Goal: Information Seeking & Learning: Learn about a topic

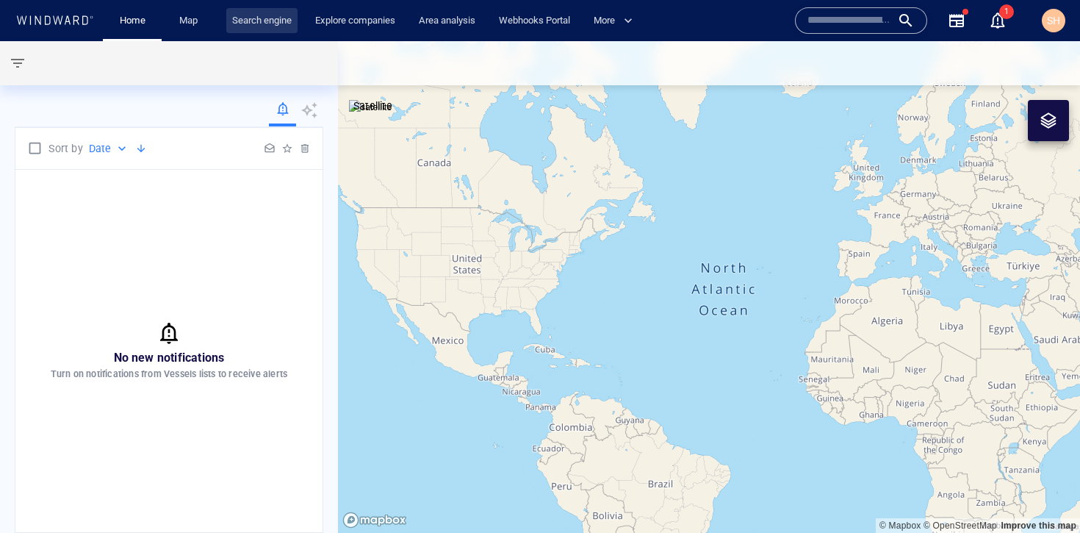
click at [284, 24] on link "Search engine" at bounding box center [261, 21] width 71 height 26
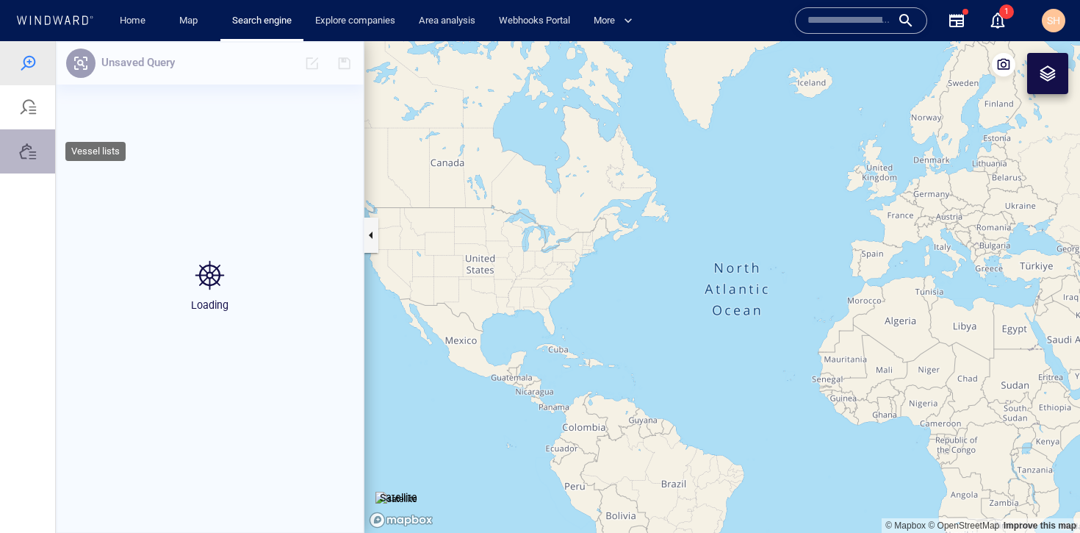
click at [29, 157] on div at bounding box center [28, 152] width 18 height 18
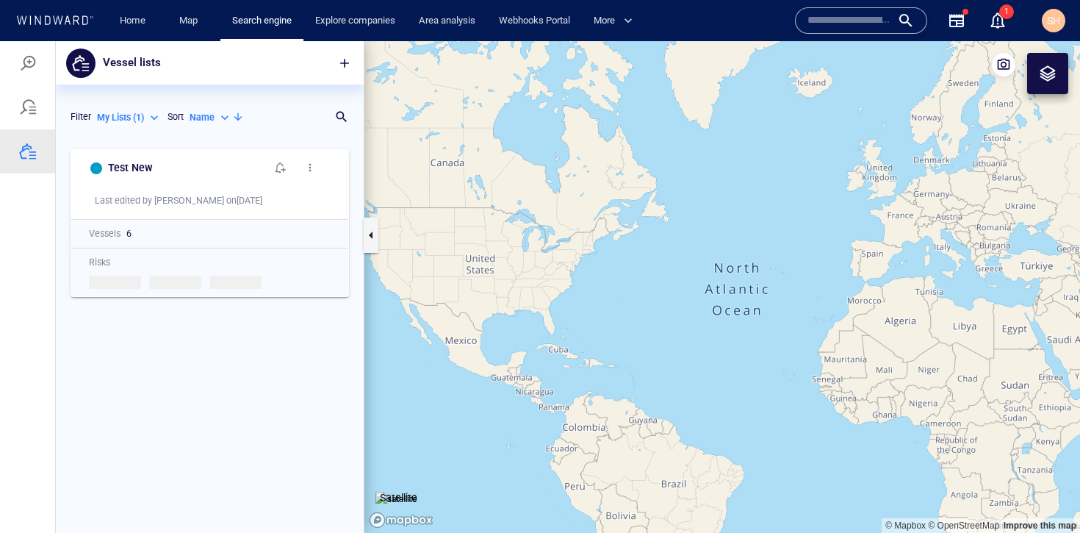
scroll to position [380, 297]
click at [353, 60] on button "button" at bounding box center [345, 63] width 32 height 32
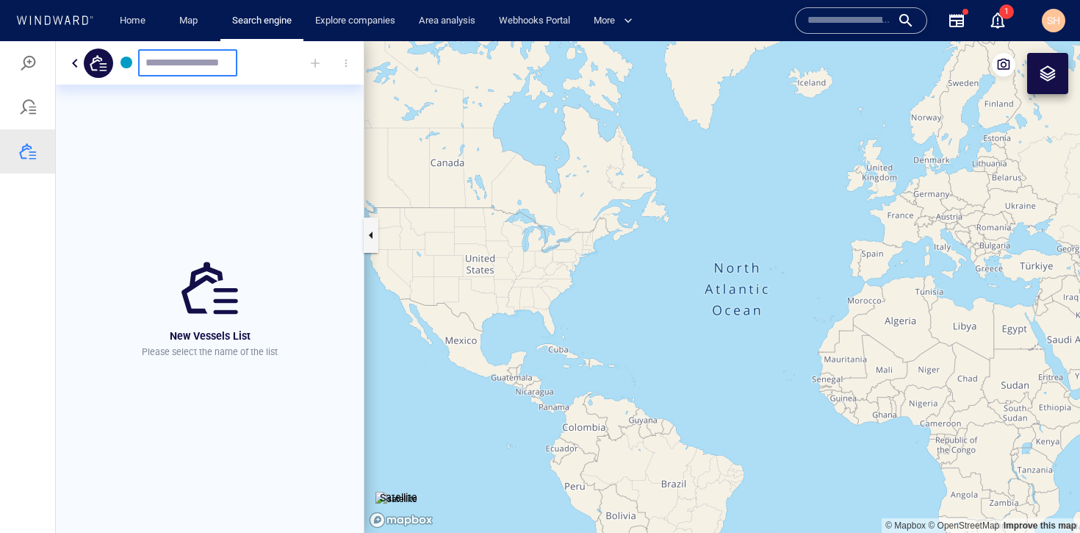
click at [181, 65] on input "text" at bounding box center [188, 63] width 85 height 12
type input "*********"
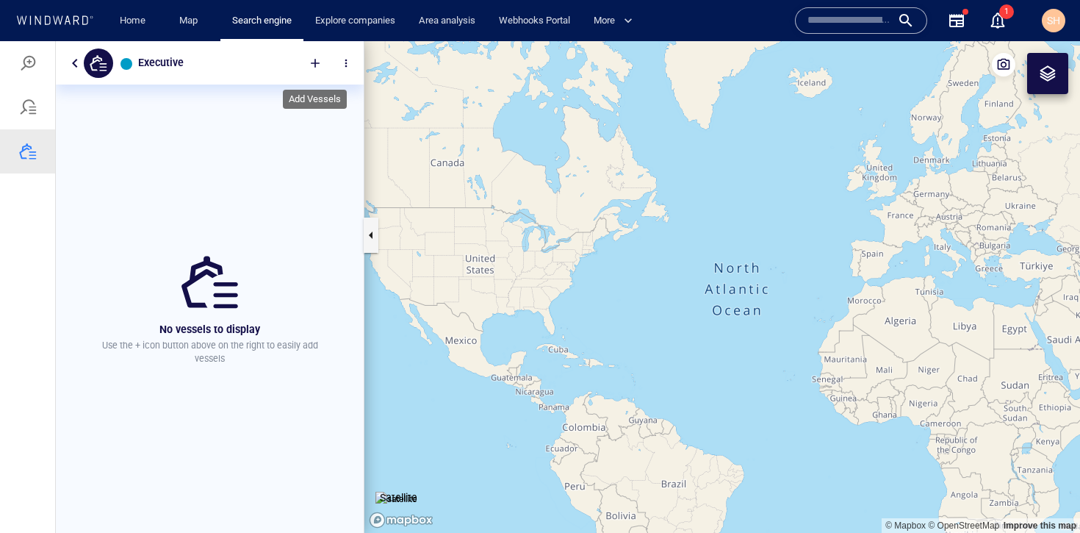
click at [315, 66] on div at bounding box center [315, 63] width 32 height 32
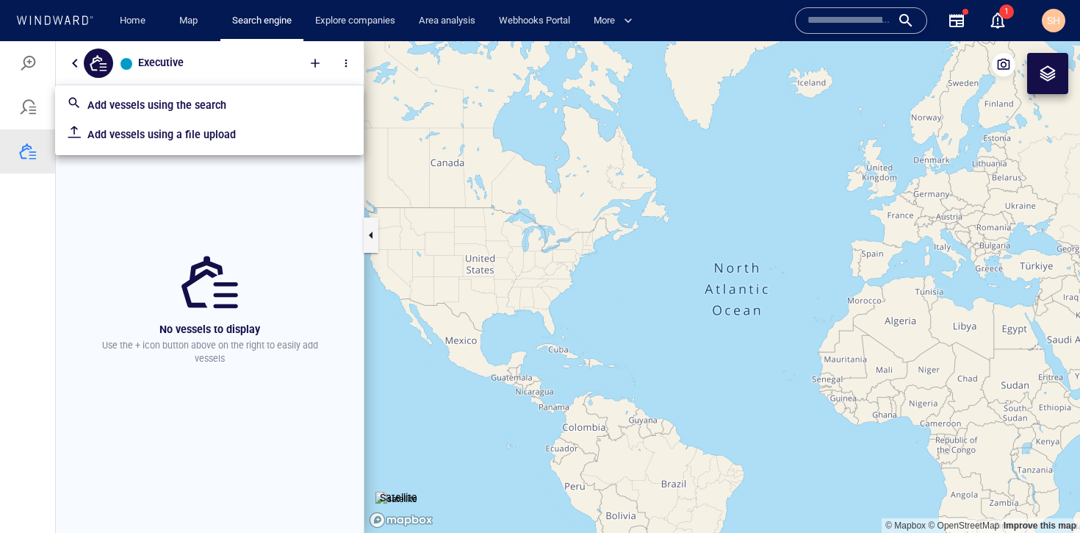
click at [189, 140] on p "Add vessels using a file upload" at bounding box center [219, 135] width 265 height 18
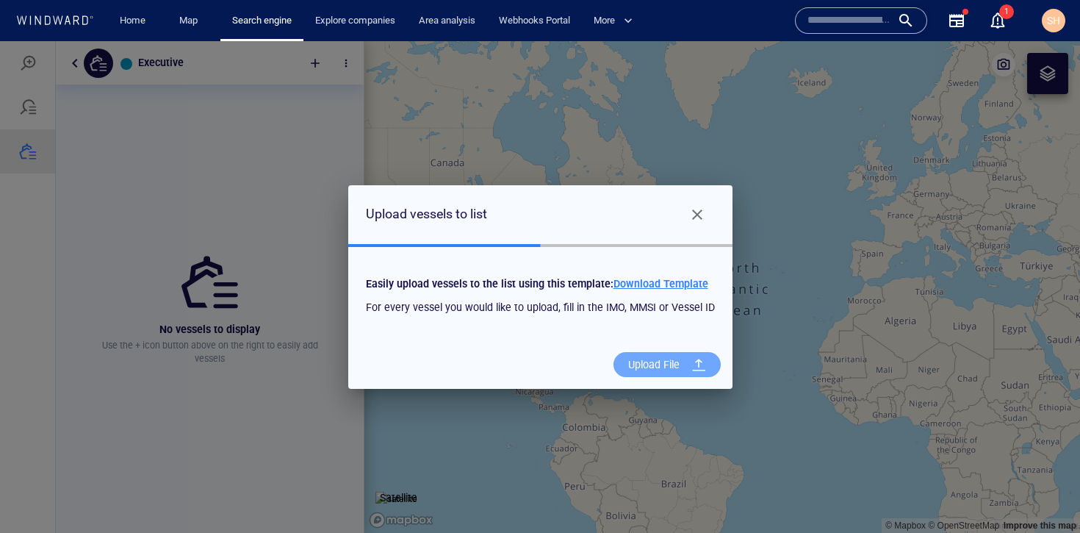
click at [666, 368] on div "Upload File" at bounding box center [654, 365] width 63 height 30
click at [0, 41] on input "Upload File" at bounding box center [0, 41] width 0 height 0
click at [675, 373] on div "Upload File" at bounding box center [654, 365] width 63 height 30
click at [0, 41] on input "Upload File" at bounding box center [0, 41] width 0 height 0
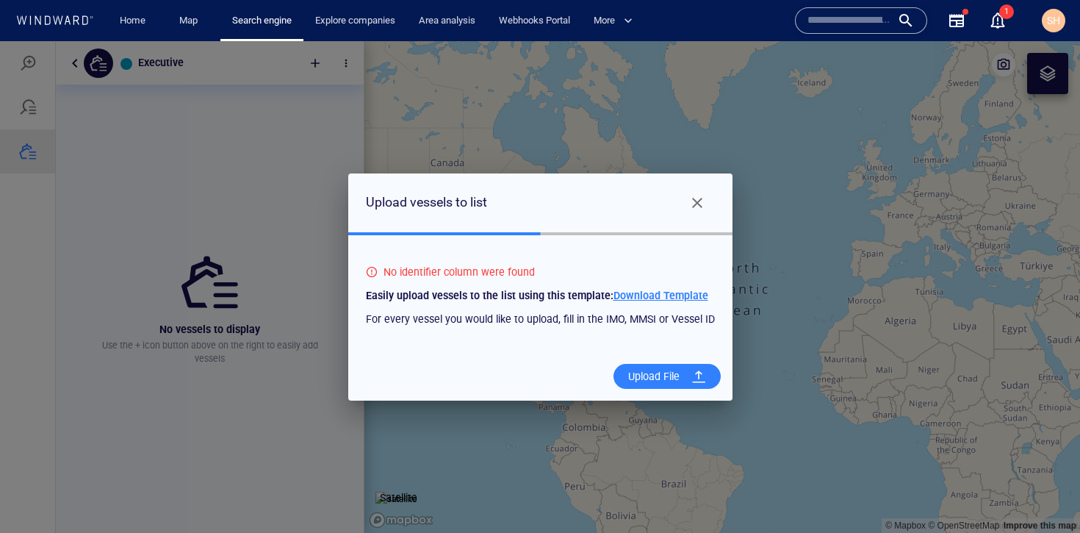
click at [644, 298] on span "Download Template" at bounding box center [661, 296] width 95 height 12
click at [648, 386] on div "Upload File" at bounding box center [654, 377] width 63 height 30
click at [0, 41] on input "Upload File" at bounding box center [0, 41] width 0 height 0
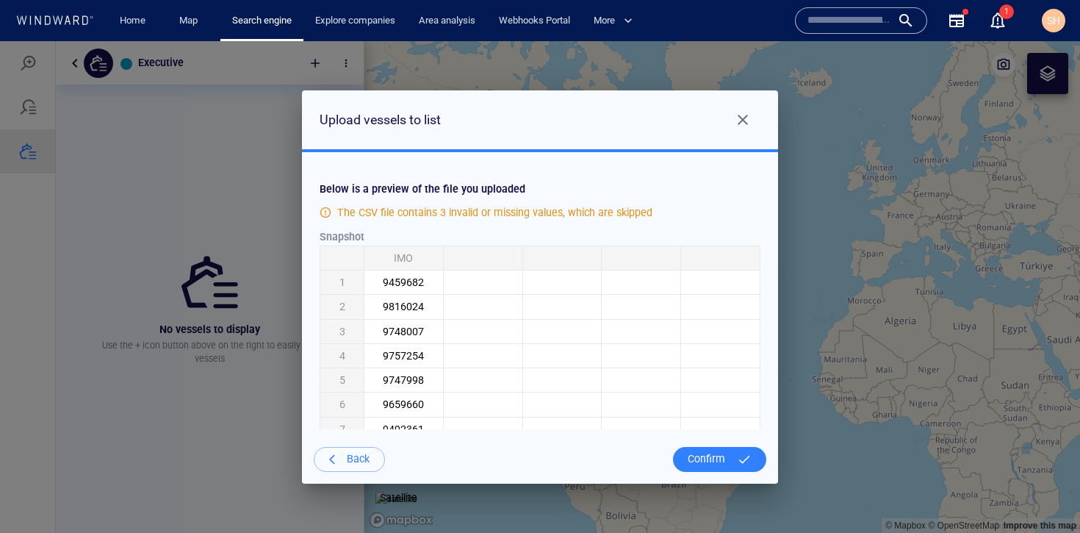
click at [698, 458] on div "Confirm" at bounding box center [706, 459] width 49 height 30
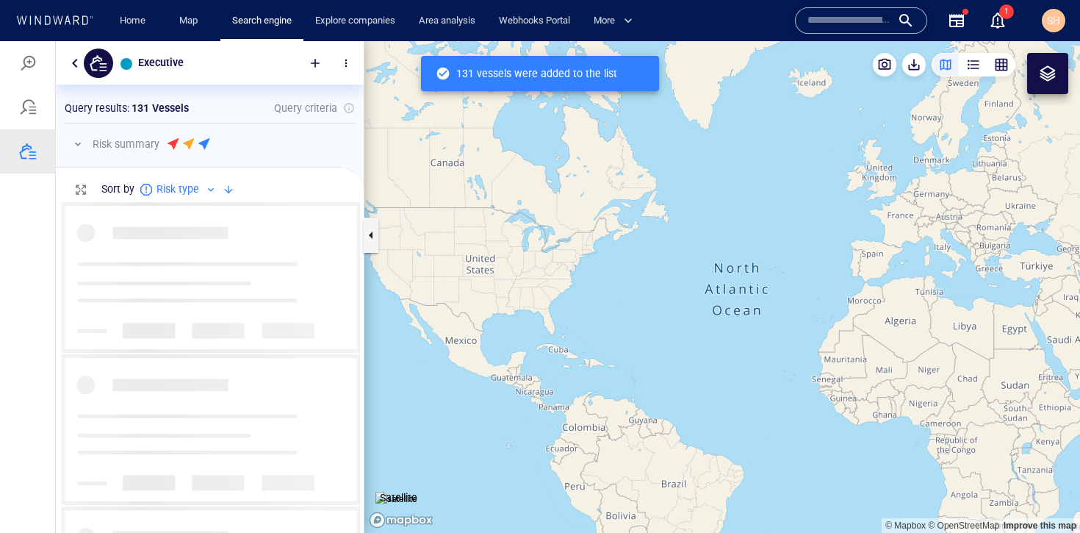
scroll to position [320, 297]
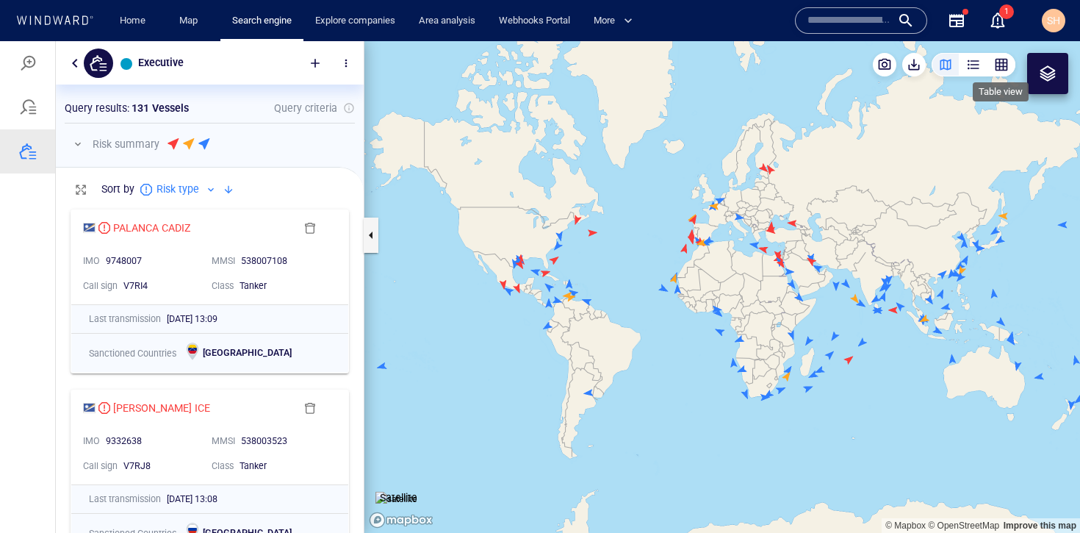
click at [1004, 70] on div "button" at bounding box center [1001, 64] width 15 height 15
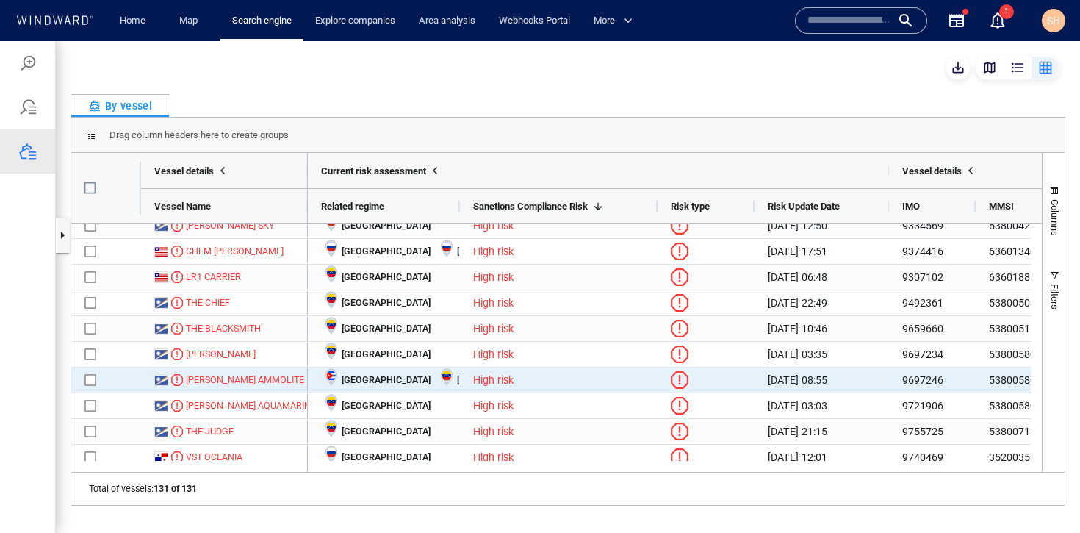
scroll to position [0, 0]
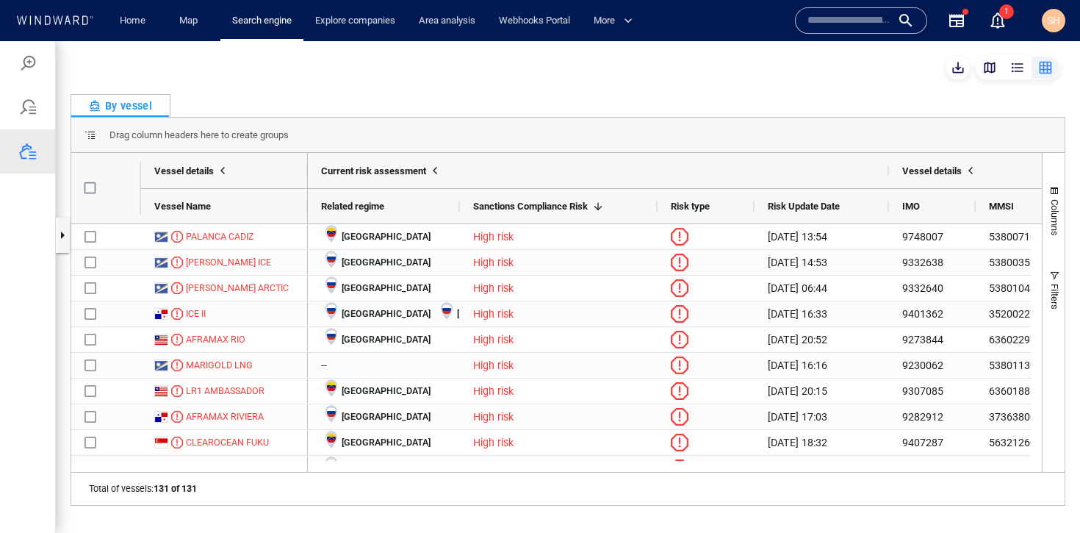
click at [606, 79] on div at bounding box center [568, 68] width 995 height 24
click at [958, 71] on span "button" at bounding box center [958, 67] width 15 height 15
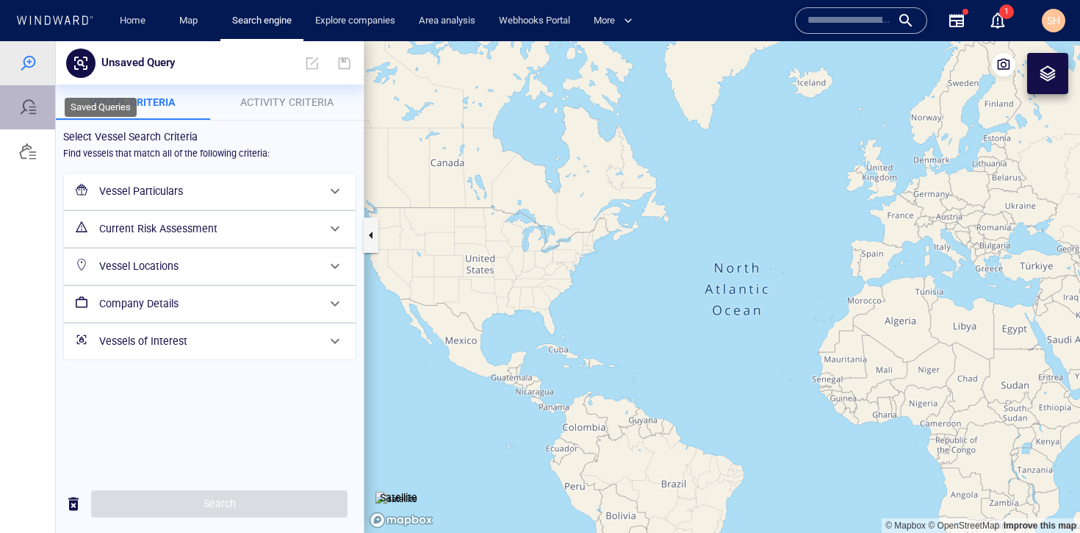
click at [42, 112] on div at bounding box center [27, 107] width 55 height 44
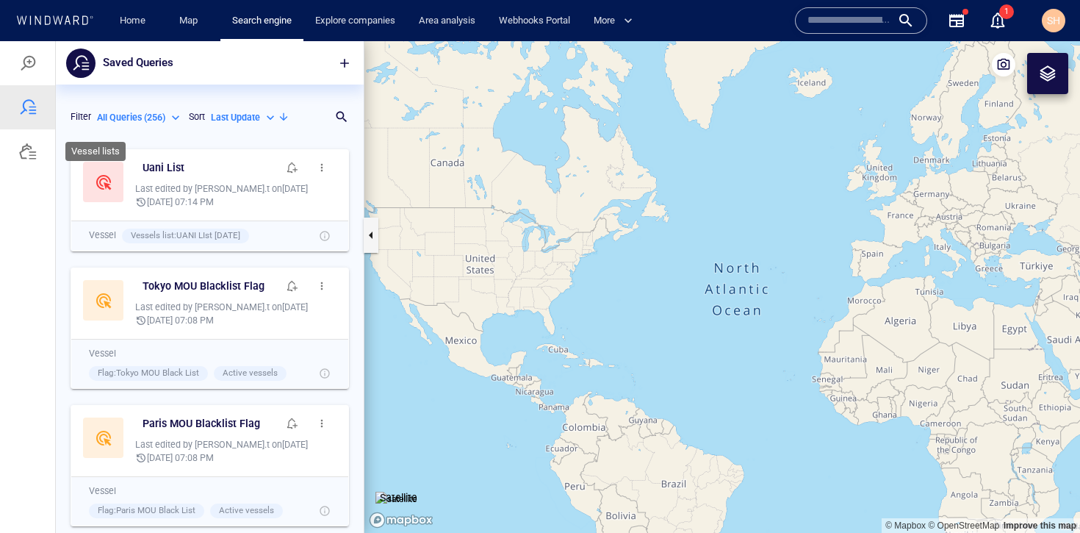
scroll to position [380, 297]
click at [162, 121] on p "All Queries ( 256 )" at bounding box center [131, 117] width 68 height 13
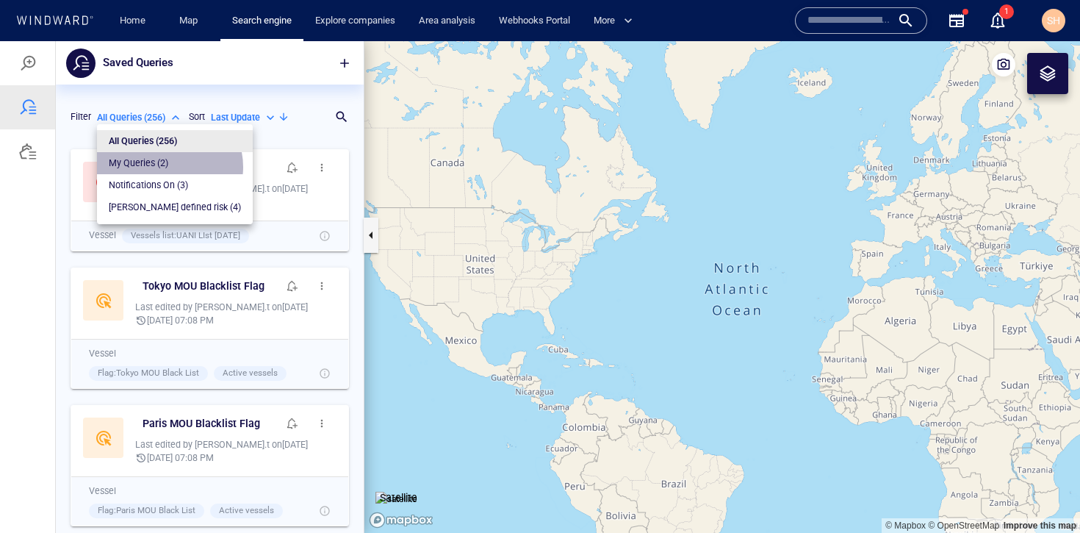
click at [169, 167] on li "My Queries ( 2 )" at bounding box center [175, 163] width 156 height 22
type input "*********"
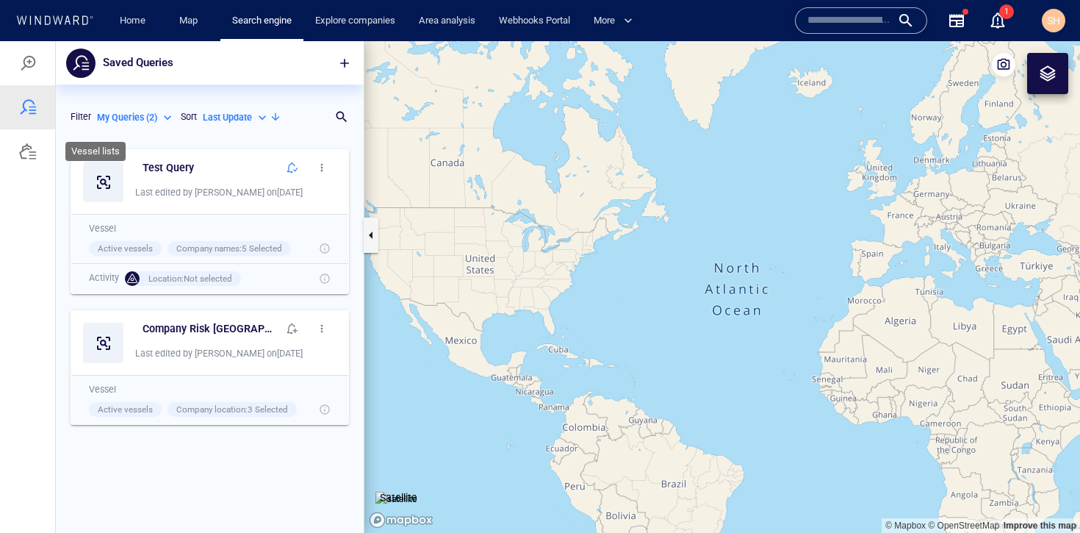
click at [35, 157] on div at bounding box center [28, 152] width 18 height 18
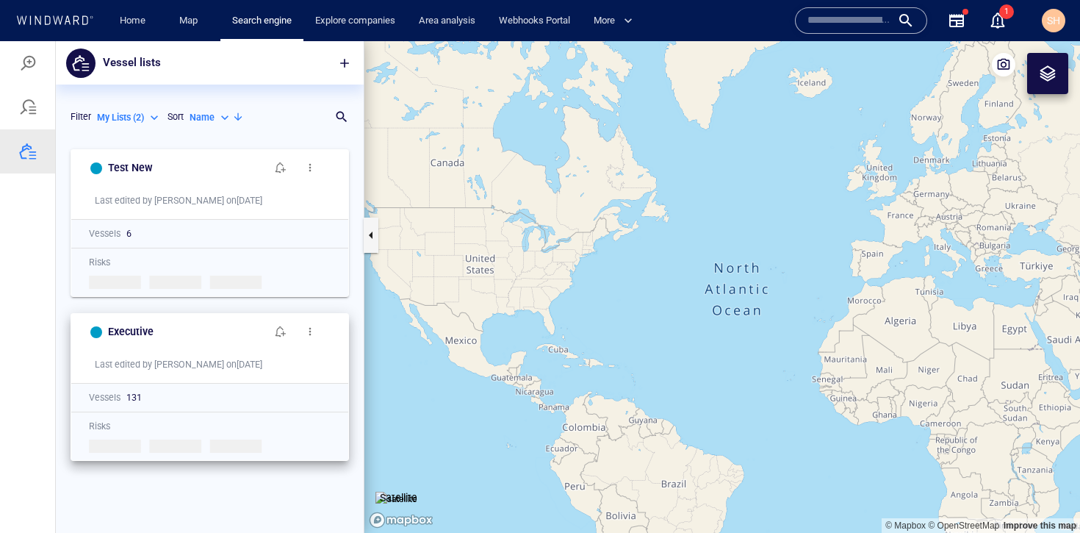
click at [323, 335] on button "button" at bounding box center [309, 331] width 29 height 29
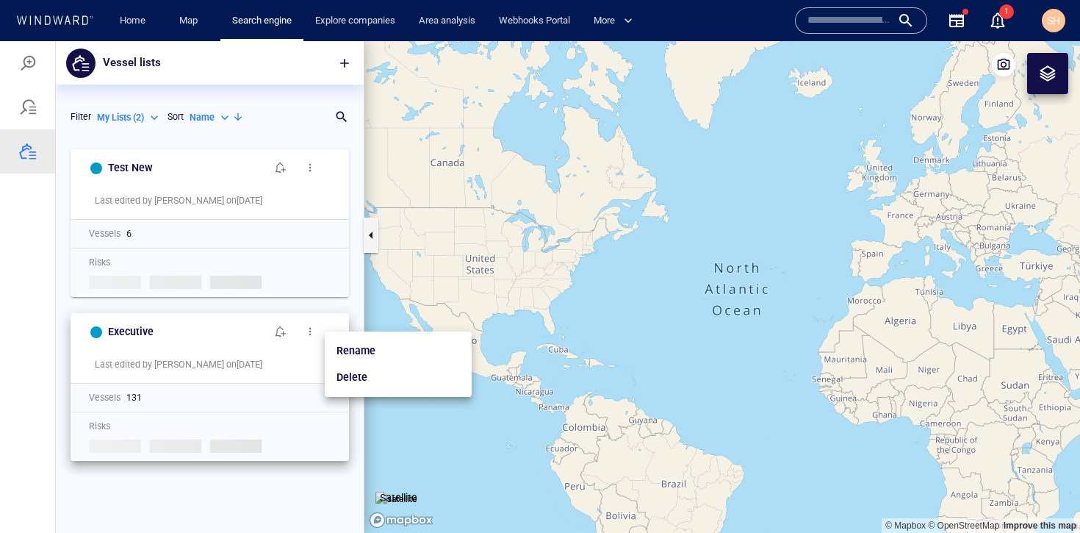
click at [243, 337] on div at bounding box center [540, 287] width 1080 height 492
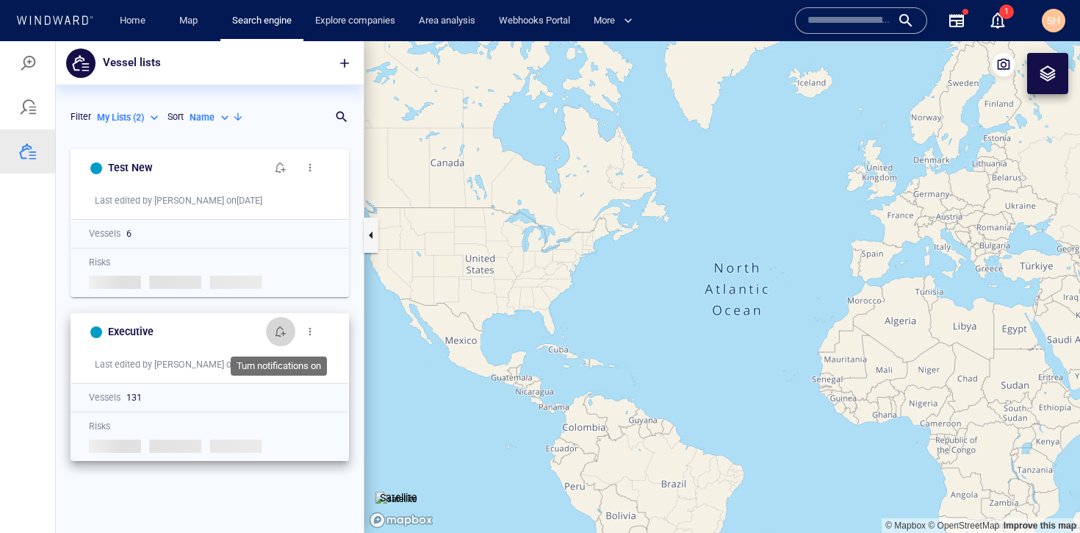
click at [278, 334] on span "button" at bounding box center [281, 332] width 12 height 12
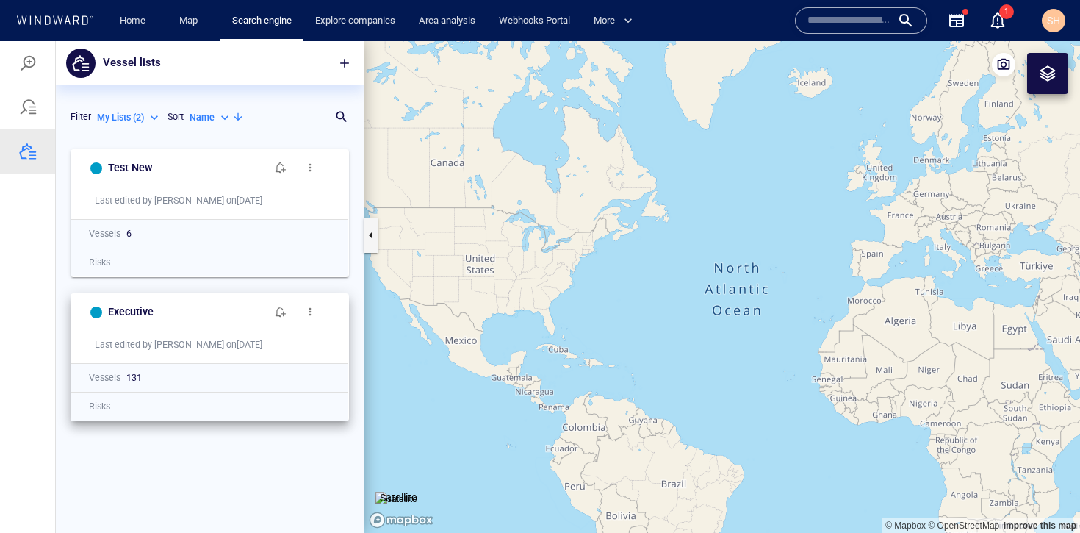
click at [277, 315] on span "button" at bounding box center [281, 312] width 12 height 12
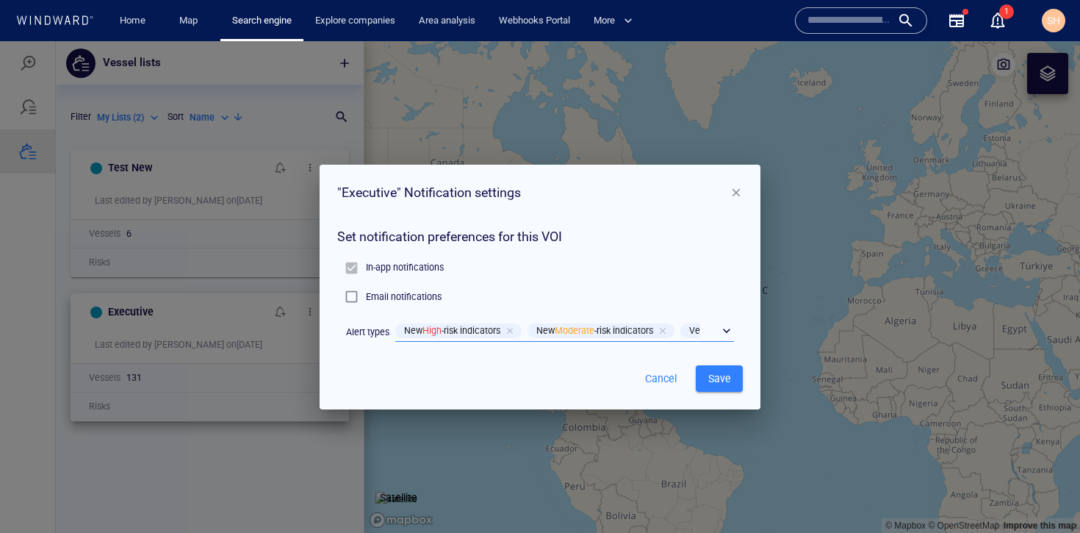
click at [728, 335] on div "​" at bounding box center [564, 331] width 339 height 22
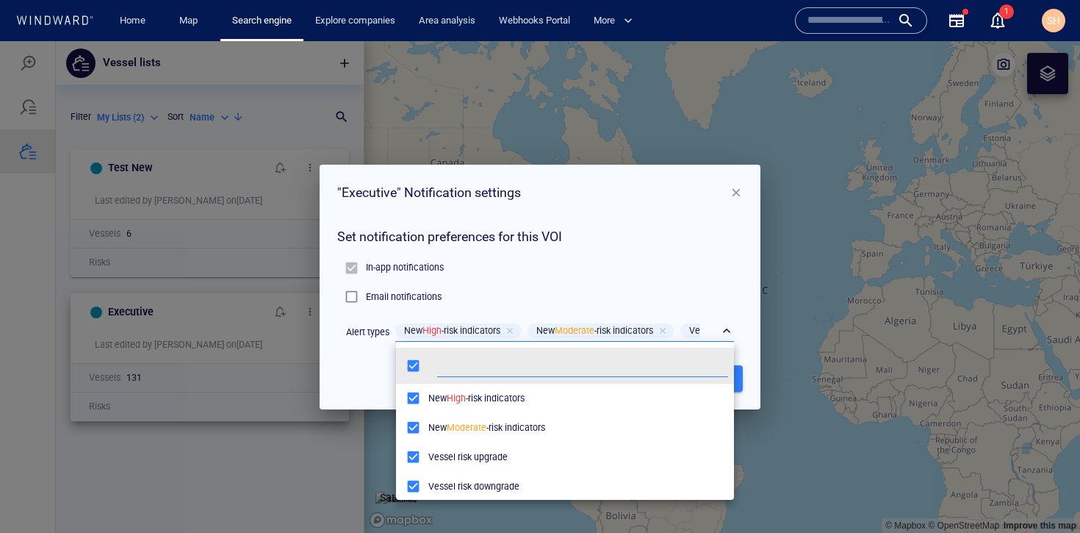
scroll to position [7, 0]
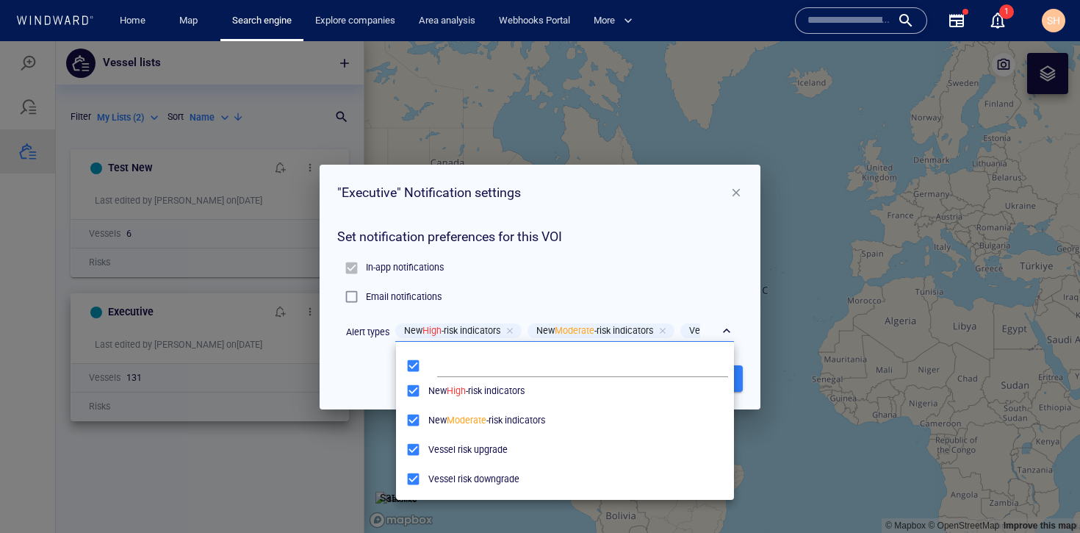
click at [712, 265] on div at bounding box center [540, 287] width 1080 height 492
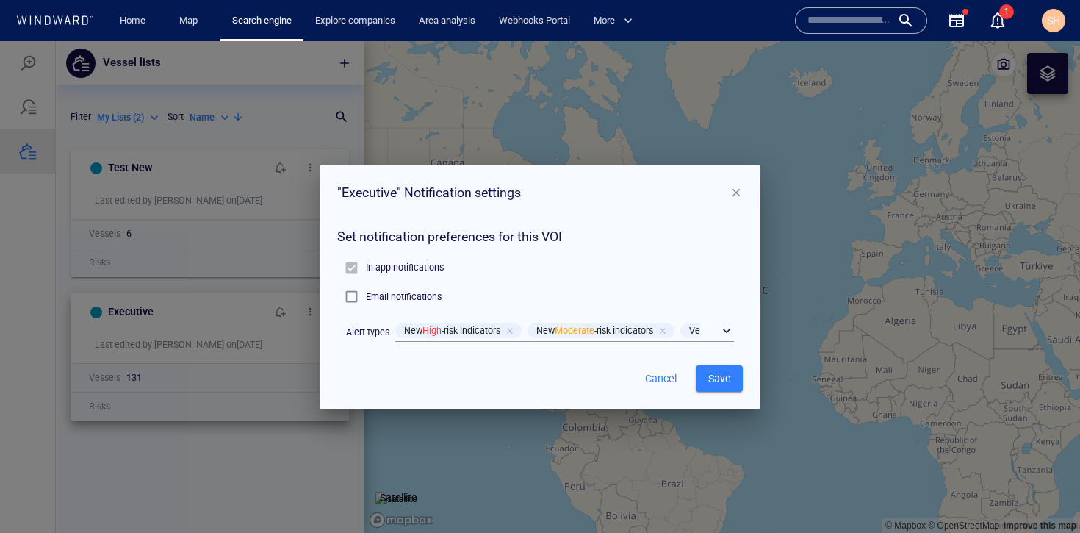
click at [742, 192] on span "button" at bounding box center [736, 192] width 13 height 13
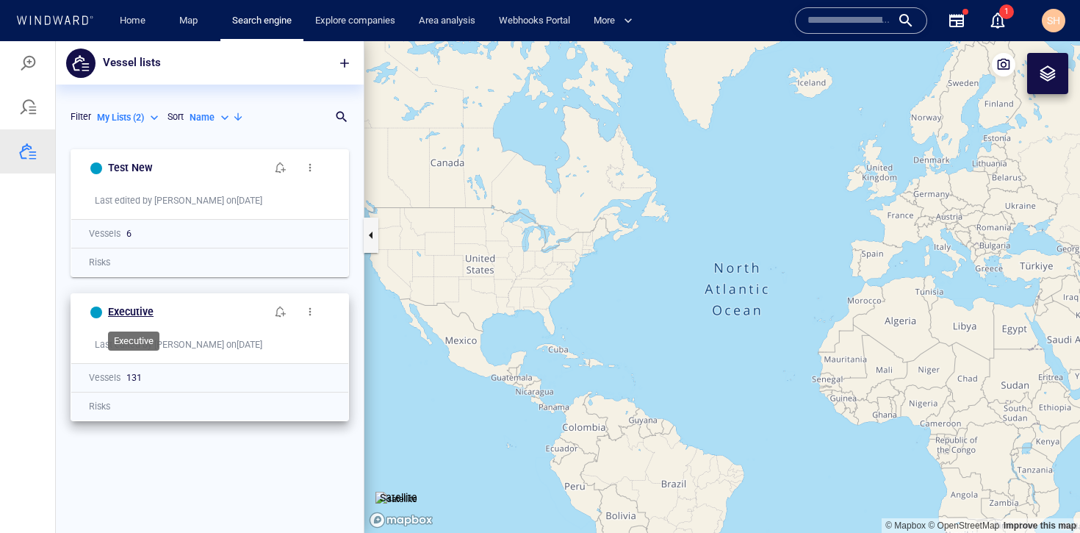
click at [122, 314] on h6 "Executive" at bounding box center [131, 312] width 46 height 18
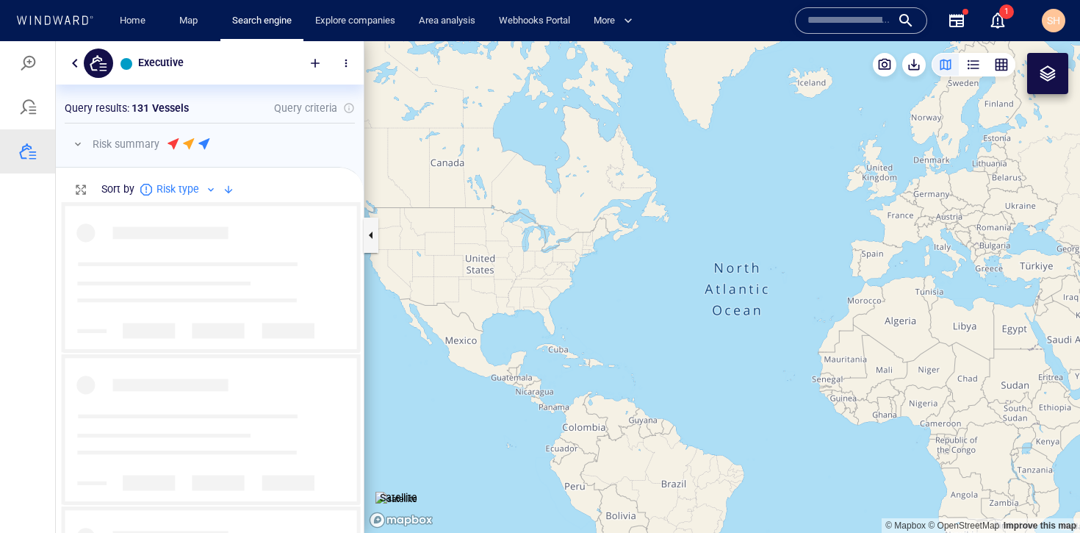
scroll to position [320, 297]
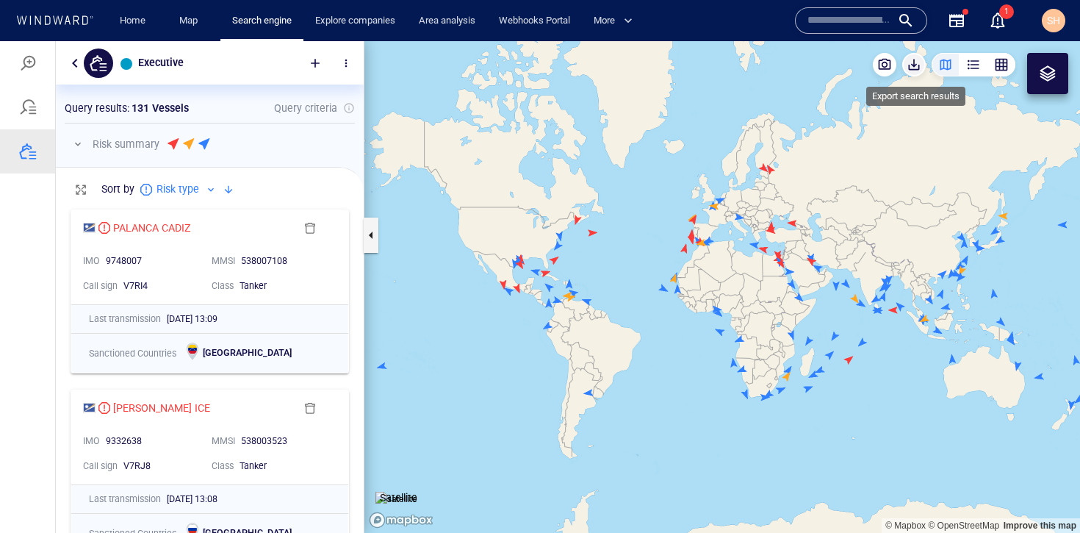
click at [921, 71] on span "button" at bounding box center [914, 64] width 15 height 15
click at [832, 25] on input "text" at bounding box center [850, 21] width 84 height 22
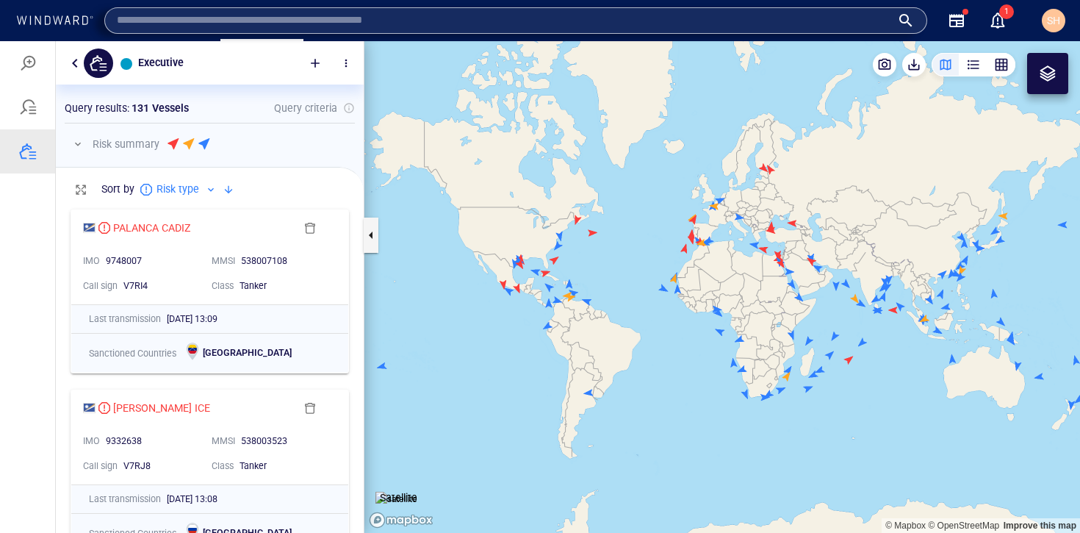
paste input "**********"
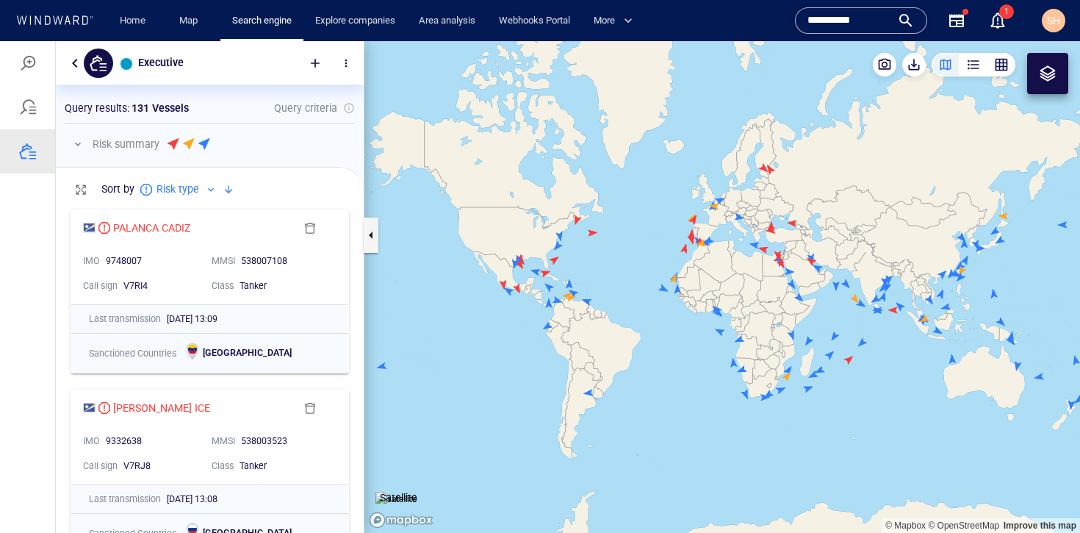
click at [883, 18] on input "**********" at bounding box center [850, 21] width 84 height 22
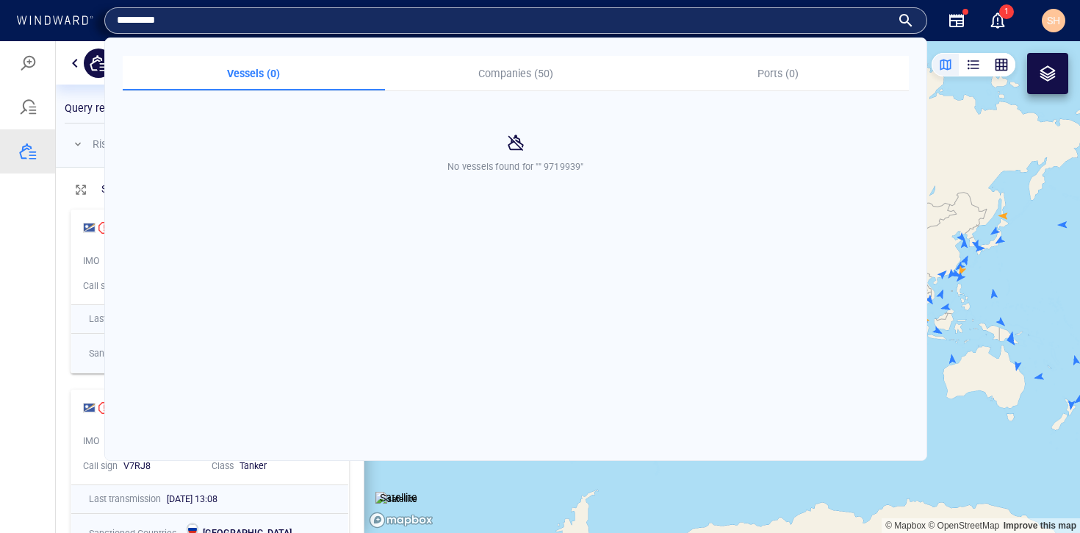
drag, startPoint x: 133, startPoint y: 20, endPoint x: 102, endPoint y: 24, distance: 31.2
click at [102, 24] on div "Home Map Search engine Explore companies Area analysis Webhooks Portal More Nam…" at bounding box center [541, 21] width 1059 height 36
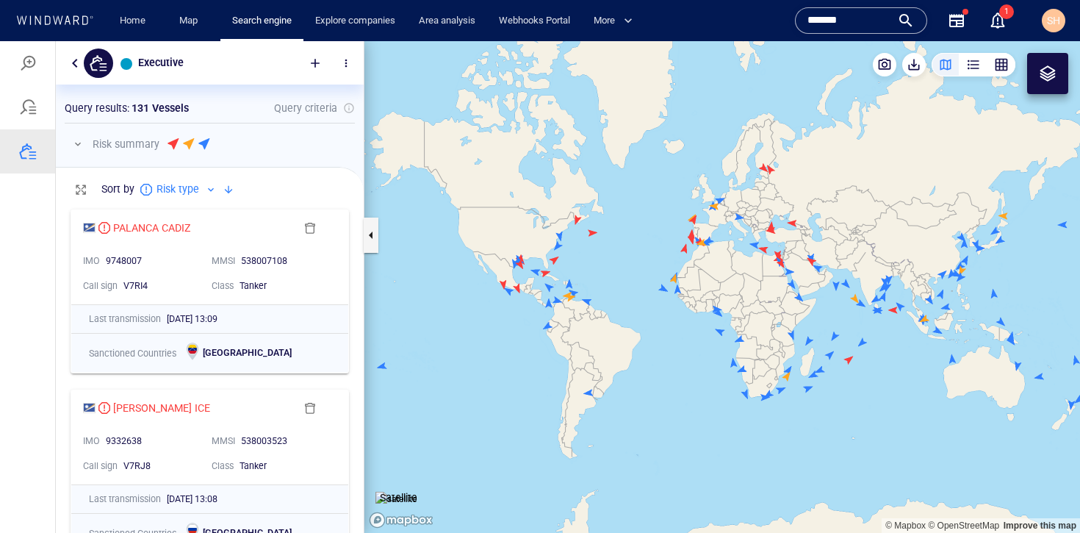
click at [861, 26] on input "*******" at bounding box center [850, 21] width 84 height 22
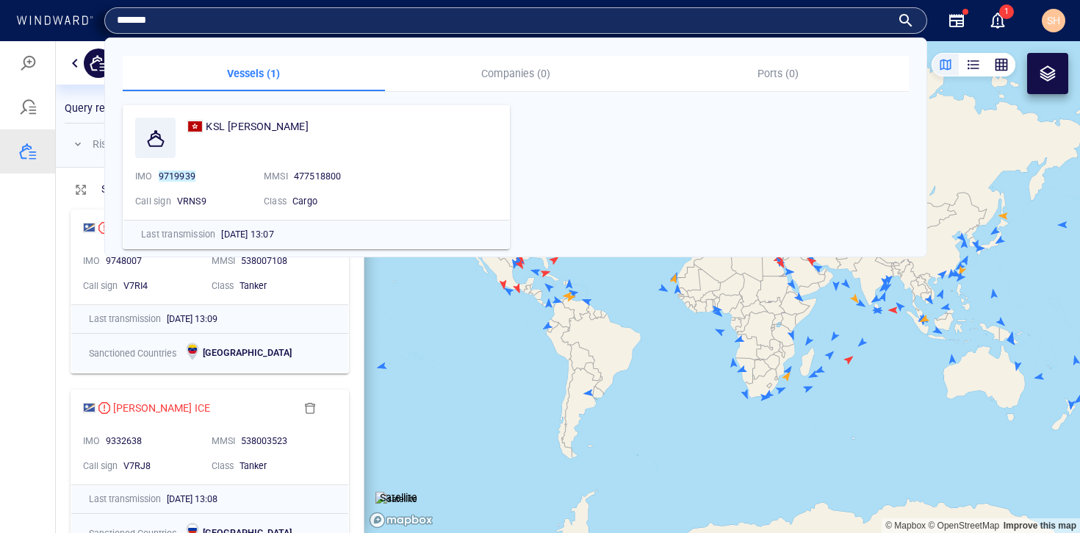
type input "*******"
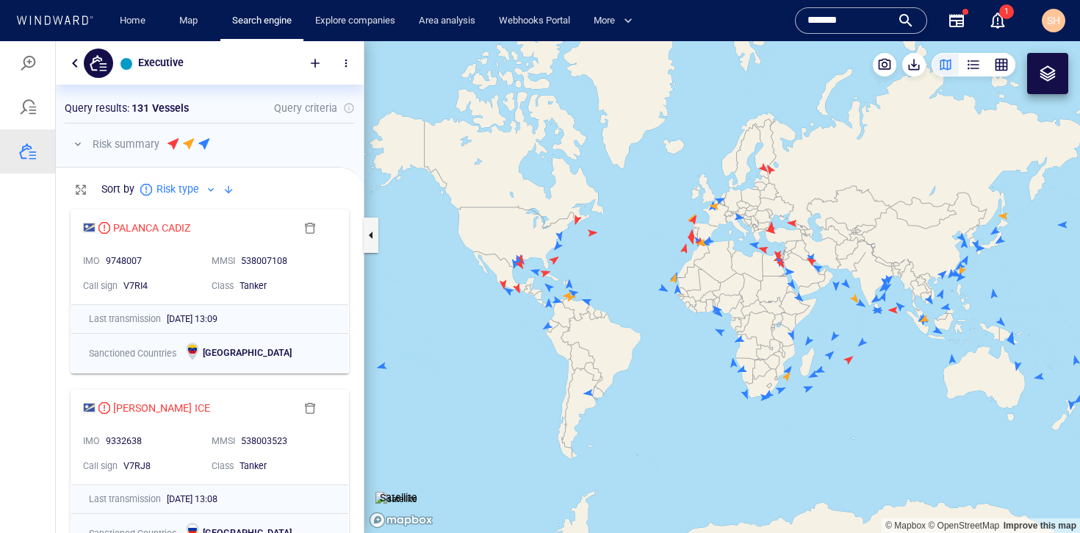
click at [458, 326] on canvas "Map" at bounding box center [723, 287] width 716 height 492
click at [1001, 71] on div "button" at bounding box center [1001, 64] width 15 height 15
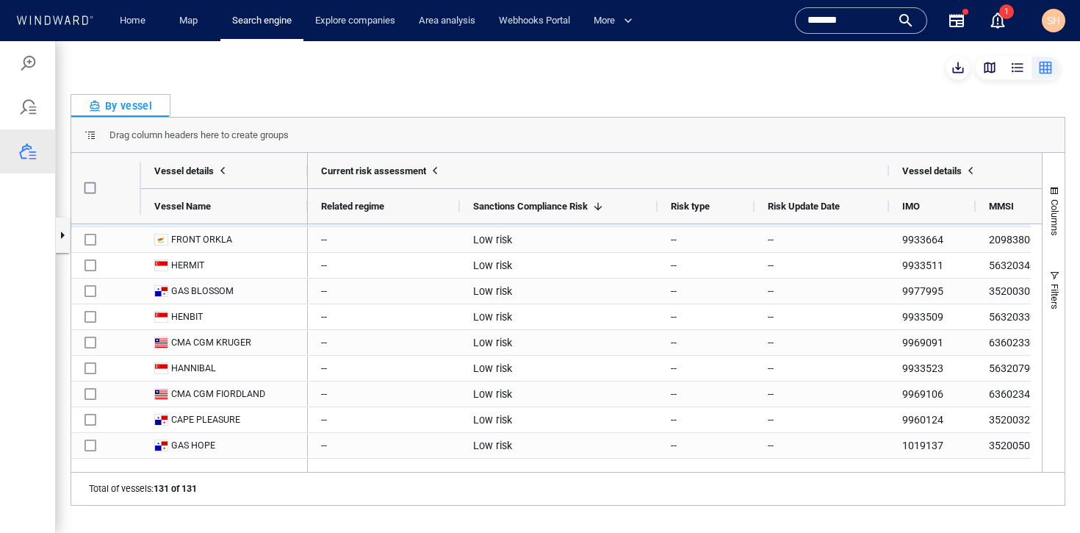
scroll to position [3133, 0]
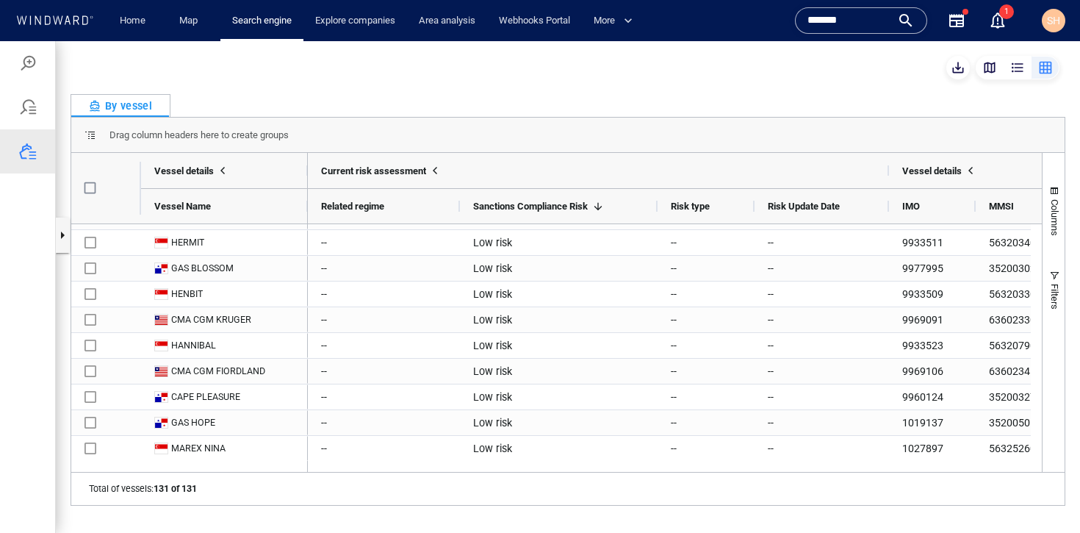
click at [456, 76] on div at bounding box center [568, 68] width 995 height 24
click at [24, 157] on div at bounding box center [28, 152] width 18 height 18
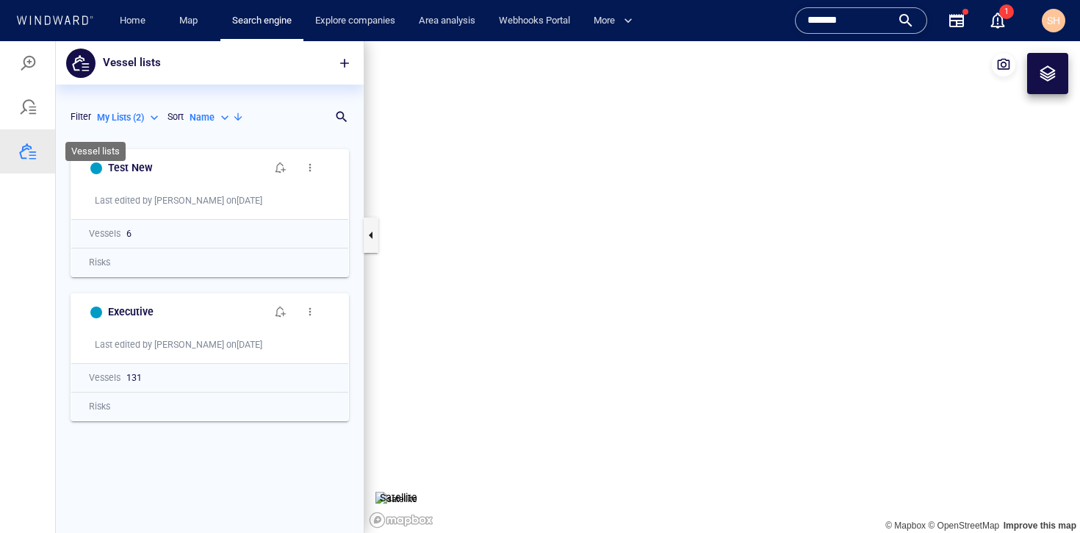
scroll to position [380, 297]
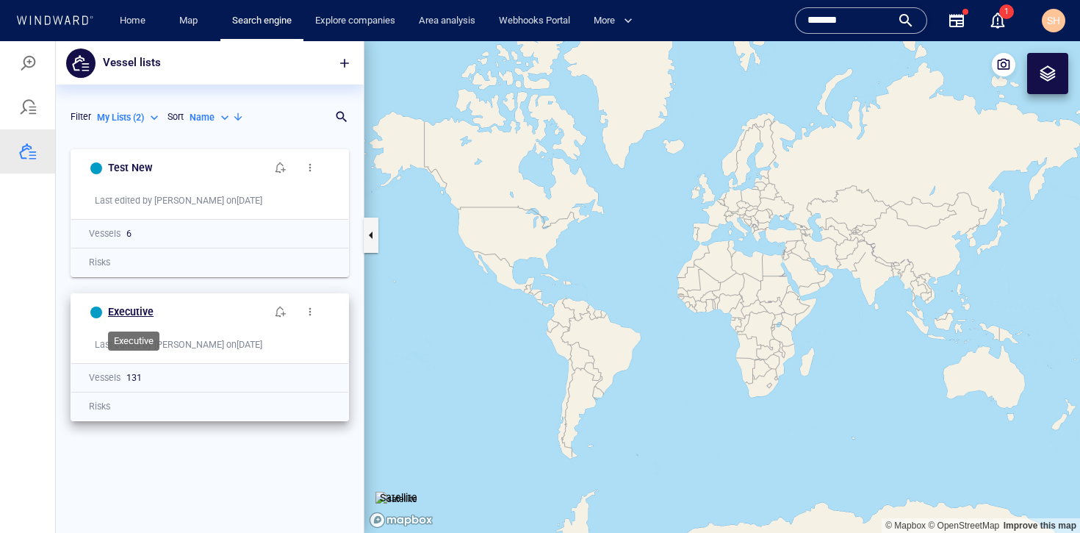
click at [132, 315] on h6 "Executive" at bounding box center [131, 312] width 46 height 18
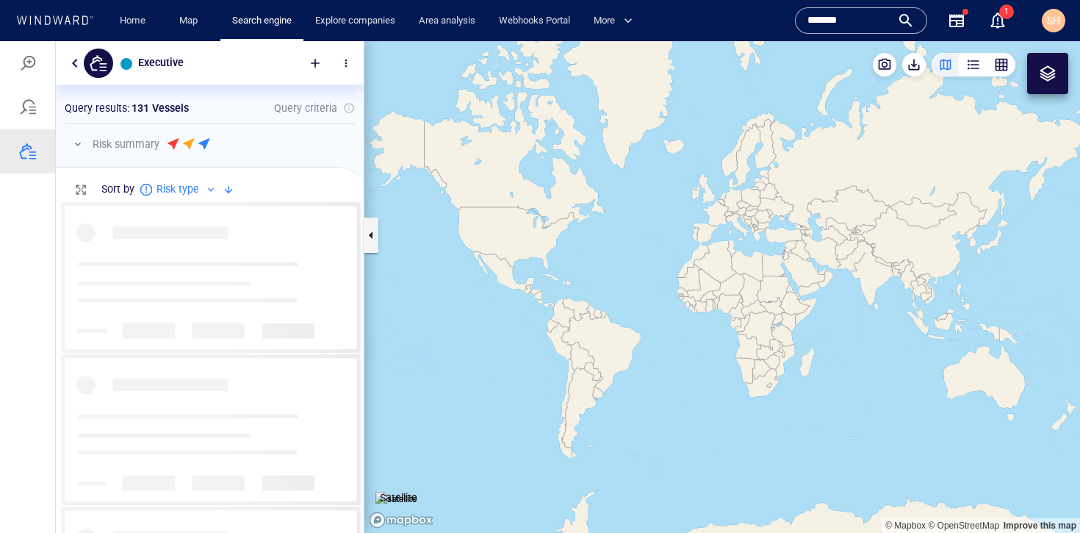
scroll to position [320, 297]
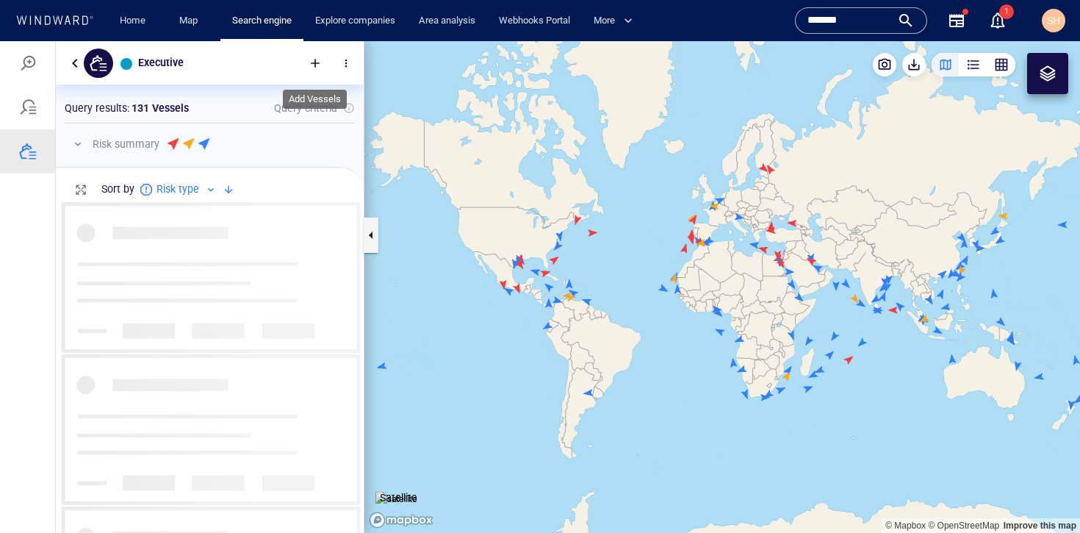
click at [315, 76] on div at bounding box center [315, 63] width 32 height 32
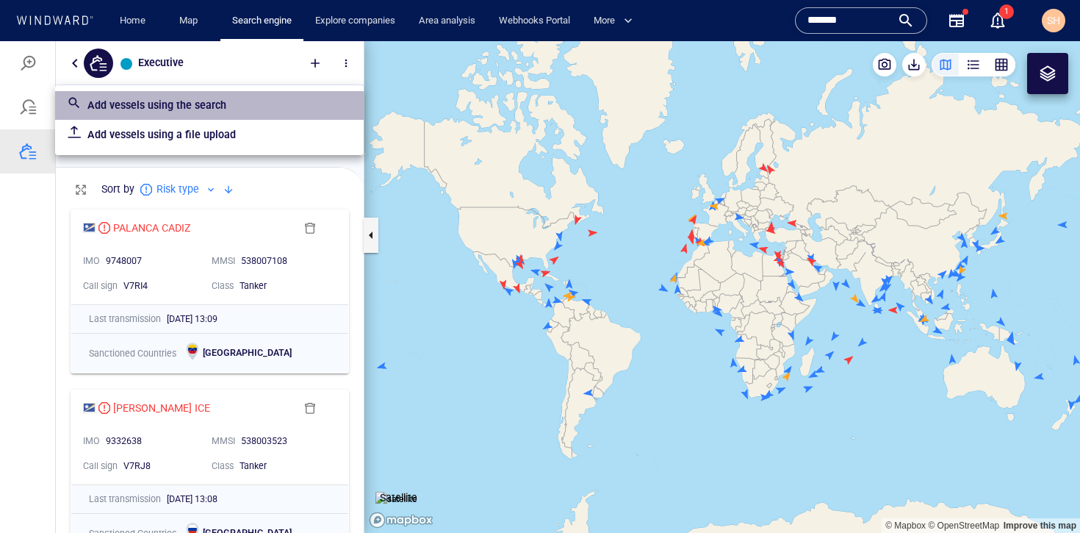
click at [189, 107] on p "Add vessels using the search" at bounding box center [219, 105] width 265 height 18
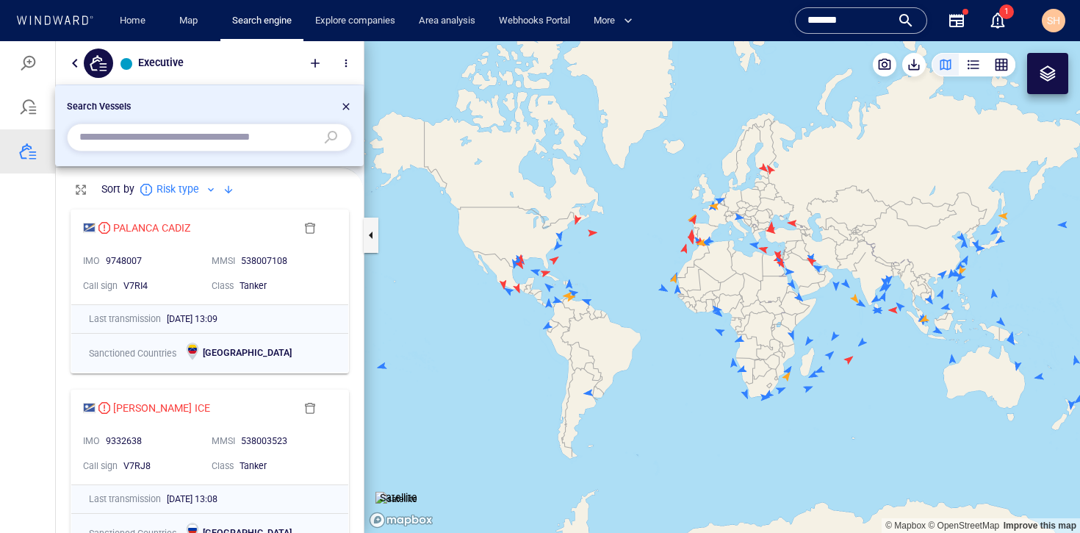
click at [213, 135] on input "text" at bounding box center [197, 137] width 237 height 22
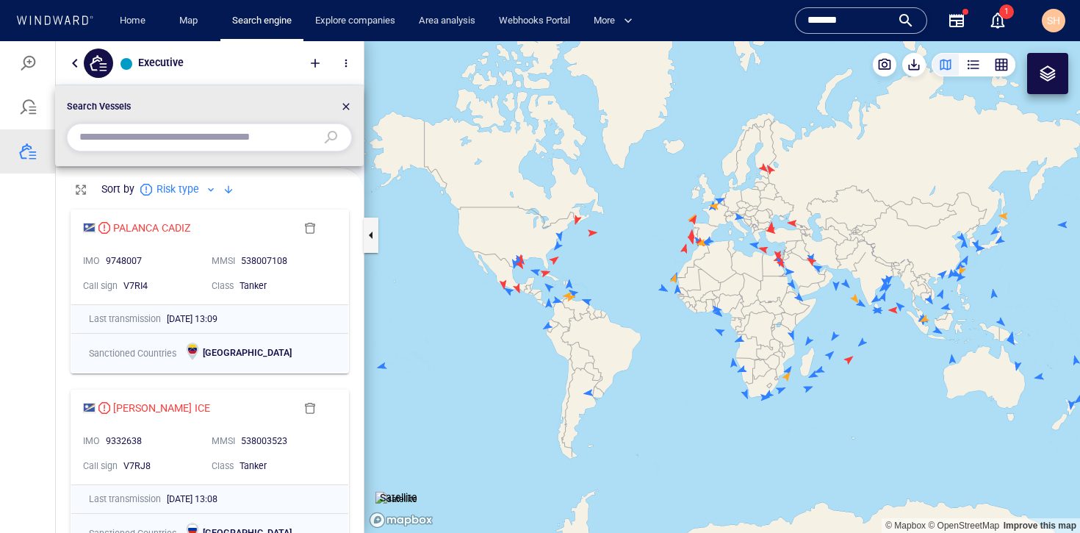
click at [830, 21] on input "*******" at bounding box center [850, 21] width 84 height 22
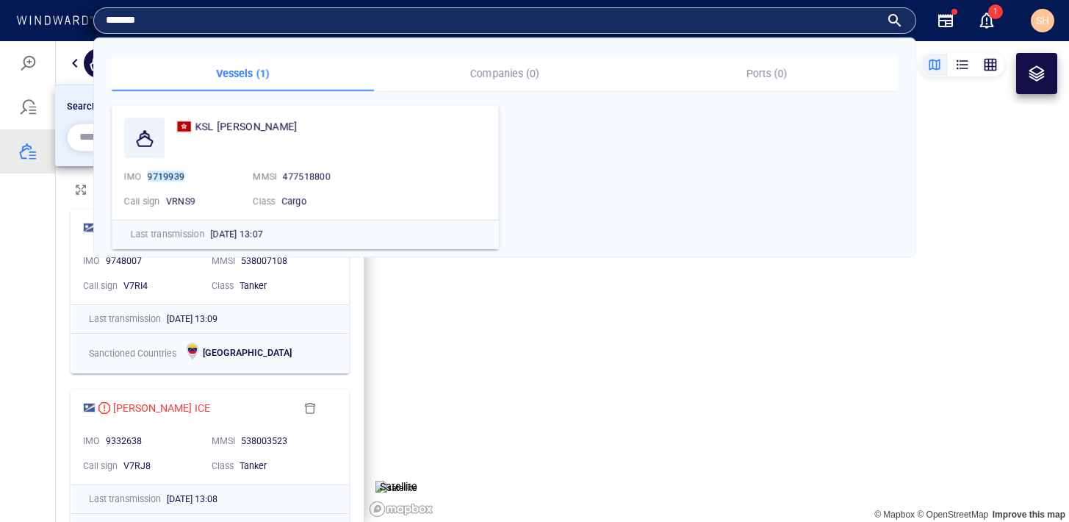
click at [830, 21] on input "*******" at bounding box center [493, 21] width 775 height 22
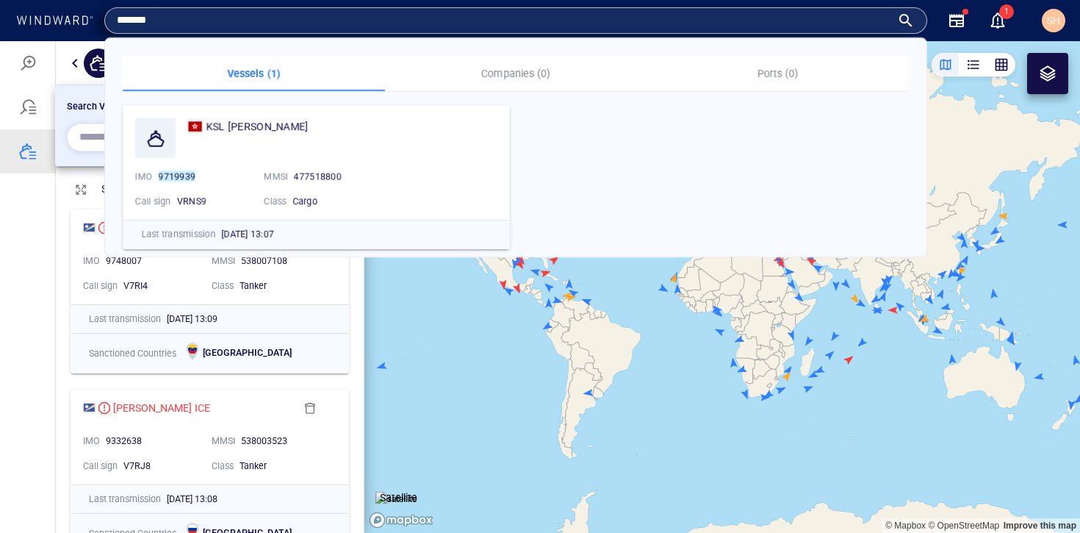
click at [104, 142] on div "Vessels (1) Companies (0) Ports (0) KSL SANTOS IMO 9719939 MMSI 477518800 Call …" at bounding box center [515, 147] width 823 height 220
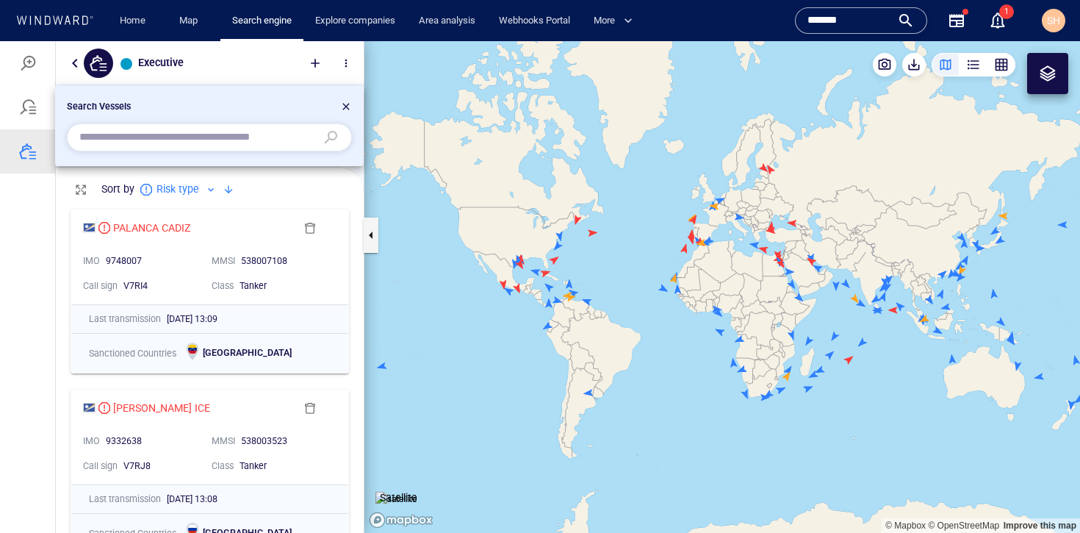
click at [98, 141] on input "text" at bounding box center [197, 137] width 237 height 22
paste input "*******"
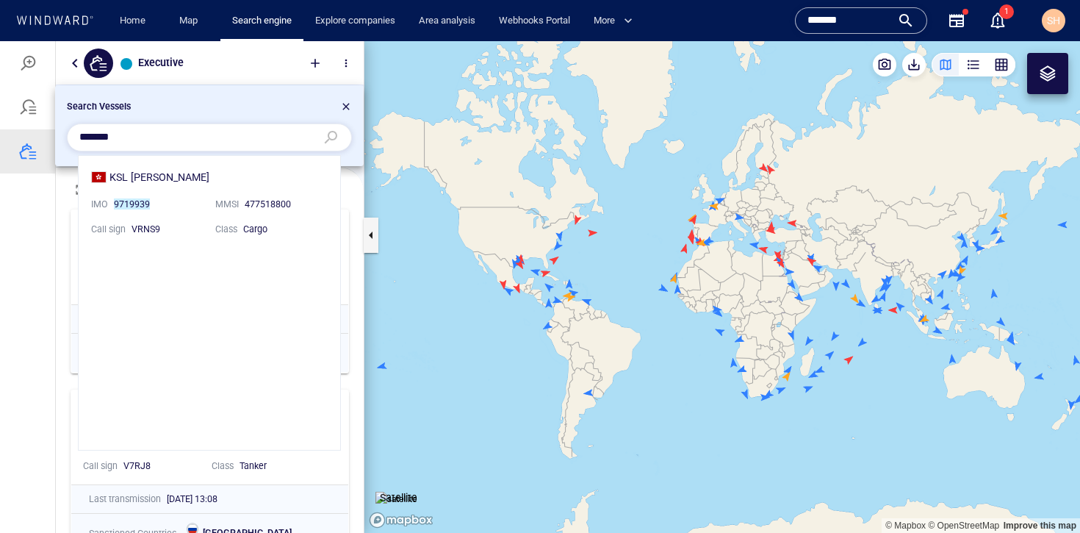
scroll to position [283, 251]
click at [220, 177] on li "KSL SANTOS IMO 9719939 MMSI 477518800 Call sign VRNS9 Class Cargo" at bounding box center [210, 202] width 262 height 93
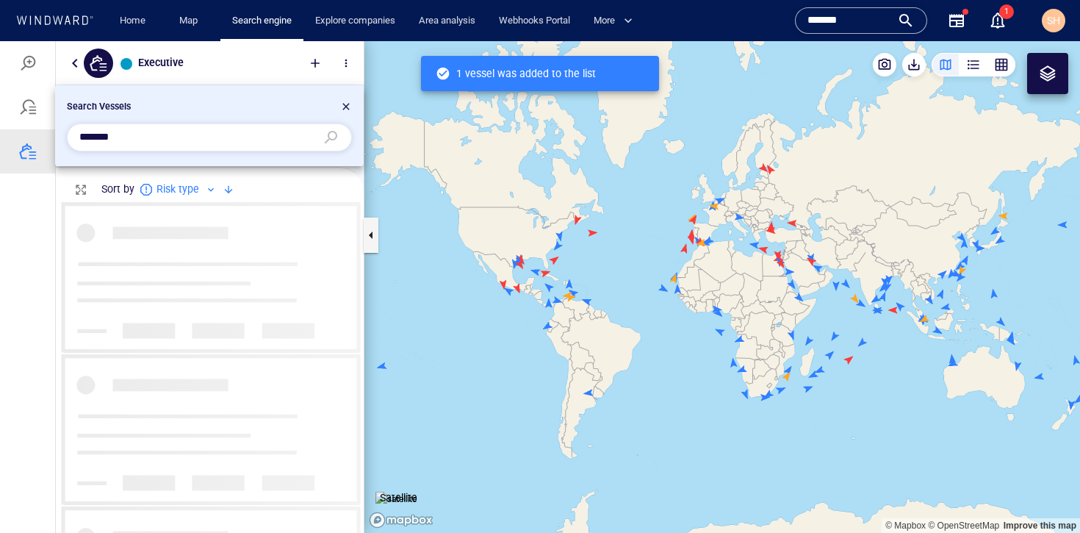
scroll to position [320, 297]
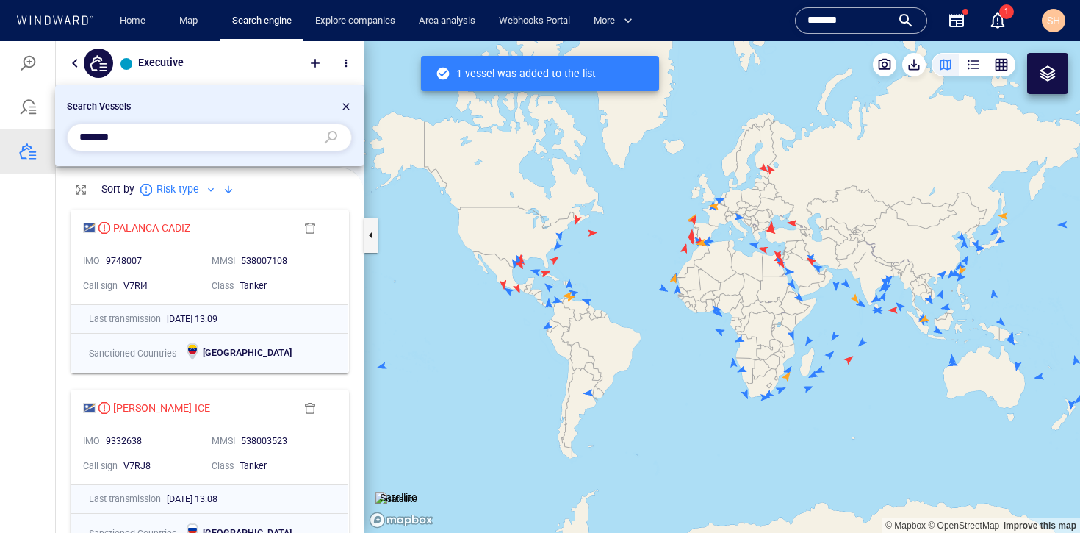
click at [196, 140] on input "*******" at bounding box center [197, 137] width 237 height 22
click at [267, 143] on input "*******" at bounding box center [197, 137] width 237 height 22
paste input "***"
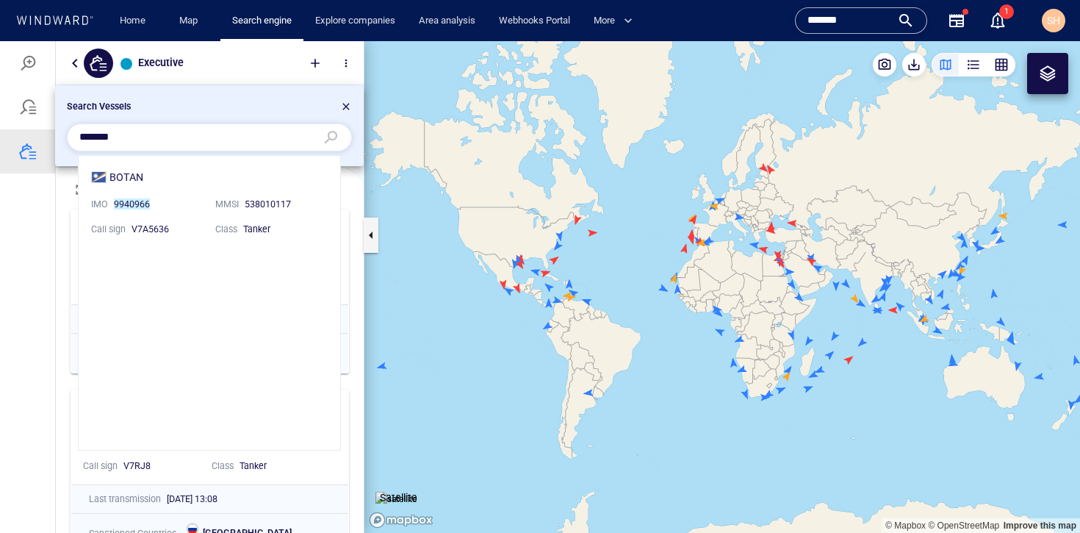
scroll to position [283, 251]
click at [133, 178] on li "BOTAN IMO 9940966 MMSI 538010117 Call sign V7A5636 Class Tanker" at bounding box center [210, 202] width 262 height 93
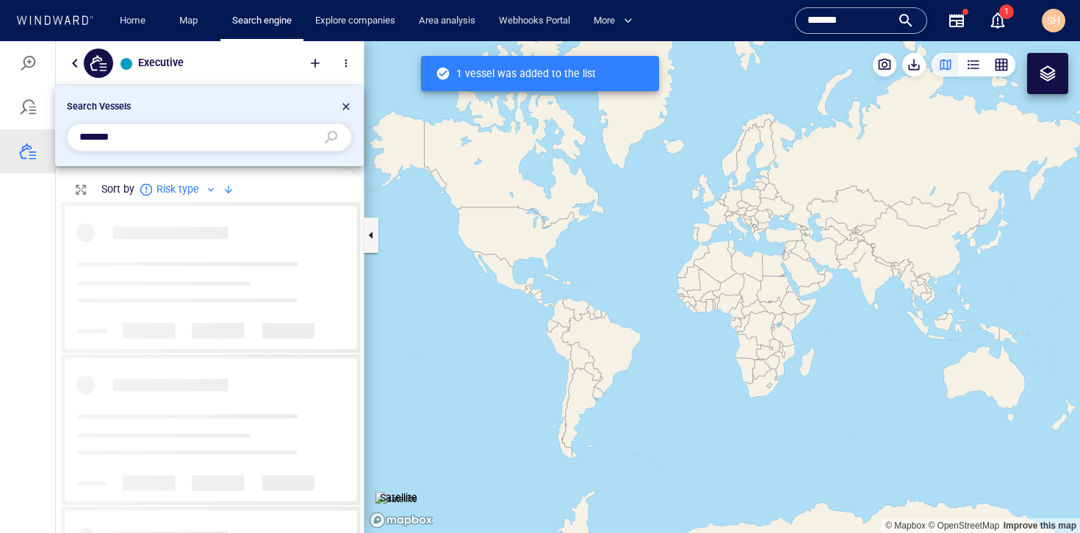
scroll to position [11, 12]
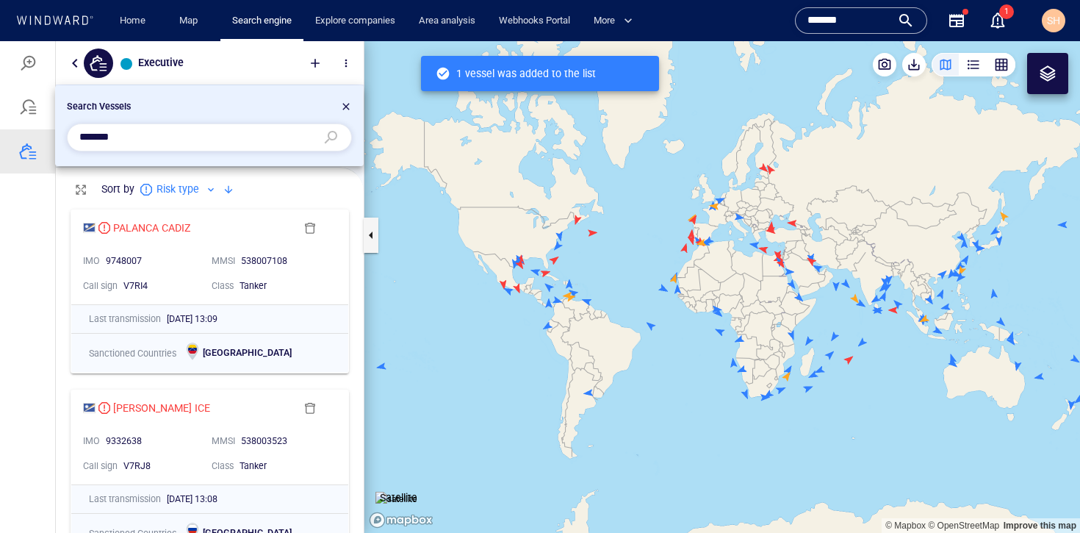
click at [170, 135] on input "*******" at bounding box center [197, 137] width 237 height 22
paste input "text"
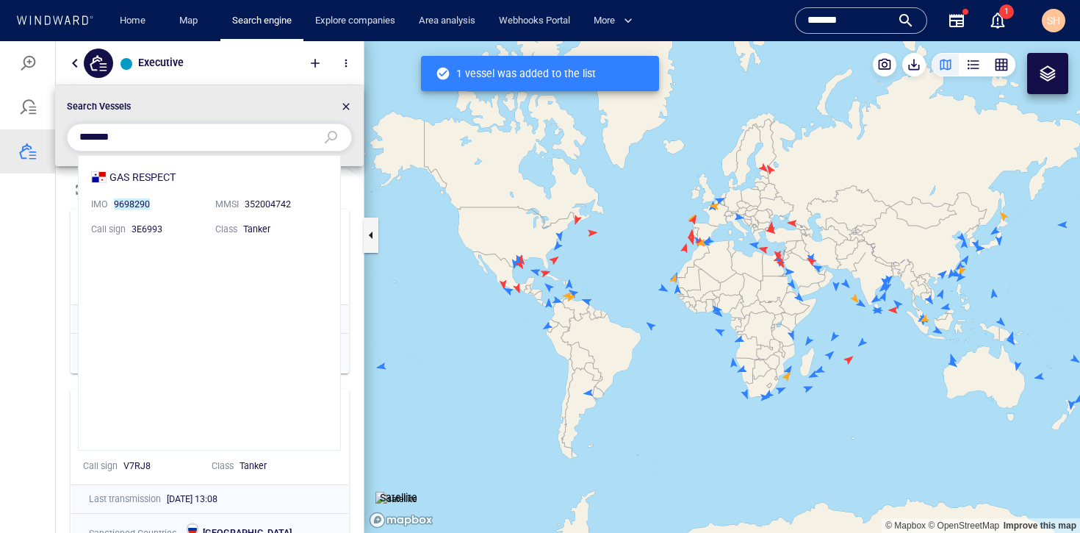
scroll to position [283, 251]
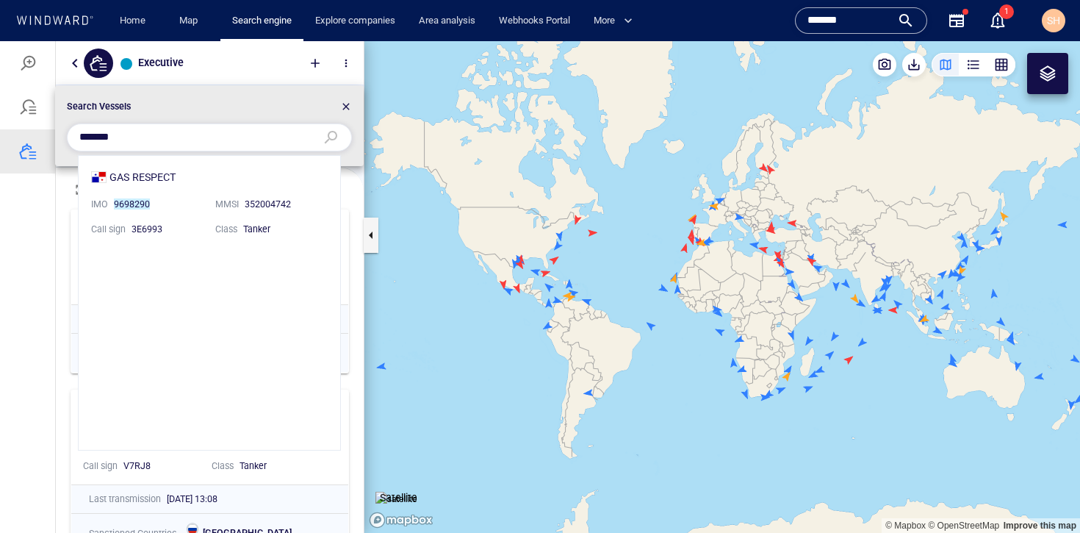
type input "*******"
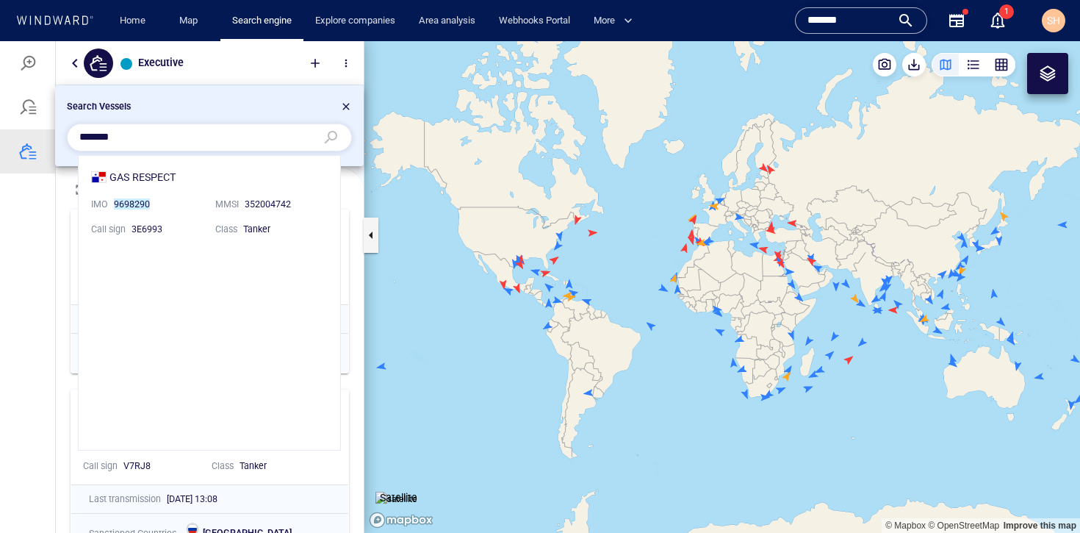
click at [162, 178] on li "GAS RESPECT IMO 9698290 MMSI 352004742 Call sign 3E6993 Class Tanker" at bounding box center [210, 202] width 262 height 93
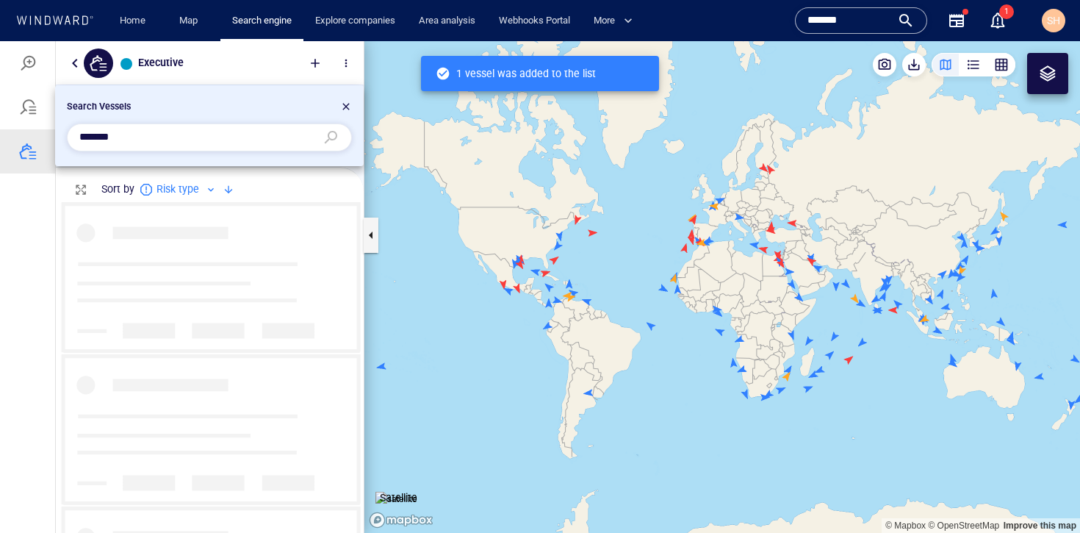
scroll to position [320, 297]
click at [866, 21] on input "*******" at bounding box center [850, 21] width 84 height 22
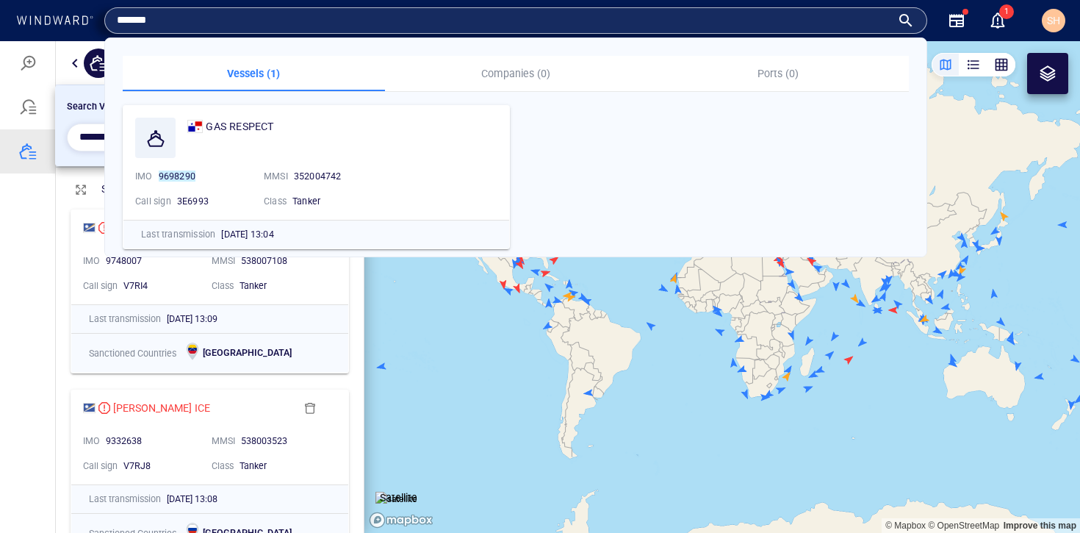
click at [252, 16] on input "*******" at bounding box center [504, 21] width 775 height 22
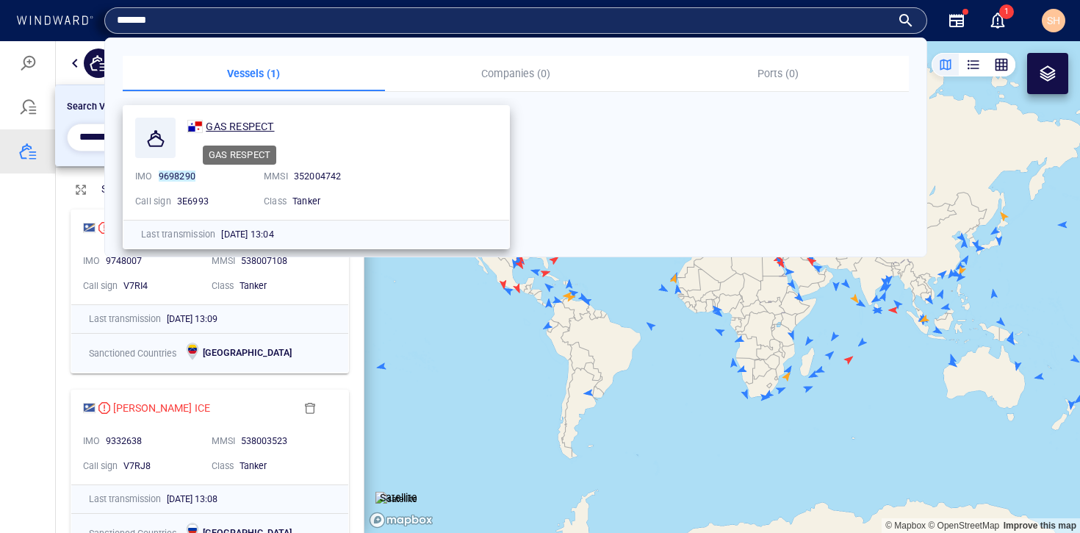
type input "*******"
click at [234, 127] on span "GAS RESPECT" at bounding box center [240, 127] width 68 height 12
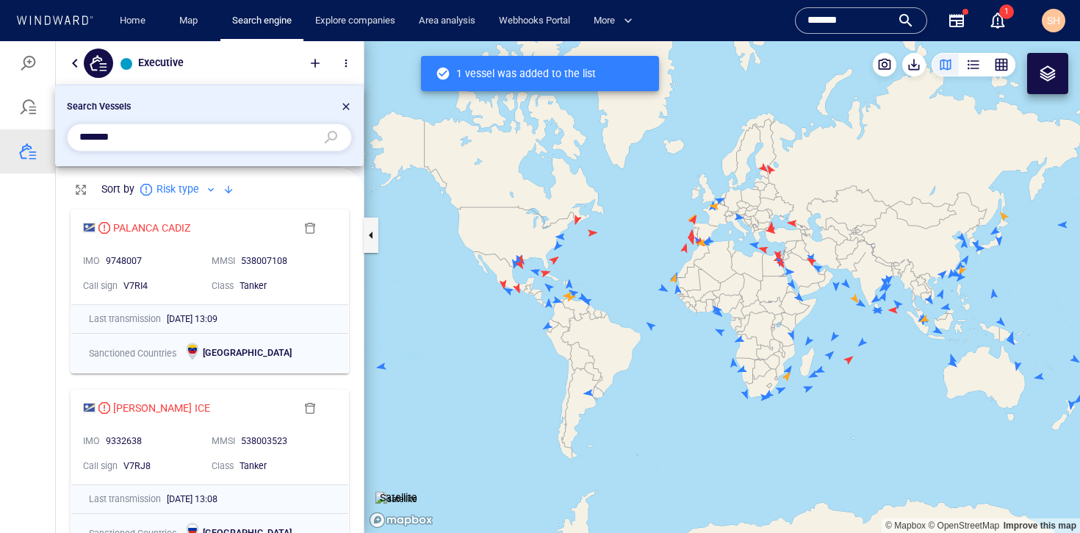
click at [343, 107] on div at bounding box center [346, 109] width 12 height 18
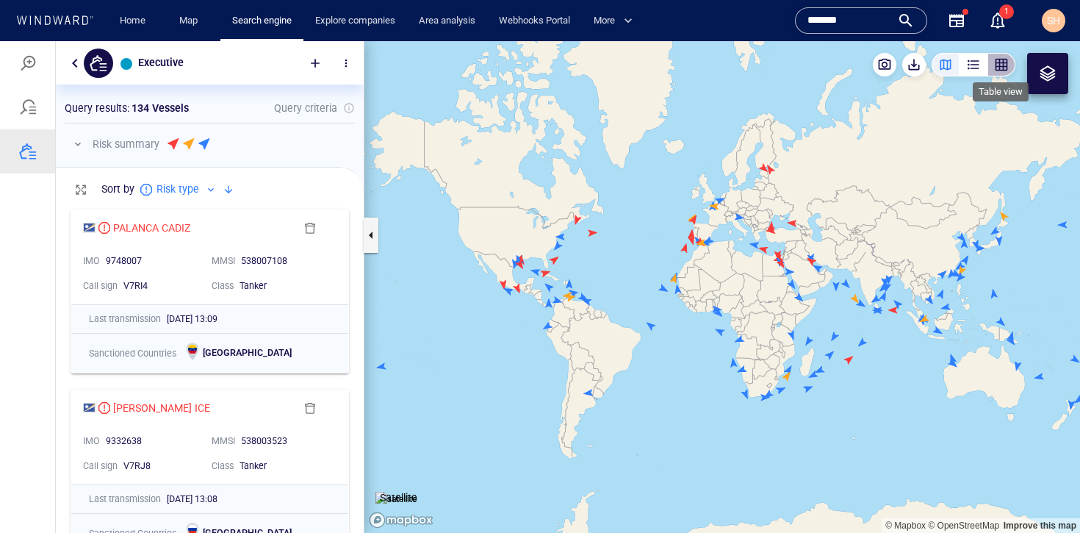
click at [1006, 68] on div "button" at bounding box center [1001, 64] width 15 height 15
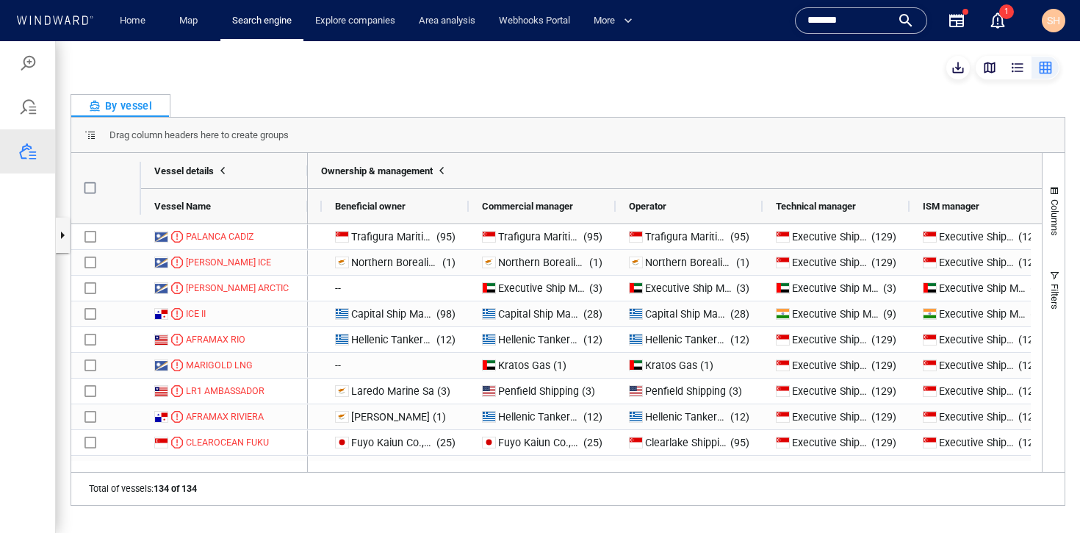
scroll to position [0, 2135]
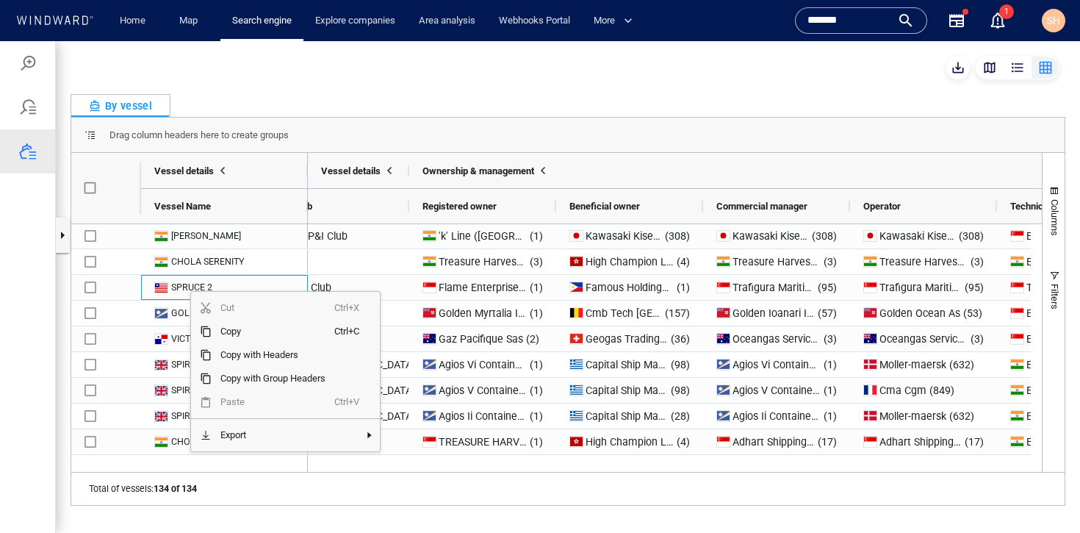
click at [427, 87] on div "By vessel Drag column headers here to create groups Drag here to set column lab…" at bounding box center [568, 287] width 1025 height 492
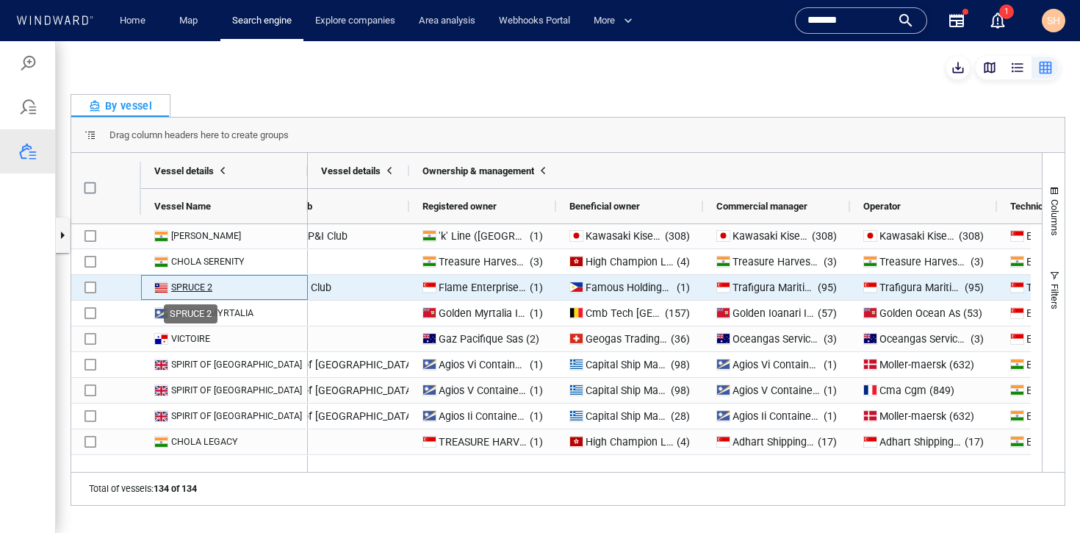
click at [201, 289] on div "SPRUCE 2" at bounding box center [191, 287] width 41 height 13
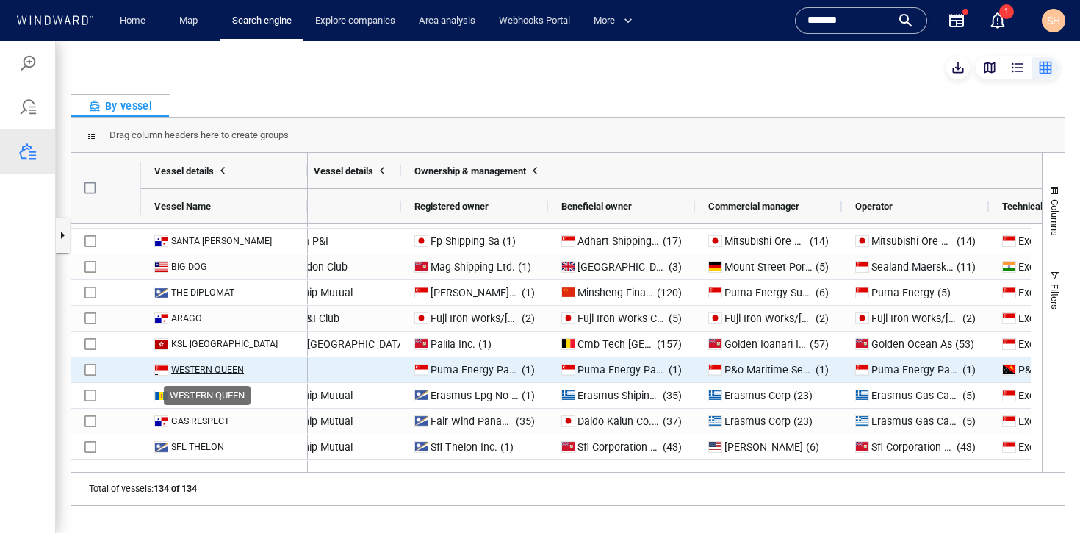
click at [221, 368] on div "WESTERN QUEEN" at bounding box center [207, 369] width 73 height 13
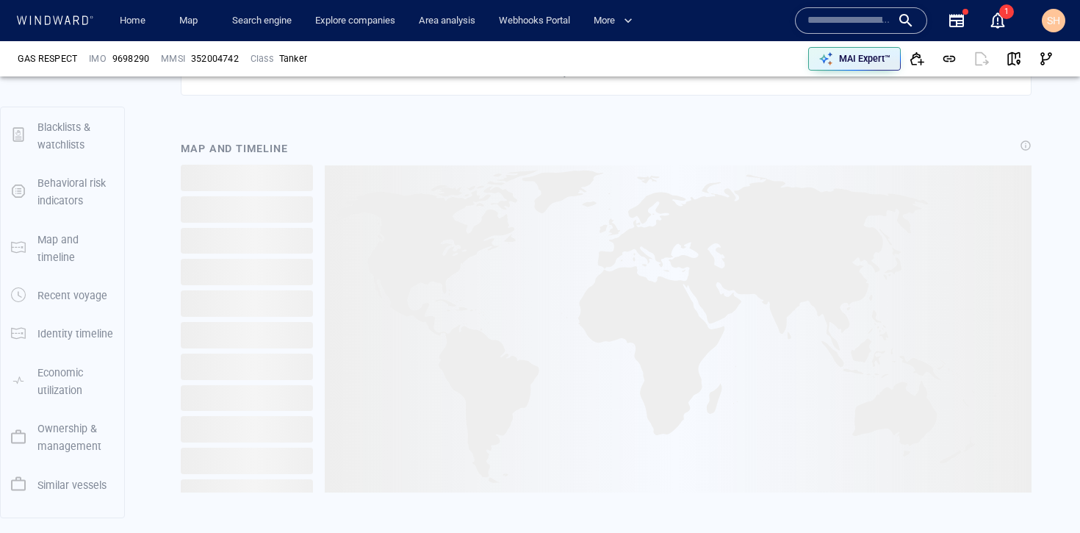
scroll to position [189, 0]
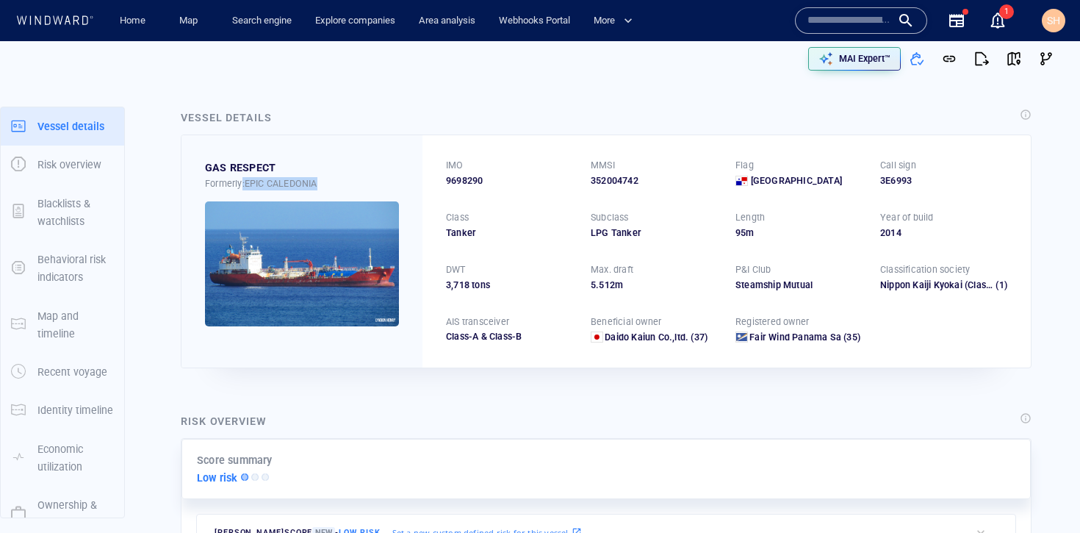
drag, startPoint x: 242, startPoint y: 185, endPoint x: 335, endPoint y: 185, distance: 93.3
click at [335, 185] on div "Formerly: EPIC CALEDONIA" at bounding box center [302, 183] width 194 height 13
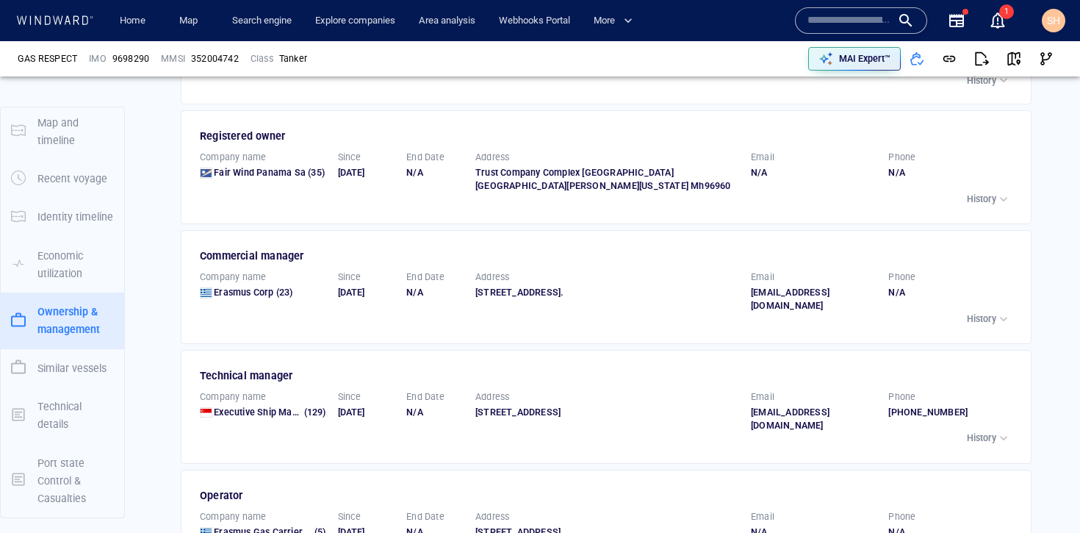
scroll to position [2085, 0]
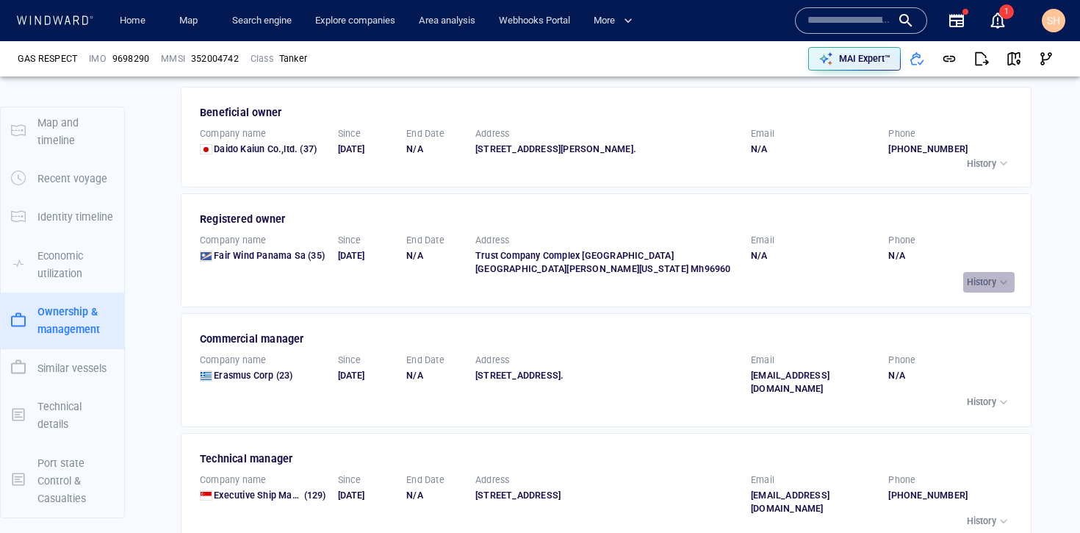
click at [967, 279] on p "History" at bounding box center [981, 282] width 29 height 13
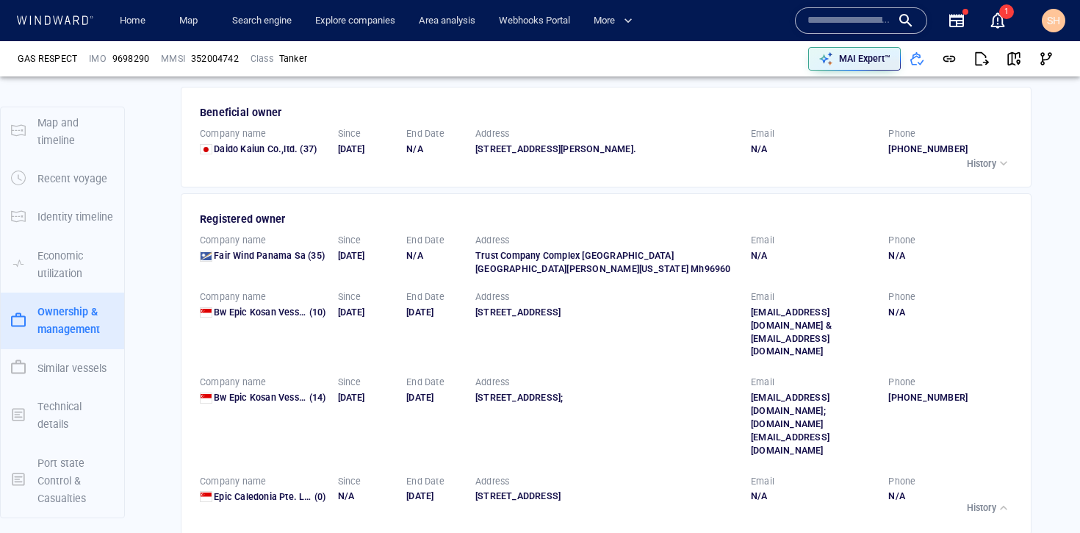
click at [864, 21] on input "text" at bounding box center [850, 21] width 84 height 22
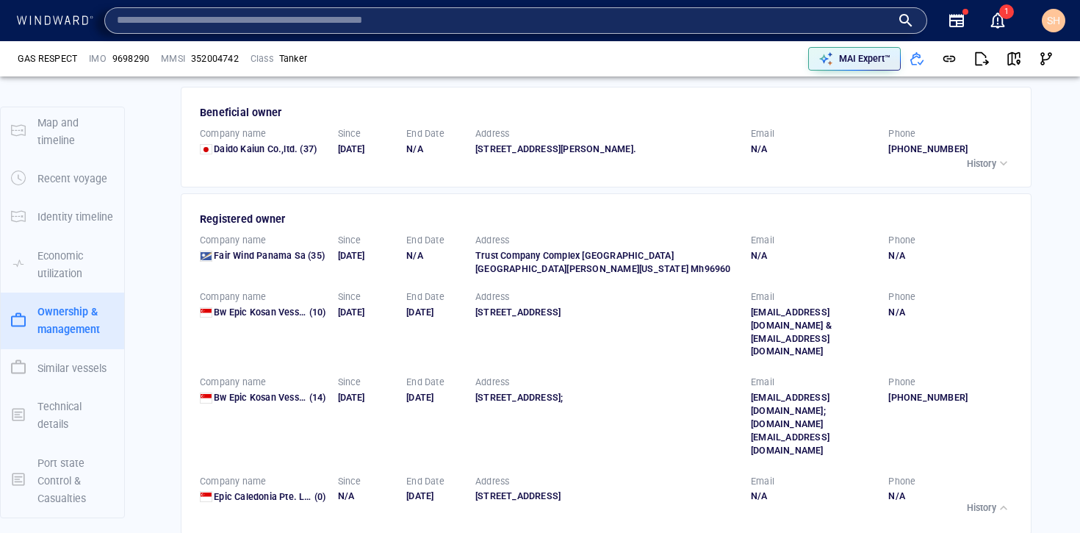
paste input "*******"
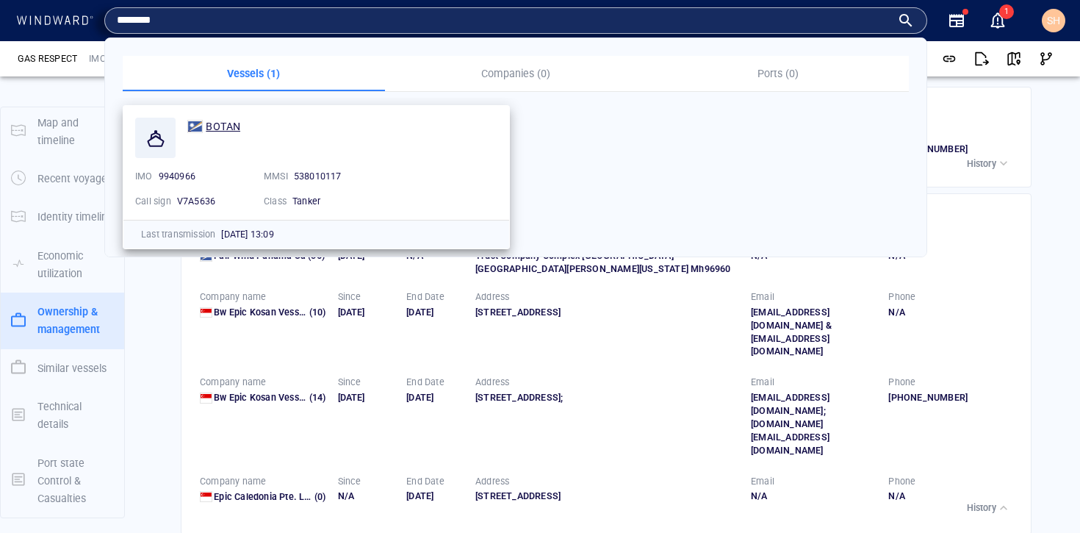
type input "*******"
click at [221, 122] on span "BOTAN" at bounding box center [223, 127] width 35 height 12
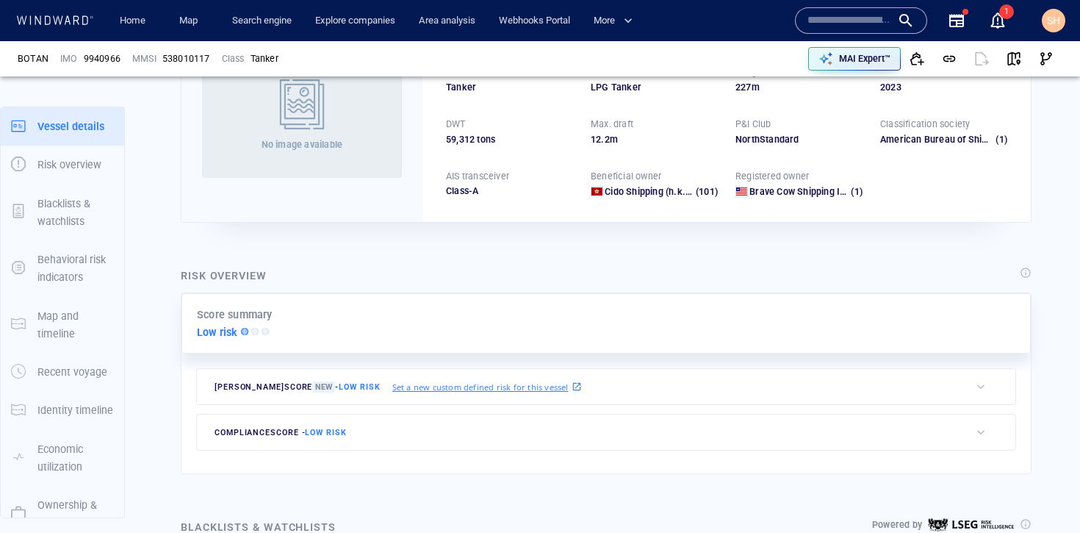
scroll to position [38, 0]
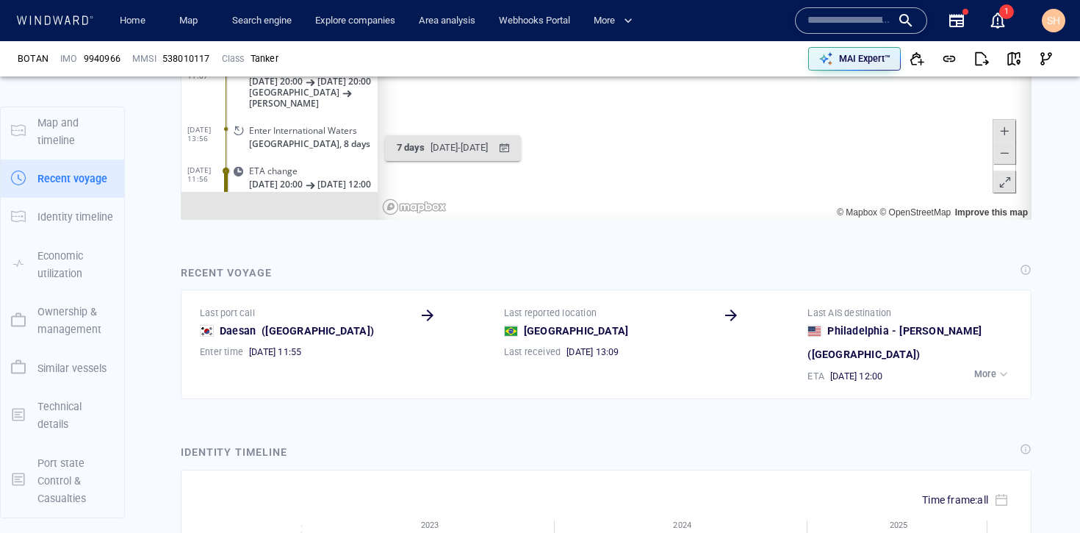
scroll to position [1447, 0]
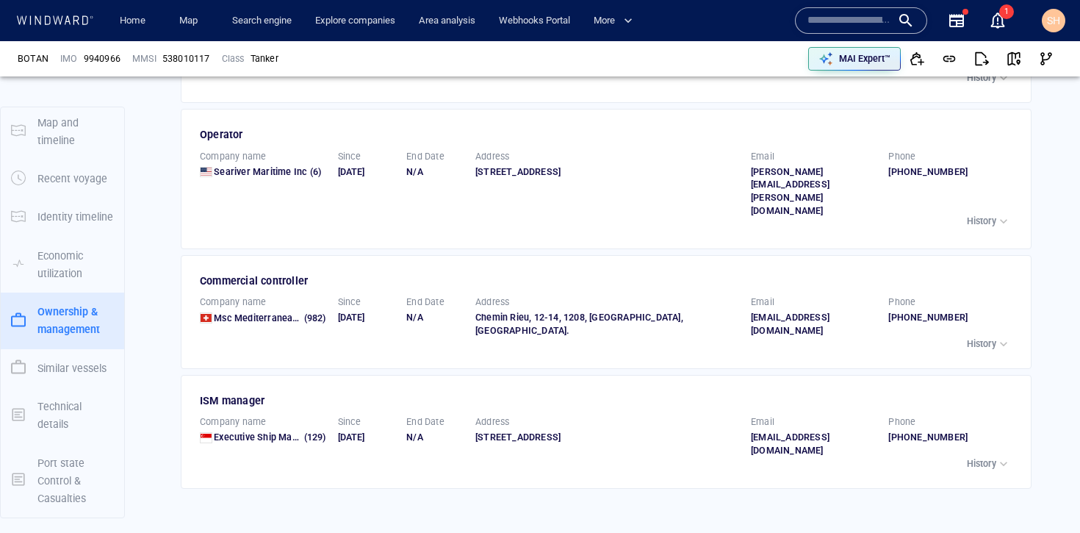
scroll to position [2597, 0]
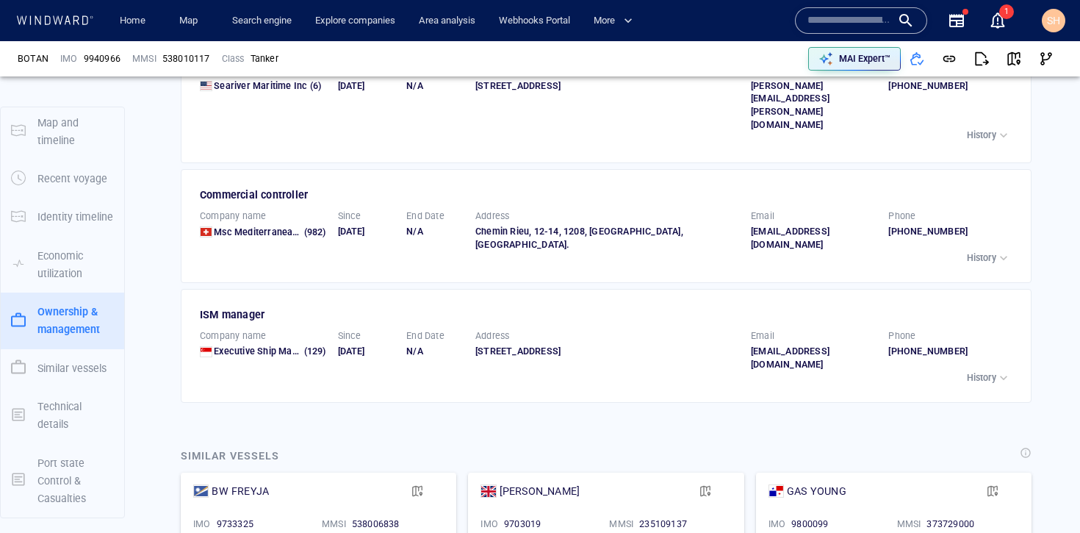
click at [859, 22] on input "text" at bounding box center [850, 21] width 84 height 22
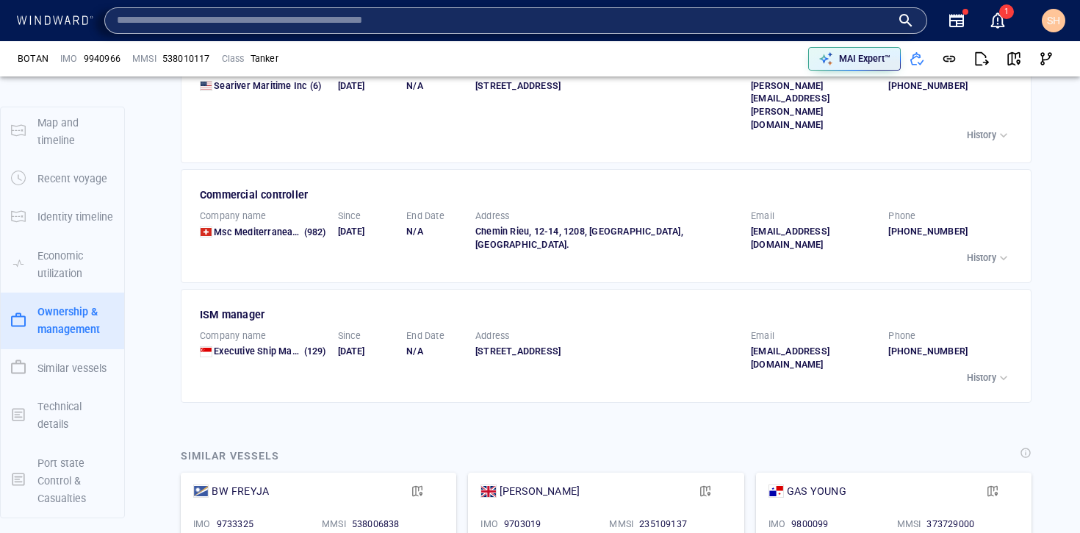
paste input "*******"
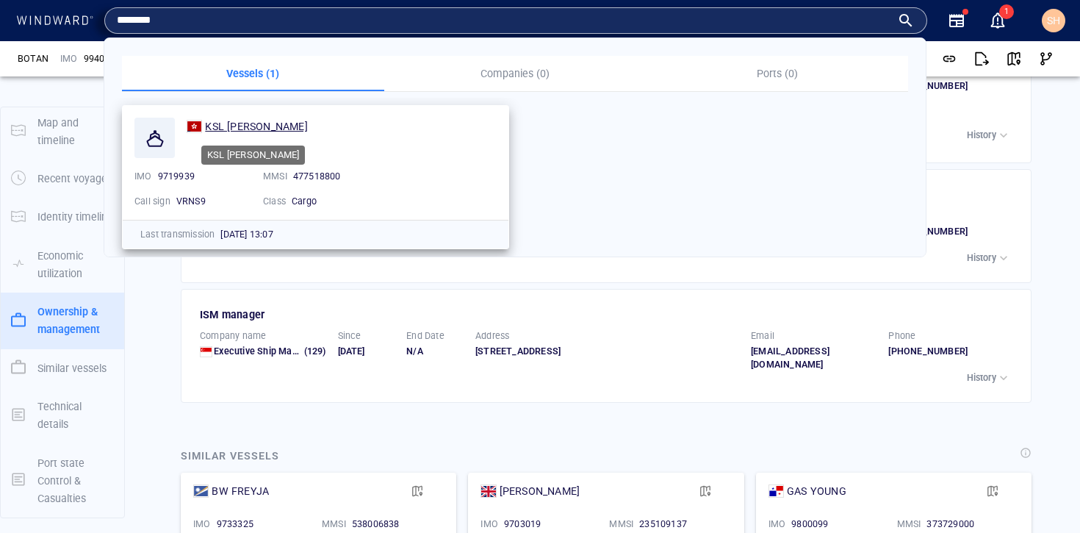
type input "*******"
click at [248, 133] on div "KSL SANTOS" at bounding box center [256, 127] width 102 height 18
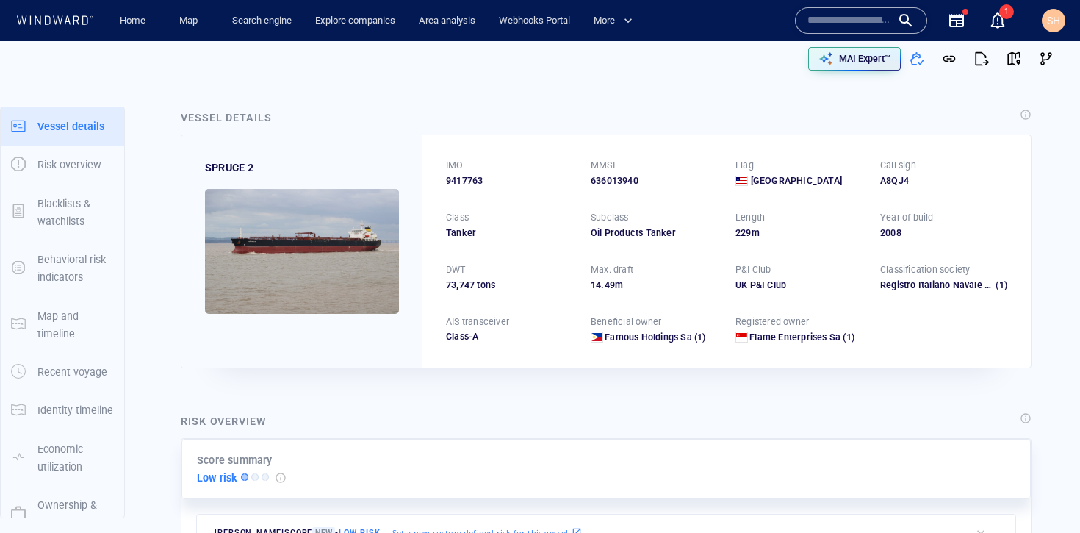
click at [463, 181] on span "9417763" at bounding box center [464, 180] width 37 height 13
copy span "9417763"
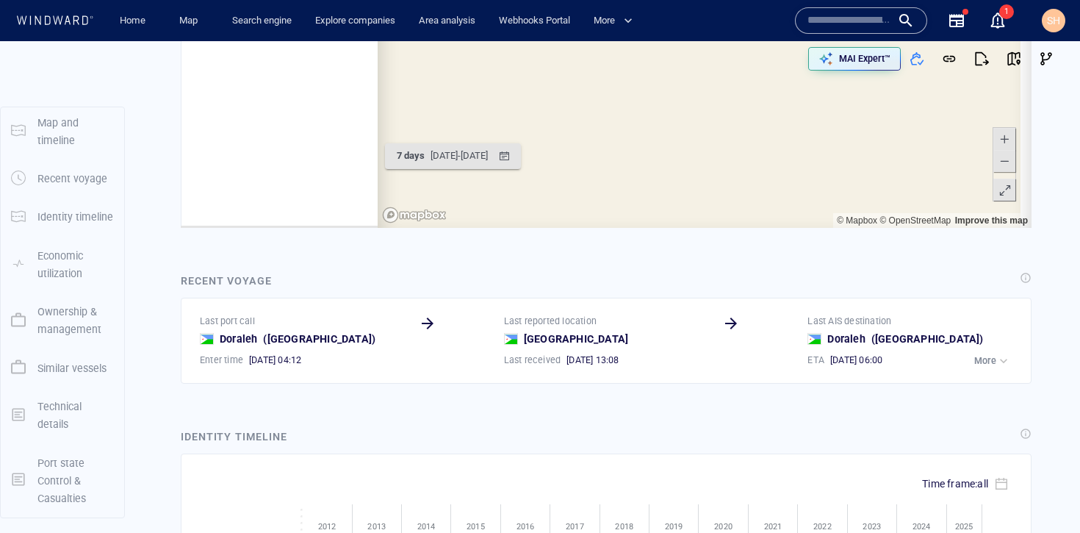
scroll to position [7196, 0]
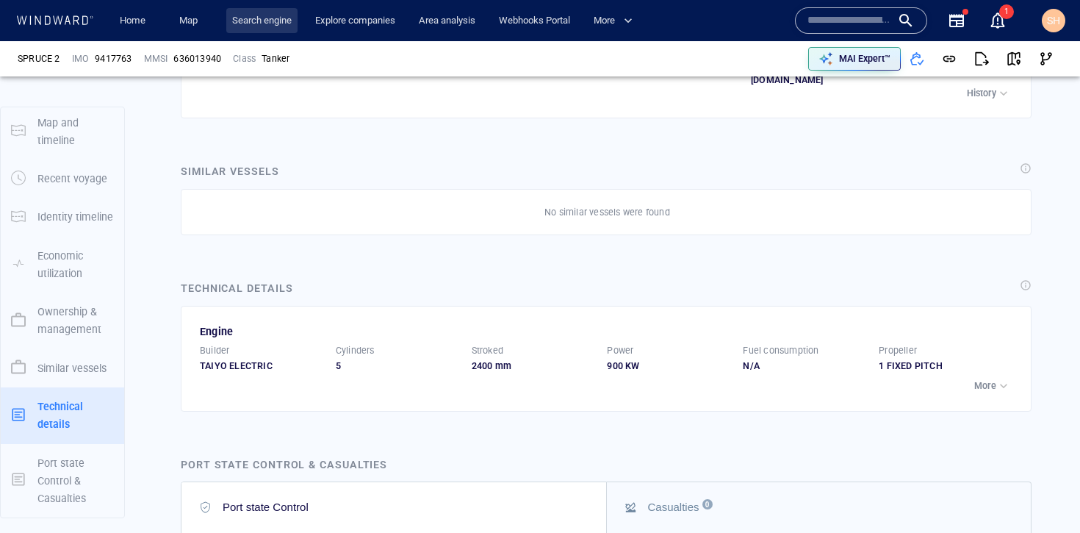
scroll to position [3111, 0]
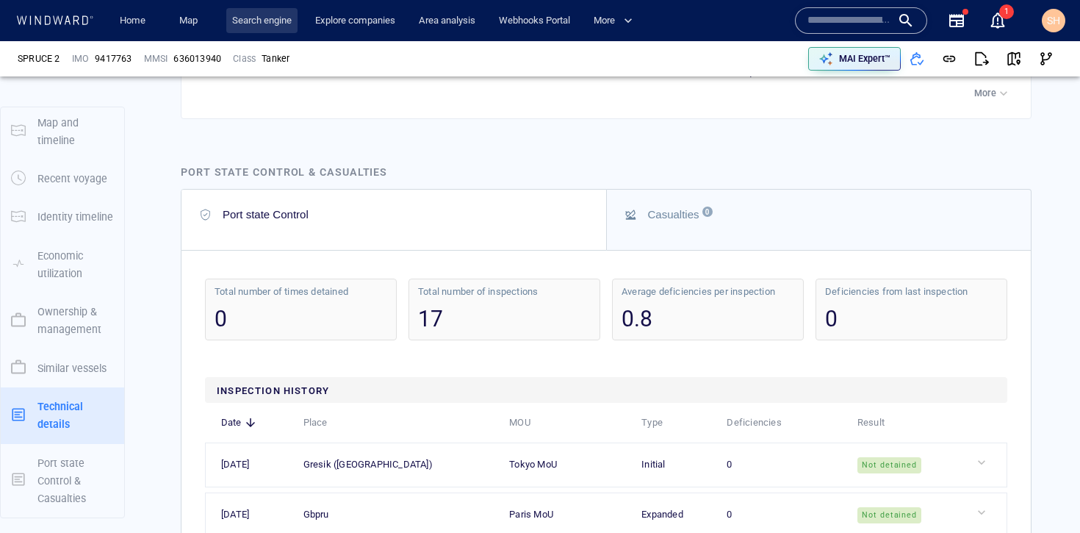
click at [266, 28] on link "Search engine" at bounding box center [261, 21] width 71 height 26
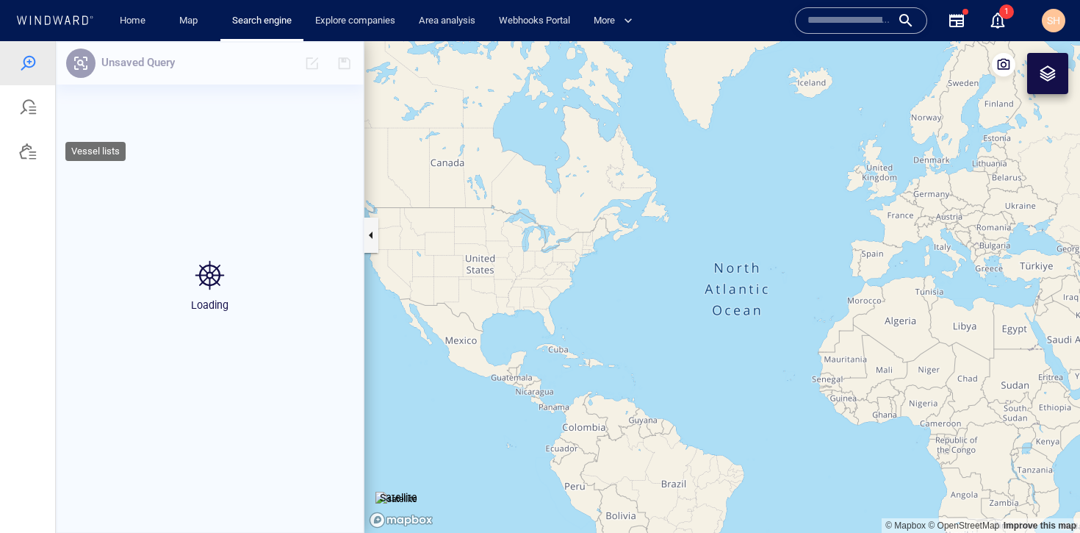
click at [29, 153] on div at bounding box center [28, 152] width 18 height 18
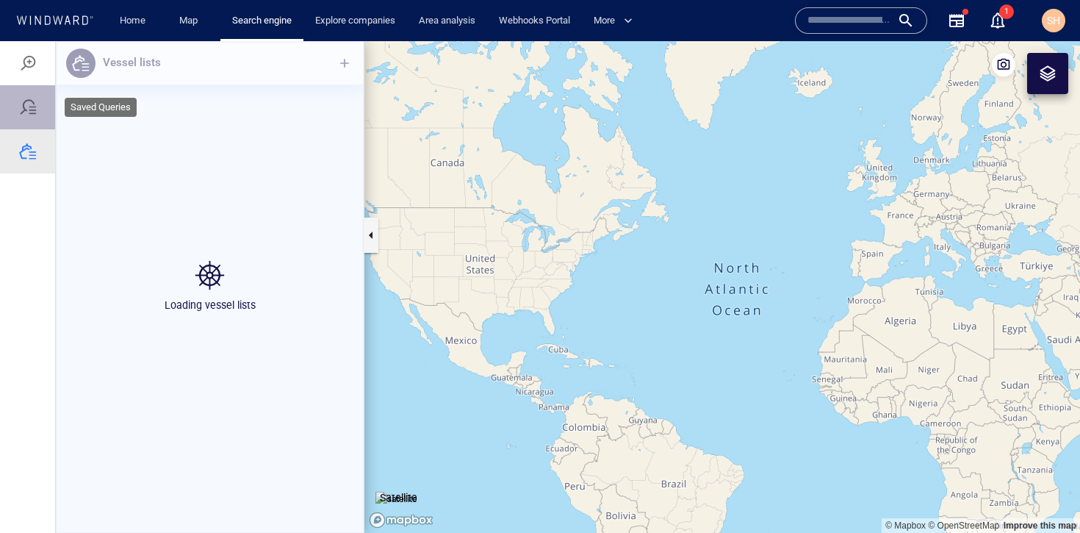
click at [33, 108] on div at bounding box center [28, 107] width 18 height 18
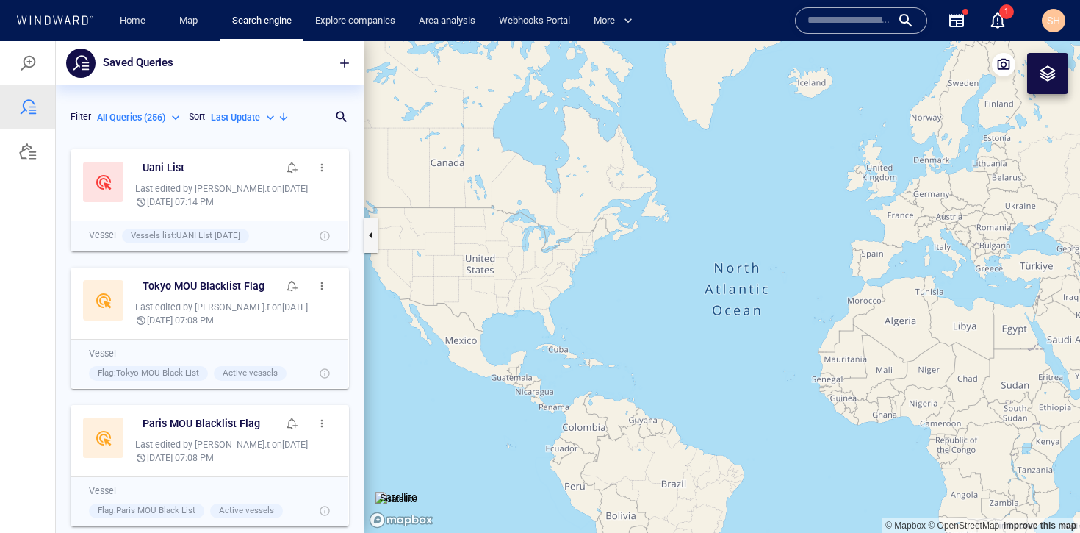
scroll to position [380, 297]
click at [236, 60] on div at bounding box center [295, 63] width 133 height 32
click at [351, 66] on span "button" at bounding box center [344, 63] width 15 height 15
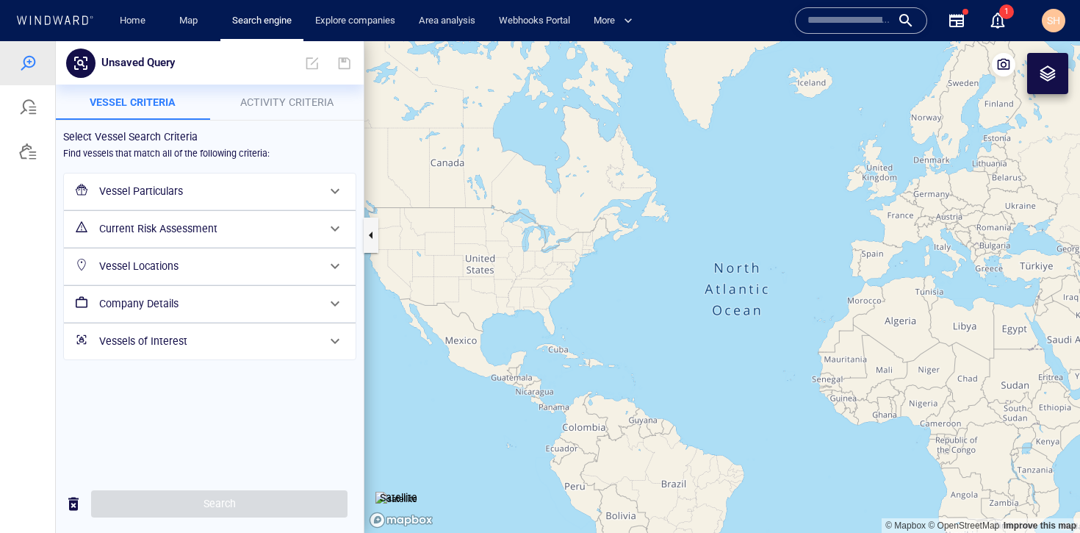
click at [338, 187] on span at bounding box center [335, 191] width 18 height 18
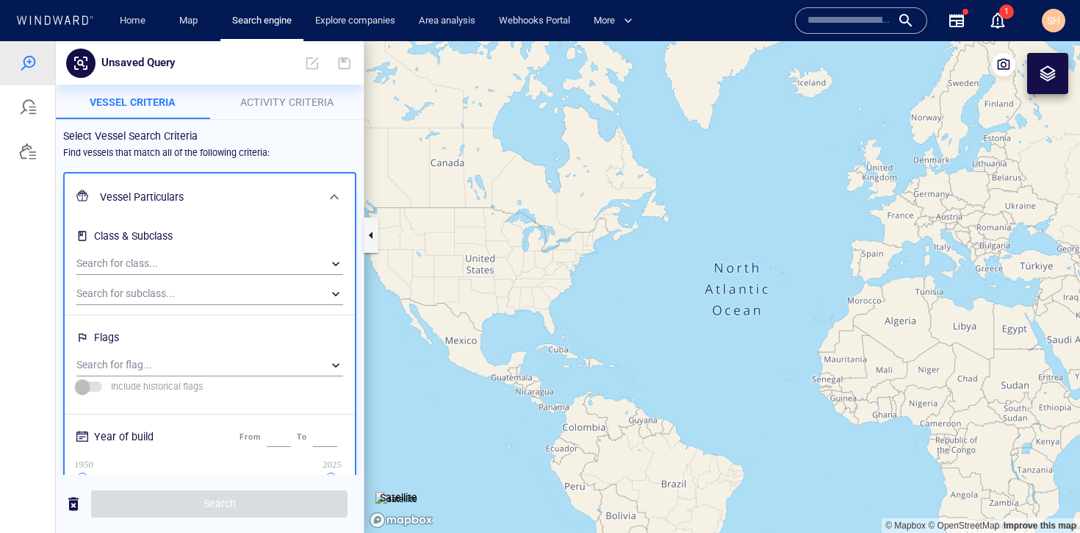
click at [326, 199] on span at bounding box center [335, 197] width 18 height 18
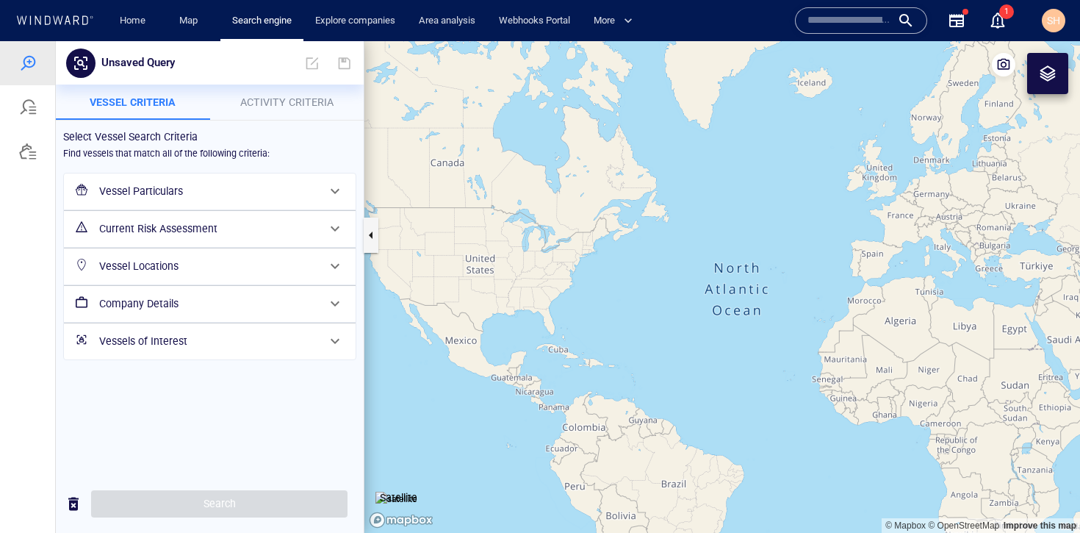
click at [259, 344] on h6 "Vessels of Interest" at bounding box center [208, 341] width 218 height 18
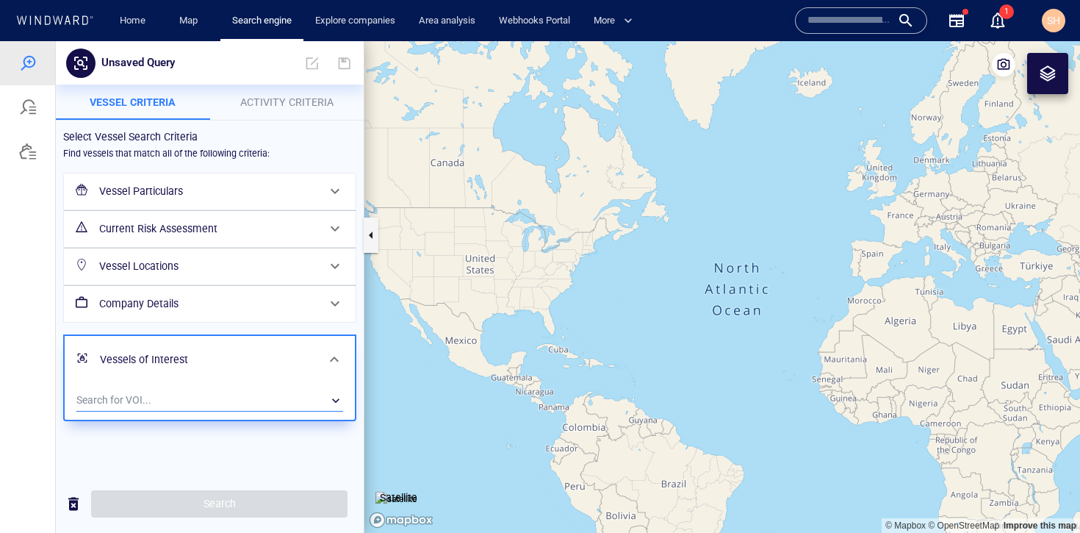
click at [193, 395] on div "​" at bounding box center [209, 401] width 267 height 22
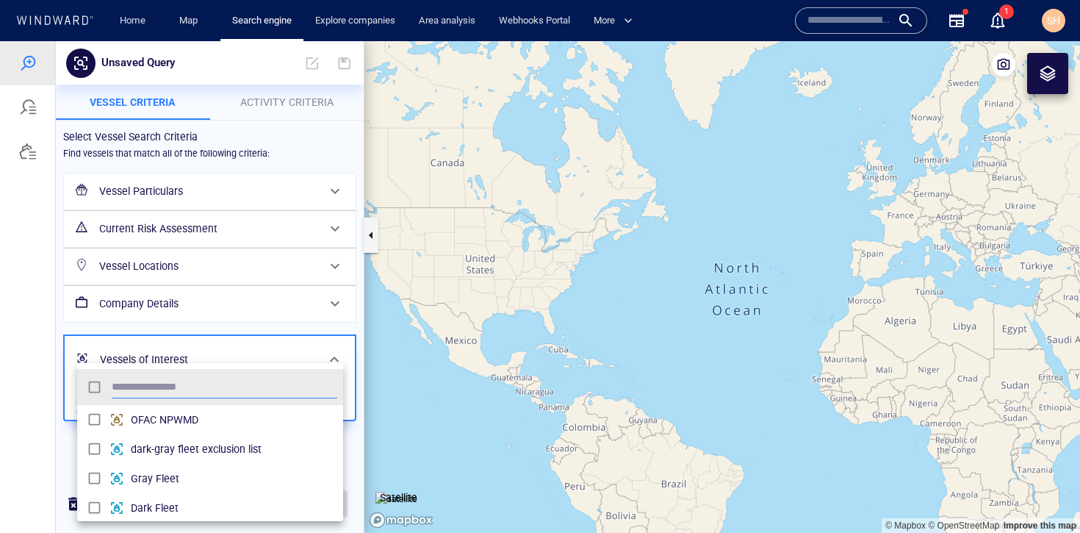
scroll to position [135, 255]
type input "**"
click at [201, 454] on span "Executive" at bounding box center [234, 449] width 207 height 18
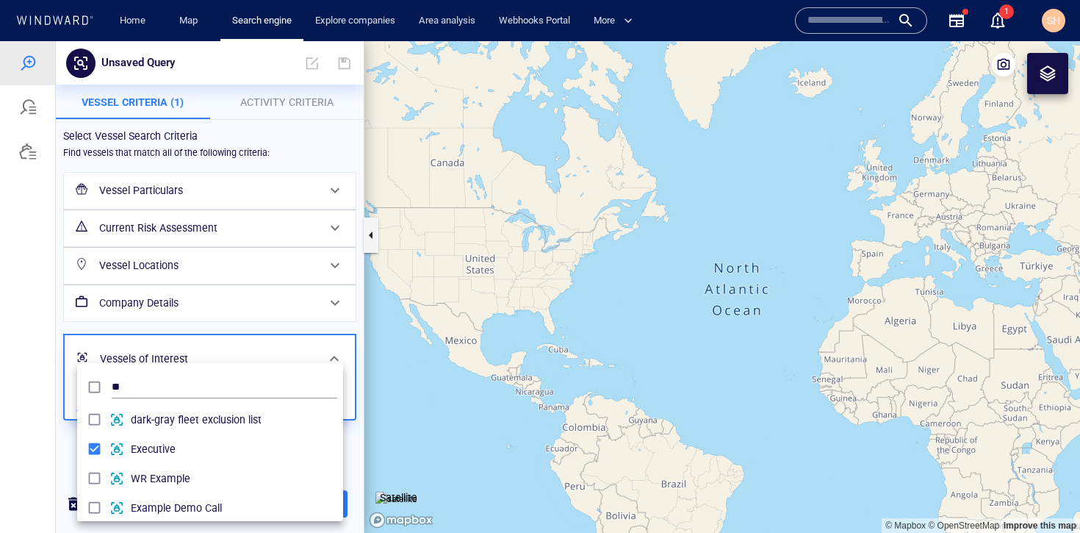
click at [354, 467] on div at bounding box center [540, 287] width 1080 height 492
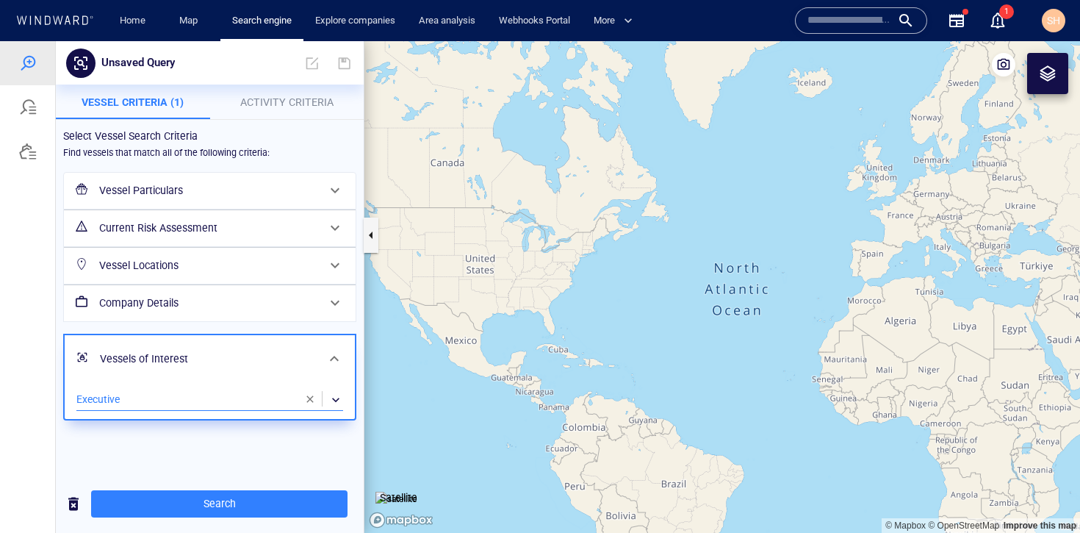
click at [276, 231] on h6 "Current Risk Assessment" at bounding box center [208, 228] width 218 height 18
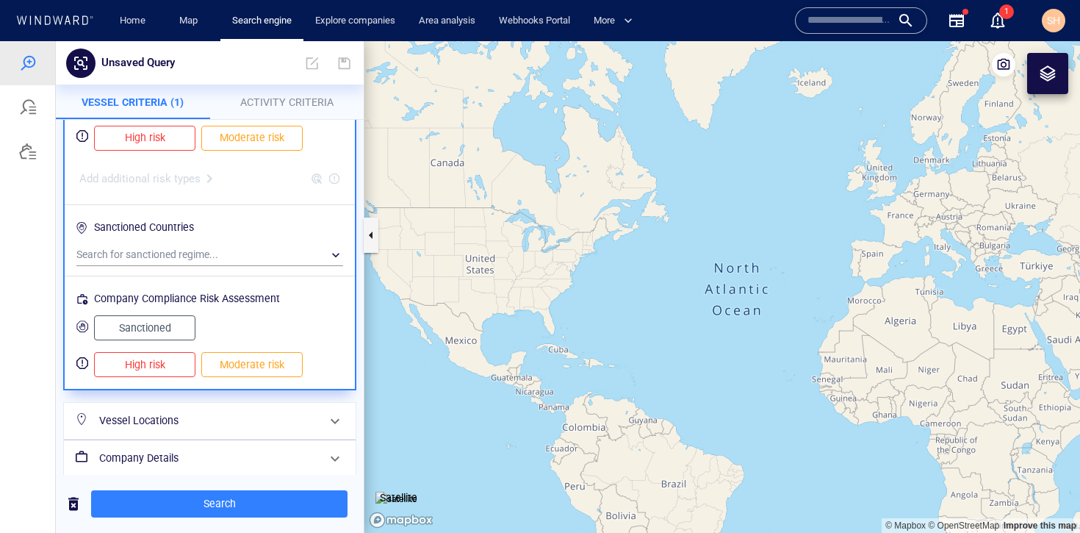
scroll to position [235, 0]
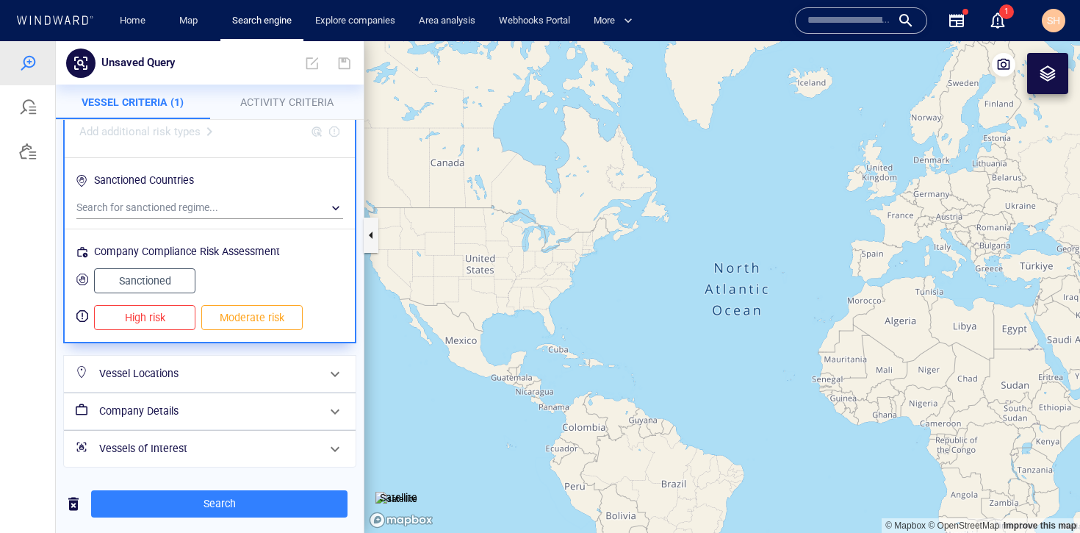
click at [240, 425] on div "Company Details" at bounding box center [208, 411] width 230 height 30
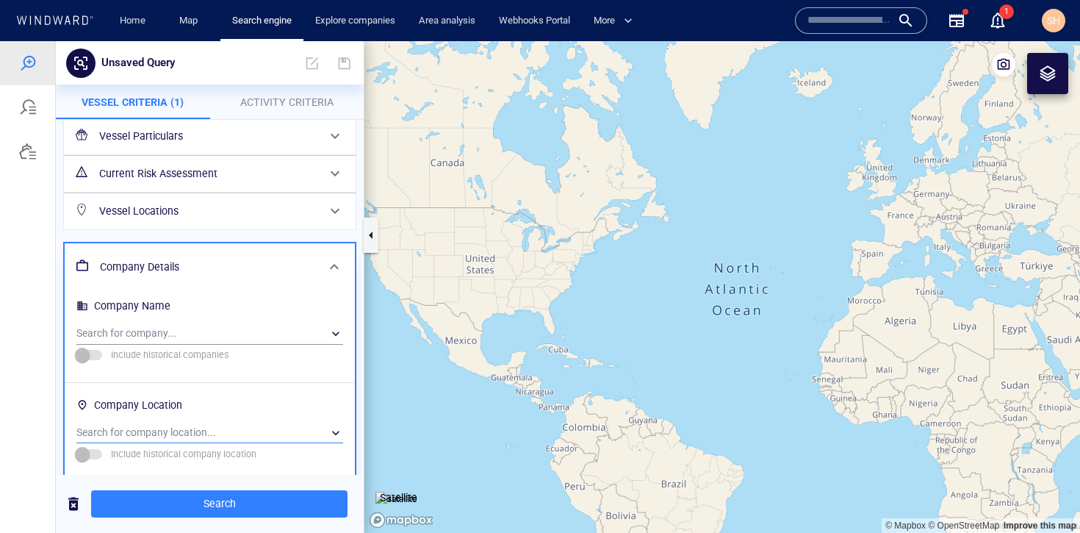
scroll to position [0, 0]
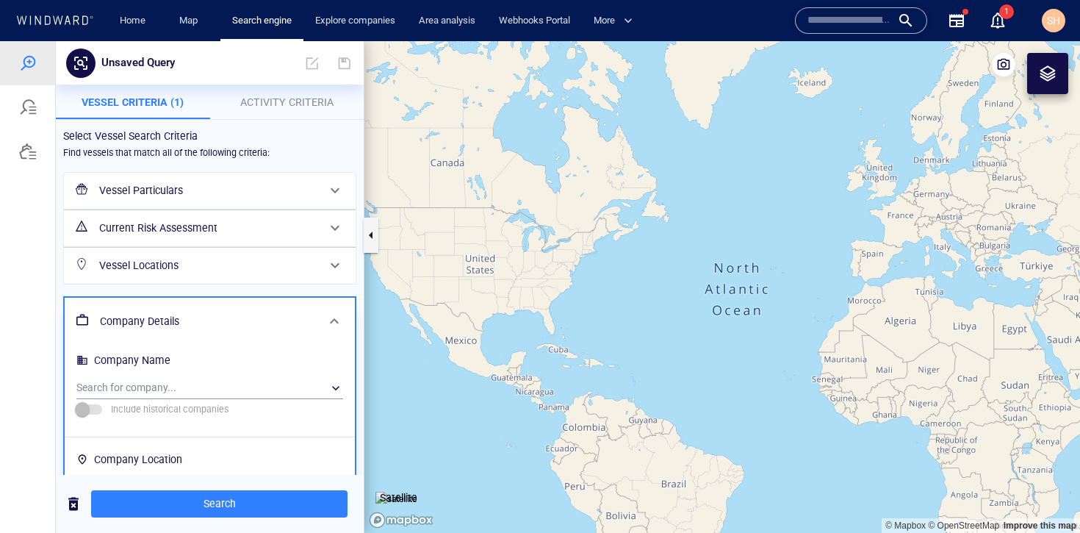
click at [278, 187] on h6 "Vessel Particulars" at bounding box center [208, 191] width 218 height 18
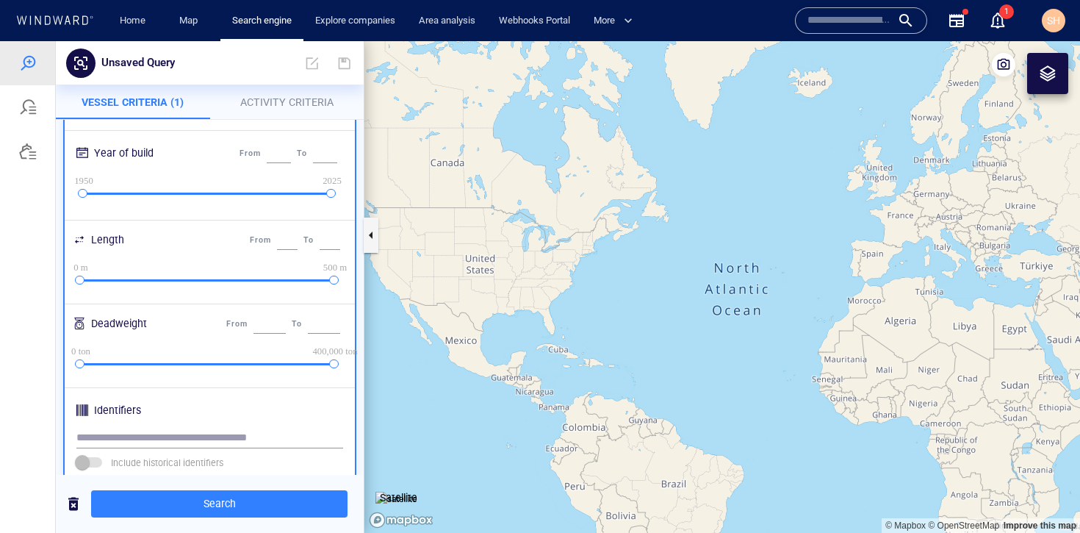
scroll to position [524, 0]
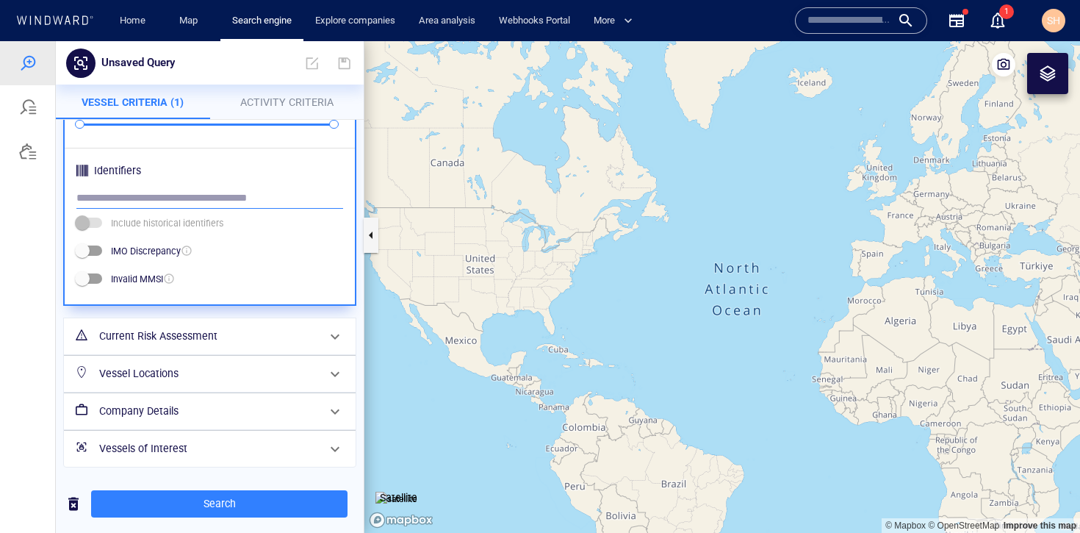
click at [271, 201] on input "text" at bounding box center [209, 198] width 267 height 22
click at [278, 103] on span "Activity Criteria" at bounding box center [286, 102] width 93 height 12
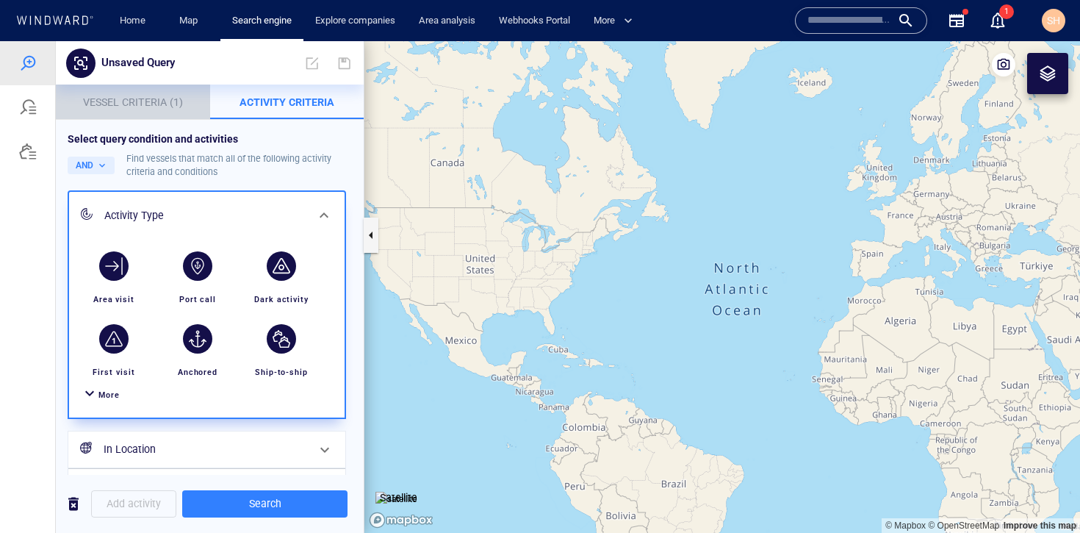
click at [145, 104] on span "Vessel Criteria (1)" at bounding box center [133, 102] width 100 height 12
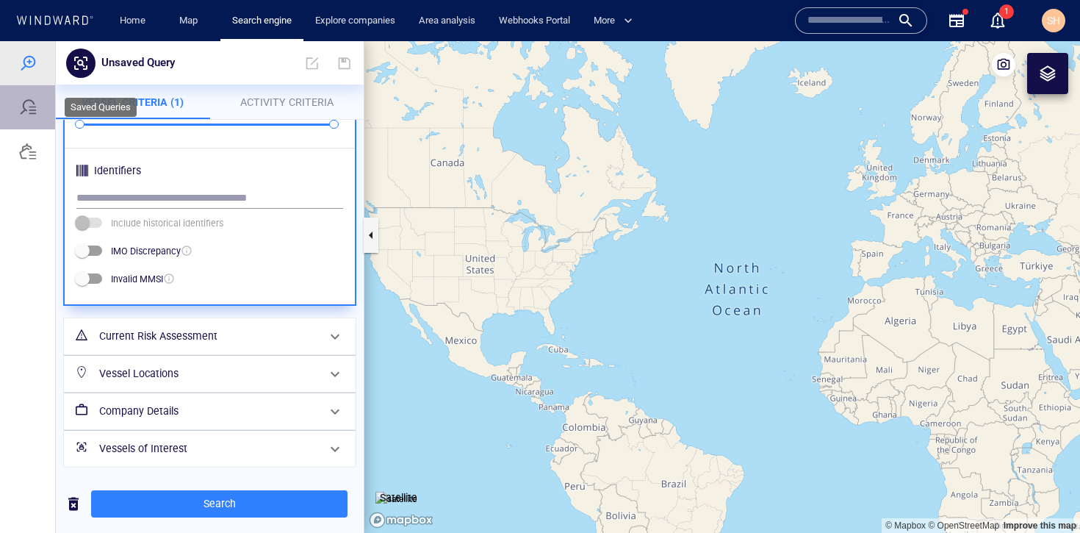
click at [37, 119] on div at bounding box center [27, 107] width 55 height 44
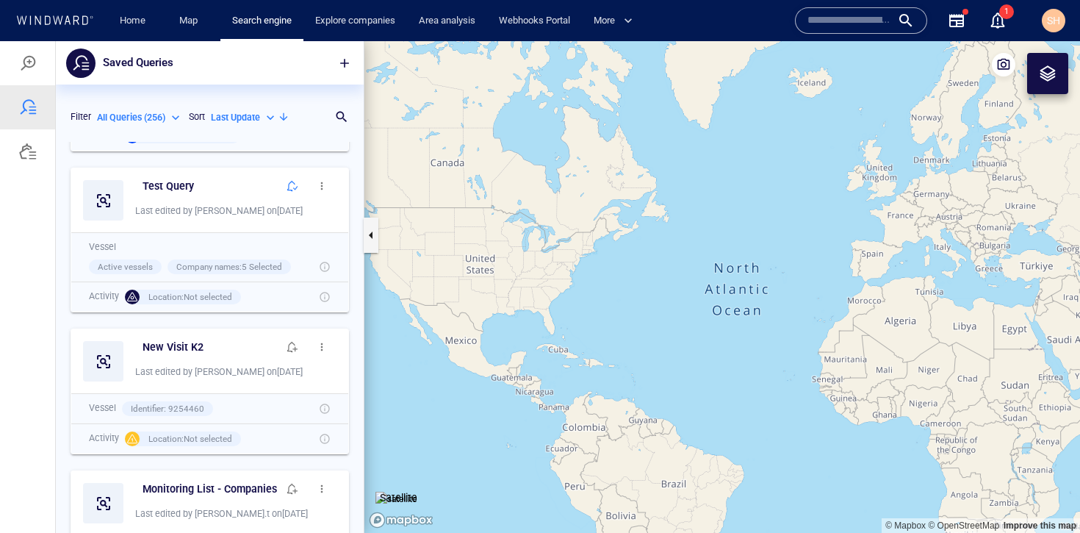
scroll to position [808, 0]
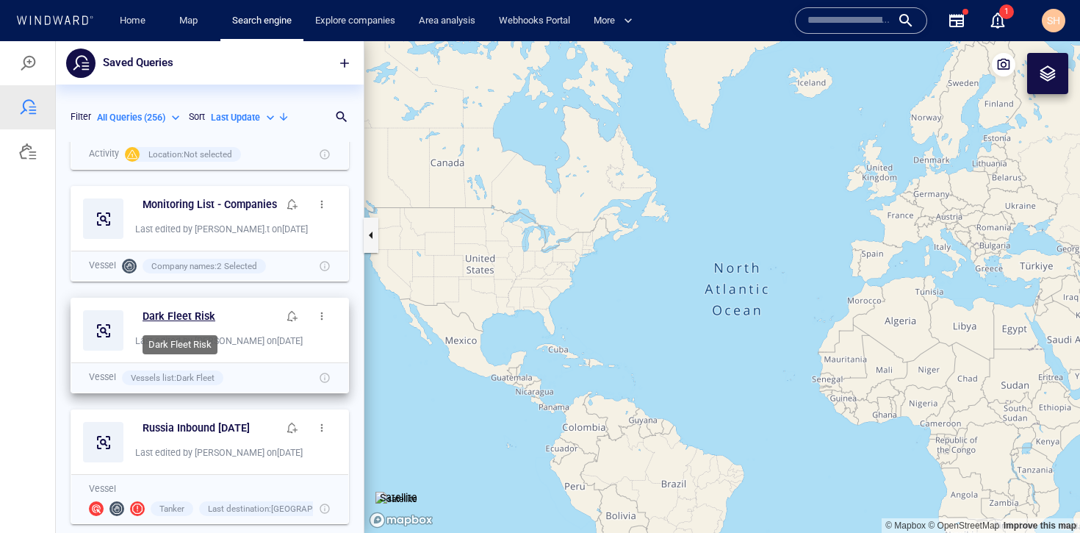
click at [176, 314] on h6 "Dark Fleet Risk" at bounding box center [179, 316] width 73 height 18
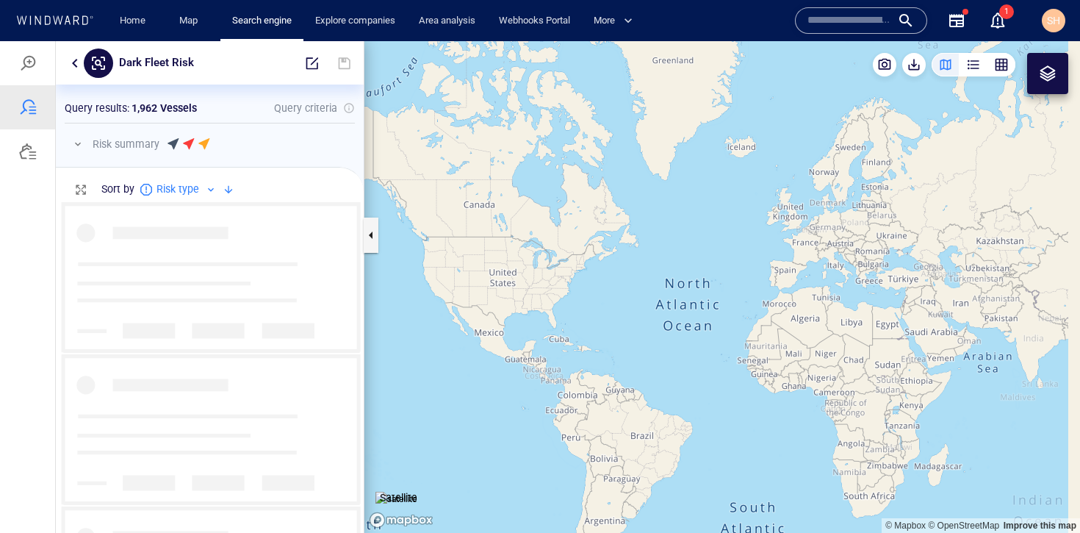
scroll to position [320, 297]
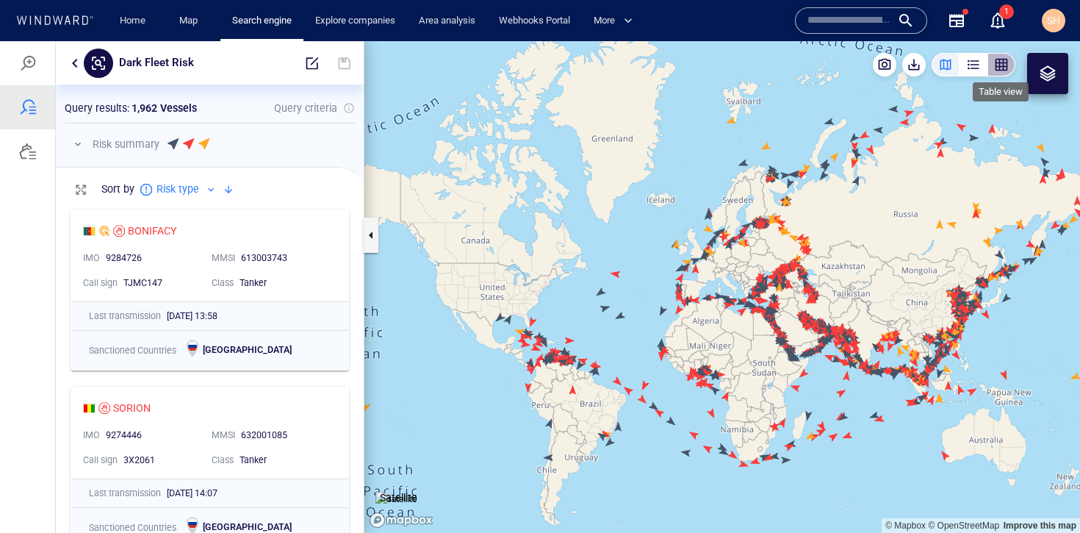
click at [1006, 68] on div "button" at bounding box center [1001, 64] width 15 height 15
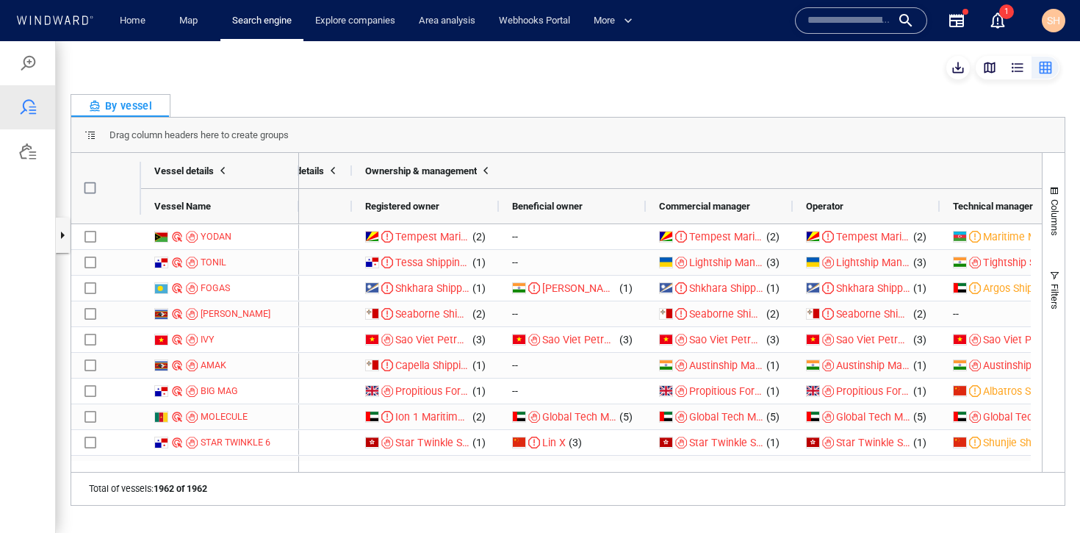
scroll to position [0, 0]
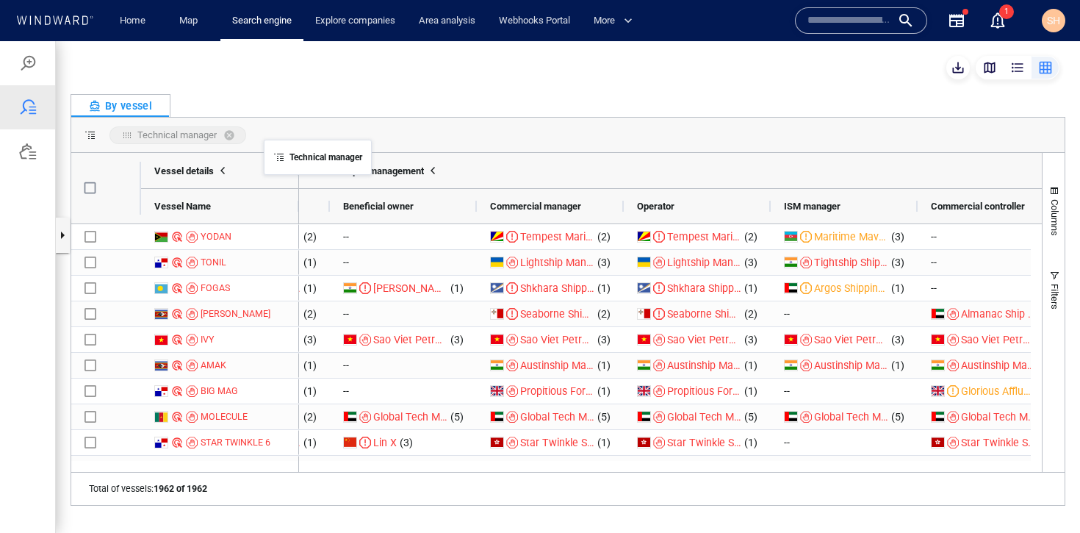
drag, startPoint x: 904, startPoint y: 209, endPoint x: 271, endPoint y: 148, distance: 635.8
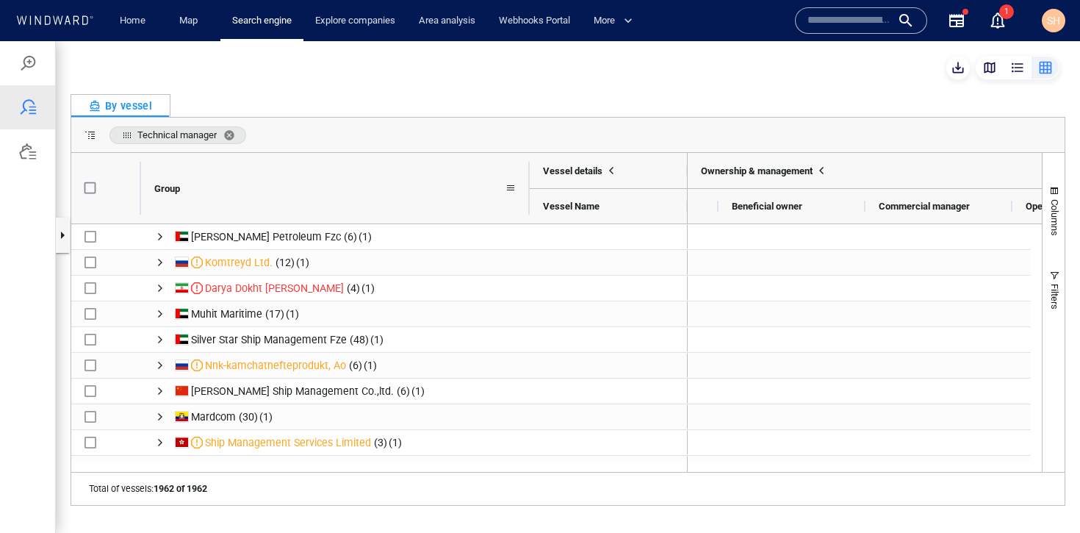
drag, startPoint x: 287, startPoint y: 196, endPoint x: 528, endPoint y: 204, distance: 241.9
click at [528, 204] on div at bounding box center [530, 188] width 6 height 71
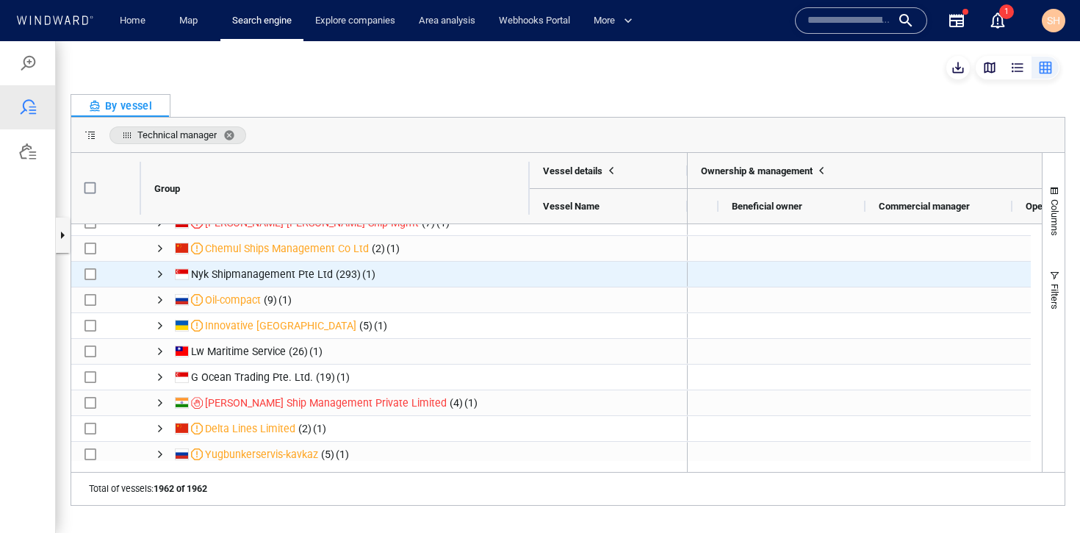
click at [157, 281] on span "Press SPACE to select this row." at bounding box center [160, 275] width 12 height 26
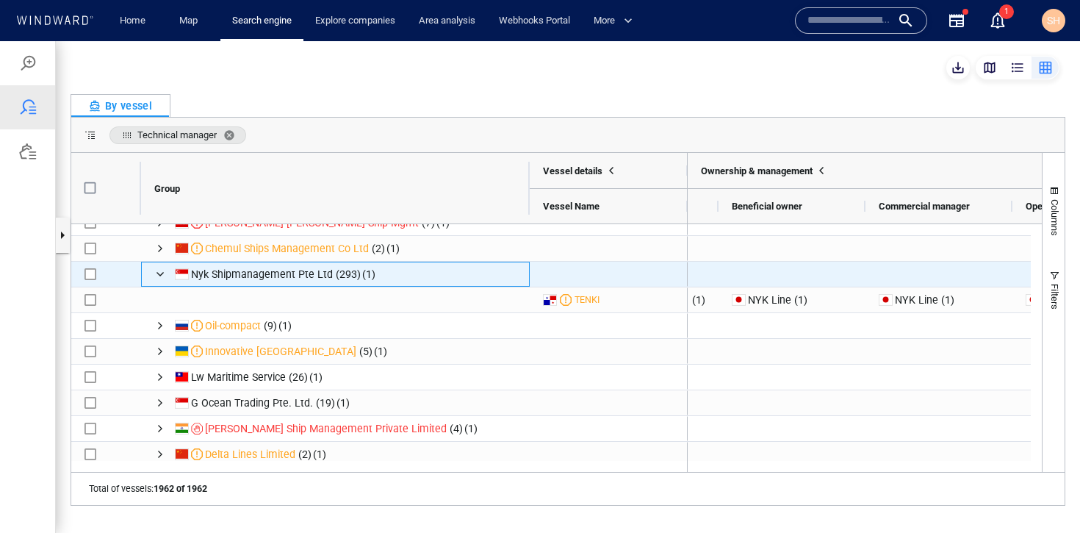
click at [157, 281] on span "Press SPACE to select this row." at bounding box center [160, 275] width 12 height 26
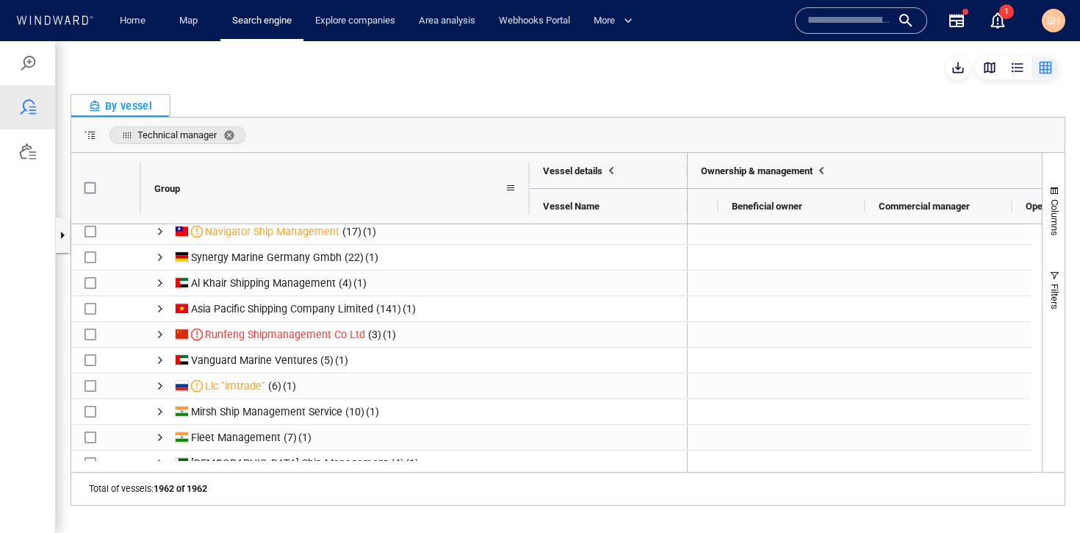
click at [440, 187] on div "Group" at bounding box center [329, 188] width 351 height 63
click at [437, 193] on div "Group" at bounding box center [329, 188] width 351 height 63
click at [183, 192] on div "Group" at bounding box center [329, 188] width 351 height 63
click at [155, 191] on span "Group" at bounding box center [167, 188] width 26 height 11
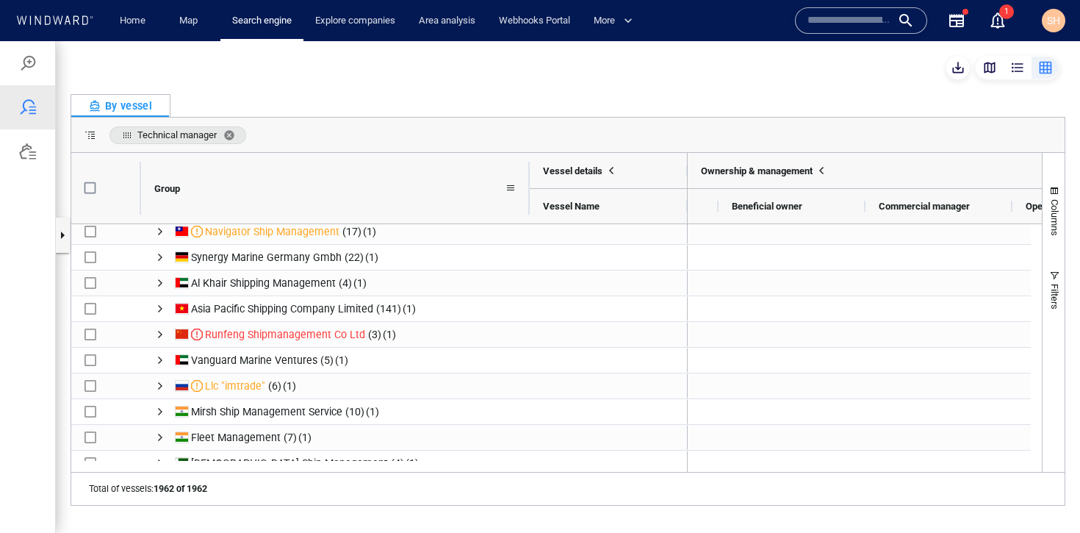
click at [523, 187] on div "Group" at bounding box center [335, 188] width 389 height 71
click at [514, 189] on span at bounding box center [511, 188] width 12 height 12
click at [528, 118] on div "Technical manager" at bounding box center [568, 135] width 994 height 35
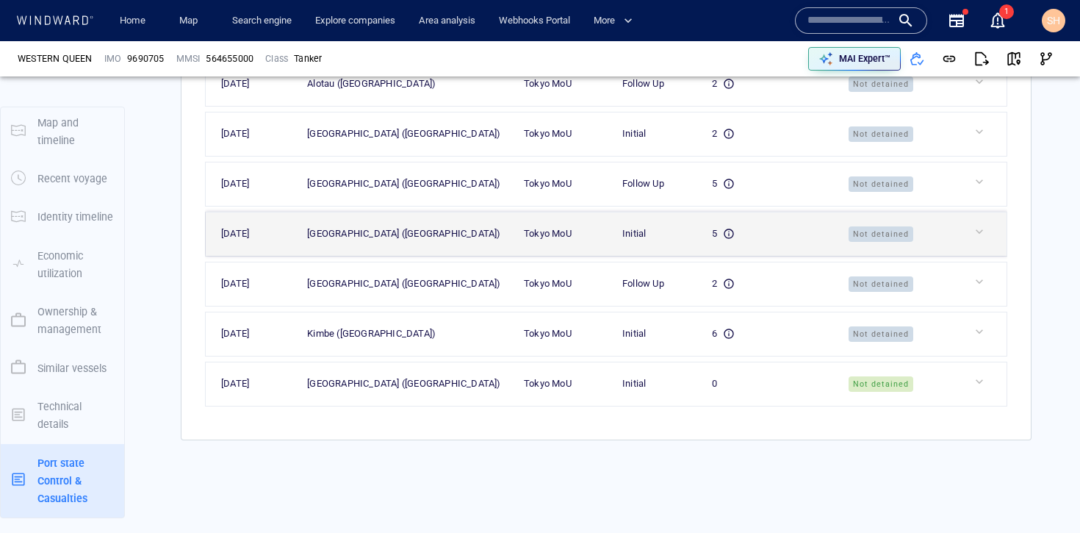
scroll to position [4223, 0]
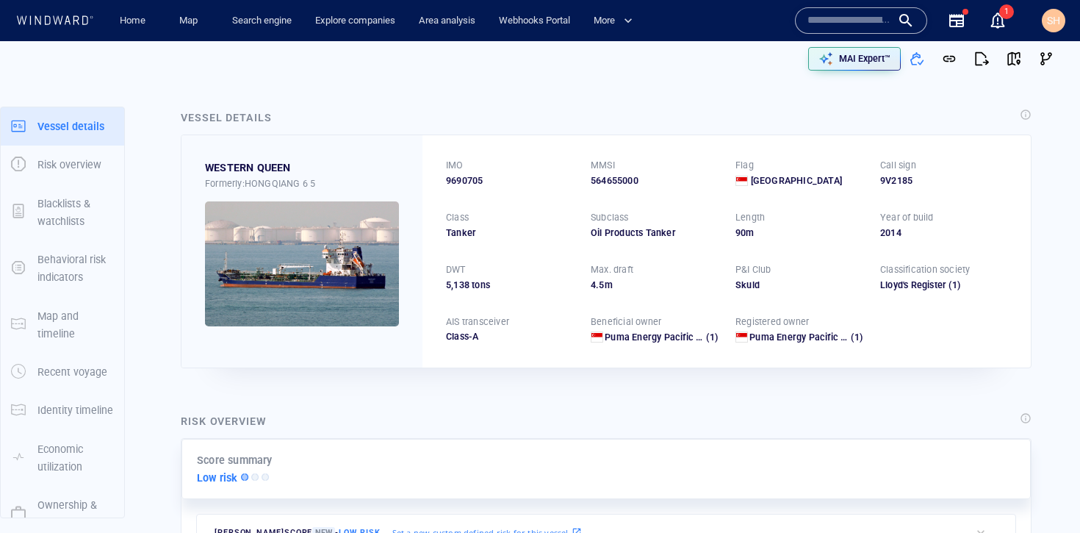
click at [454, 183] on span "9690705" at bounding box center [464, 180] width 37 height 13
copy span "9690705"
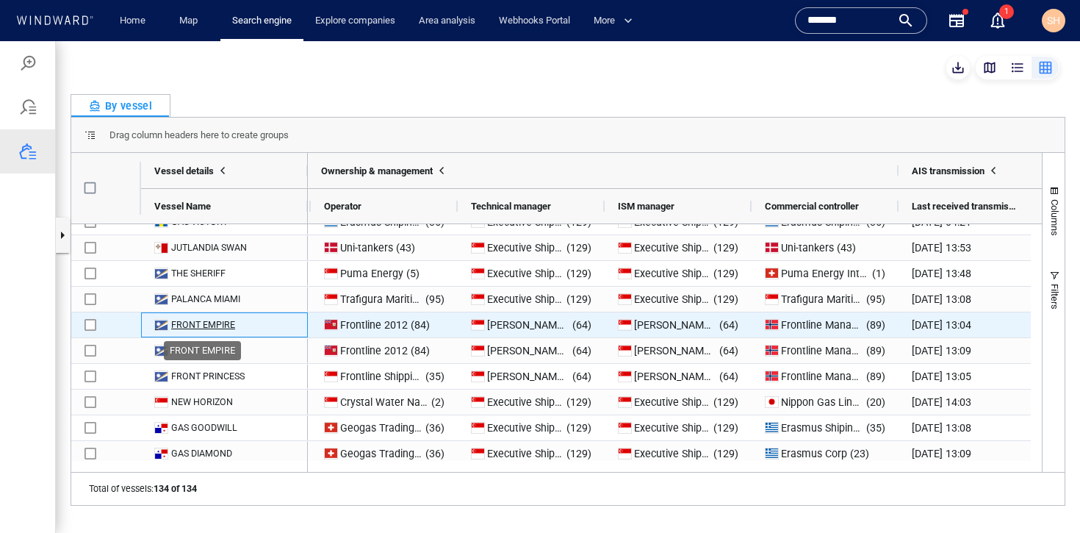
click at [204, 323] on div "FRONT EMPIRE" at bounding box center [203, 324] width 64 height 13
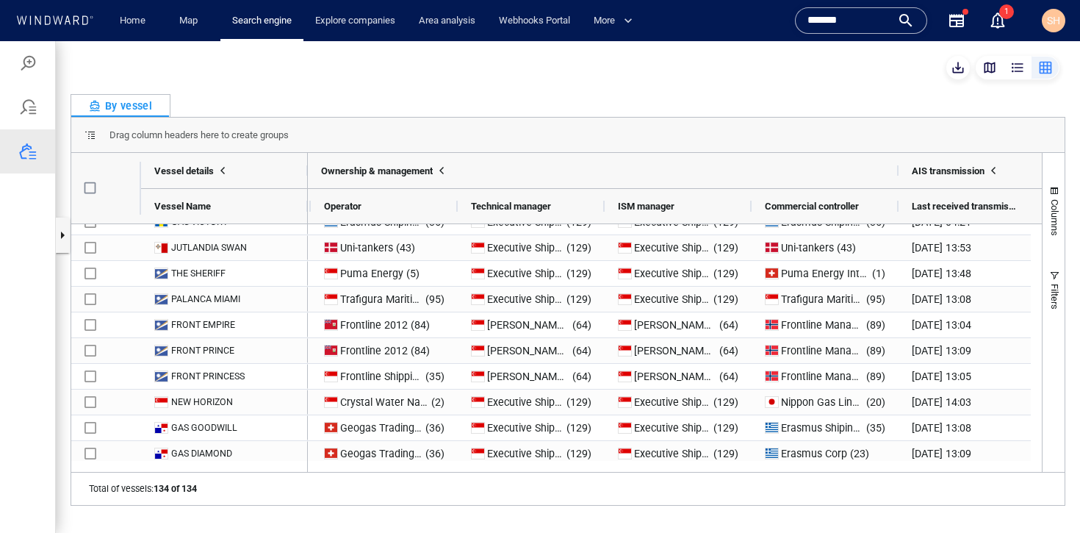
scroll to position [0, 2348]
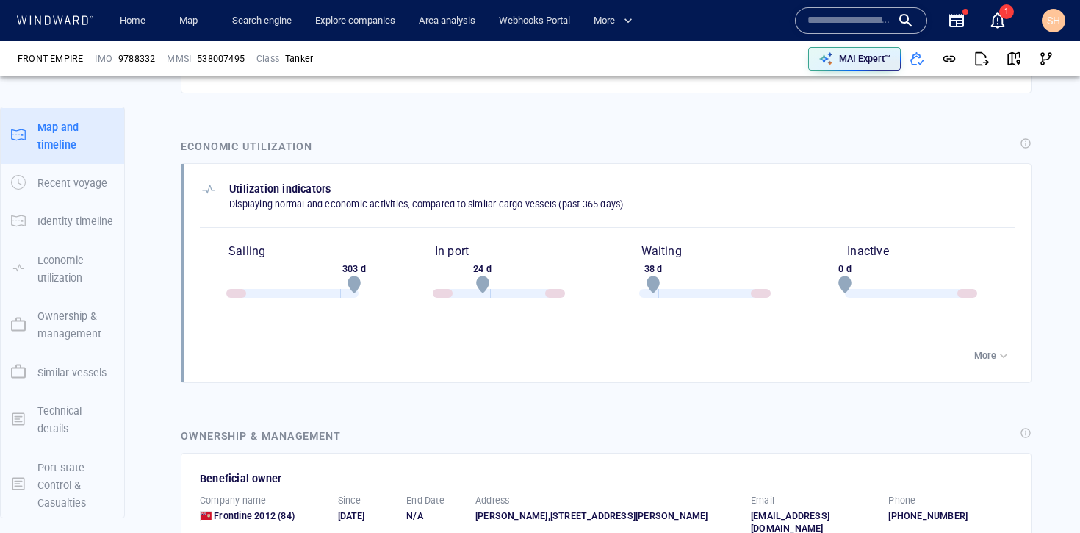
scroll to position [194, 0]
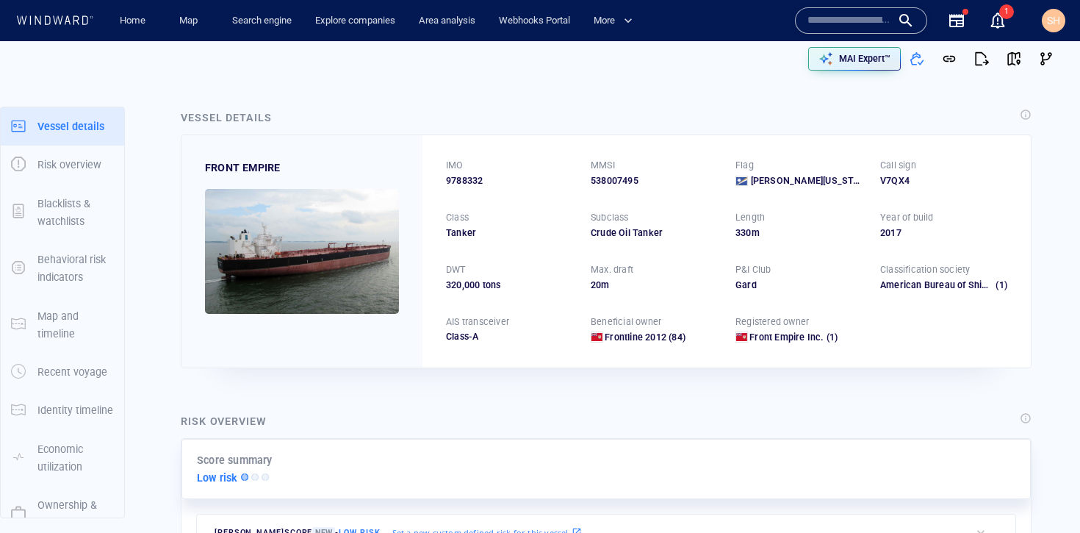
click at [471, 178] on span "9788332" at bounding box center [464, 180] width 37 height 13
copy span "9788332"
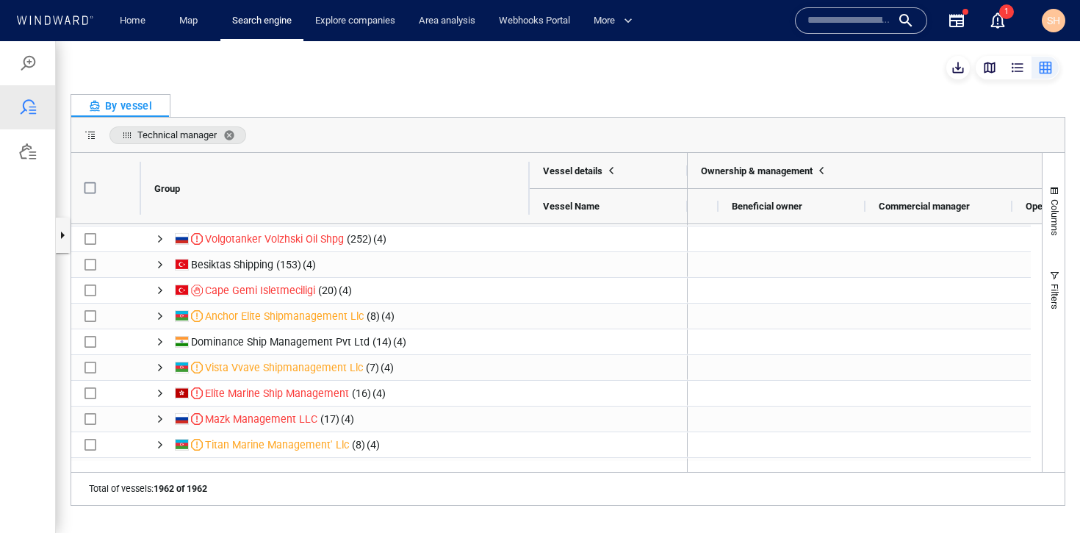
scroll to position [21355, 0]
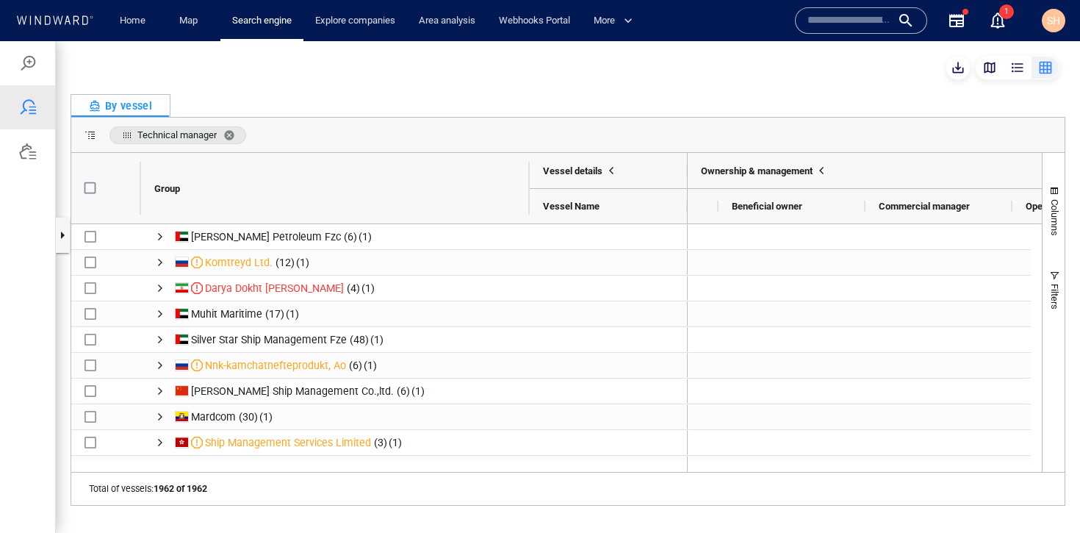
click at [381, 138] on div "Technical manager" at bounding box center [568, 135] width 994 height 35
click at [16, 108] on div at bounding box center [27, 107] width 55 height 44
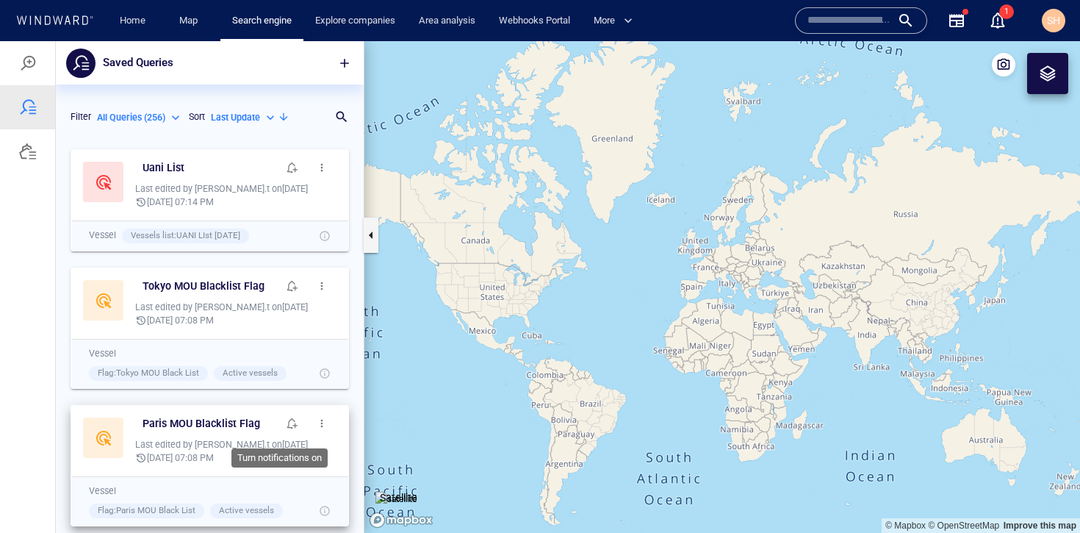
click at [287, 422] on span "button" at bounding box center [293, 423] width 12 height 12
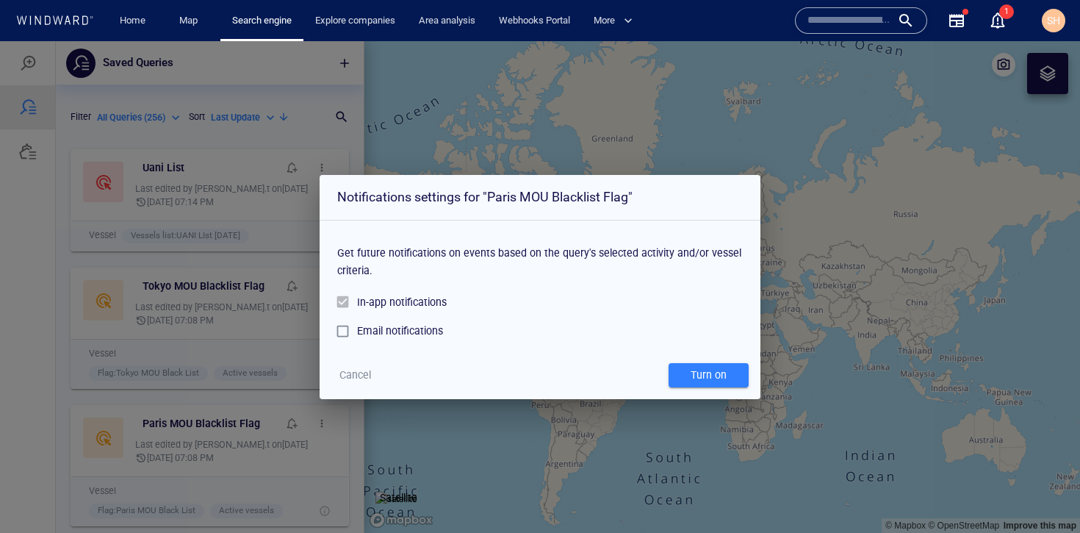
click at [398, 331] on div "Email notifications" at bounding box center [400, 331] width 86 height 18
click at [327, 331] on div "Get future notifications on events based on the query's selected activity and/o…" at bounding box center [540, 286] width 441 height 131
click at [360, 367] on span "Cancel" at bounding box center [356, 375] width 32 height 18
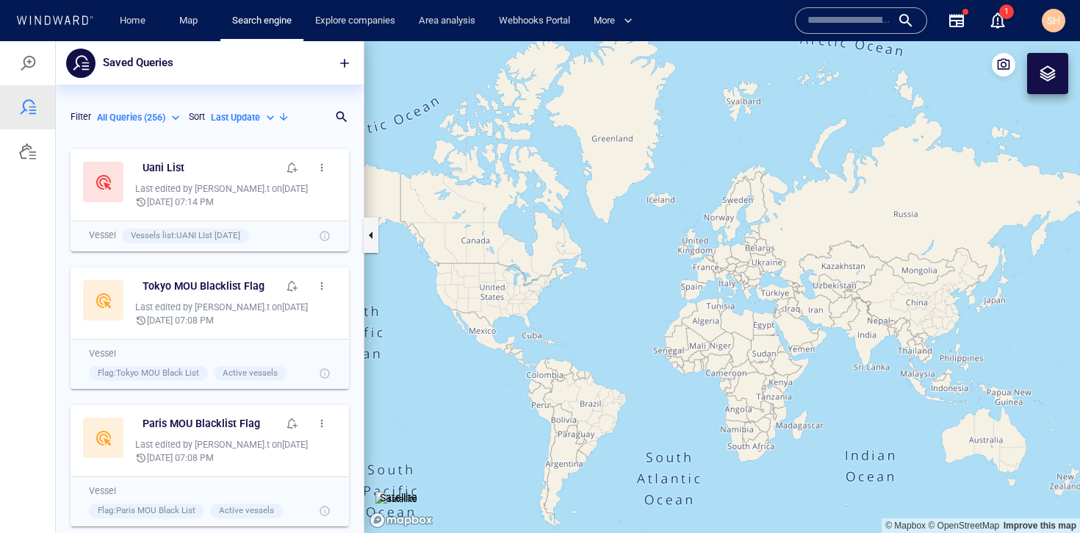
click at [24, 155] on div at bounding box center [28, 152] width 18 height 18
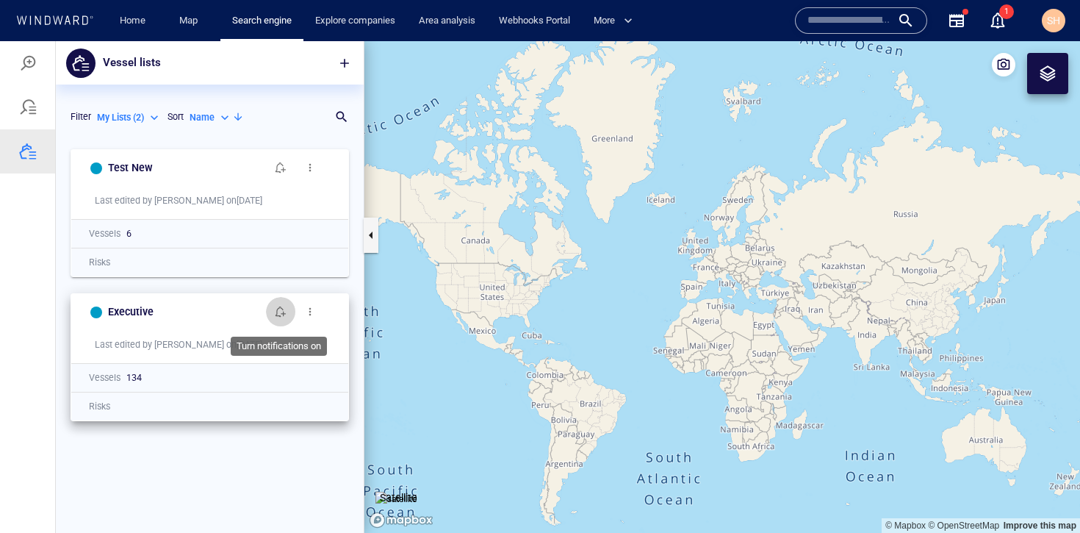
click at [277, 313] on span "button" at bounding box center [281, 312] width 12 height 12
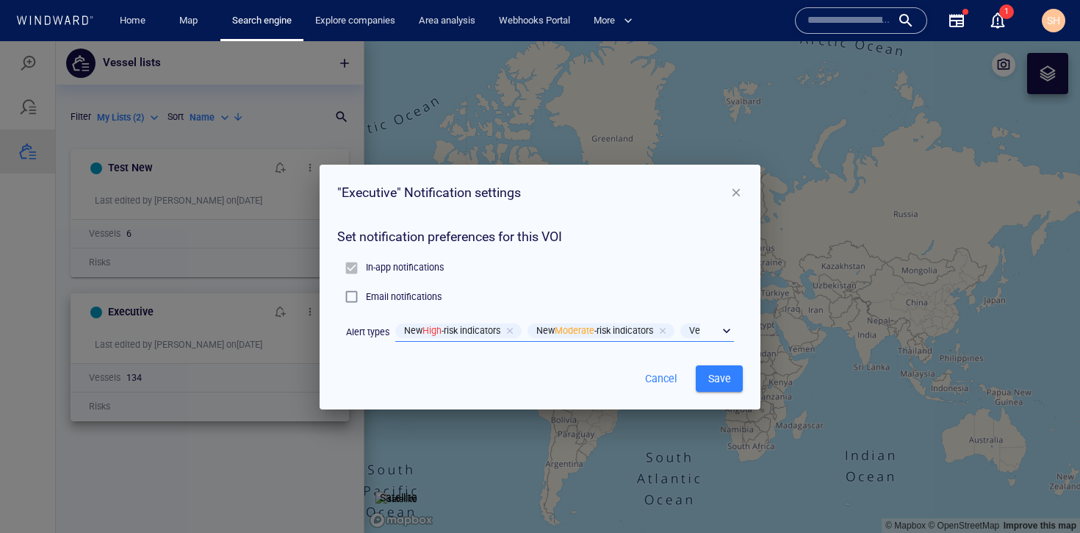
click at [728, 333] on div "​" at bounding box center [564, 331] width 339 height 22
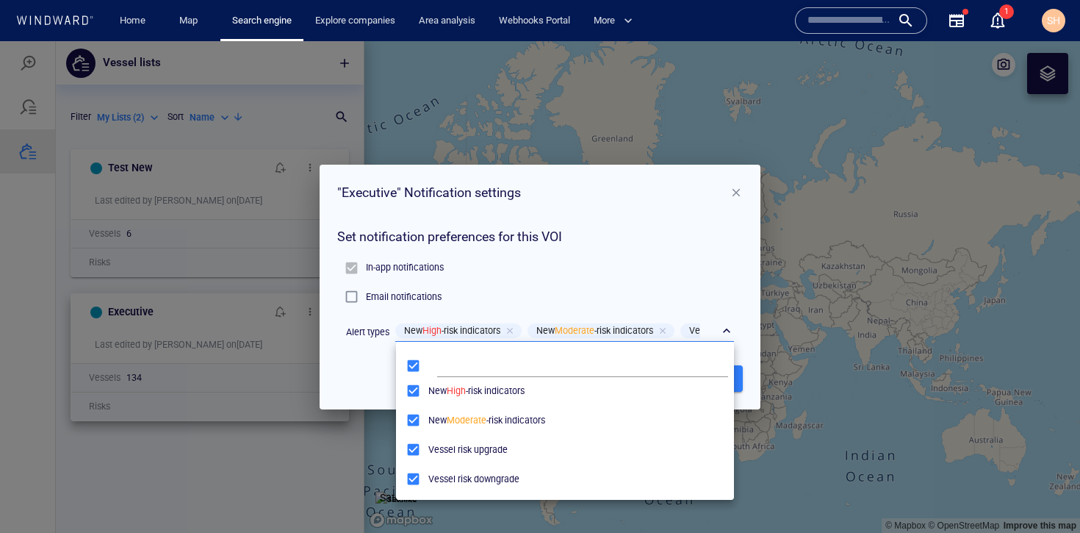
click at [725, 269] on div at bounding box center [540, 287] width 1080 height 492
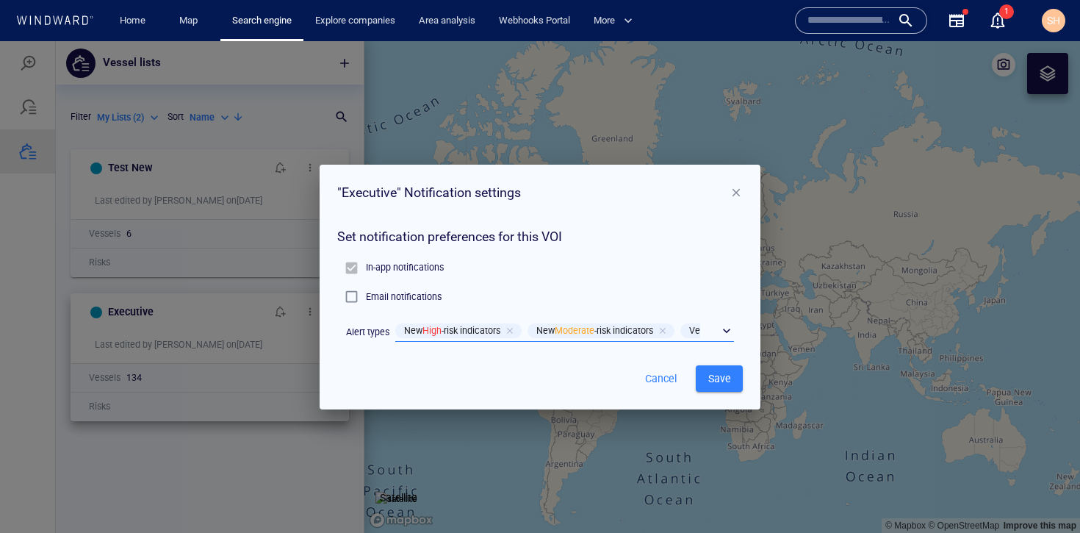
click at [731, 198] on span "button" at bounding box center [736, 192] width 13 height 13
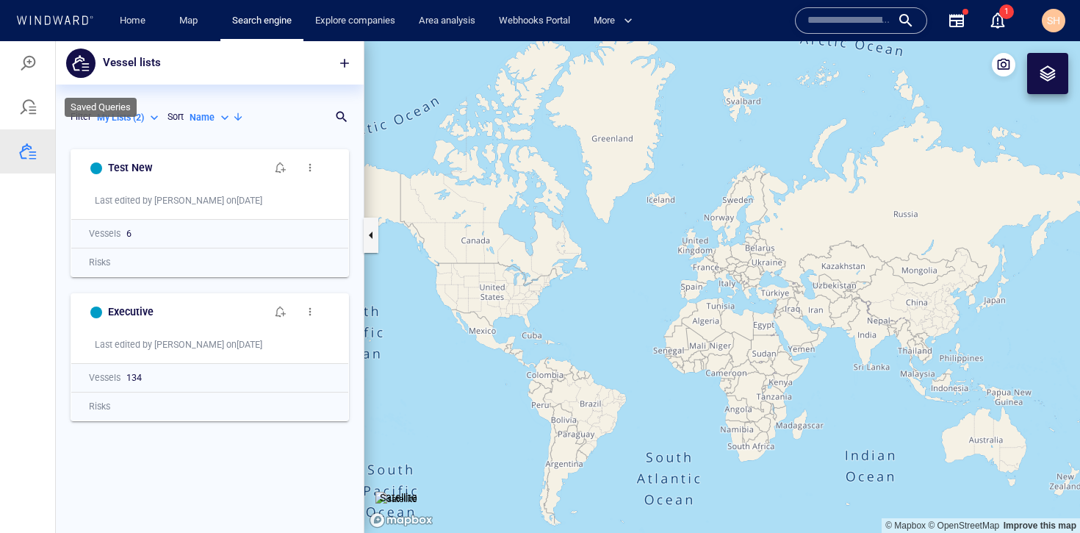
click at [21, 120] on div at bounding box center [27, 107] width 55 height 44
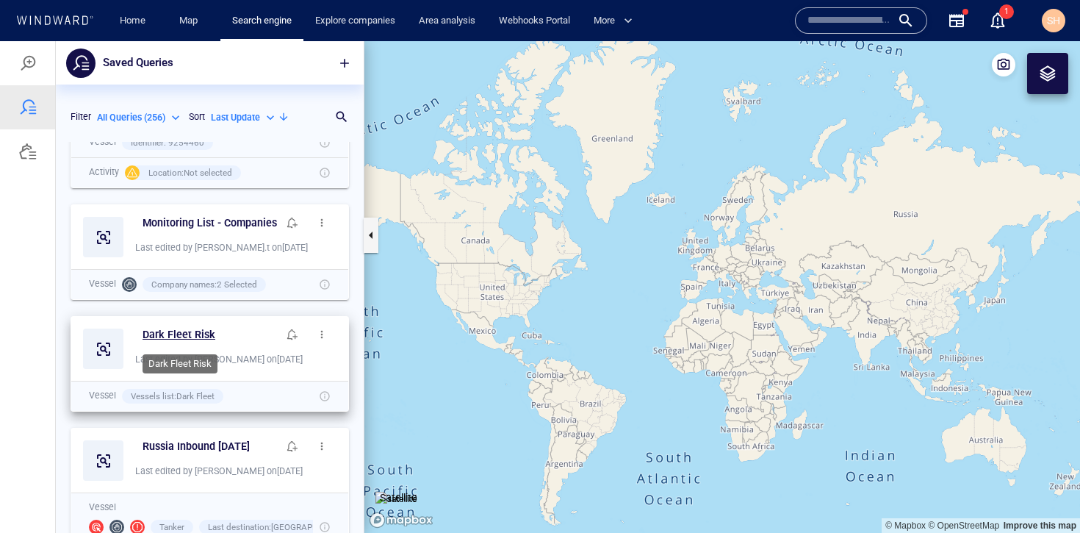
click at [168, 334] on h6 "Dark Fleet Risk" at bounding box center [179, 335] width 73 height 18
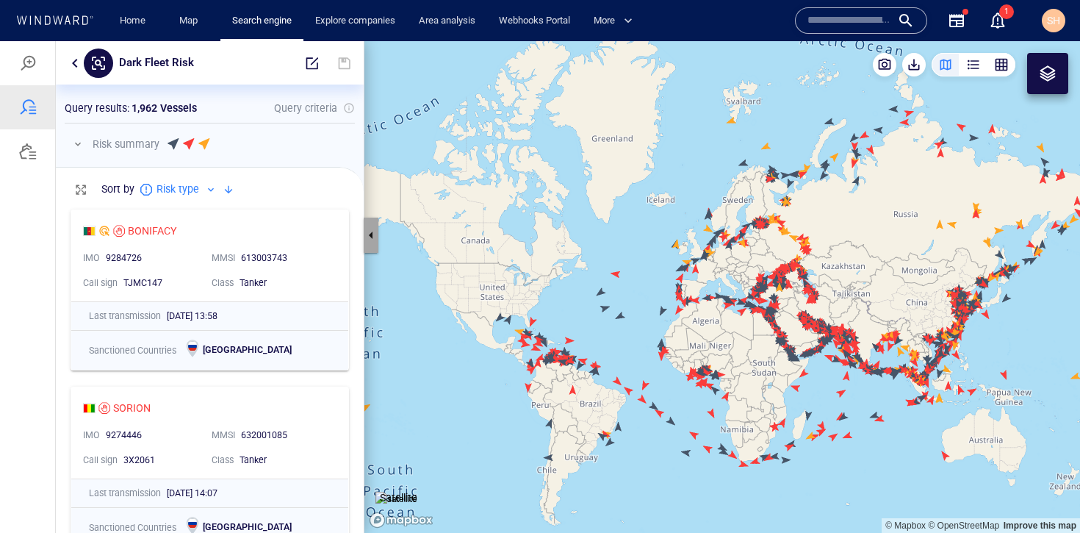
click at [373, 232] on button "button" at bounding box center [371, 235] width 15 height 35
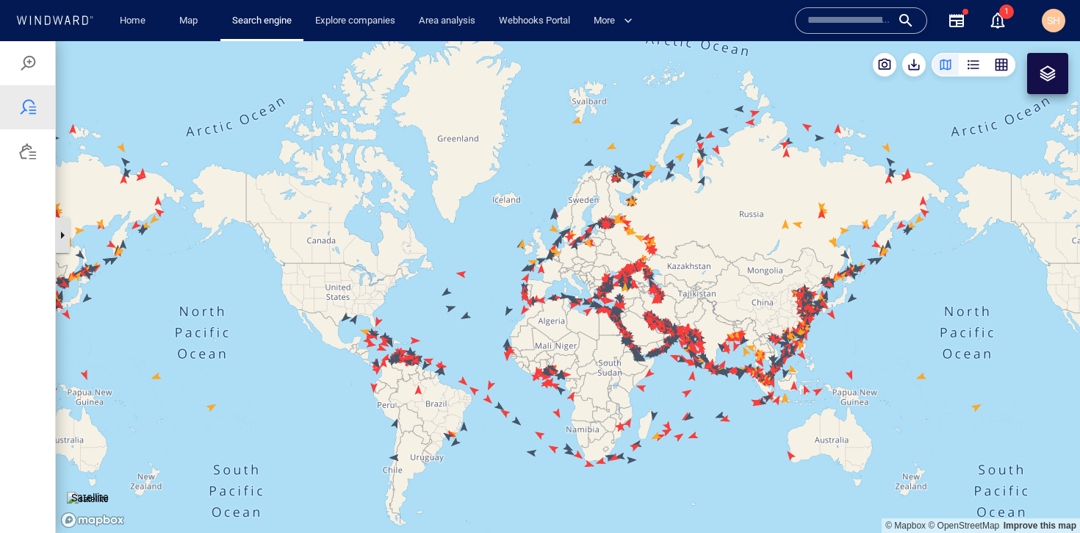
click at [65, 235] on button "button" at bounding box center [62, 235] width 15 height 35
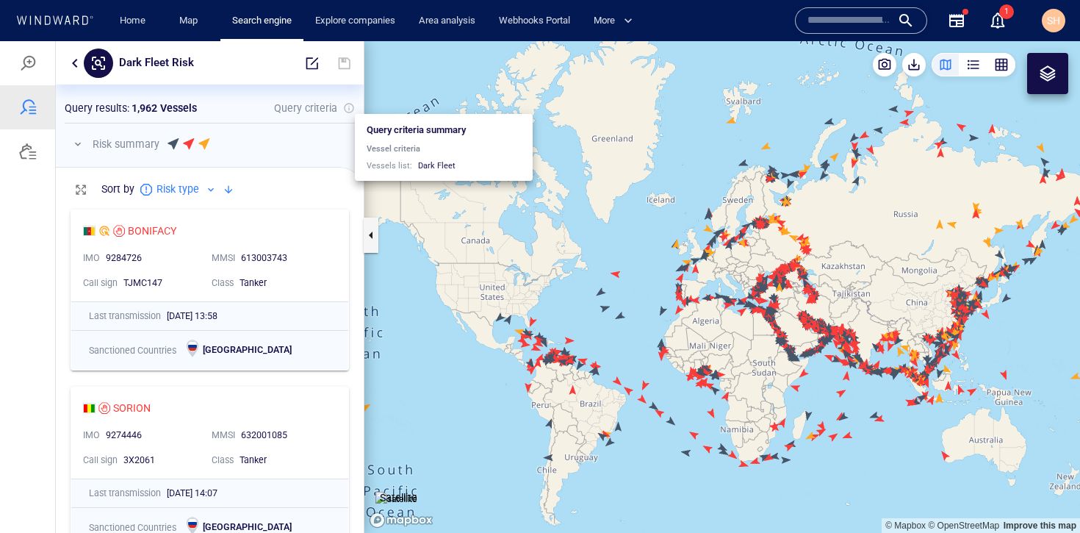
click at [348, 110] on div at bounding box center [349, 108] width 12 height 12
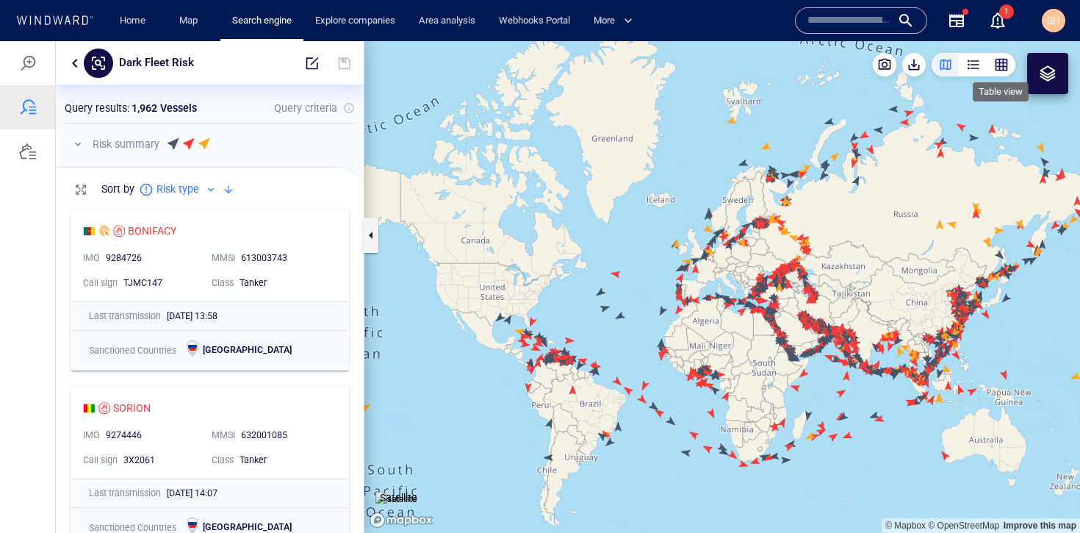
click at [1007, 71] on div "button" at bounding box center [1001, 64] width 15 height 15
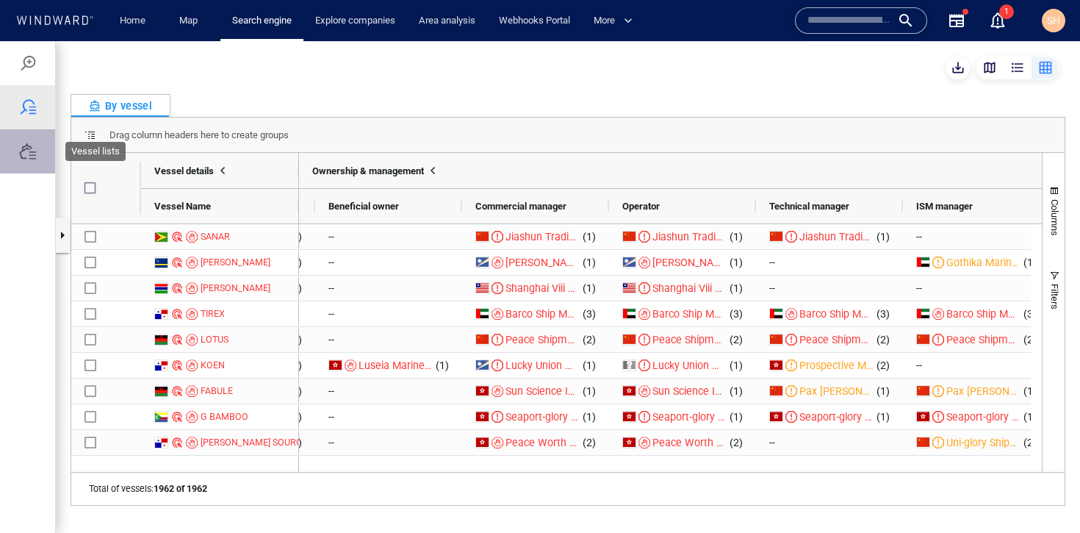
click at [25, 158] on div at bounding box center [28, 152] width 18 height 18
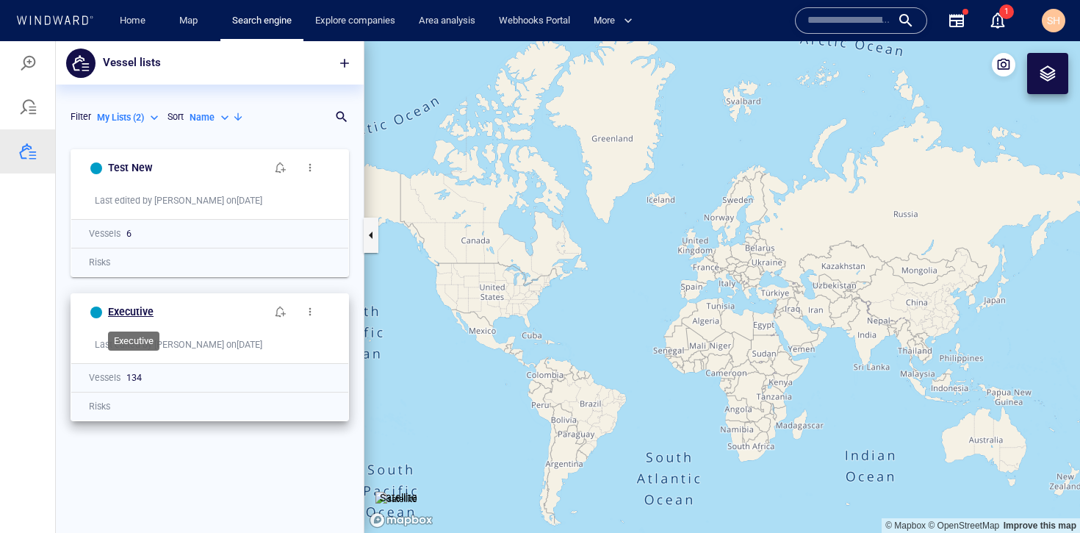
click at [134, 316] on h6 "Executive" at bounding box center [131, 312] width 46 height 18
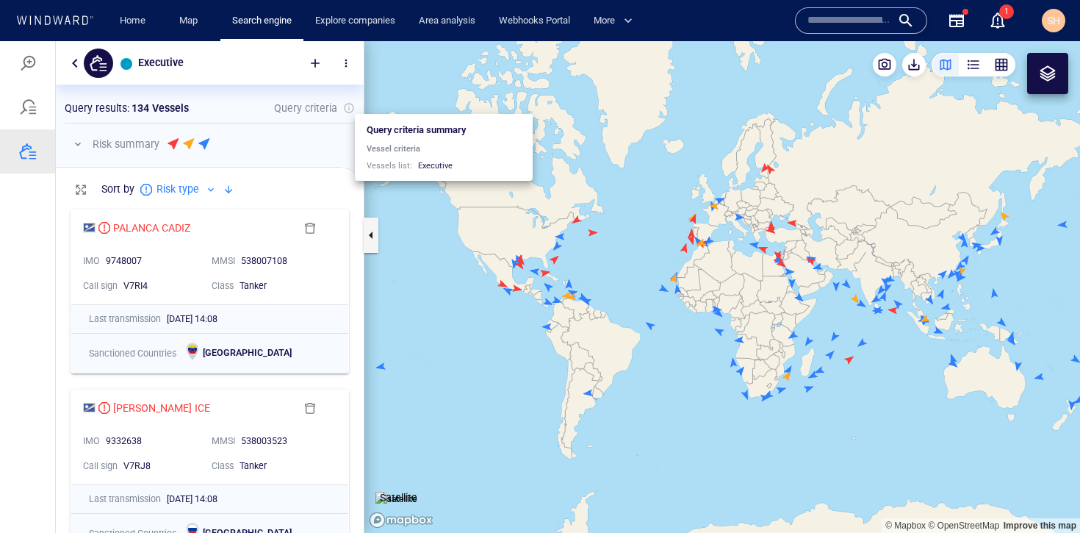
click at [351, 110] on div at bounding box center [349, 108] width 12 height 12
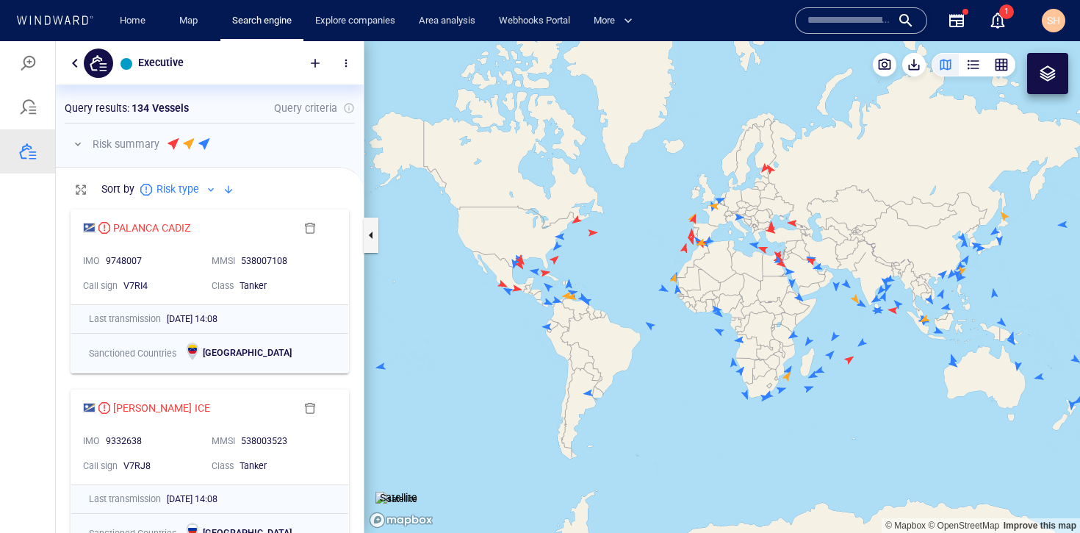
click at [350, 58] on span "button" at bounding box center [346, 63] width 12 height 12
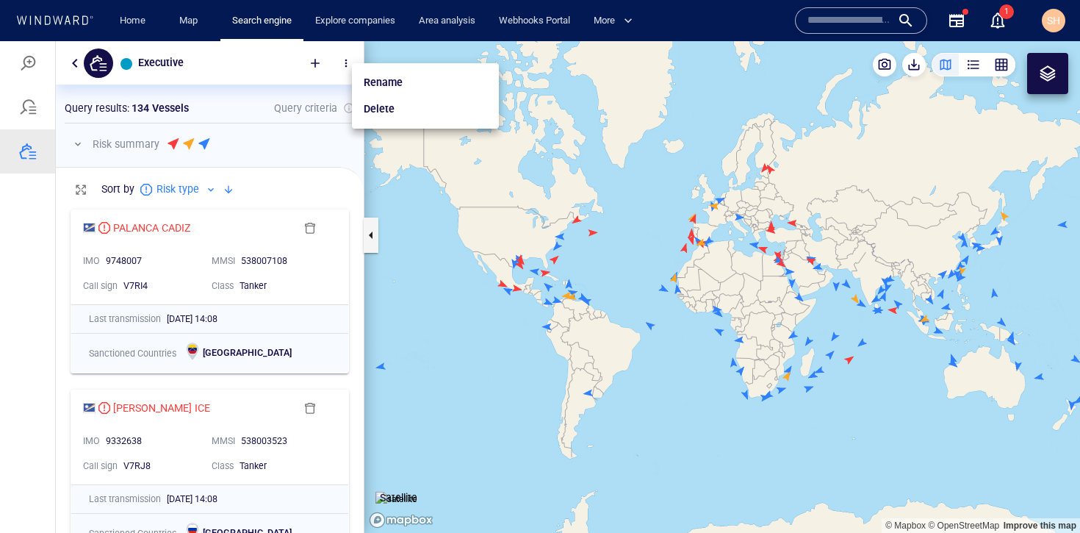
click at [293, 121] on div at bounding box center [540, 287] width 1080 height 492
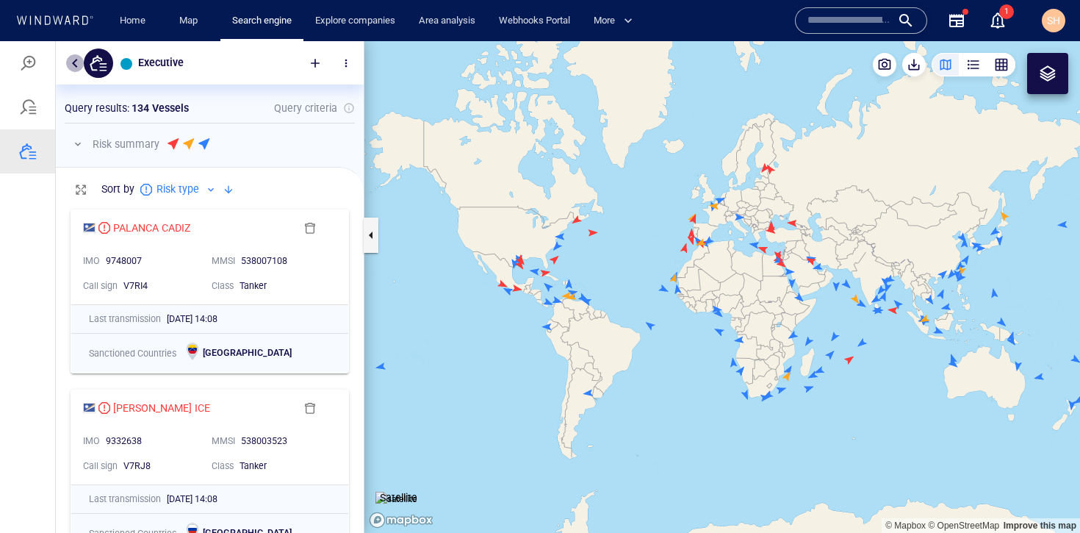
click at [76, 60] on button "button" at bounding box center [75, 63] width 18 height 18
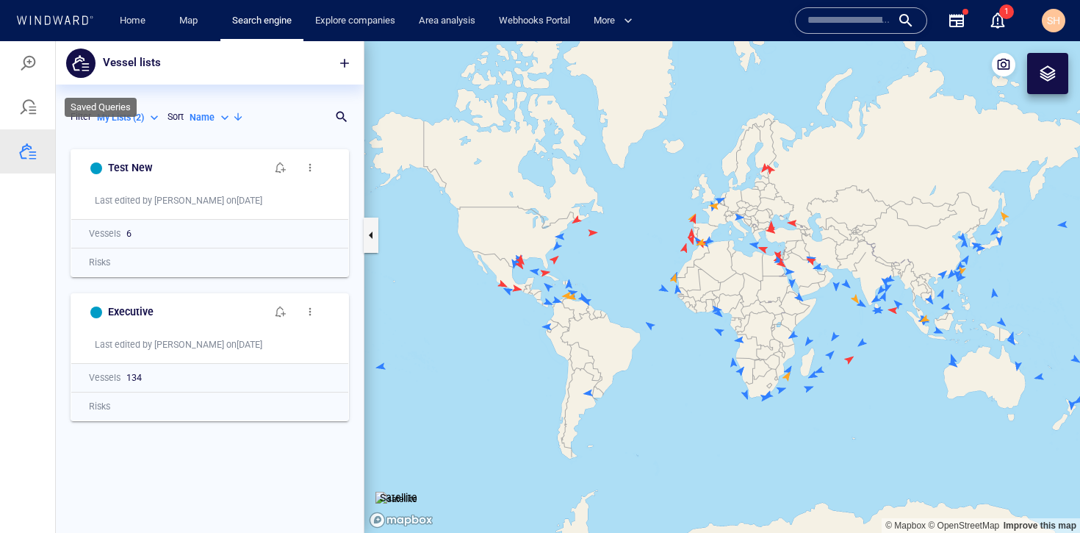
click at [26, 110] on div at bounding box center [28, 107] width 18 height 18
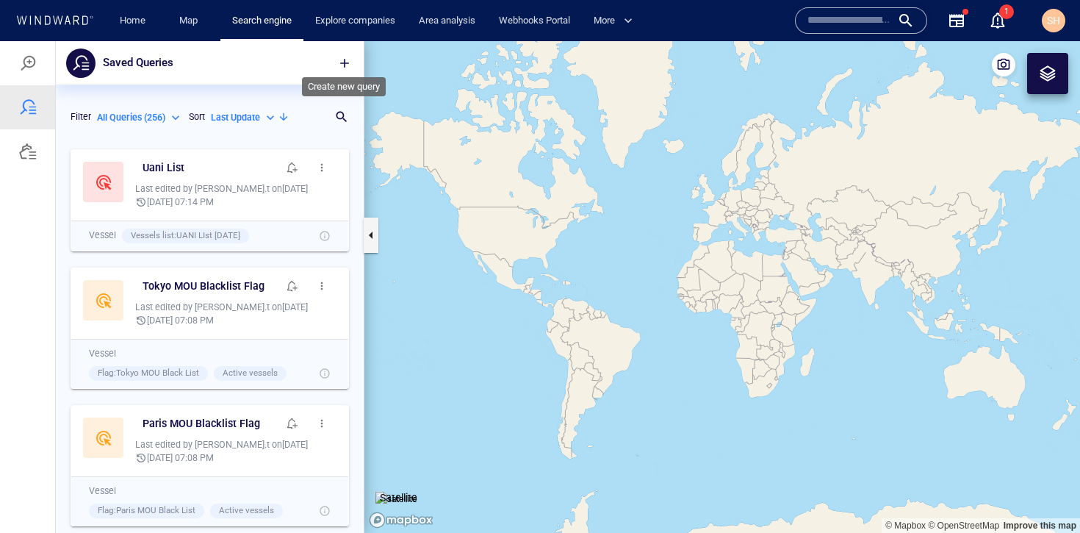
click at [351, 68] on span "button" at bounding box center [344, 63] width 15 height 15
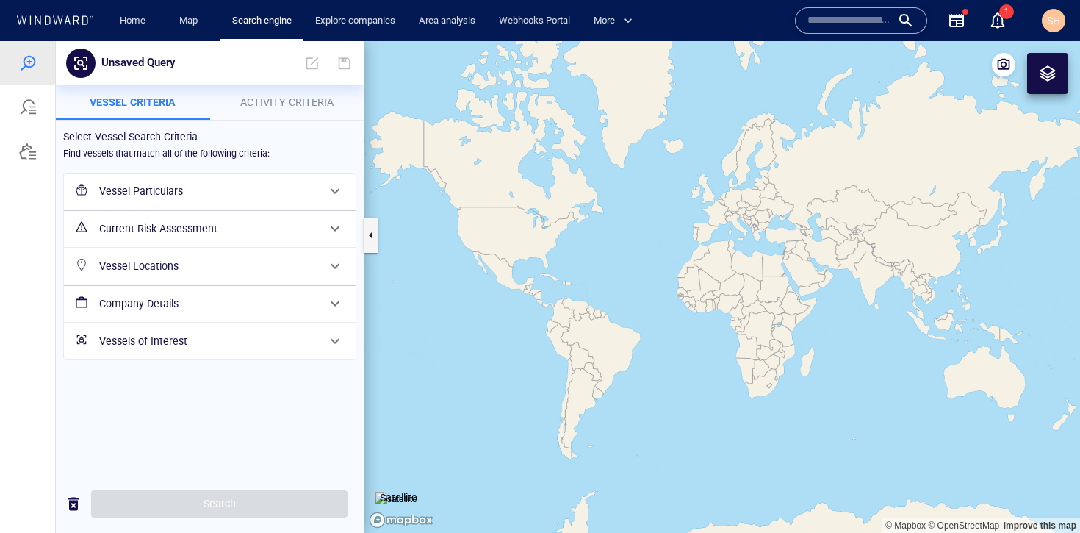
click at [309, 227] on h6 "Current Risk Assessment" at bounding box center [208, 229] width 218 height 18
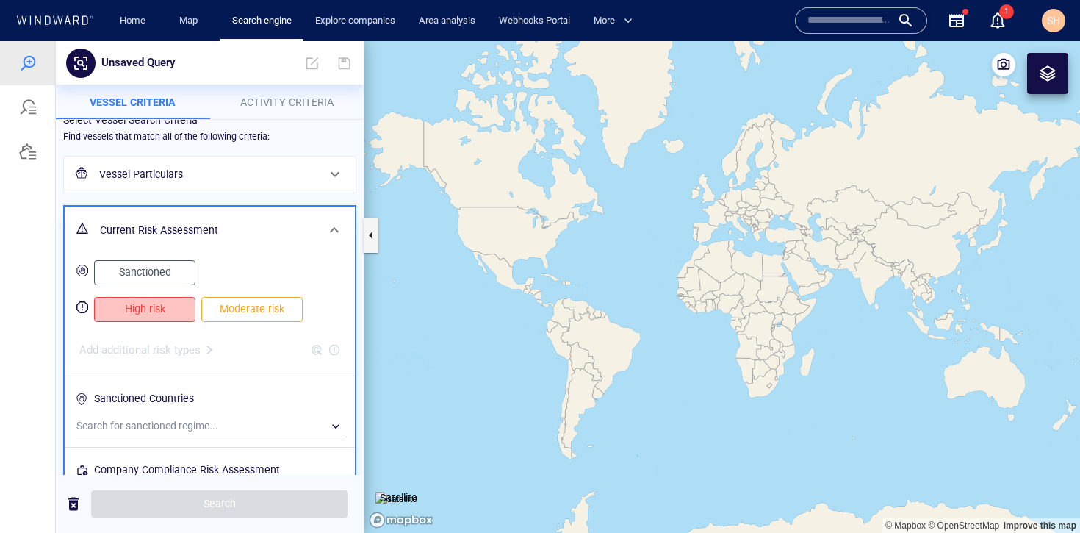
click at [176, 315] on span "High risk" at bounding box center [145, 309] width 71 height 18
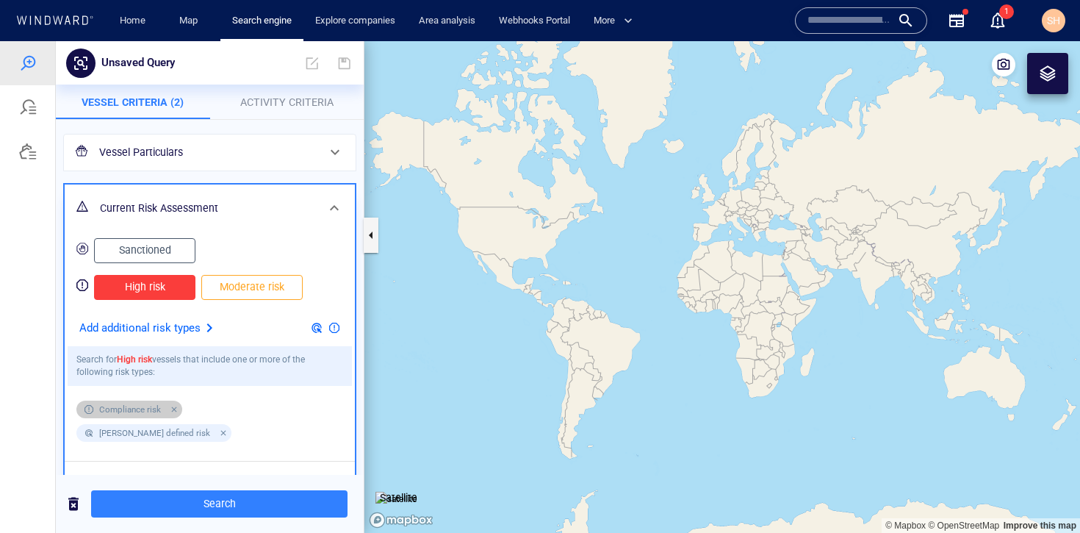
click at [172, 412] on div at bounding box center [171, 409] width 13 height 13
click at [308, 331] on div at bounding box center [317, 328] width 18 height 18
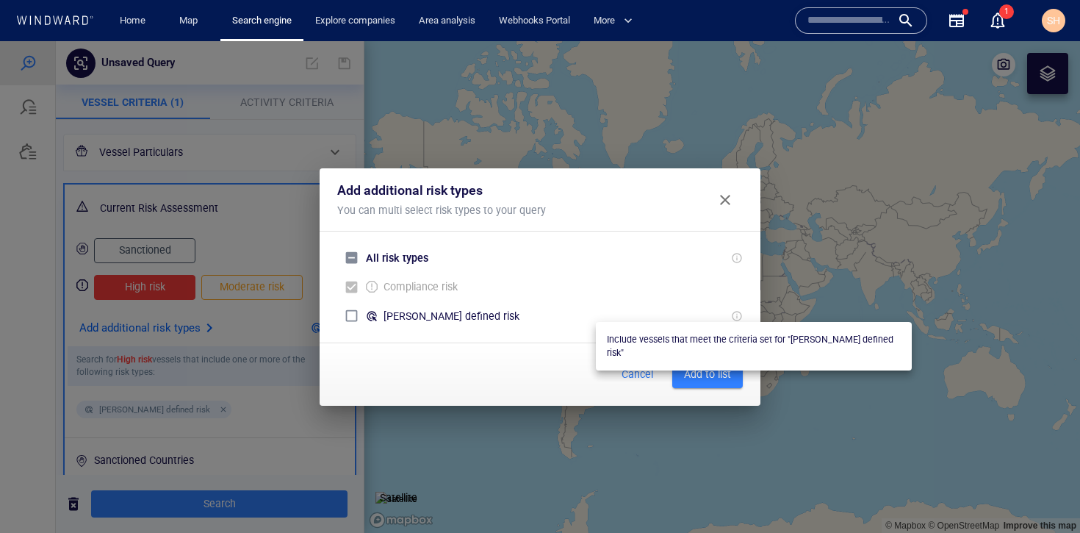
click at [736, 317] on div at bounding box center [737, 316] width 12 height 12
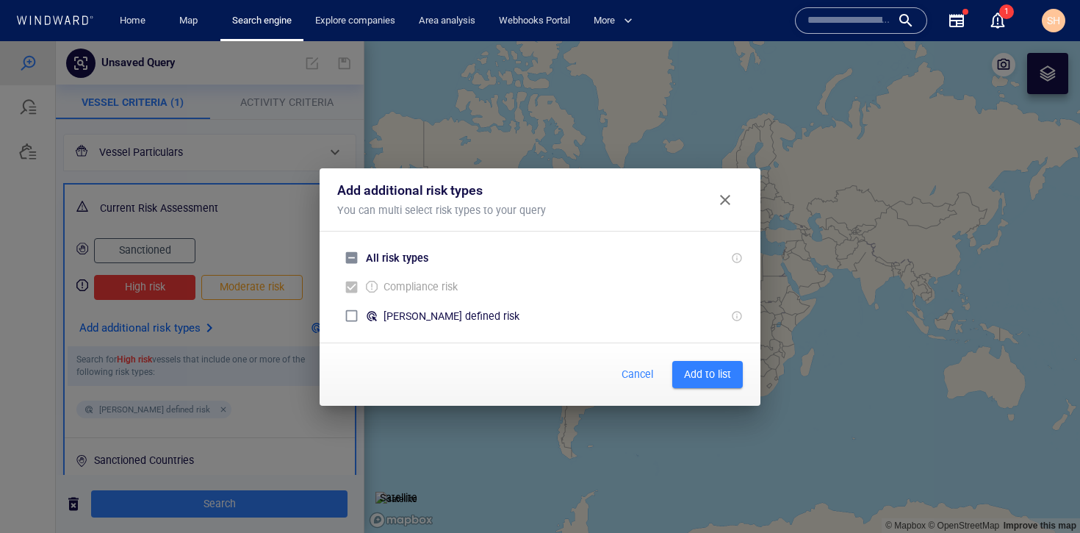
click at [725, 206] on span "Close" at bounding box center [726, 200] width 18 height 18
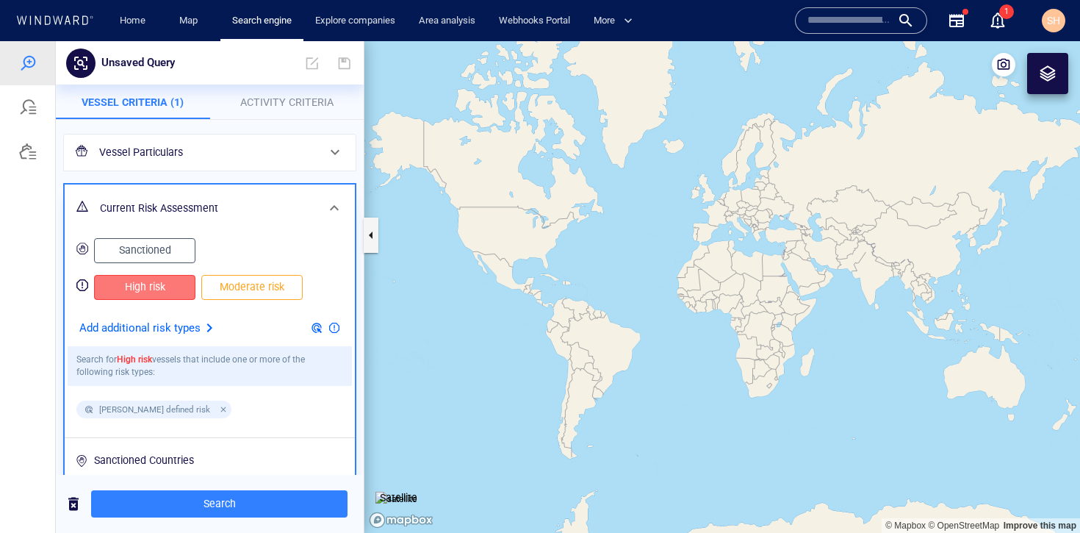
click at [169, 296] on button "High risk" at bounding box center [144, 287] width 101 height 25
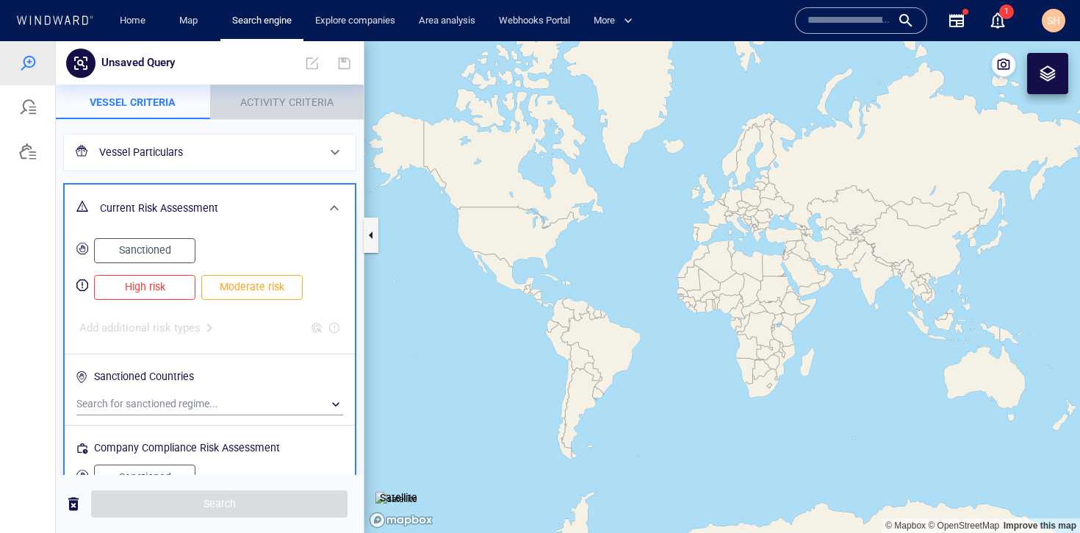
click at [300, 113] on button "Activity Criteria" at bounding box center [287, 102] width 154 height 35
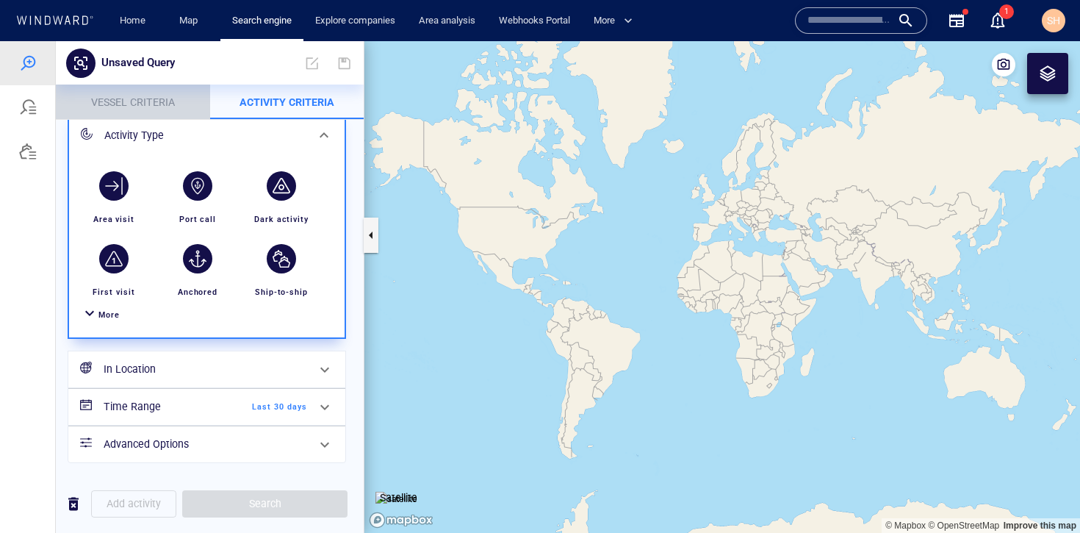
click at [164, 108] on p "Vessel criteria" at bounding box center [133, 102] width 137 height 18
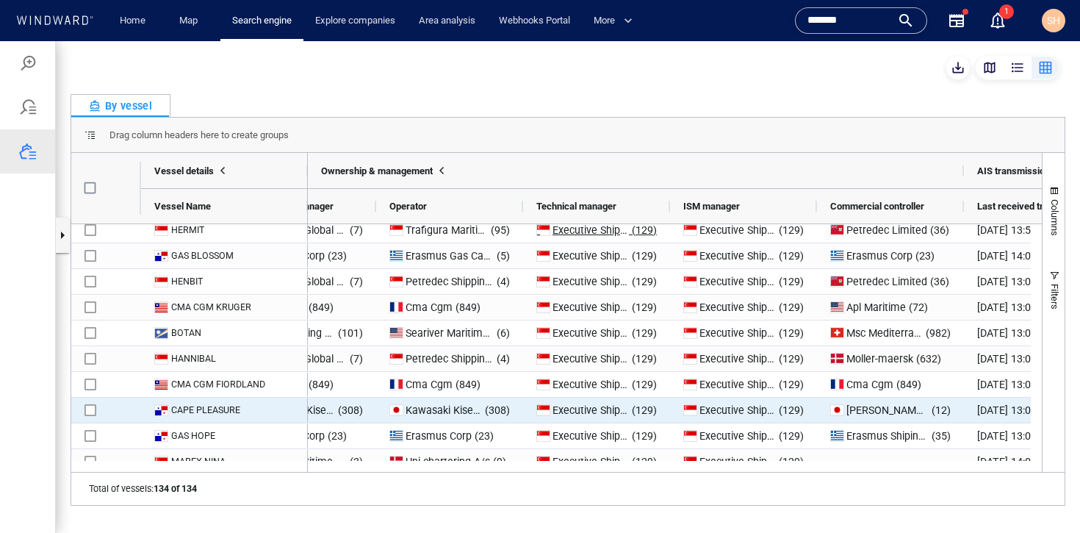
scroll to position [3210, 0]
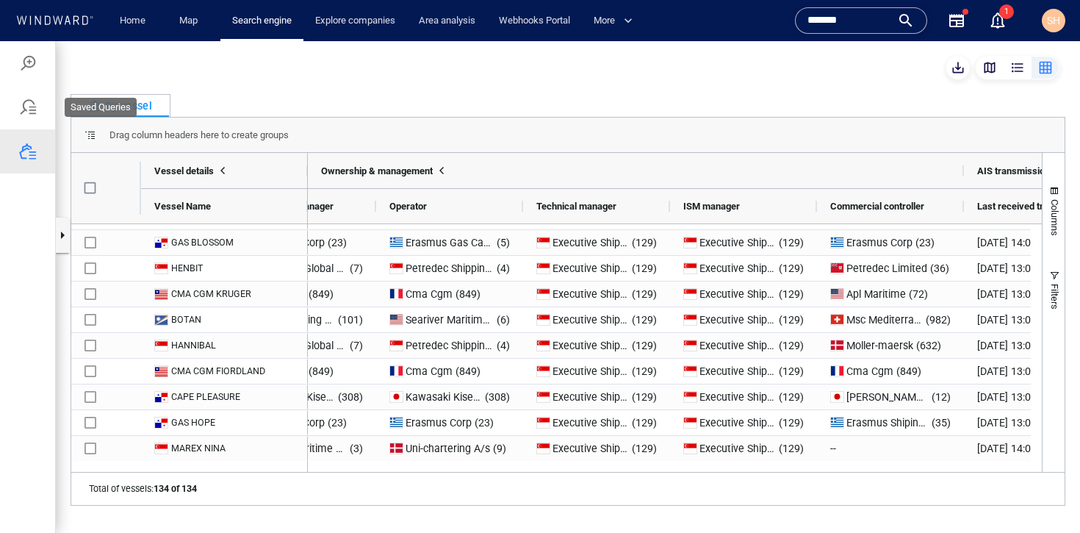
click at [26, 117] on div at bounding box center [27, 107] width 55 height 44
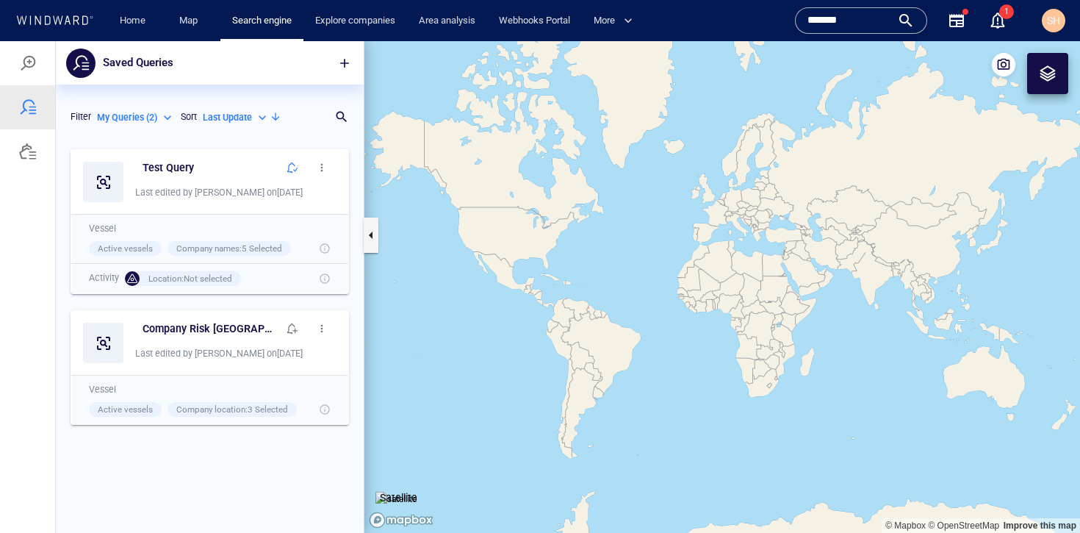
scroll to position [380, 297]
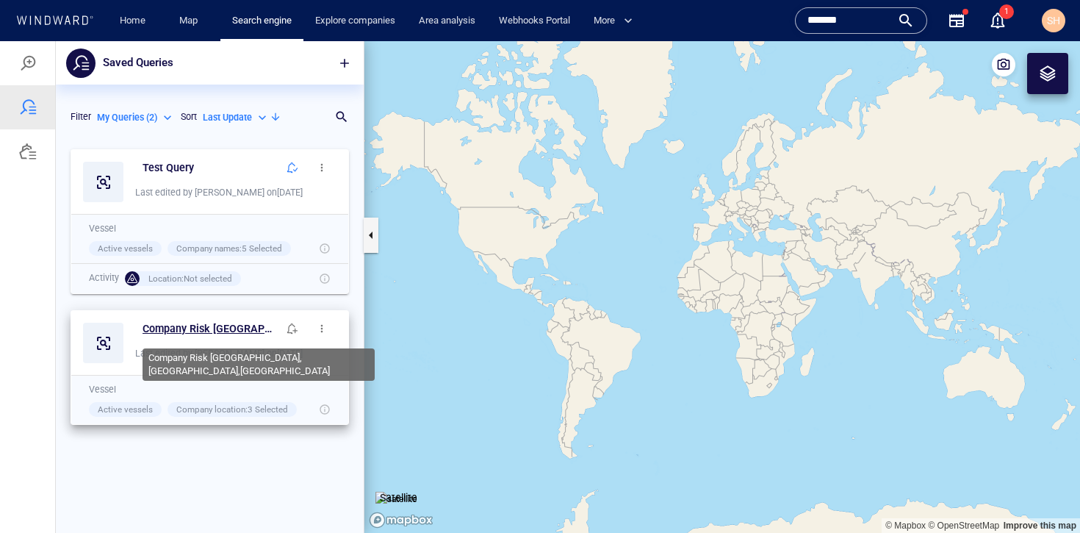
click at [217, 329] on h6 "Company Risk Israel,Us,UK" at bounding box center [210, 329] width 135 height 18
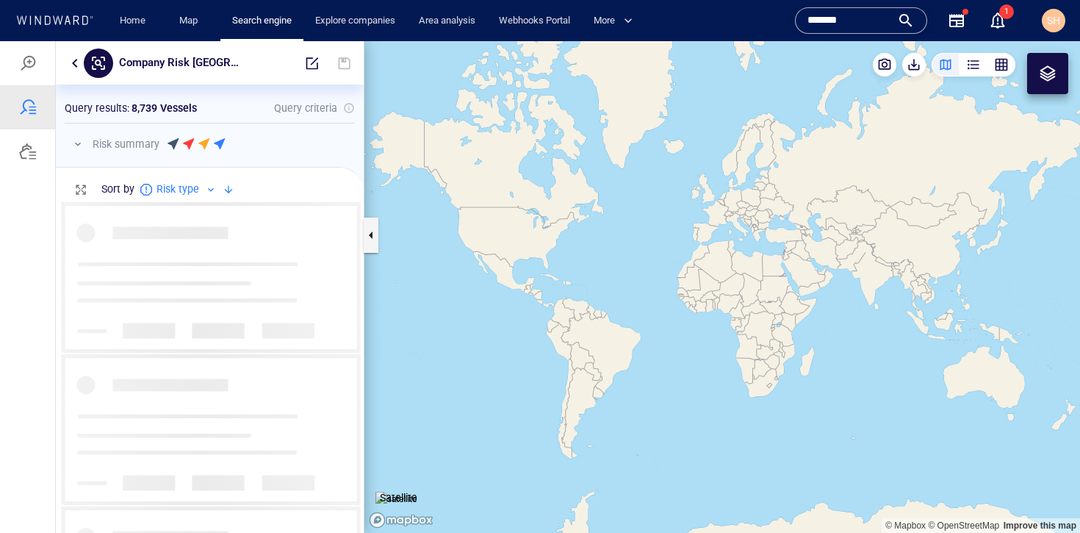
scroll to position [320, 297]
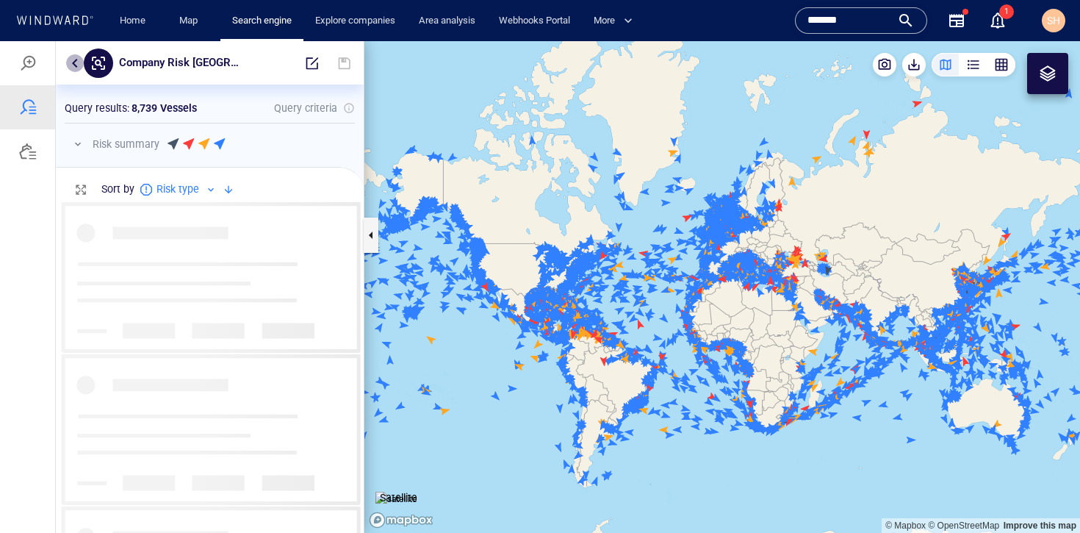
click at [77, 60] on button "button" at bounding box center [75, 63] width 18 height 18
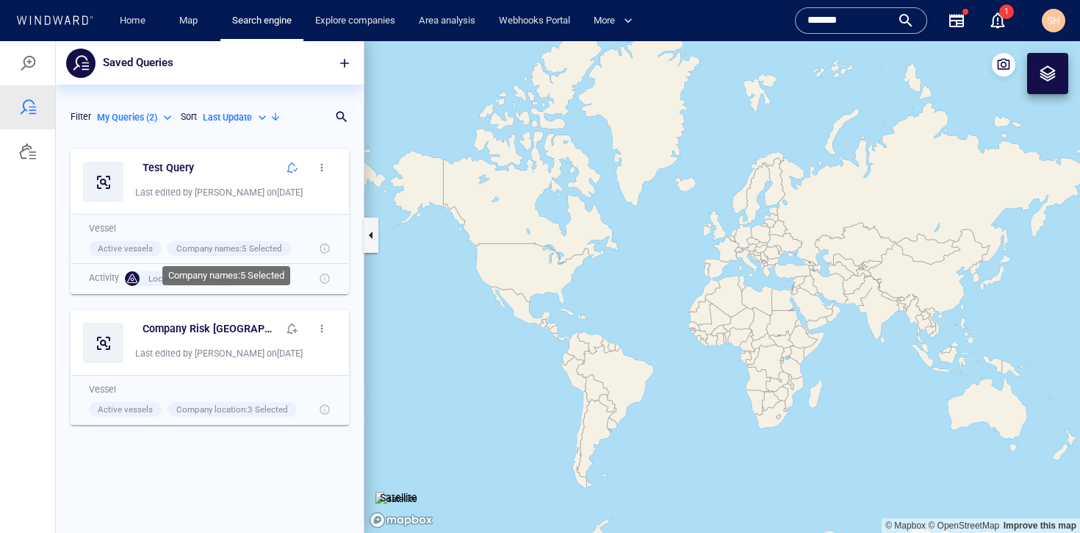
scroll to position [380, 297]
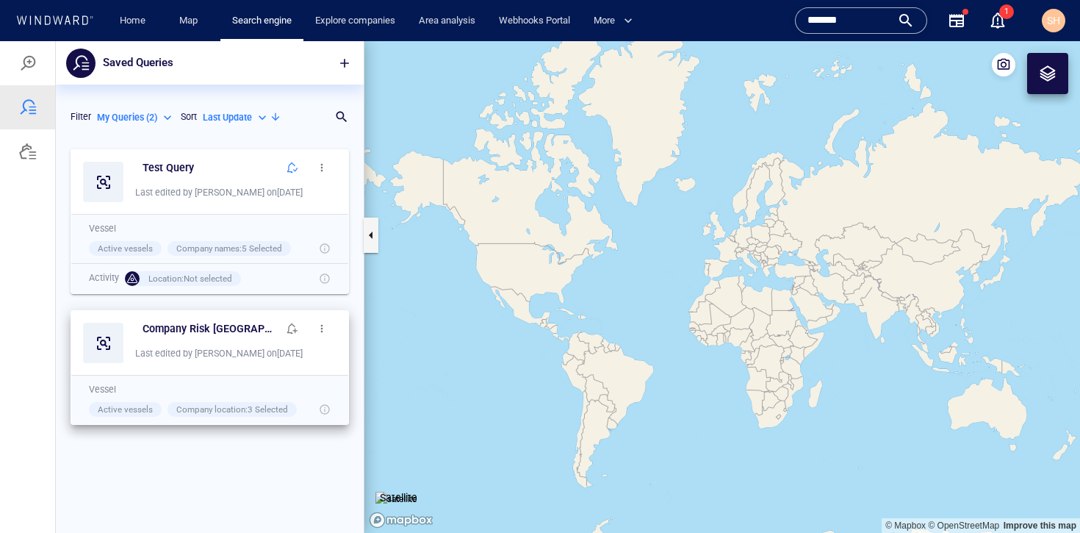
click at [316, 328] on span "button" at bounding box center [322, 329] width 12 height 12
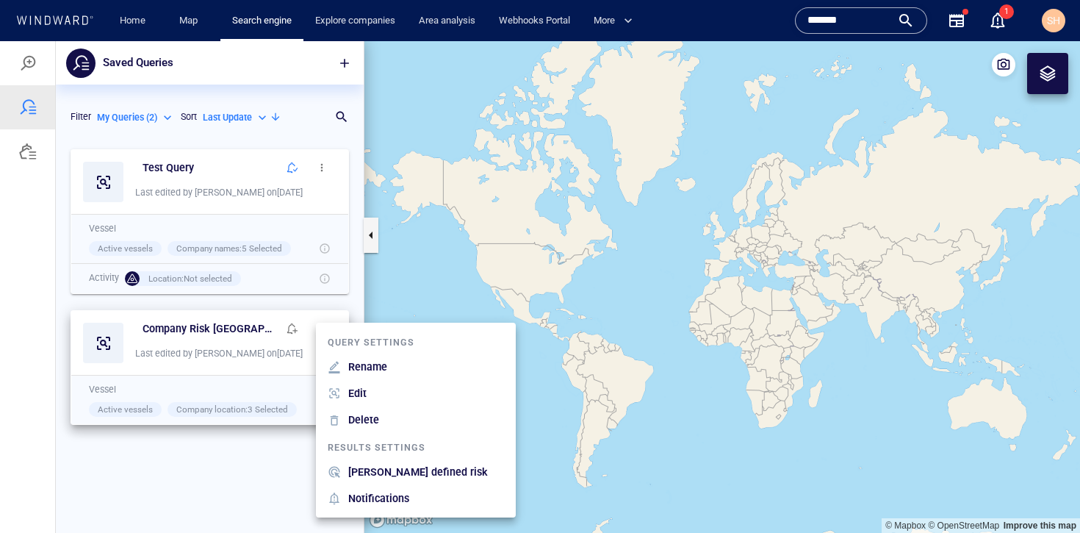
click at [168, 463] on div at bounding box center [540, 287] width 1080 height 492
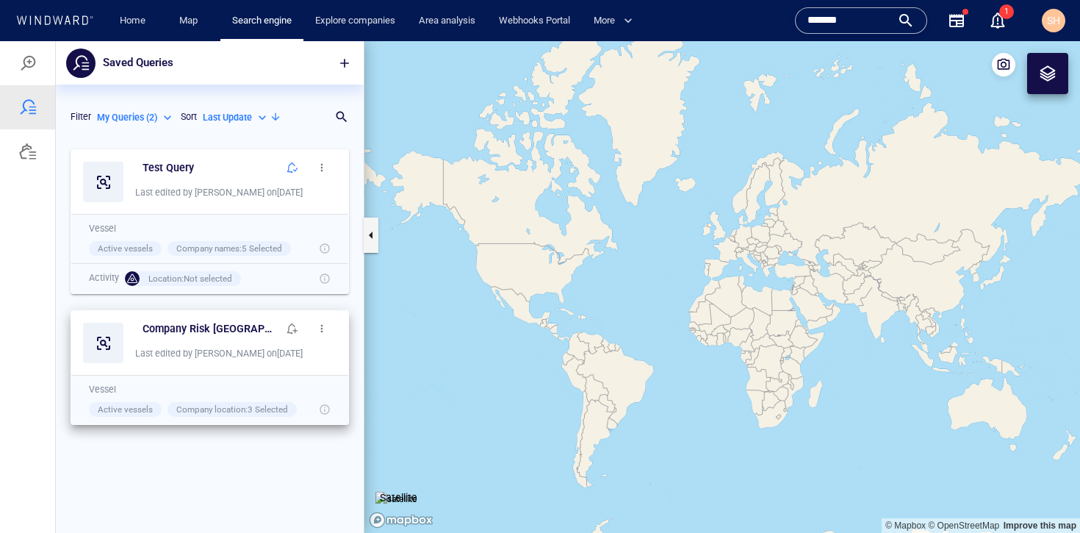
click at [139, 112] on p "My Queries ( 2 )" at bounding box center [127, 117] width 60 height 13
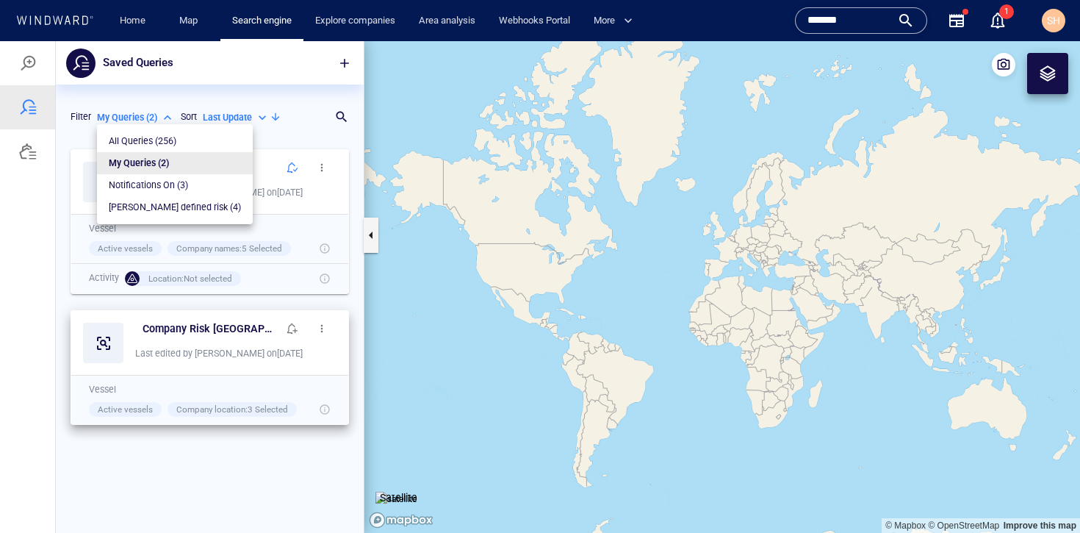
click at [189, 209] on p "Henry defined risk ( 4 )" at bounding box center [175, 207] width 132 height 13
type input "**********"
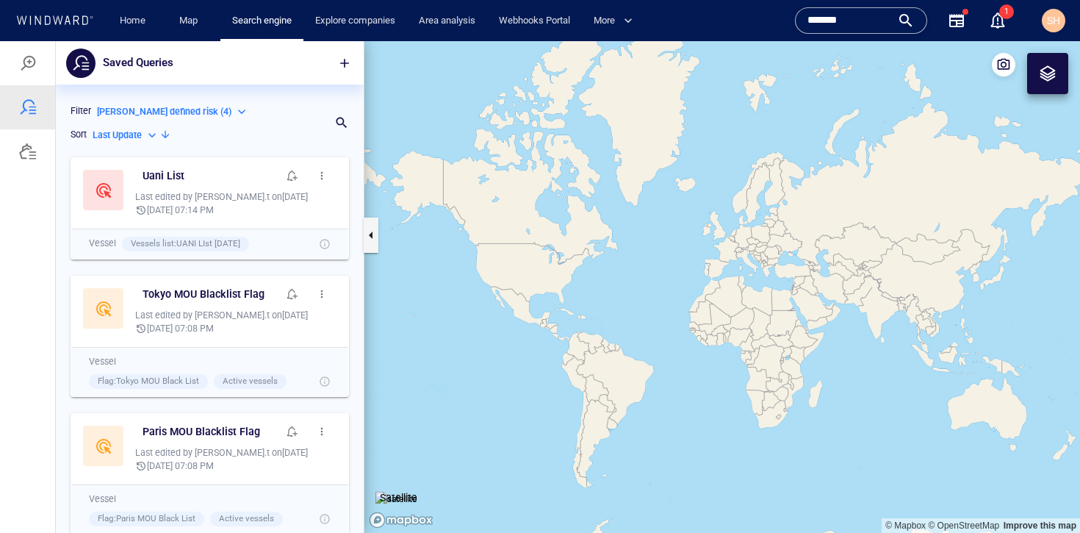
scroll to position [0, 0]
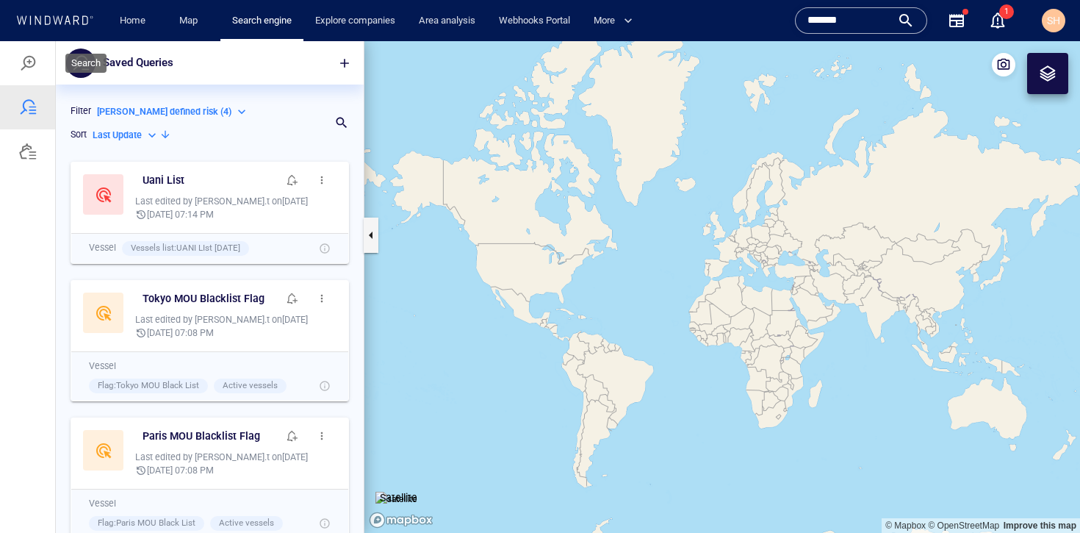
click at [31, 60] on div at bounding box center [28, 63] width 18 height 18
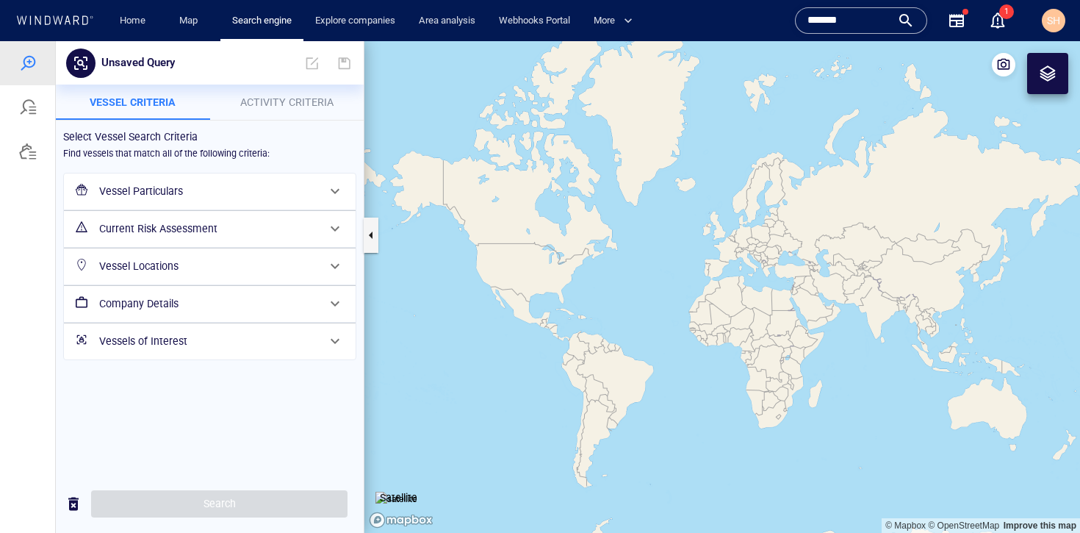
click at [236, 229] on h6 "Current Risk Assessment" at bounding box center [208, 229] width 218 height 18
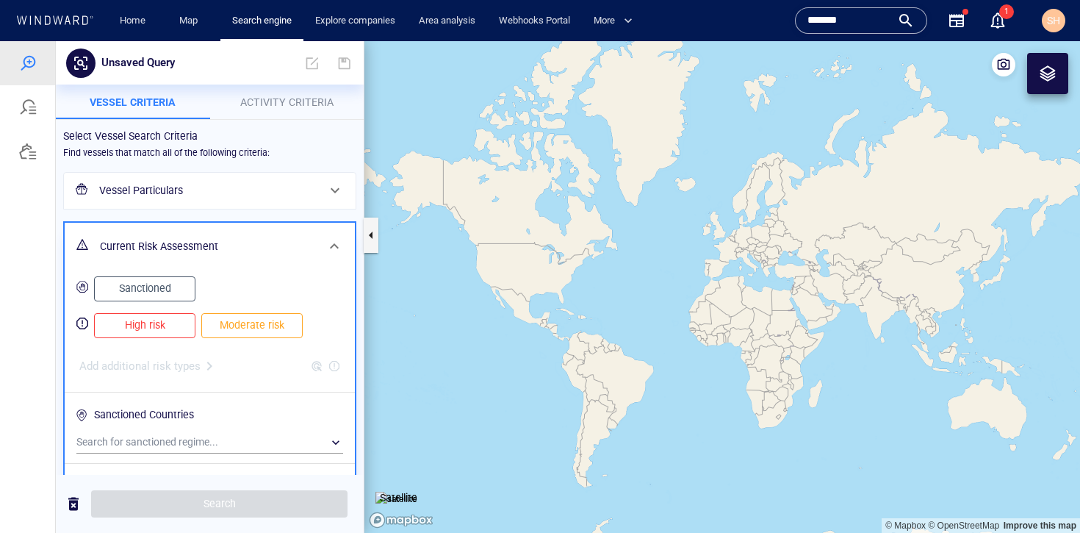
click at [237, 229] on div "Current Risk Assessment" at bounding box center [210, 247] width 290 height 48
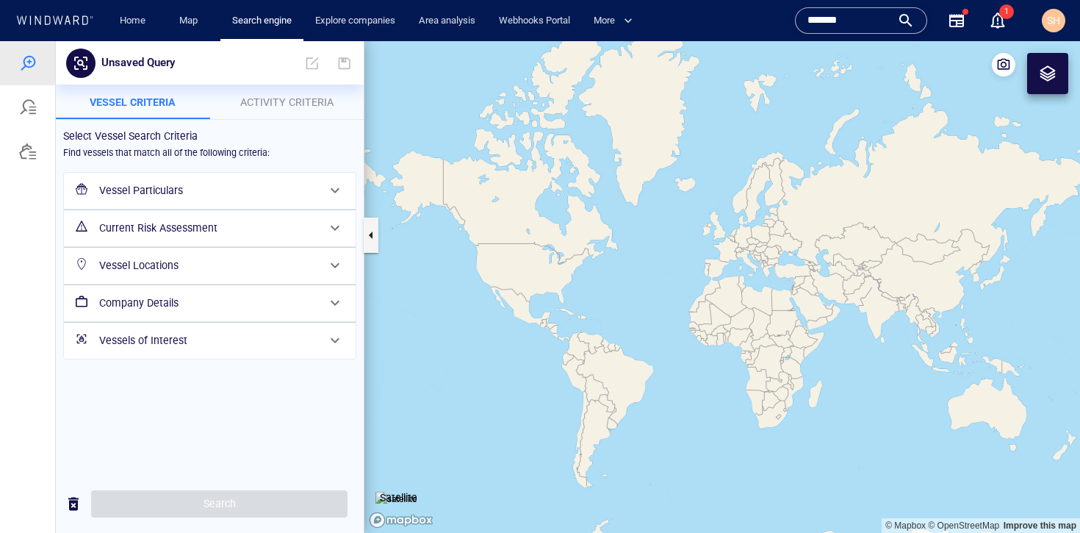
click at [245, 263] on h6 "Vessel Locations" at bounding box center [208, 266] width 218 height 18
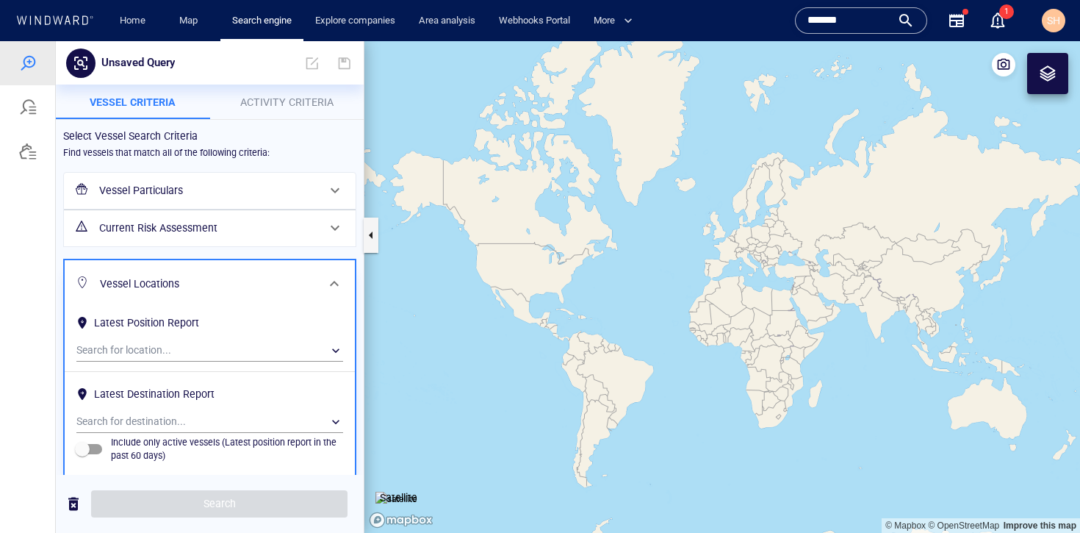
scroll to position [96, 0]
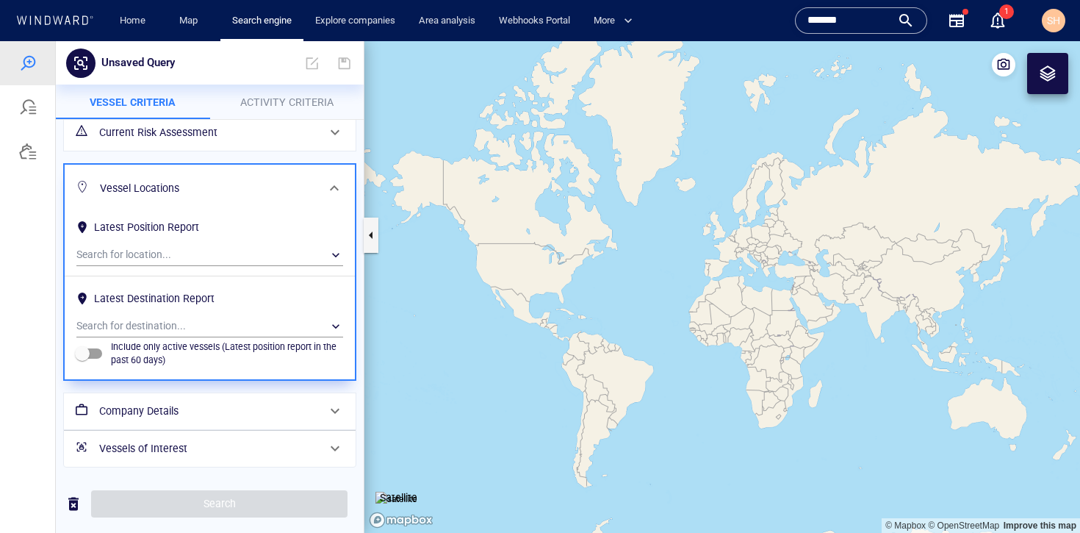
click at [208, 417] on h6 "Company Details" at bounding box center [208, 411] width 218 height 18
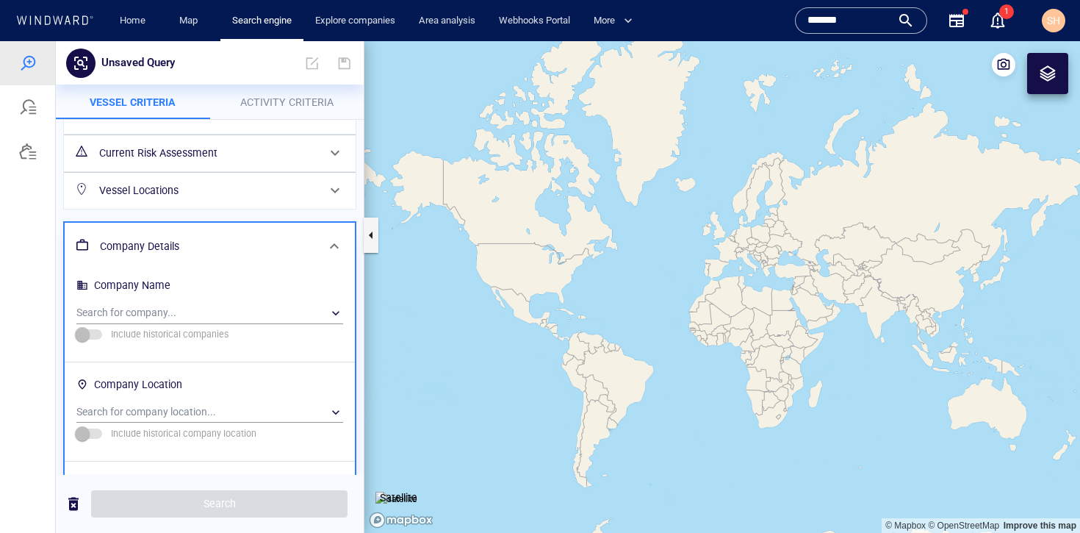
scroll to position [137, 0]
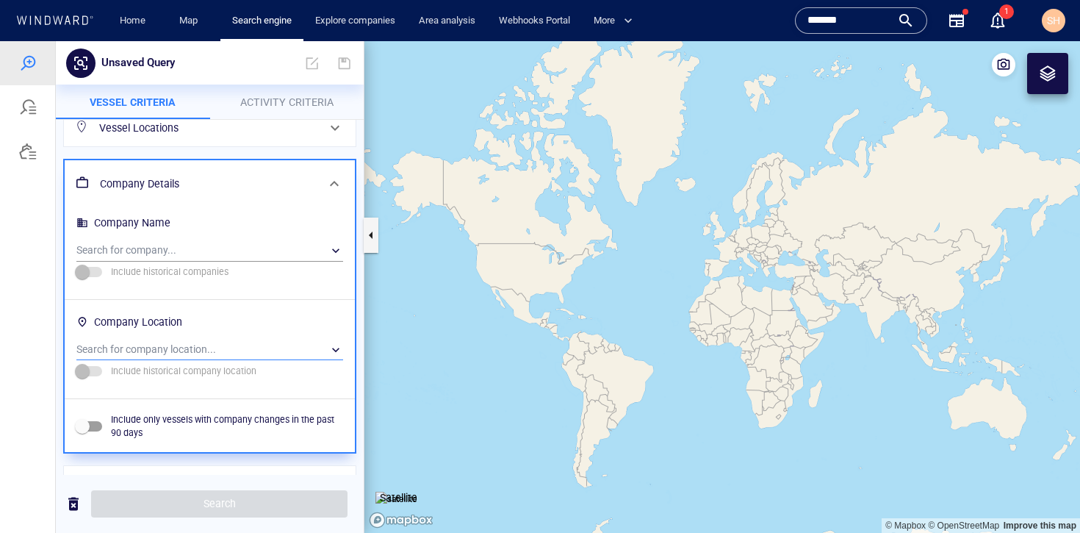
click at [201, 350] on div "​" at bounding box center [209, 350] width 267 height 22
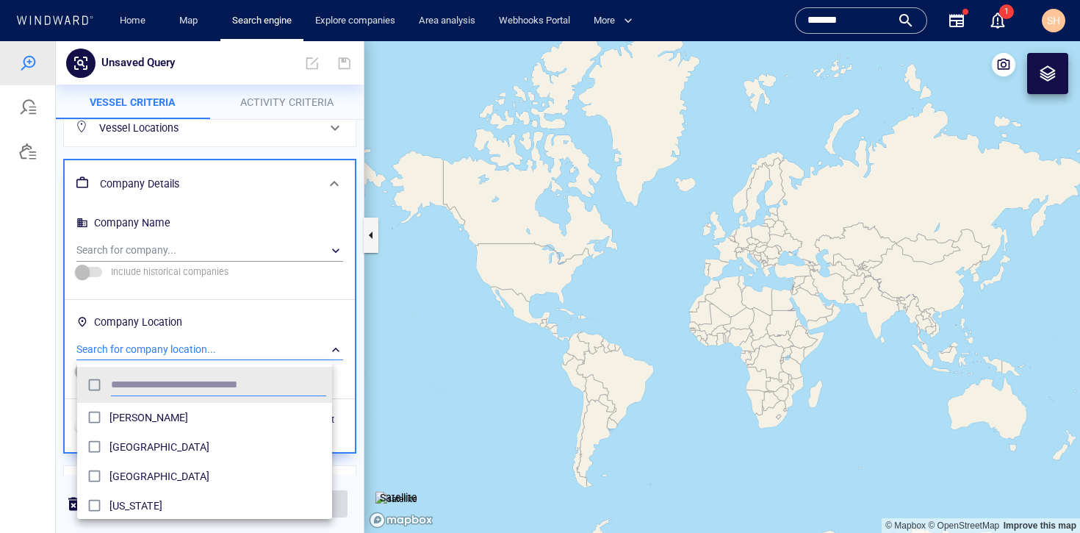
scroll to position [135, 244]
click at [195, 251] on div at bounding box center [540, 287] width 1080 height 492
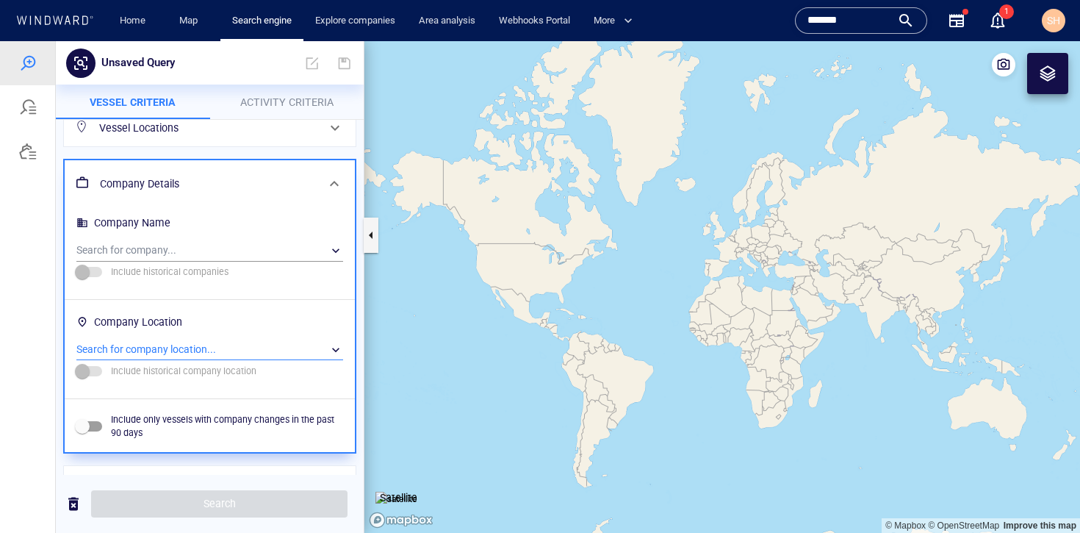
click at [195, 251] on div "​" at bounding box center [209, 251] width 267 height 22
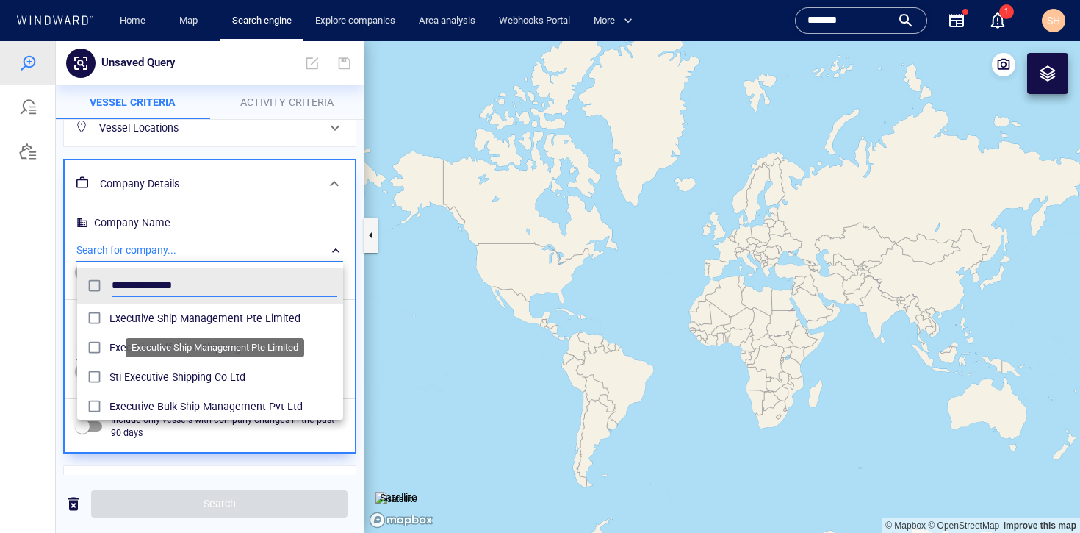
type input "**********"
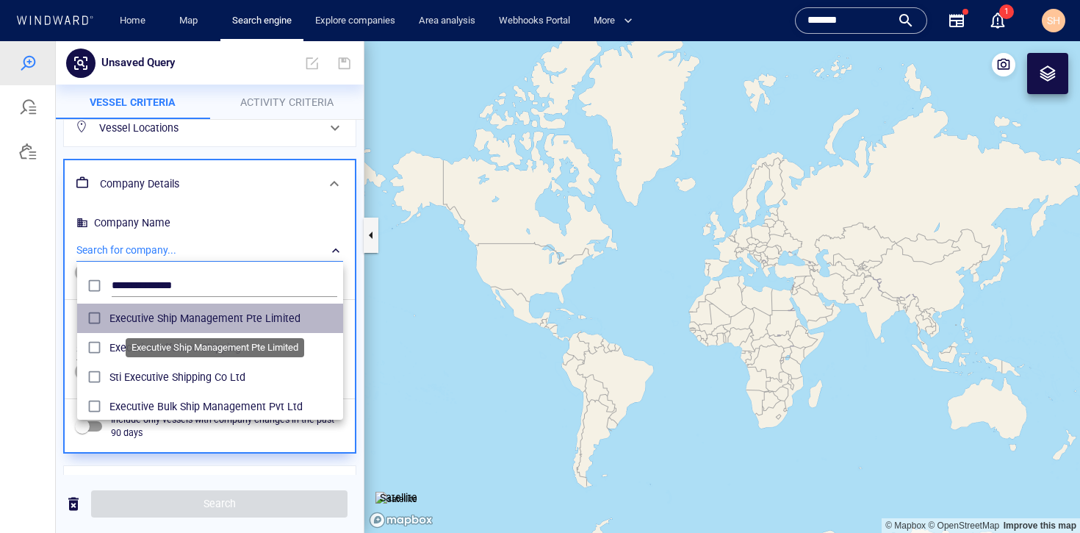
click at [276, 320] on span "Executive Ship Management Pte Limited" at bounding box center [224, 318] width 228 height 18
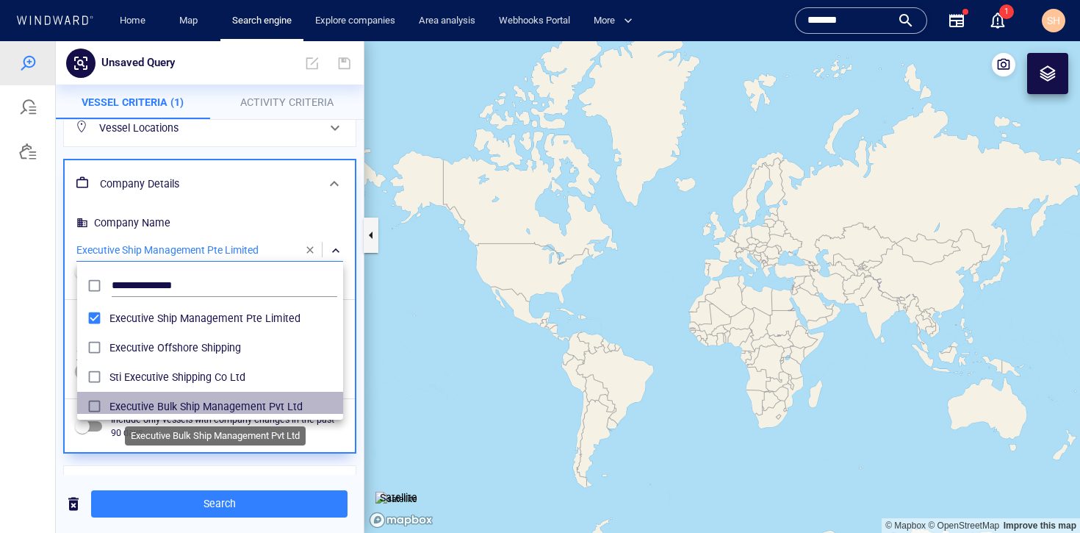
click at [254, 402] on span "Executive Bulk Ship Management Pvt Ltd" at bounding box center [224, 407] width 228 height 18
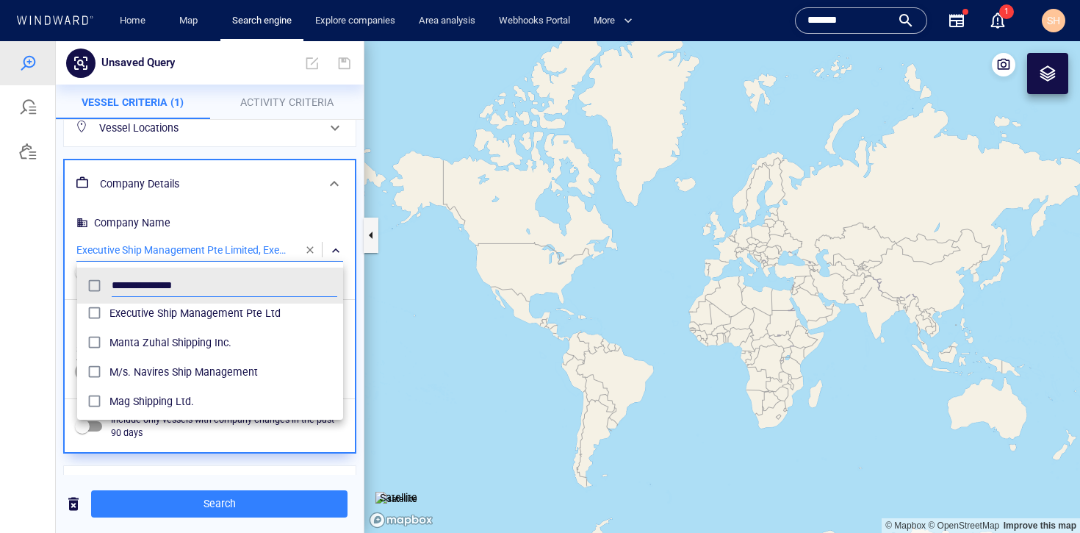
scroll to position [183, 0]
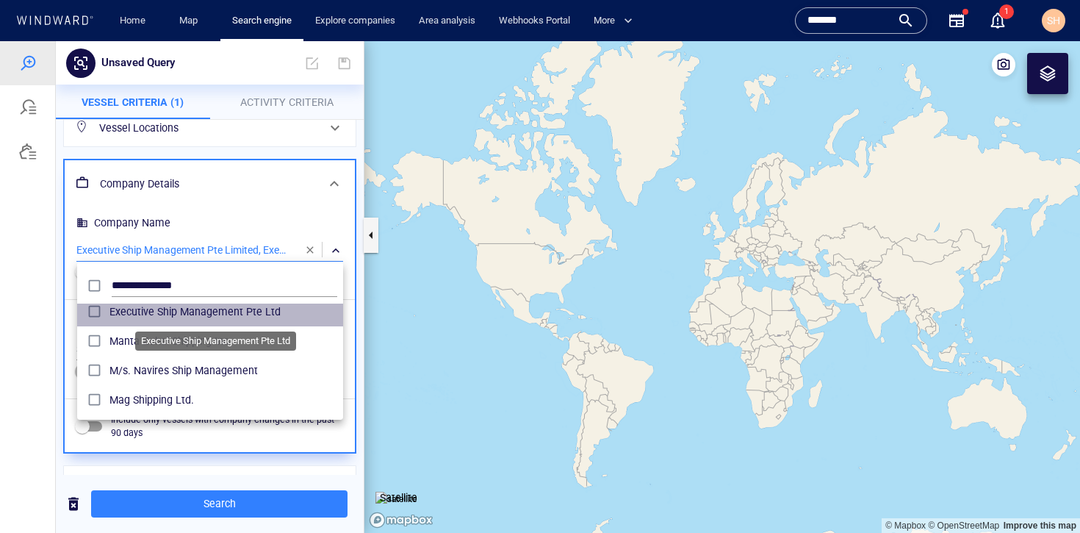
click at [243, 304] on span "Executive Ship Management Pte Ltd" at bounding box center [224, 312] width 228 height 18
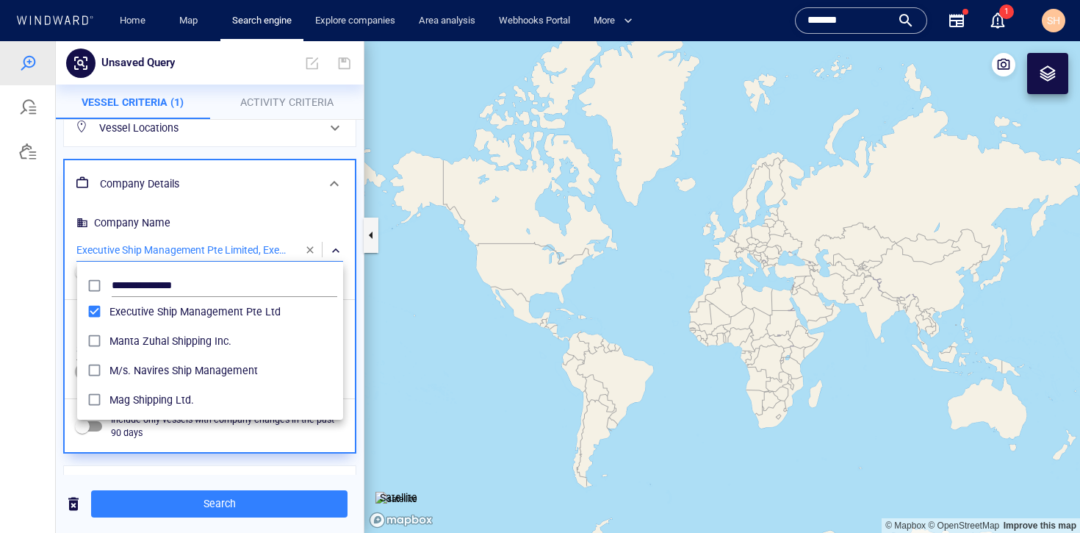
click at [282, 188] on div at bounding box center [540, 287] width 1080 height 492
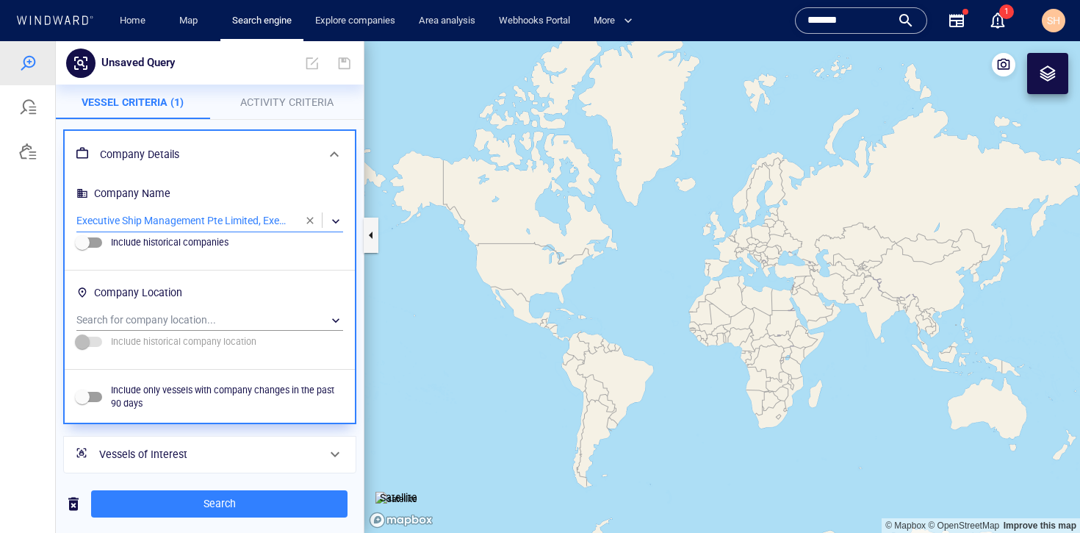
scroll to position [173, 0]
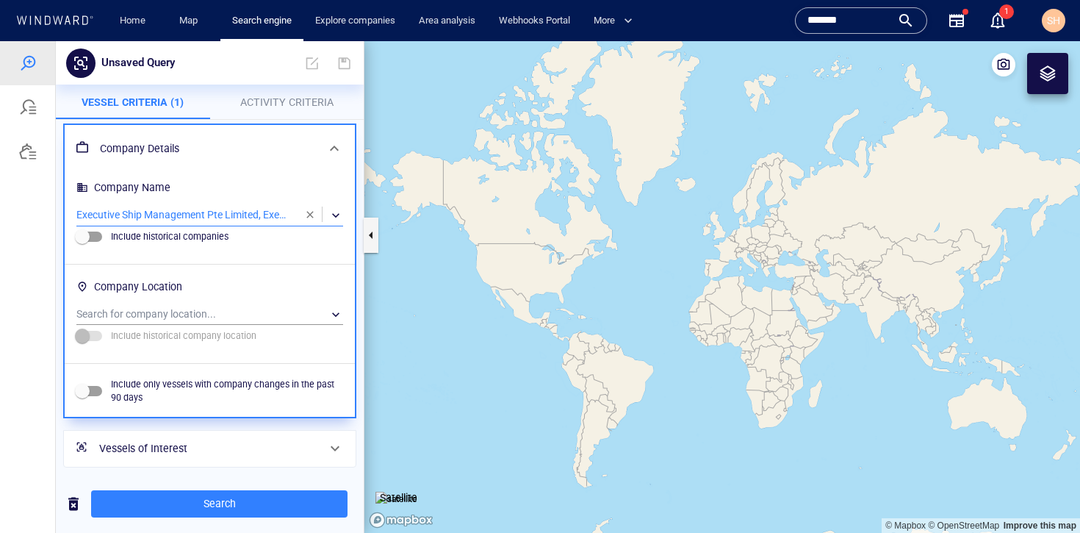
click at [243, 447] on h6 "Vessels of Interest" at bounding box center [208, 449] width 218 height 18
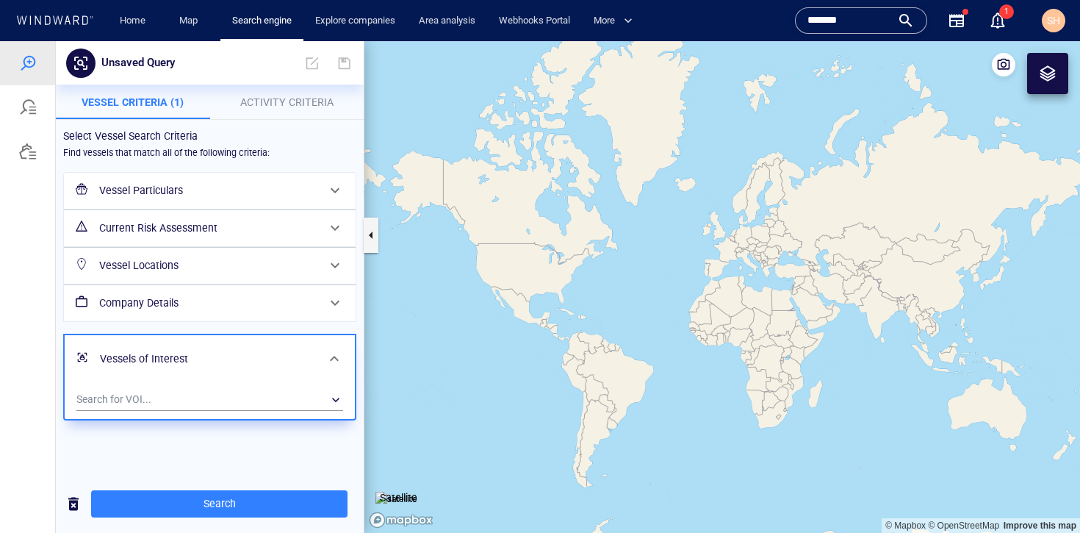
scroll to position [0, 0]
click at [182, 406] on div "​" at bounding box center [209, 400] width 267 height 22
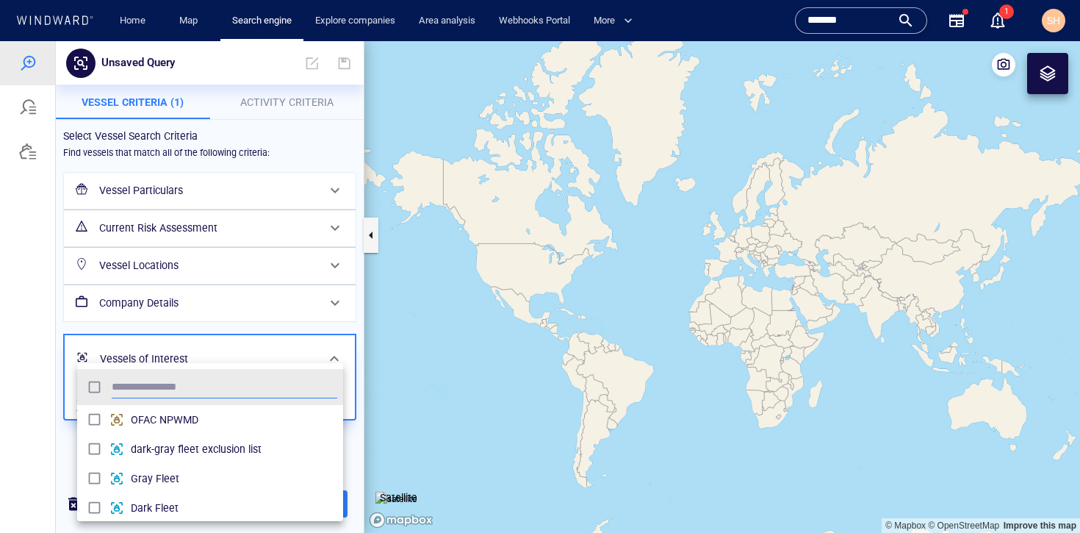
scroll to position [135, 255]
type input "****"
click at [182, 452] on span "Dark Fleet" at bounding box center [234, 449] width 207 height 18
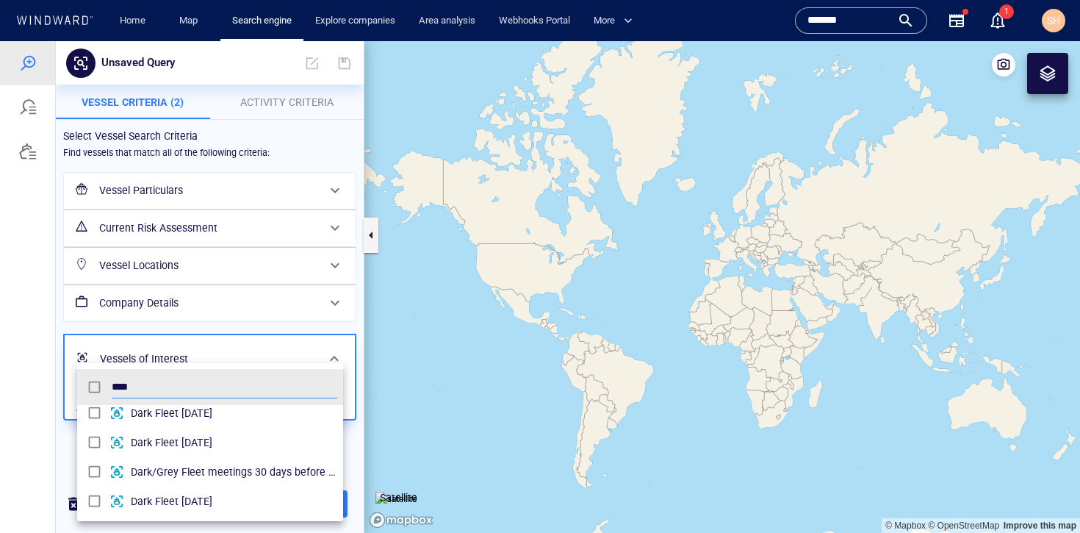
scroll to position [96, 0]
click at [347, 440] on div at bounding box center [540, 287] width 1080 height 492
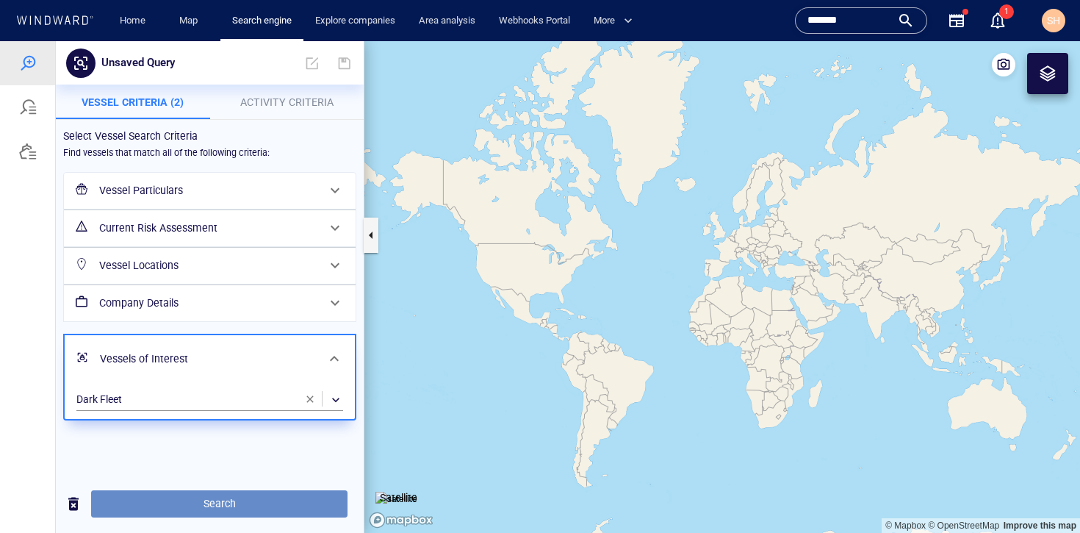
click at [298, 499] on span "Search" at bounding box center [219, 504] width 233 height 18
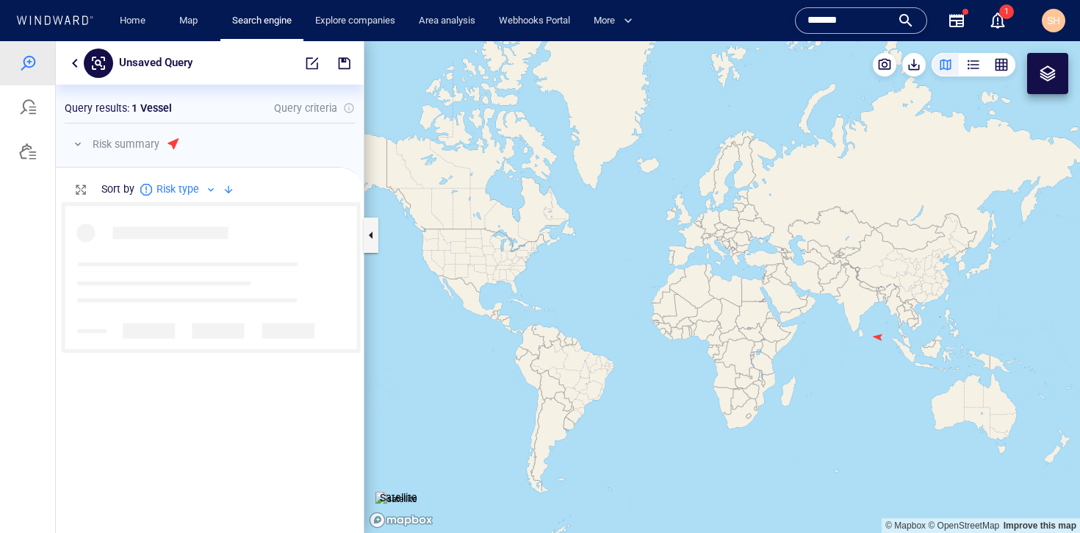
scroll to position [320, 297]
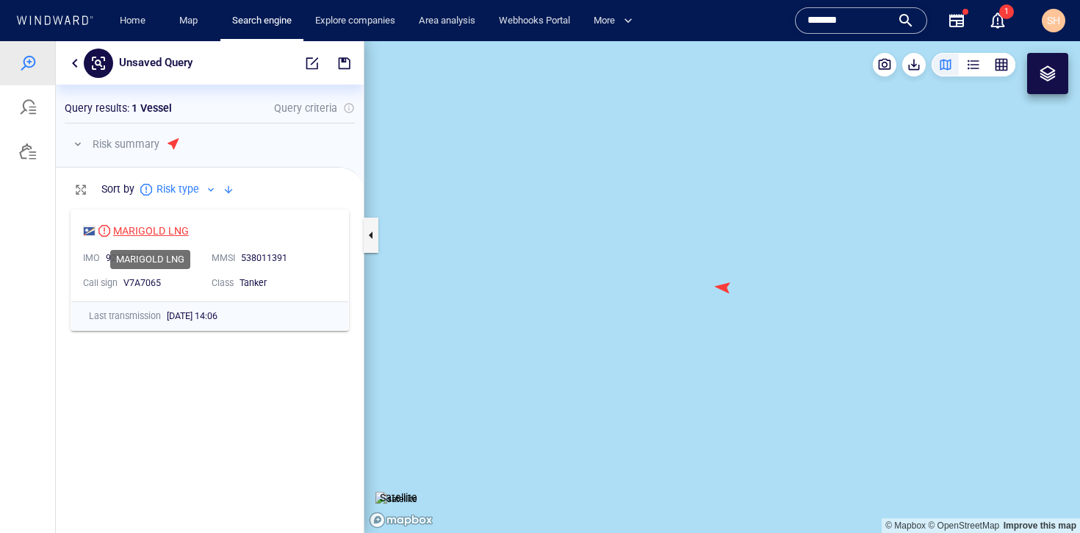
click at [149, 230] on div "MARIGOLD LNG" at bounding box center [151, 231] width 76 height 18
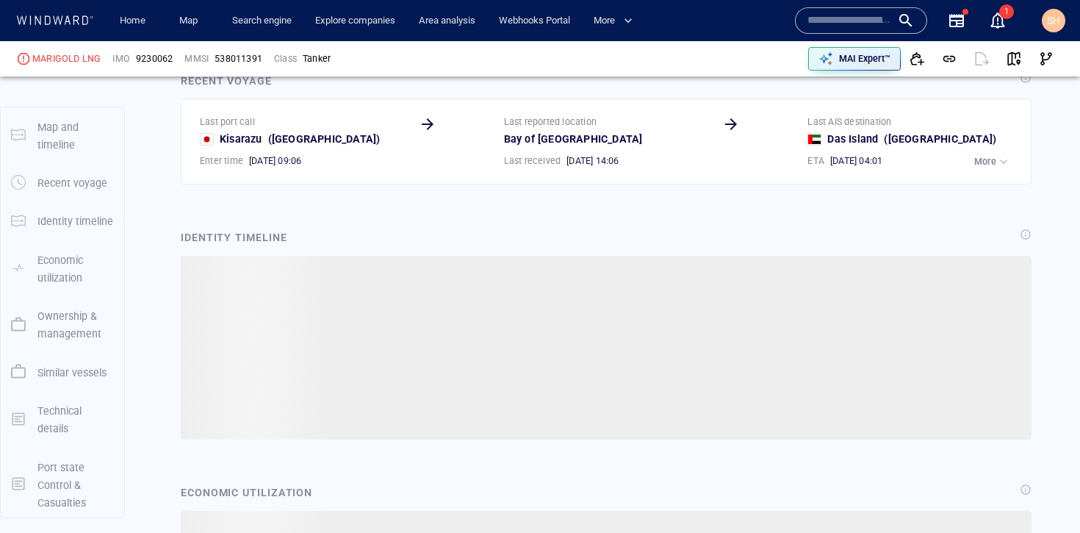
scroll to position [194, 0]
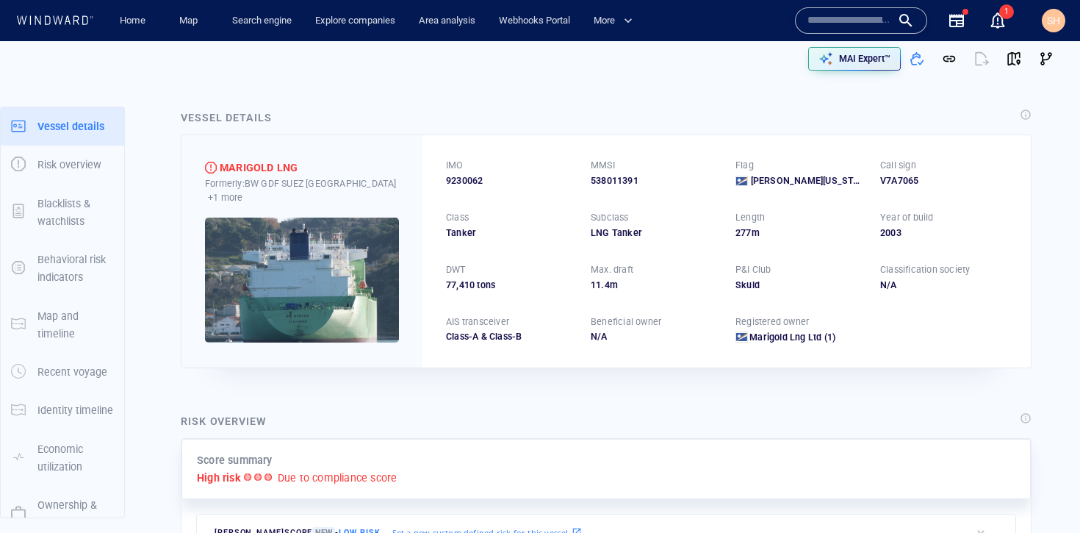
click at [475, 182] on span "9230062" at bounding box center [464, 180] width 37 height 13
copy span "9230062"
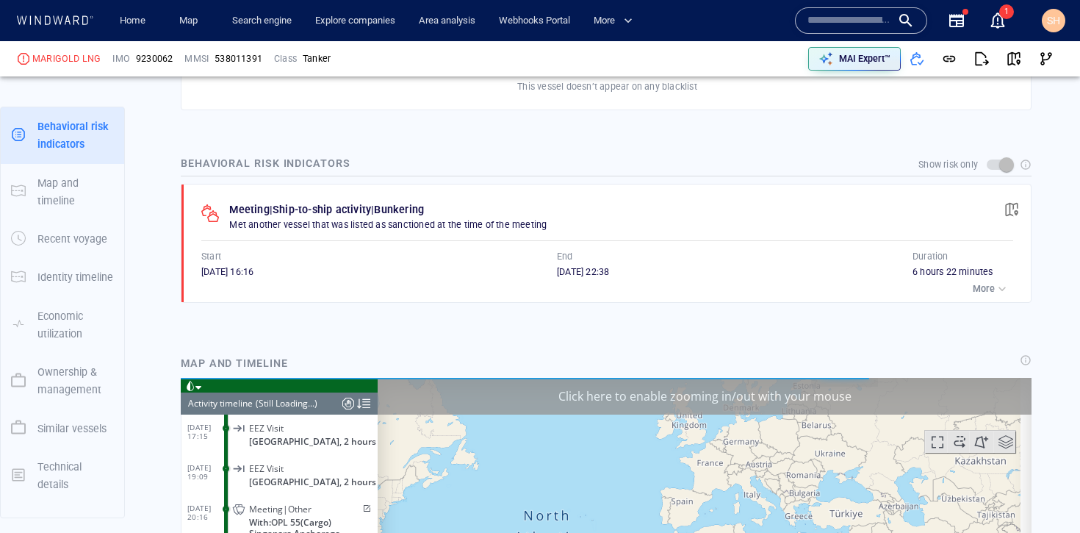
scroll to position [4254, 0]
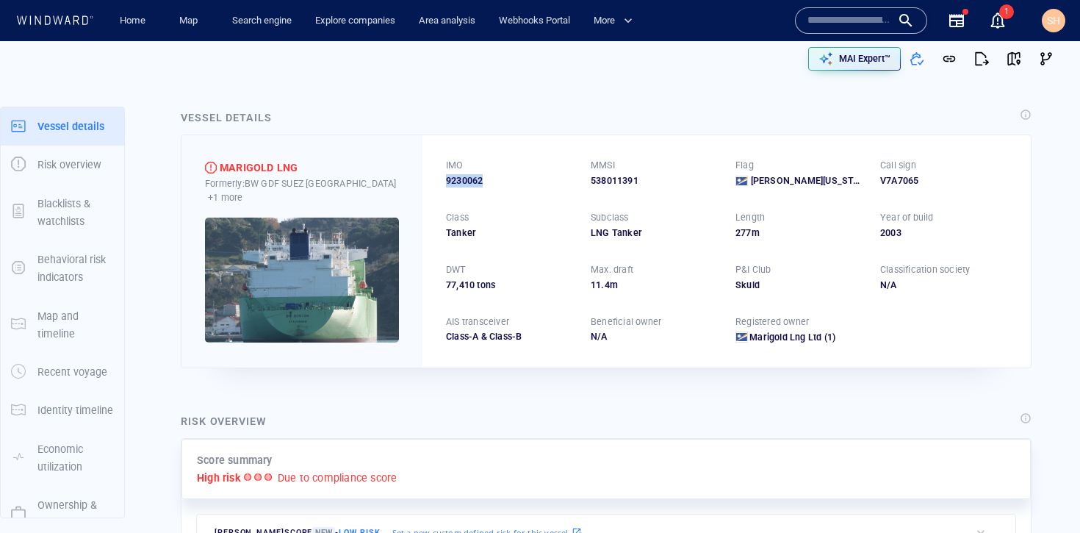
click at [345, 290] on img at bounding box center [302, 280] width 194 height 125
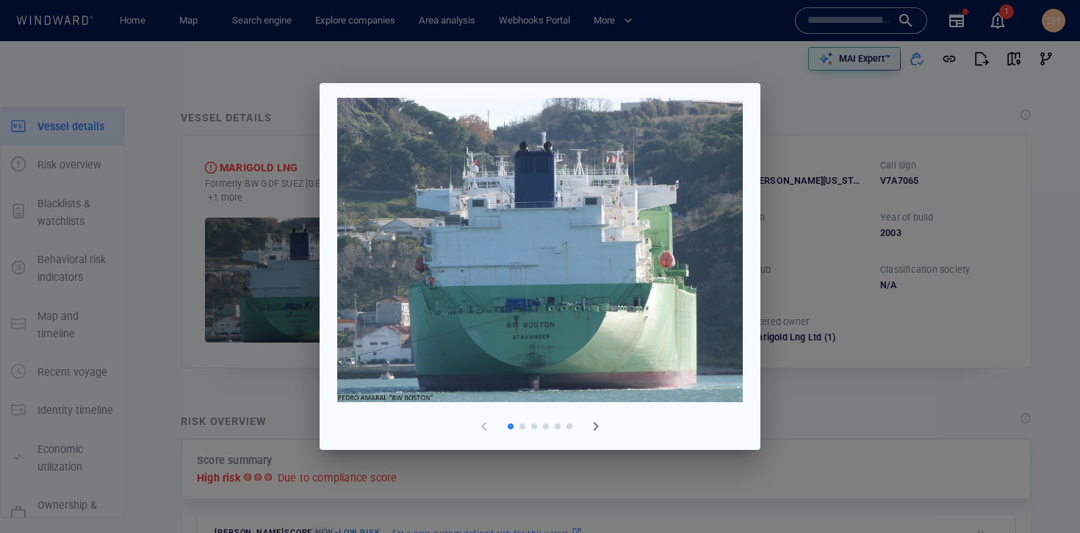
click at [911, 393] on div at bounding box center [540, 266] width 1080 height 533
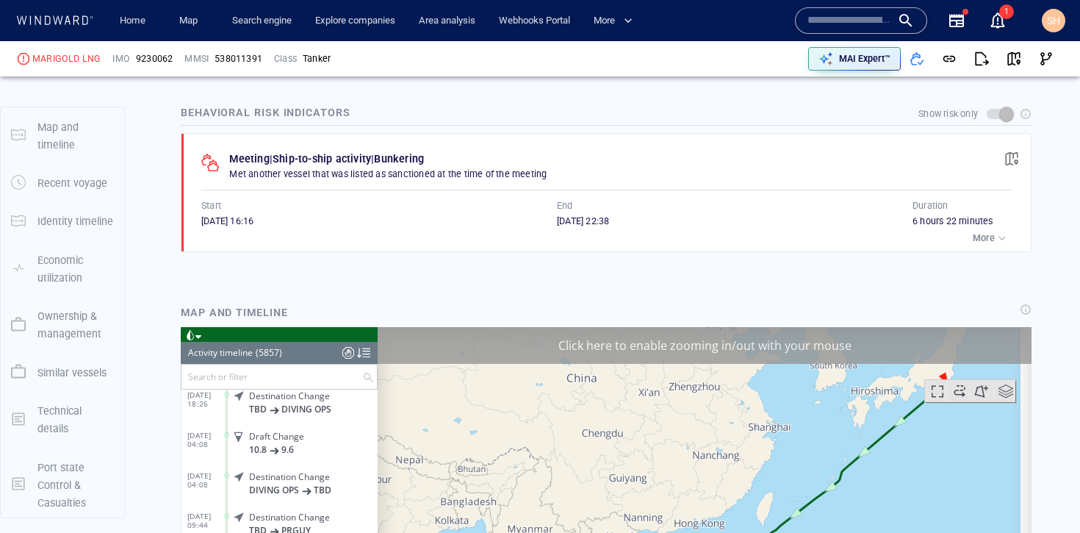
scroll to position [393, 0]
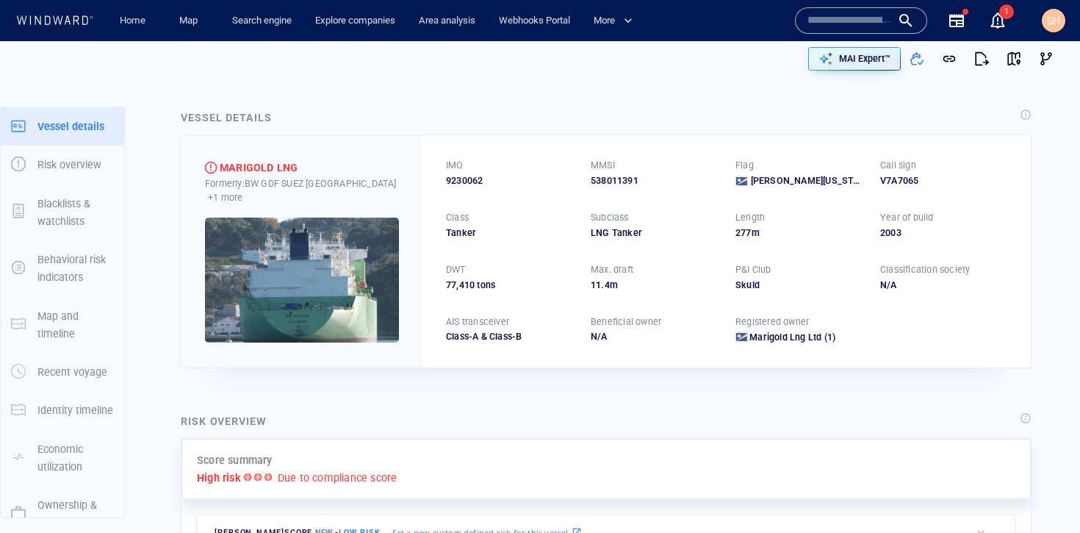
click at [465, 179] on span "9230062" at bounding box center [464, 180] width 37 height 13
copy span "9230062"
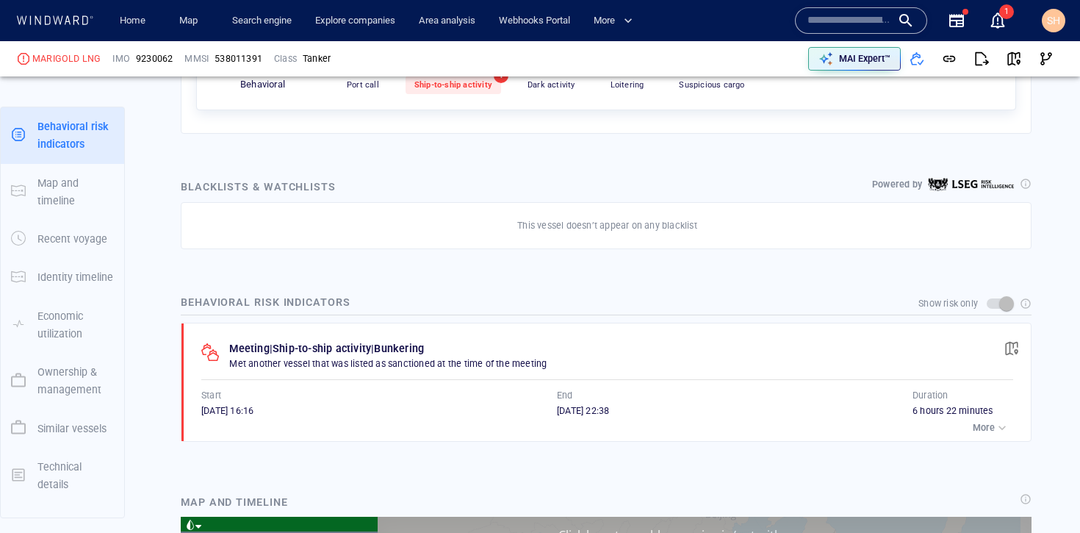
scroll to position [740, 0]
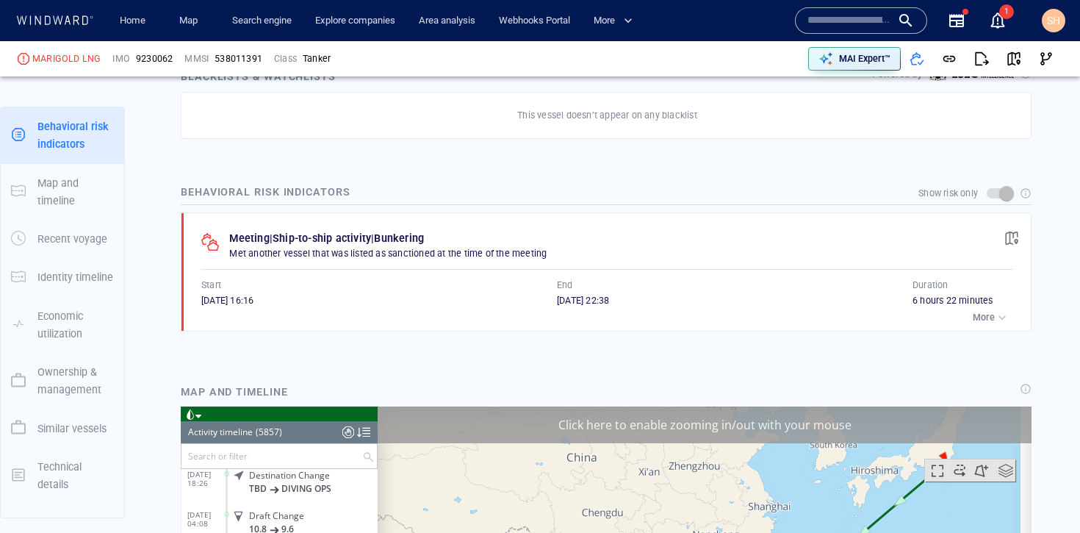
click at [973, 315] on p "More" at bounding box center [984, 317] width 22 height 13
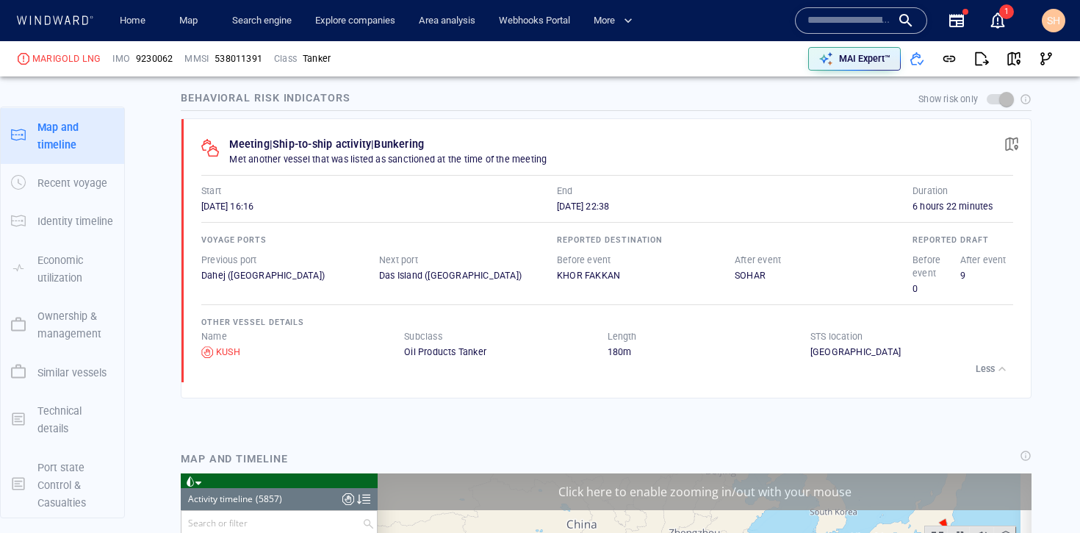
scroll to position [133, 0]
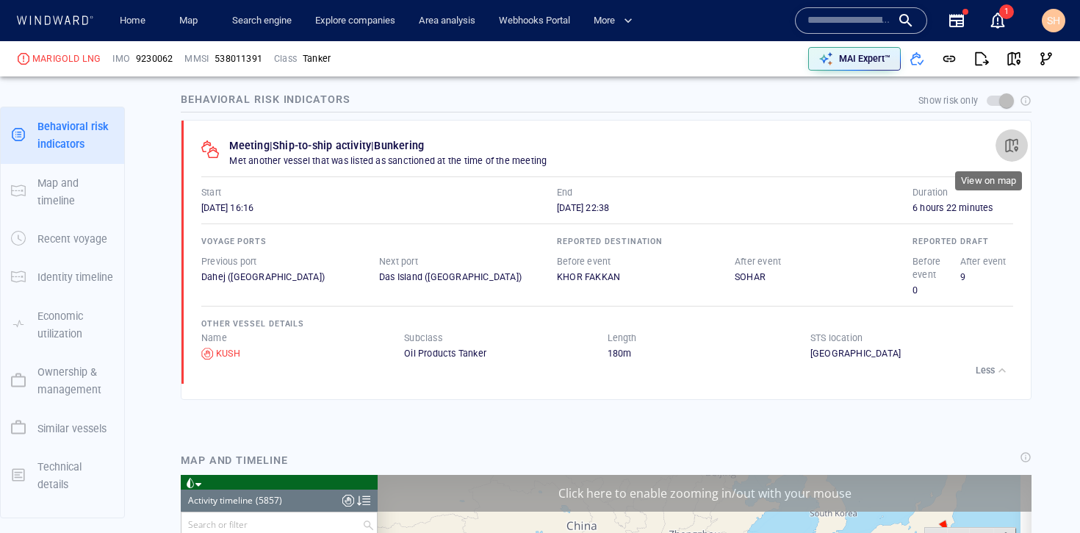
click at [1005, 146] on span "button" at bounding box center [1012, 145] width 15 height 15
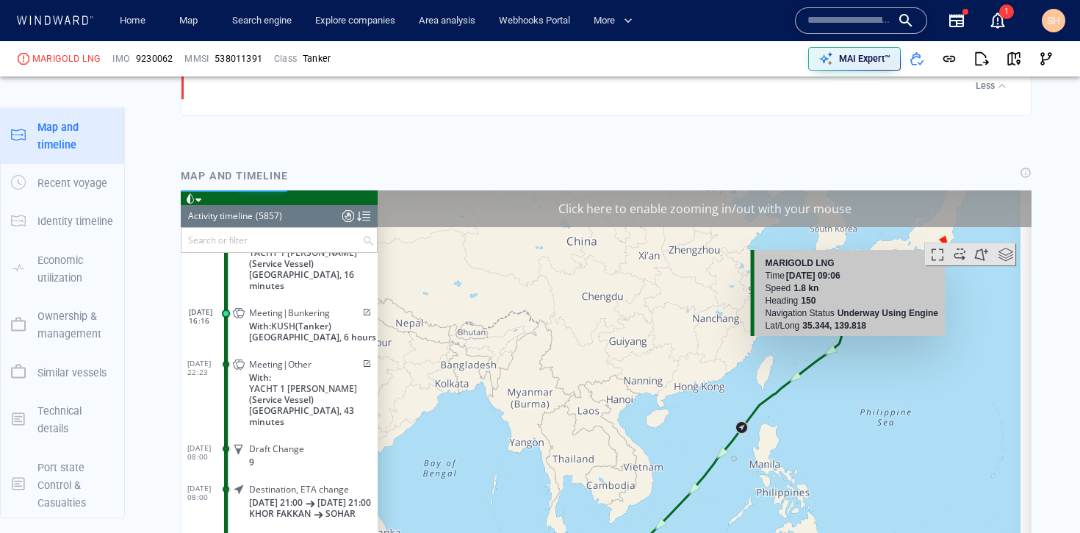
scroll to position [1119, 0]
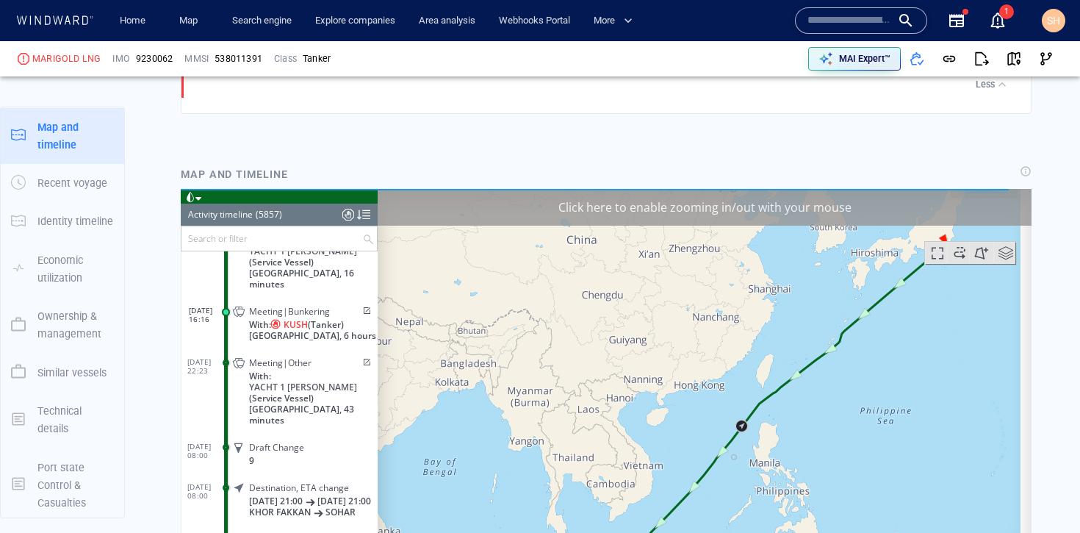
click at [334, 330] on p "[GEOGRAPHIC_DATA], 6 hours" at bounding box center [313, 335] width 129 height 11
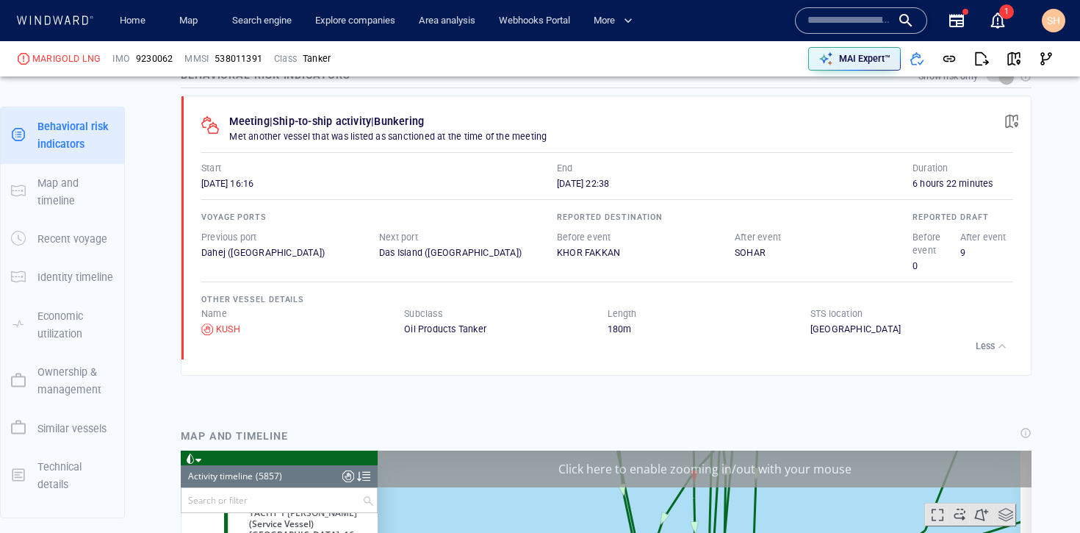
scroll to position [189, 0]
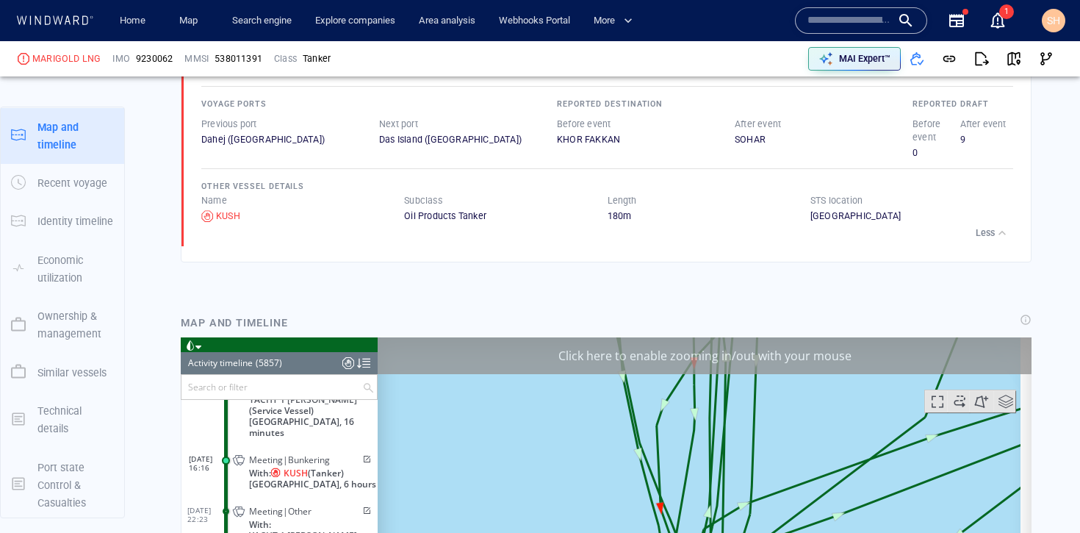
click at [731, 366] on div "Click here to enable zooming in/out with your mouse" at bounding box center [705, 355] width 654 height 37
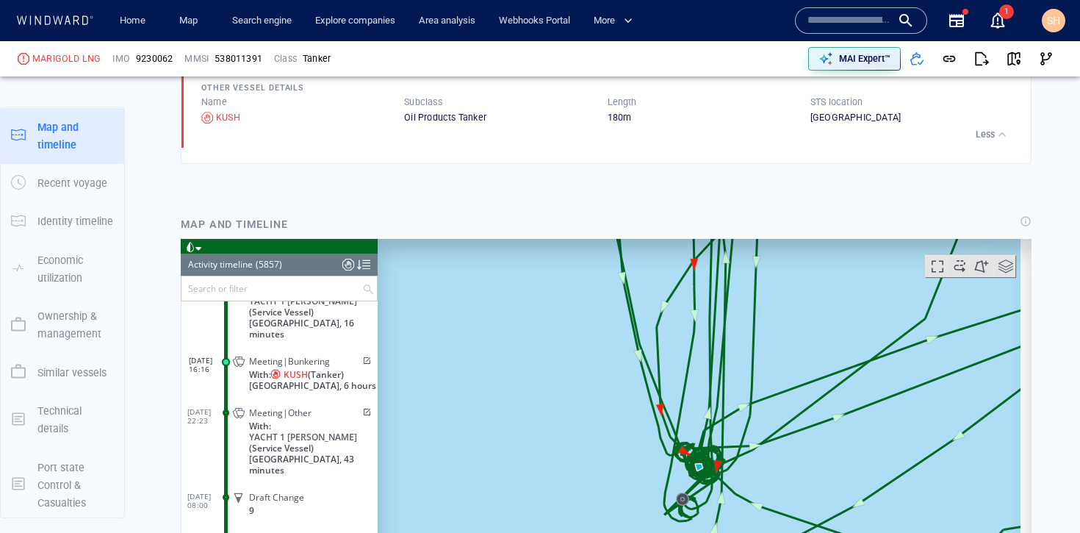
scroll to position [1114, 0]
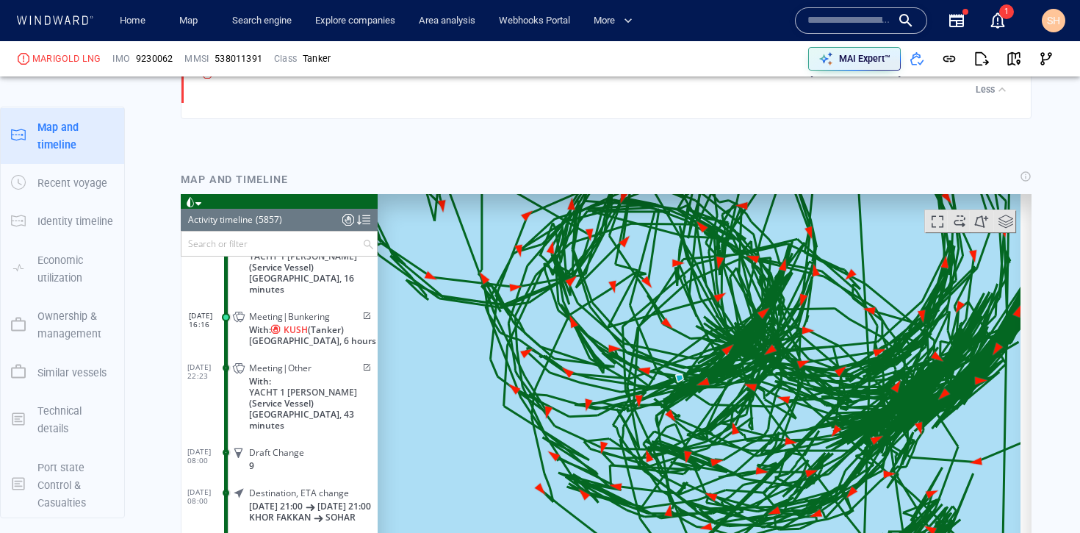
drag, startPoint x: 736, startPoint y: 426, endPoint x: 620, endPoint y: 307, distance: 166.3
click at [620, 307] on canvas "Map" at bounding box center [699, 422] width 643 height 456
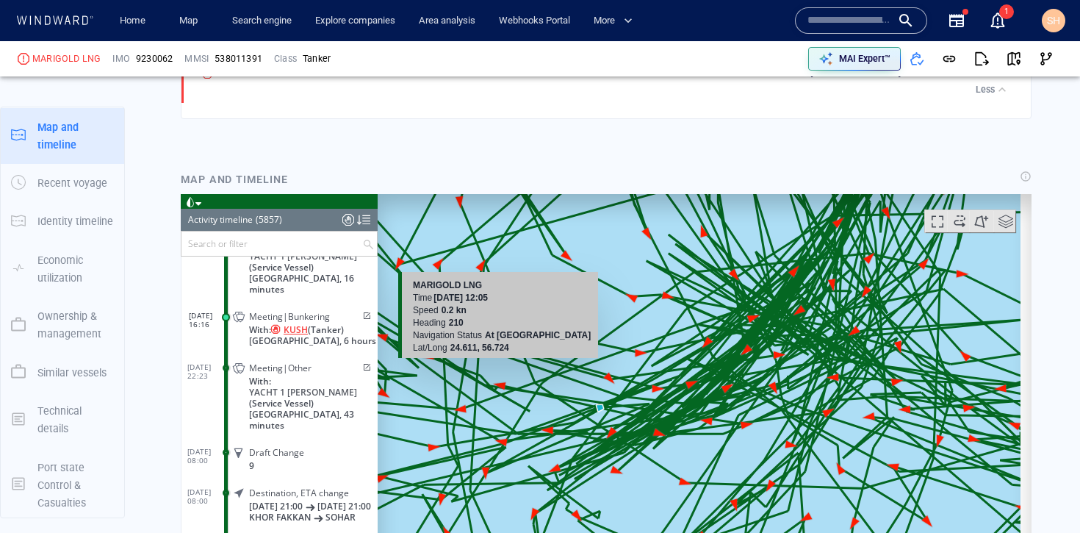
click at [305, 324] on span "KUSH" at bounding box center [296, 329] width 24 height 11
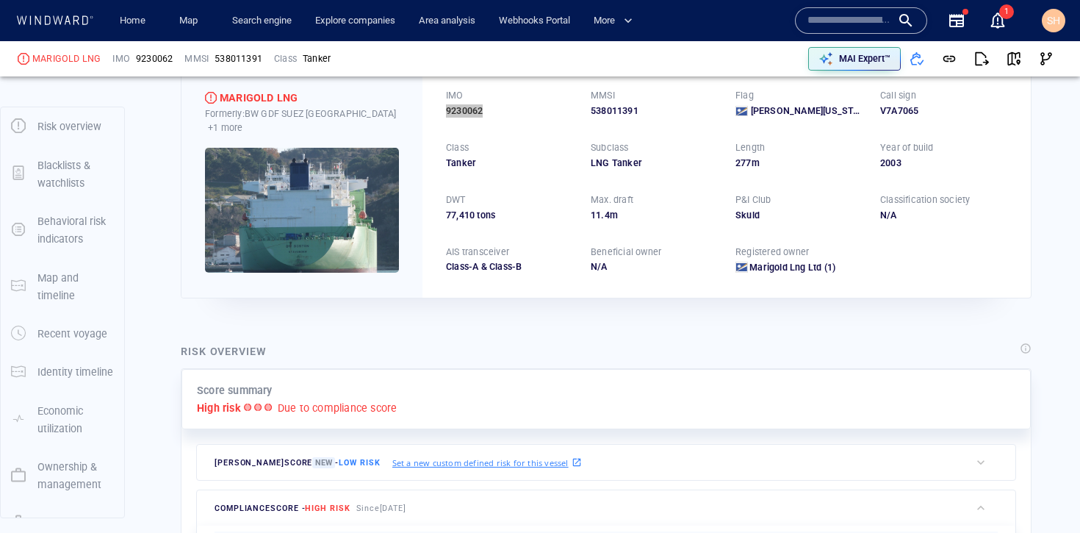
scroll to position [0, 0]
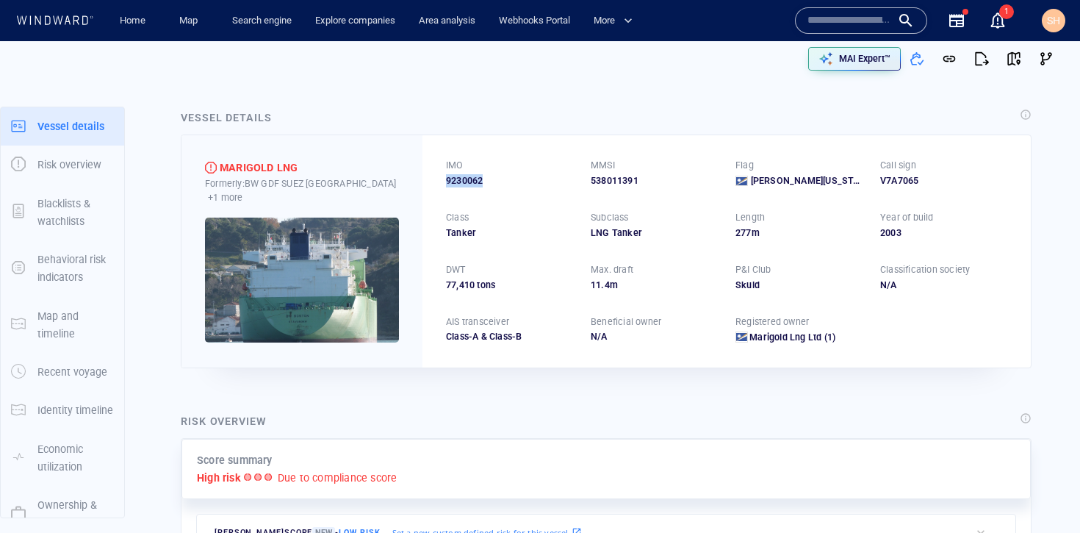
click at [472, 187] on span "9230062" at bounding box center [464, 180] width 37 height 13
click at [475, 181] on span "9230062" at bounding box center [464, 180] width 37 height 13
copy span "9230062"
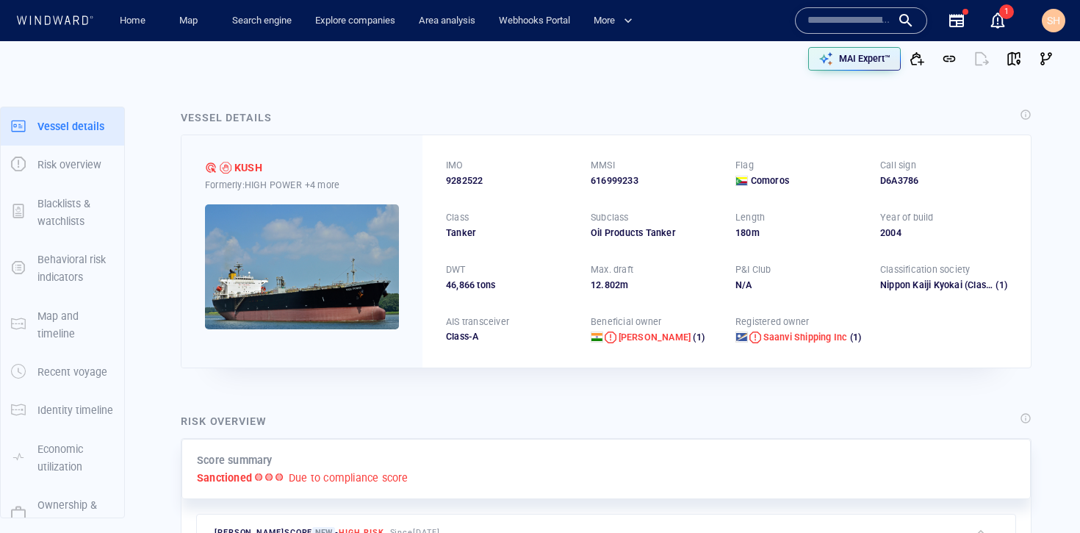
click at [456, 183] on span "9282522" at bounding box center [464, 180] width 37 height 13
copy span "9282522"
click at [1007, 63] on span "button" at bounding box center [1014, 58] width 15 height 15
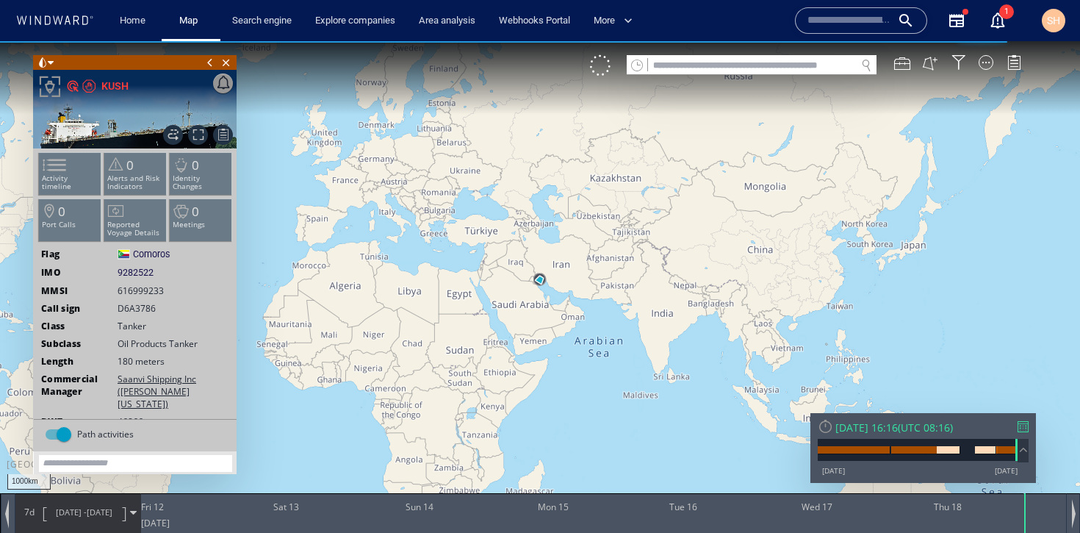
click at [730, 76] on div "VM" at bounding box center [813, 65] width 446 height 21
click at [731, 73] on input "text" at bounding box center [752, 66] width 208 height 20
click at [786, 68] on input "text" at bounding box center [752, 66] width 208 height 20
paste input "*******"
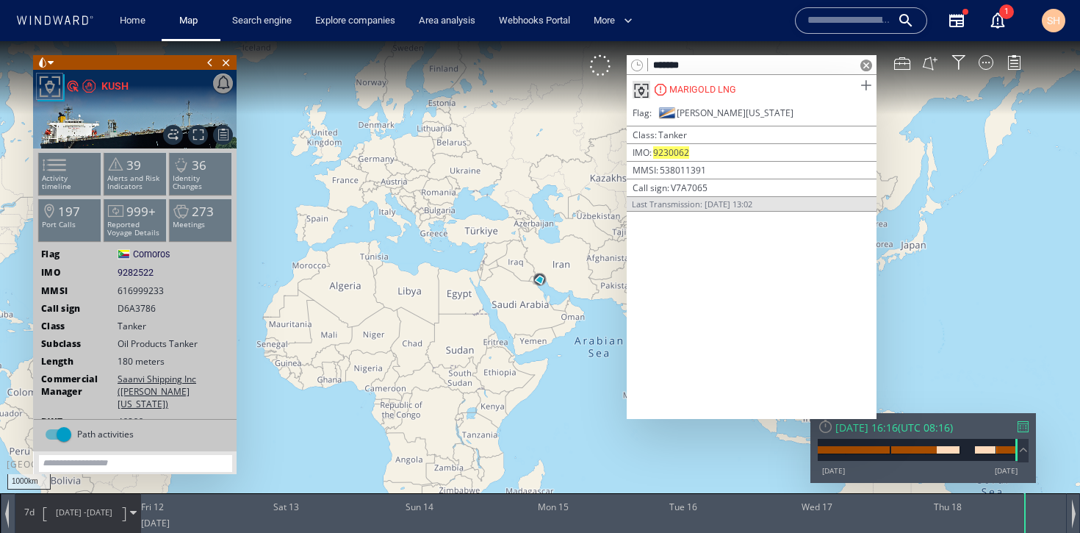
type input "*******"
click at [861, 90] on span at bounding box center [866, 85] width 18 height 18
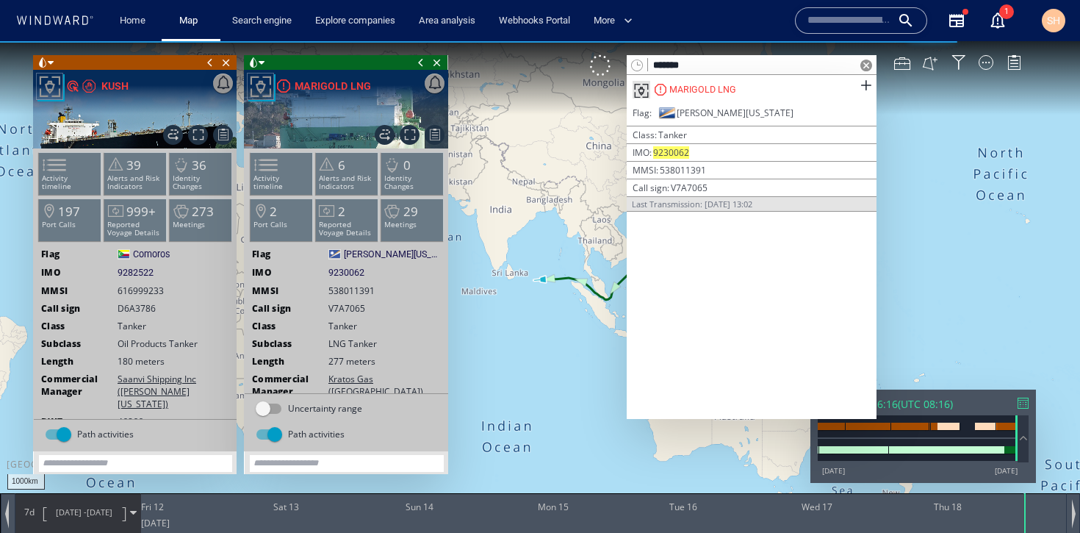
click at [867, 70] on span at bounding box center [867, 66] width 12 height 12
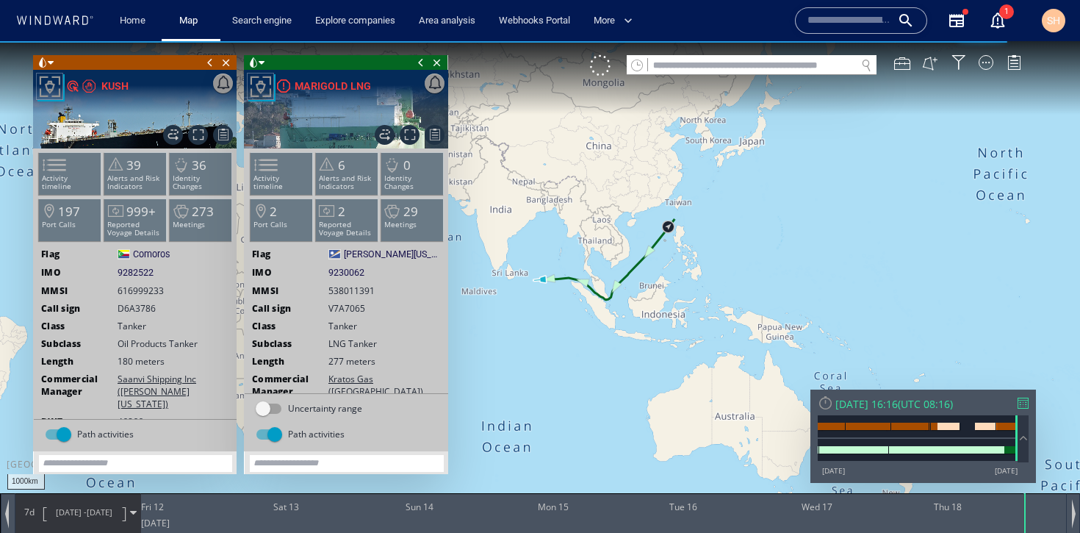
click at [1028, 409] on div "[DATE] 16:16 ( UTC 08:16 )" at bounding box center [923, 404] width 211 height 14
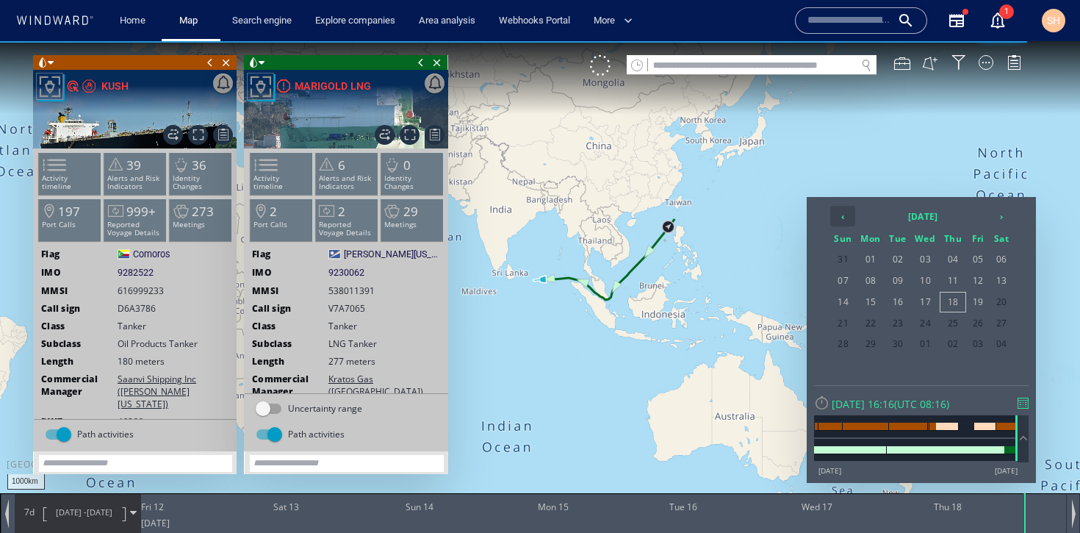
click at [835, 218] on th "‹" at bounding box center [843, 216] width 25 height 21
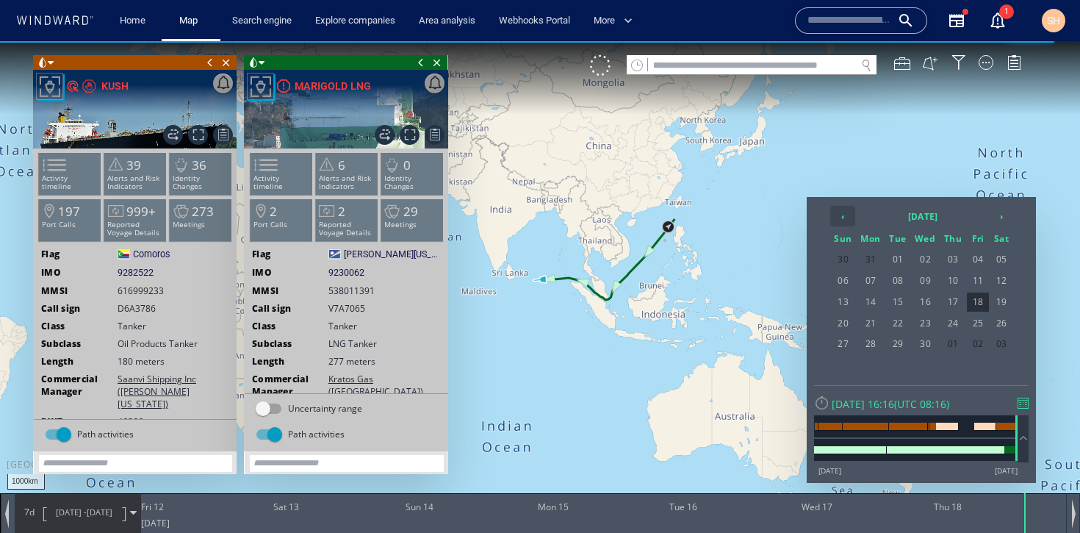
click at [835, 218] on th "‹" at bounding box center [843, 216] width 25 height 21
click at [870, 346] on span "27" at bounding box center [871, 343] width 27 height 19
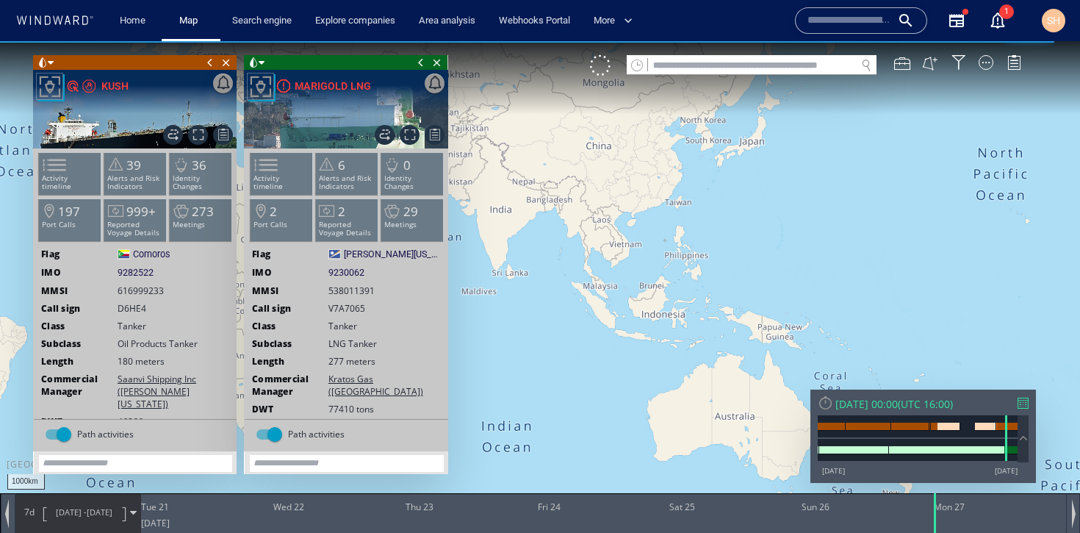
click at [1025, 402] on div at bounding box center [1023, 403] width 11 height 11
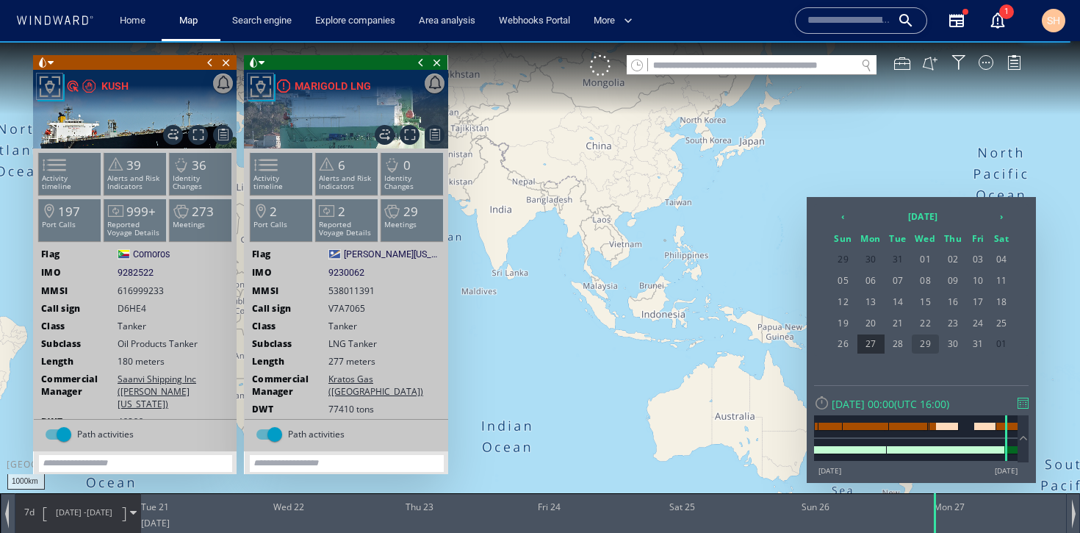
click at [937, 347] on span "29" at bounding box center [926, 343] width 28 height 19
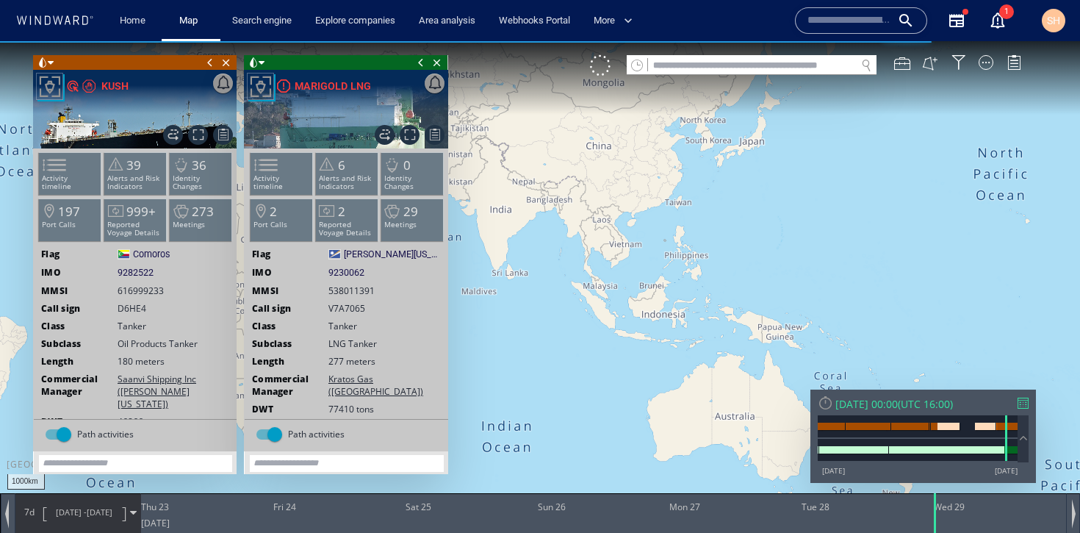
click at [93, 520] on span "[DATE] - [DATE]" at bounding box center [84, 512] width 74 height 37
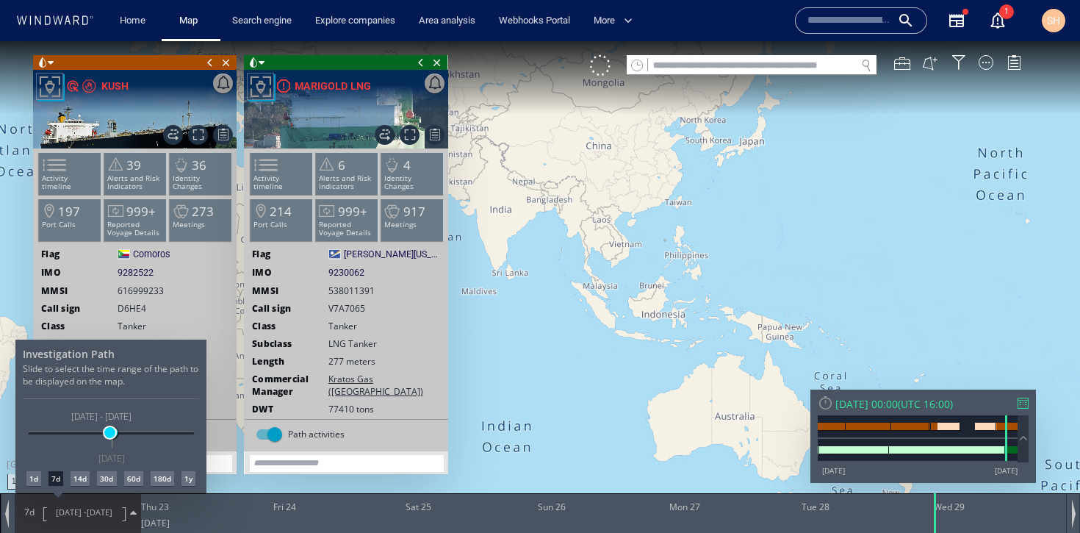
click at [110, 435] on span at bounding box center [109, 432] width 11 height 11
drag, startPoint x: 544, startPoint y: 358, endPoint x: 737, endPoint y: 343, distance: 193.9
click at [737, 343] on div at bounding box center [540, 287] width 1080 height 492
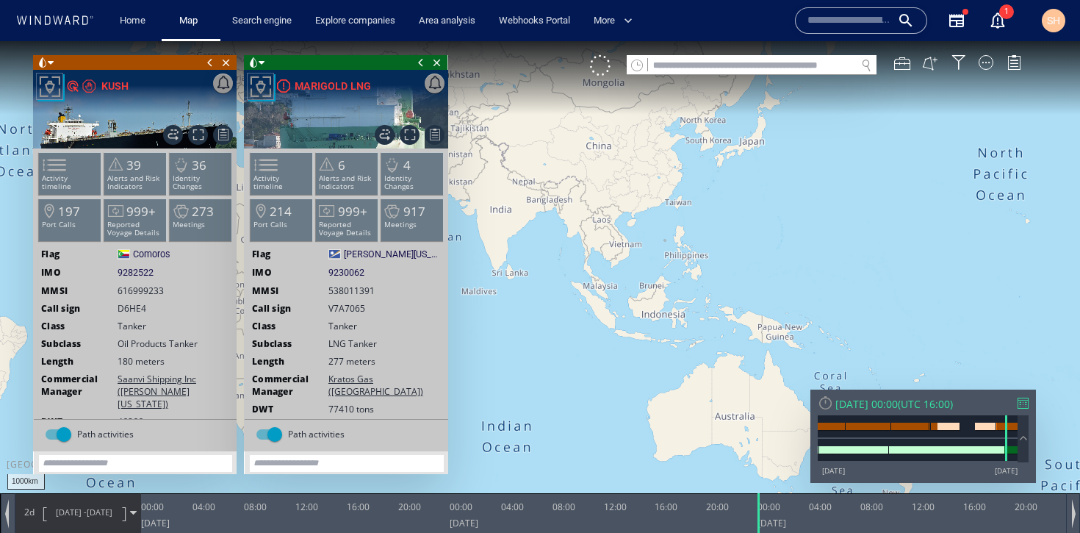
drag, startPoint x: 542, startPoint y: 334, endPoint x: 818, endPoint y: 316, distance: 276.2
click at [817, 316] on canvas "Map" at bounding box center [540, 279] width 1080 height 477
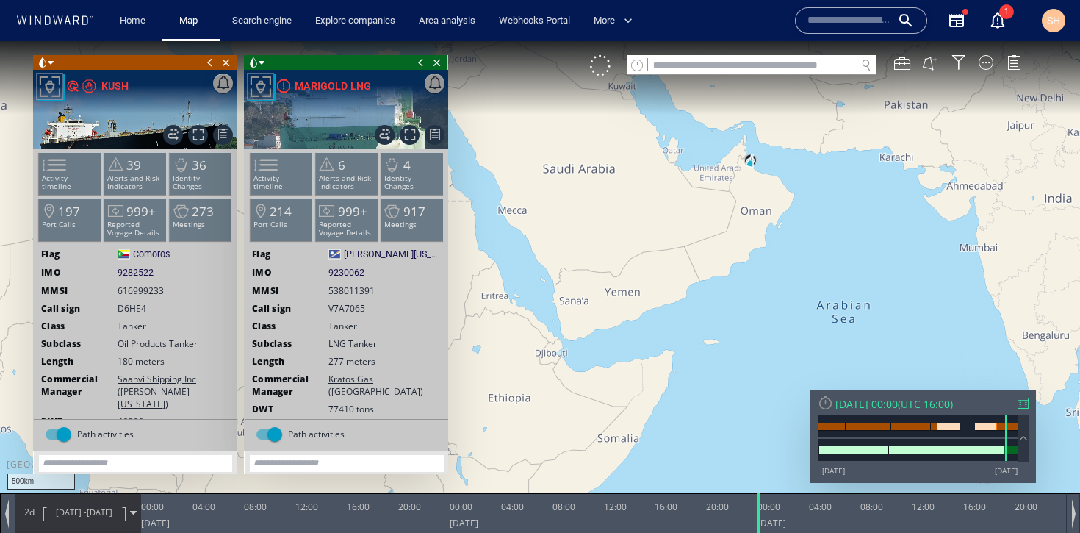
drag, startPoint x: 696, startPoint y: 226, endPoint x: 644, endPoint y: 313, distance: 101.2
click at [644, 314] on canvas "Map" at bounding box center [540, 279] width 1080 height 477
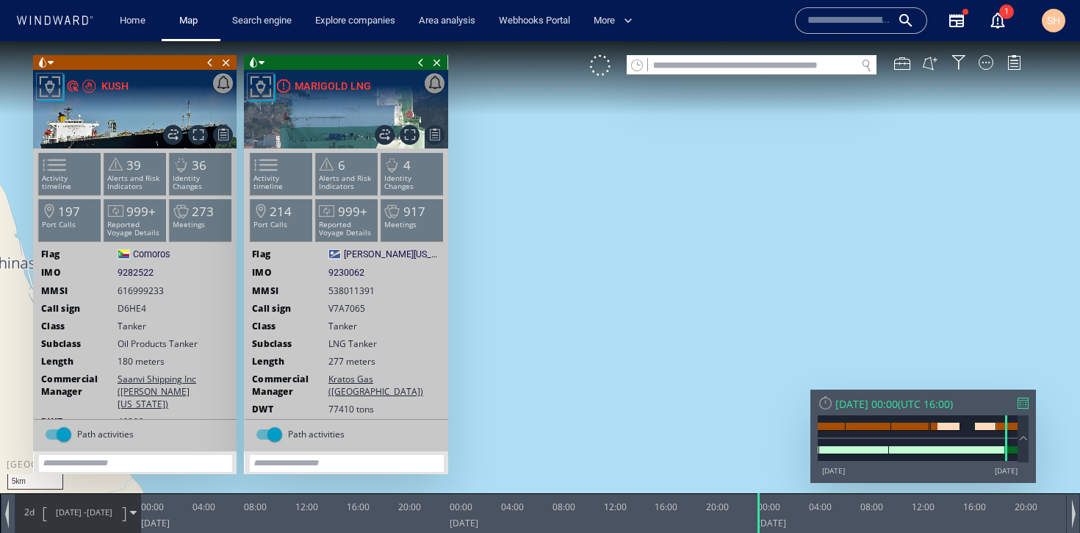
drag, startPoint x: 622, startPoint y: 312, endPoint x: 854, endPoint y: 212, distance: 252.6
click at [854, 212] on canvas "Map" at bounding box center [540, 279] width 1080 height 477
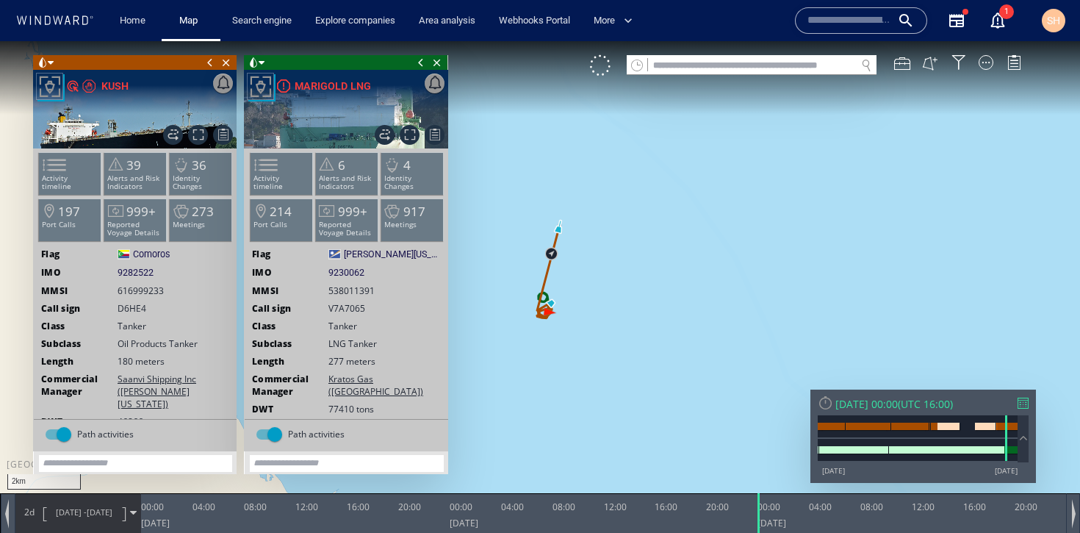
drag, startPoint x: 670, startPoint y: 280, endPoint x: 768, endPoint y: 264, distance: 99.8
click at [768, 264] on canvas "Map" at bounding box center [540, 279] width 1080 height 477
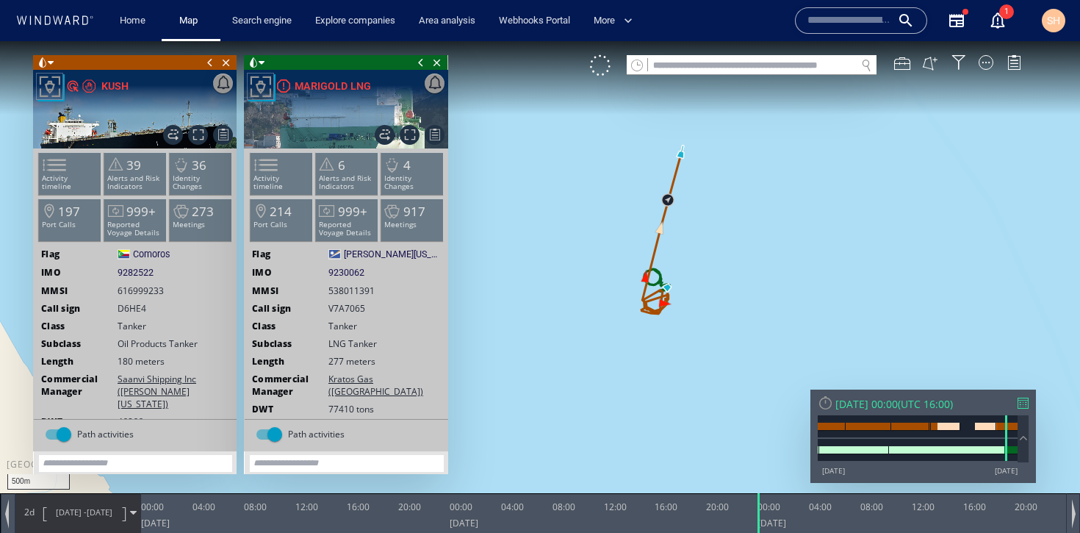
drag, startPoint x: 629, startPoint y: 315, endPoint x: 731, endPoint y: 247, distance: 122.5
click at [731, 247] on canvas "Map" at bounding box center [540, 279] width 1080 height 477
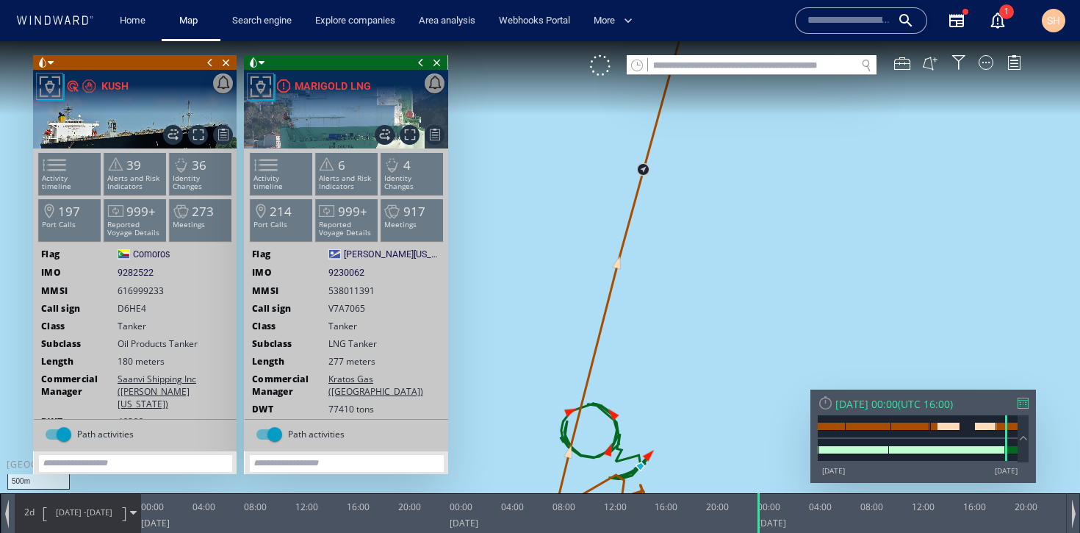
drag, startPoint x: 692, startPoint y: 193, endPoint x: 673, endPoint y: 487, distance: 294.6
click at [673, 487] on canvas "Map" at bounding box center [540, 279] width 1080 height 477
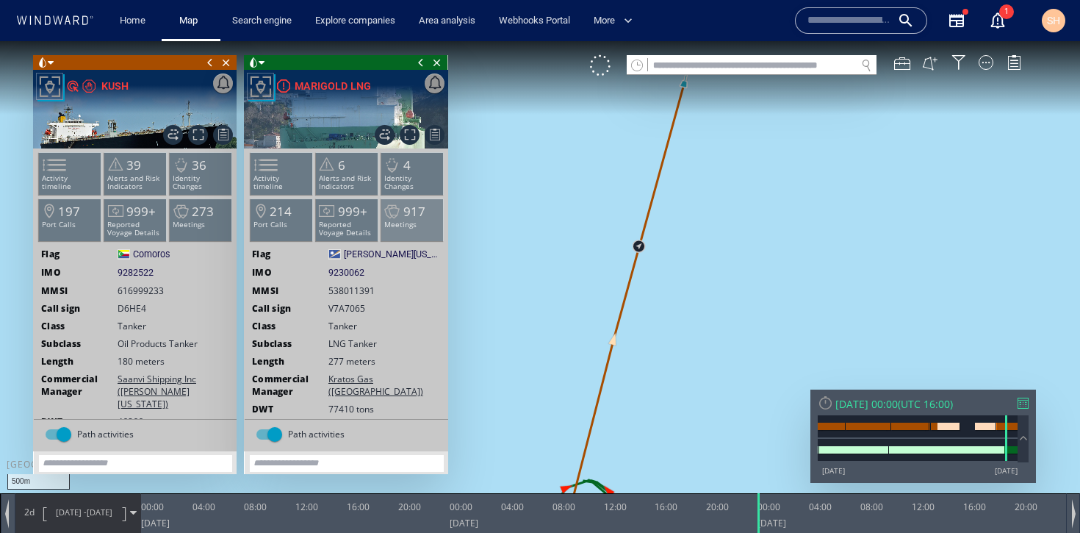
click at [406, 226] on p "Meetings" at bounding box center [412, 225] width 62 height 8
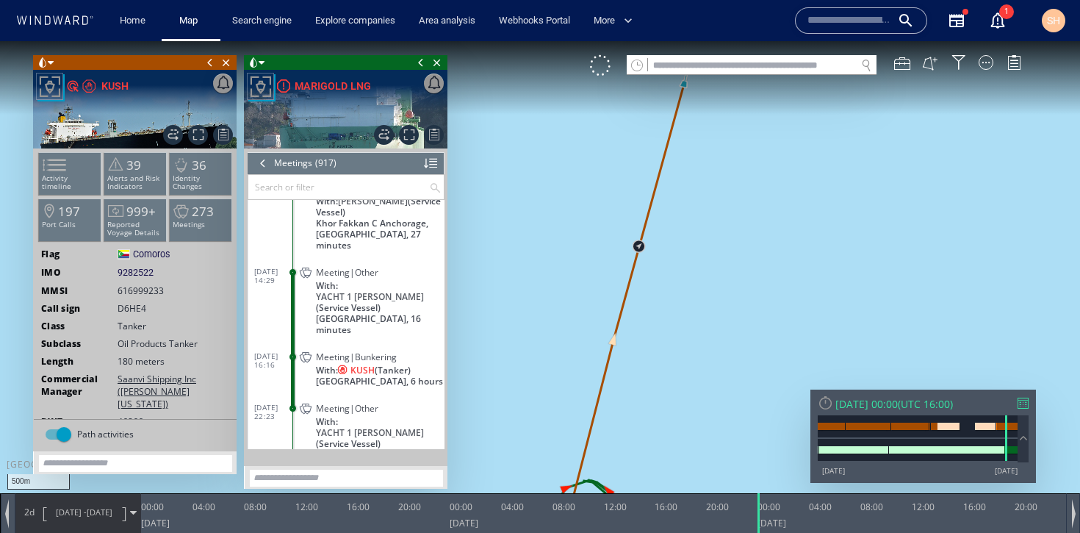
scroll to position [34146, 0]
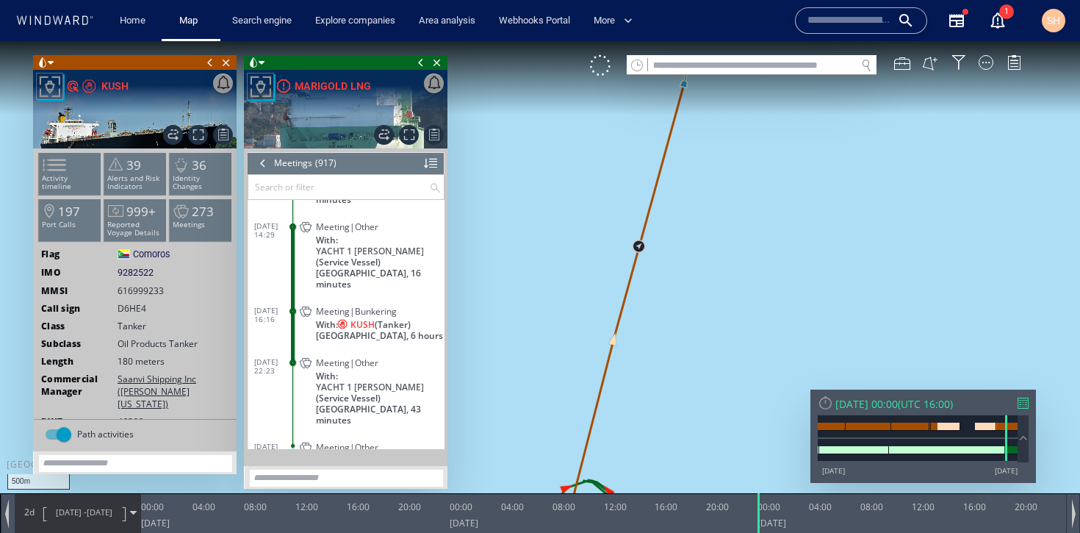
click at [410, 319] on span "With: KUSH (Tanker)" at bounding box center [363, 324] width 95 height 11
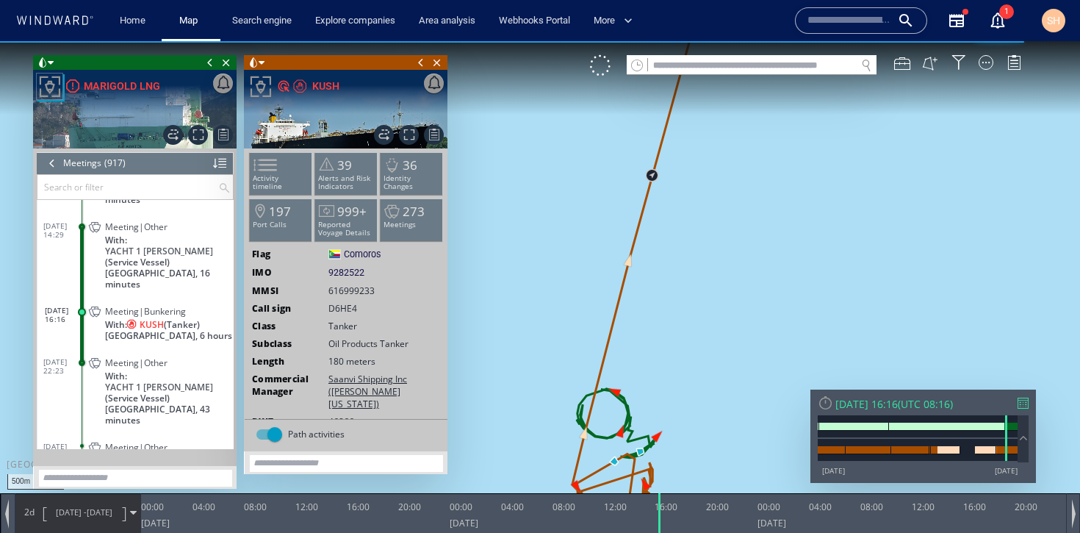
drag, startPoint x: 749, startPoint y: 335, endPoint x: 750, endPoint y: 189, distance: 146.3
click at [750, 189] on canvas "Map" at bounding box center [540, 279] width 1080 height 477
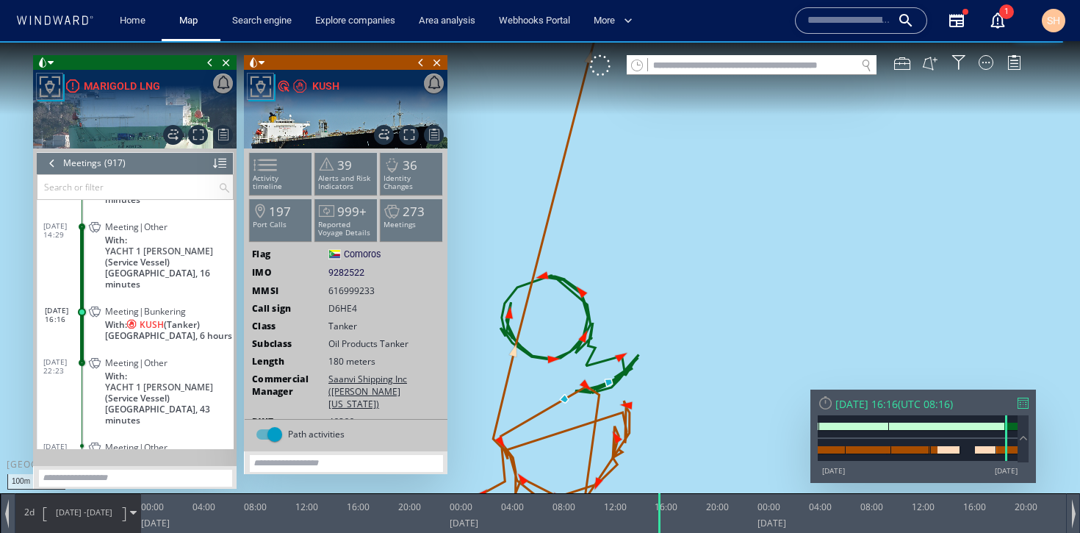
drag, startPoint x: 584, startPoint y: 406, endPoint x: 730, endPoint y: 295, distance: 184.1
click at [730, 295] on canvas "Map" at bounding box center [540, 279] width 1080 height 477
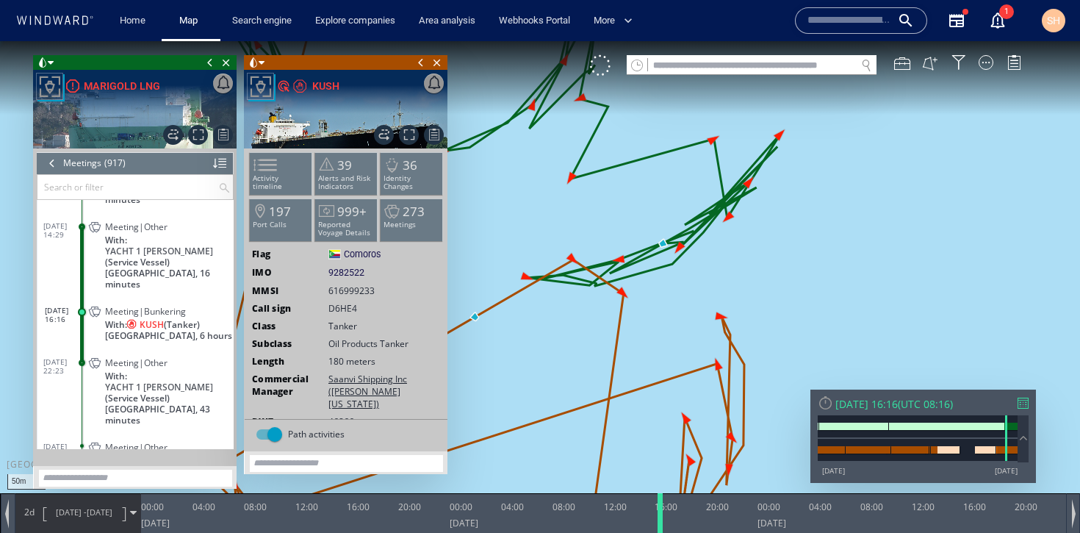
scroll to position [34160, 0]
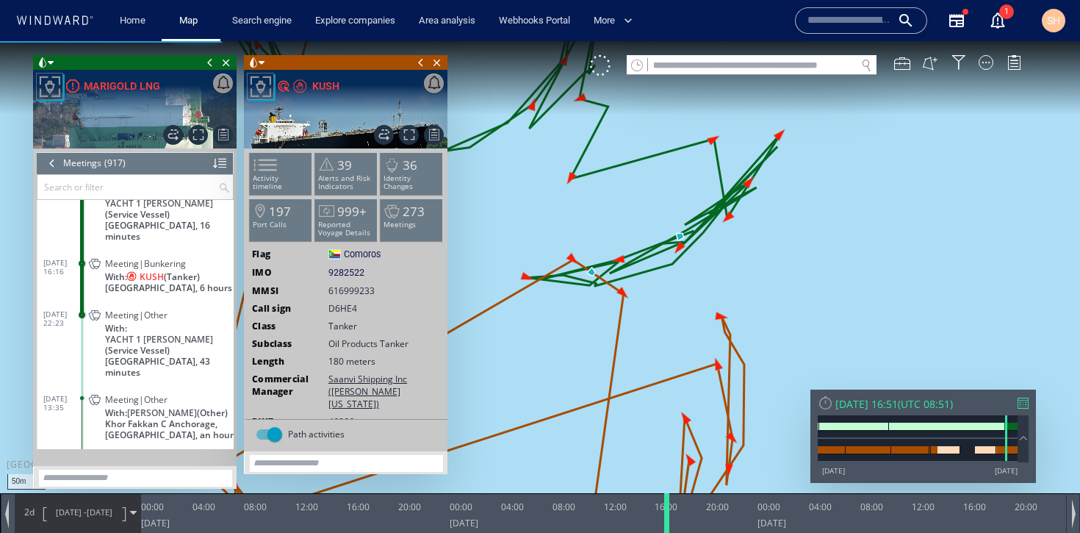
drag, startPoint x: 664, startPoint y: 510, endPoint x: 671, endPoint y: 508, distance: 7.7
click at [671, 508] on div at bounding box center [669, 513] width 15 height 40
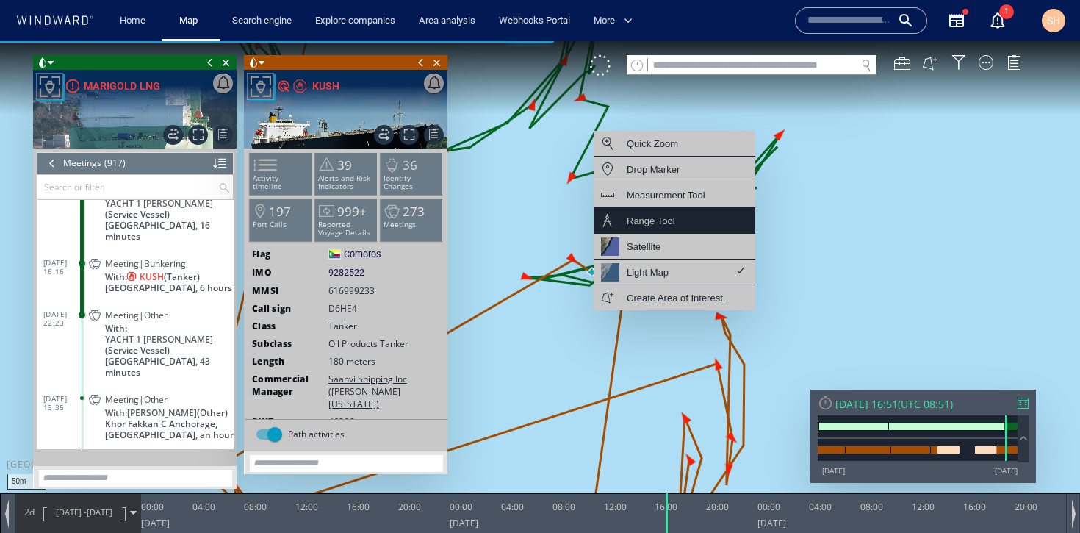
click at [689, 215] on div "Range Tool" at bounding box center [675, 221] width 162 height 26
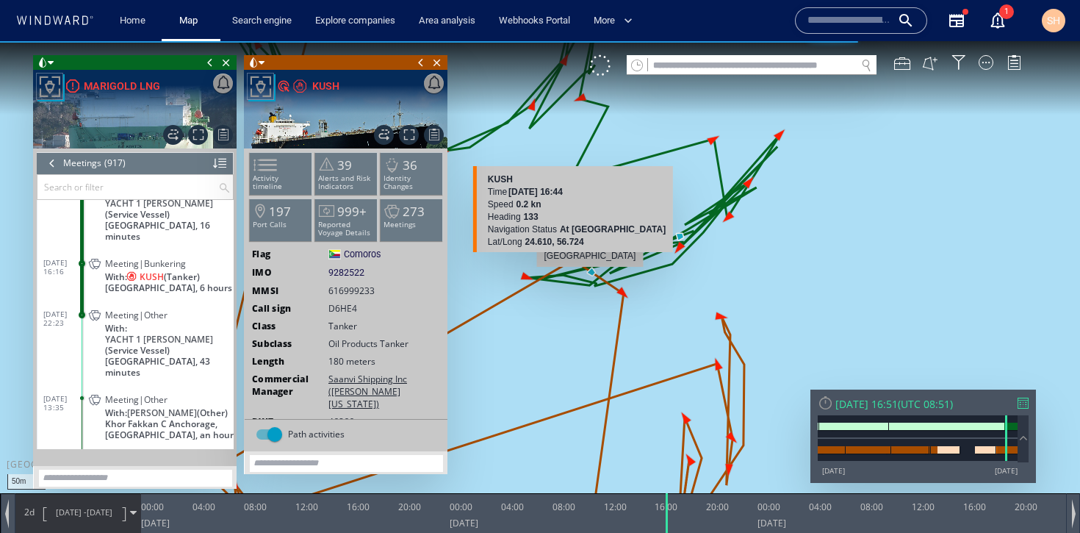
click at [590, 274] on canvas "Map" at bounding box center [540, 279] width 1080 height 477
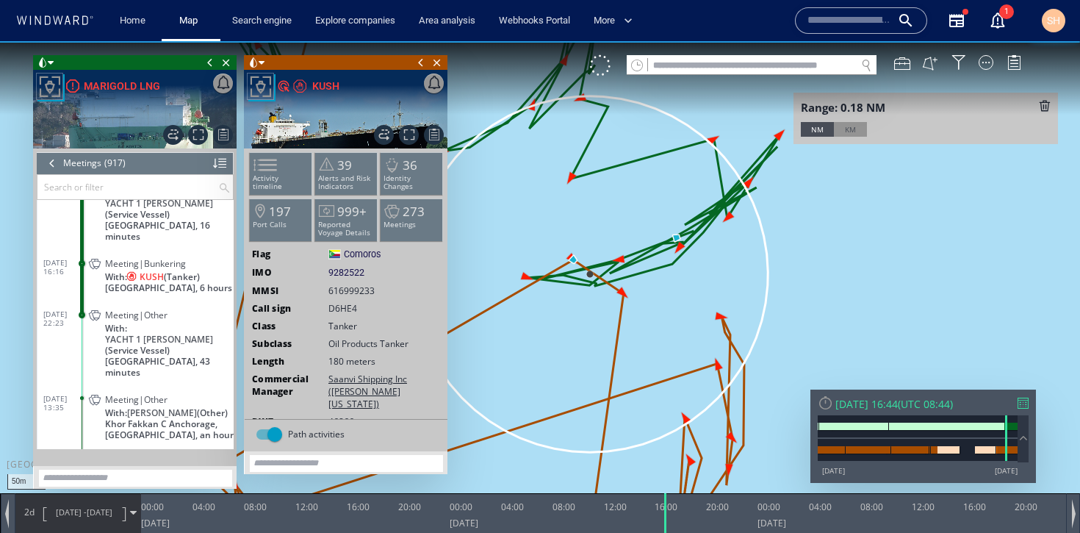
click at [843, 130] on div "KM" at bounding box center [850, 129] width 33 height 15
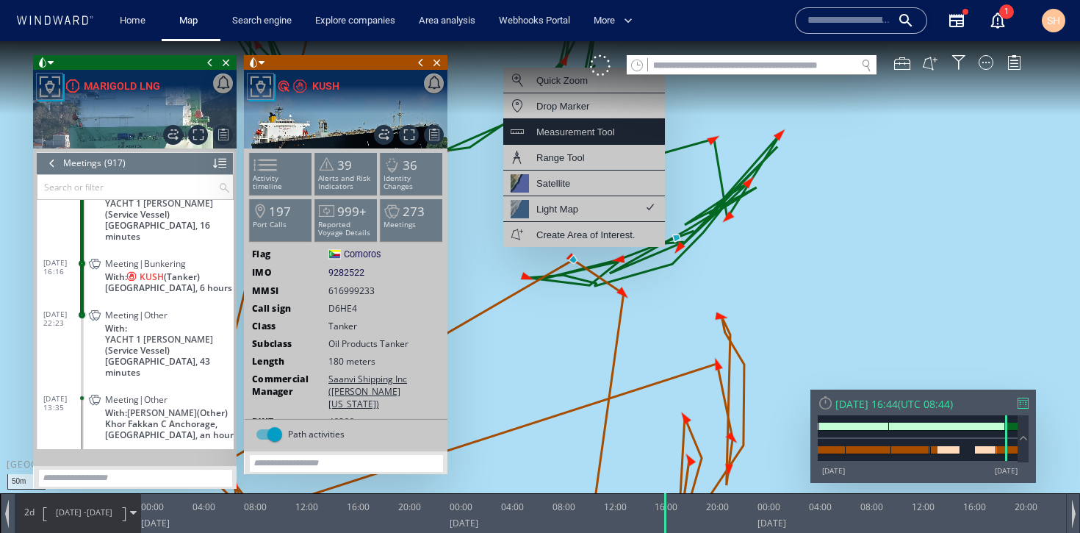
click at [597, 141] on div "Measurement Tool" at bounding box center [584, 132] width 162 height 26
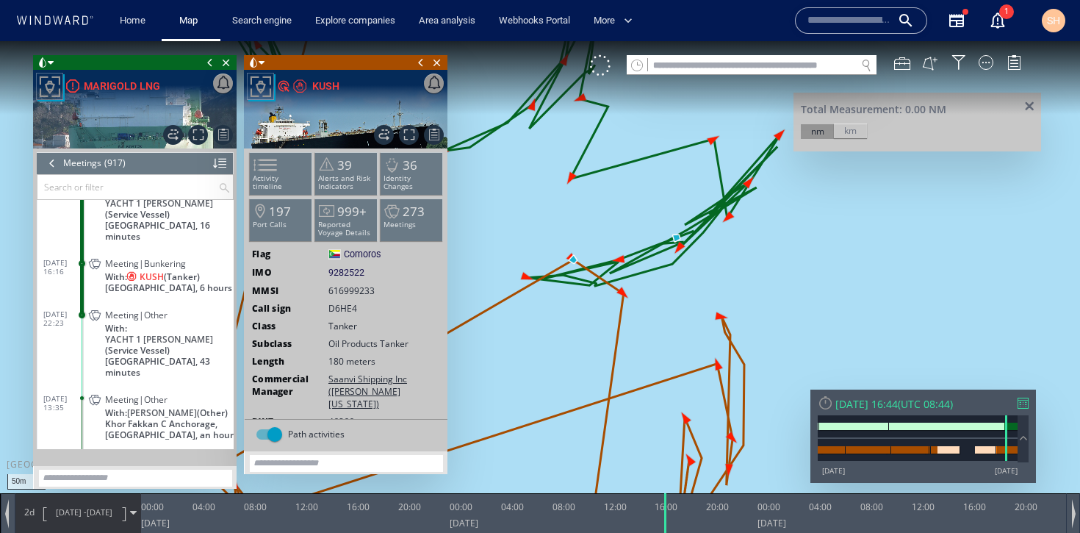
click at [575, 261] on canvas "Map" at bounding box center [540, 279] width 1080 height 477
click at [850, 133] on div "km" at bounding box center [850, 130] width 33 height 15
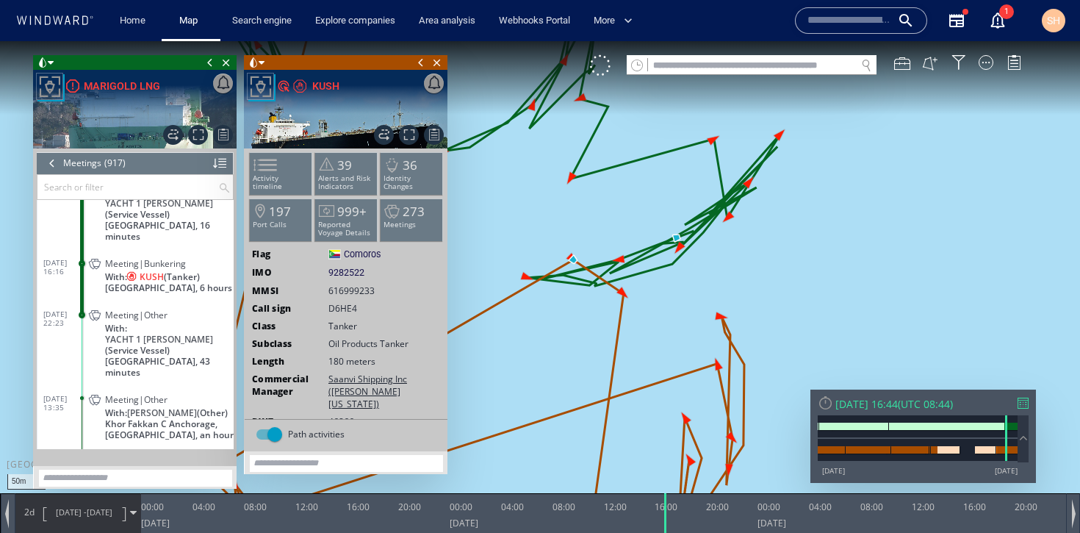
click at [356, 276] on span "9282522" at bounding box center [347, 272] width 36 height 13
copy span "9282522"
